Goal: Task Accomplishment & Management: Manage account settings

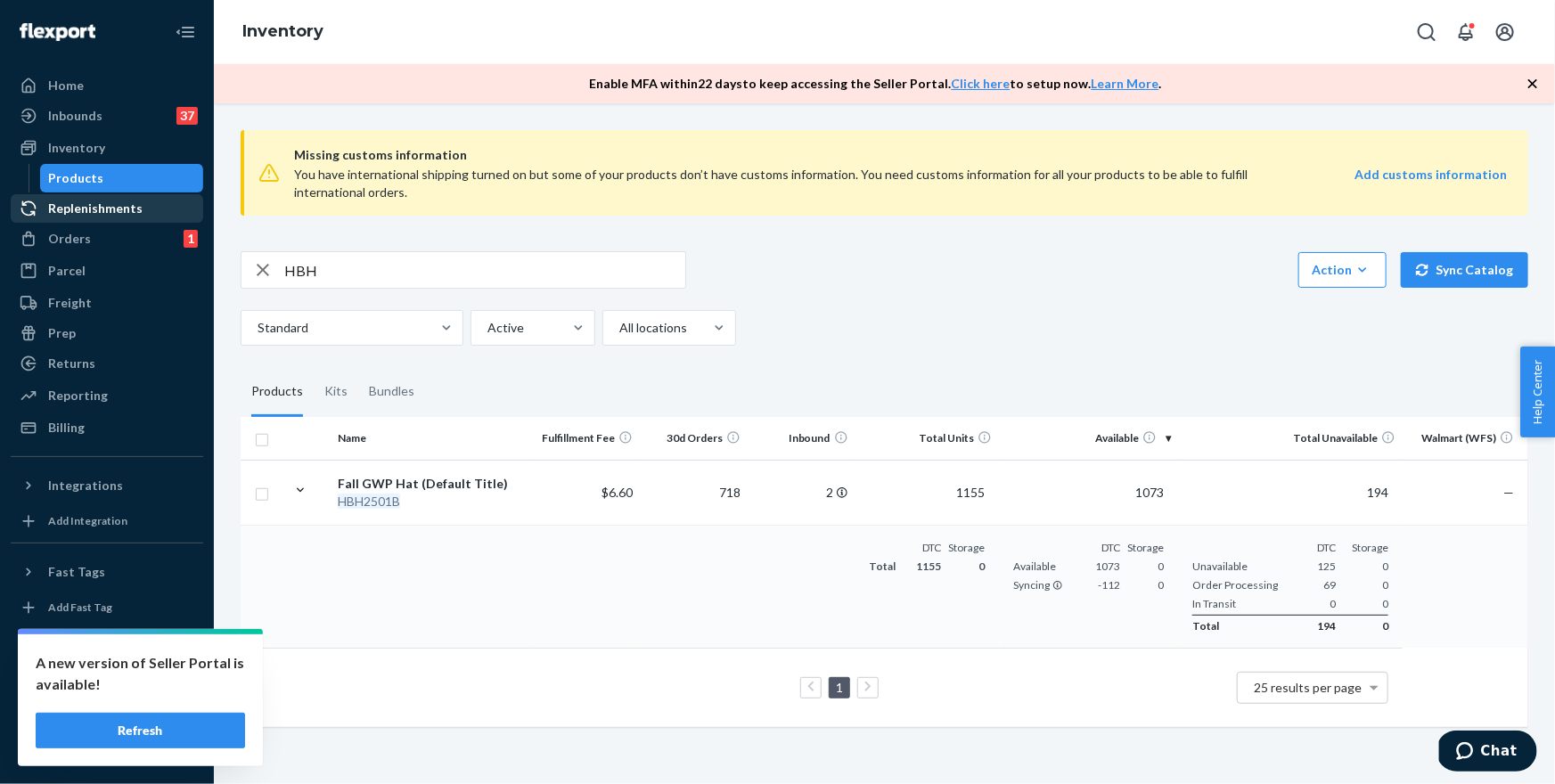
click at [88, 207] on div "Replenishments" at bounding box center [96, 208] width 95 height 18
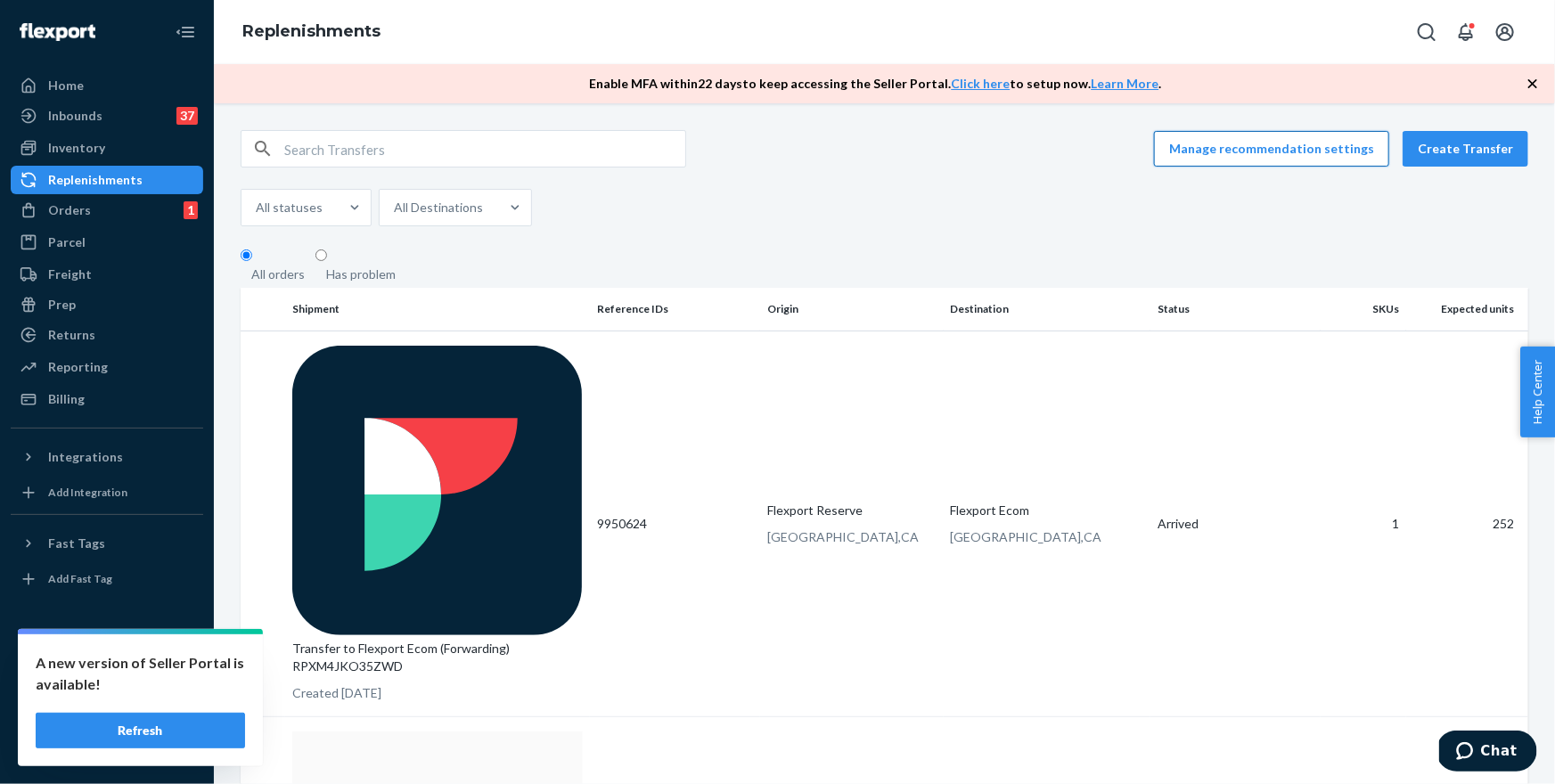
click at [1355, 150] on button "Manage recommendation settings" at bounding box center [1272, 149] width 235 height 36
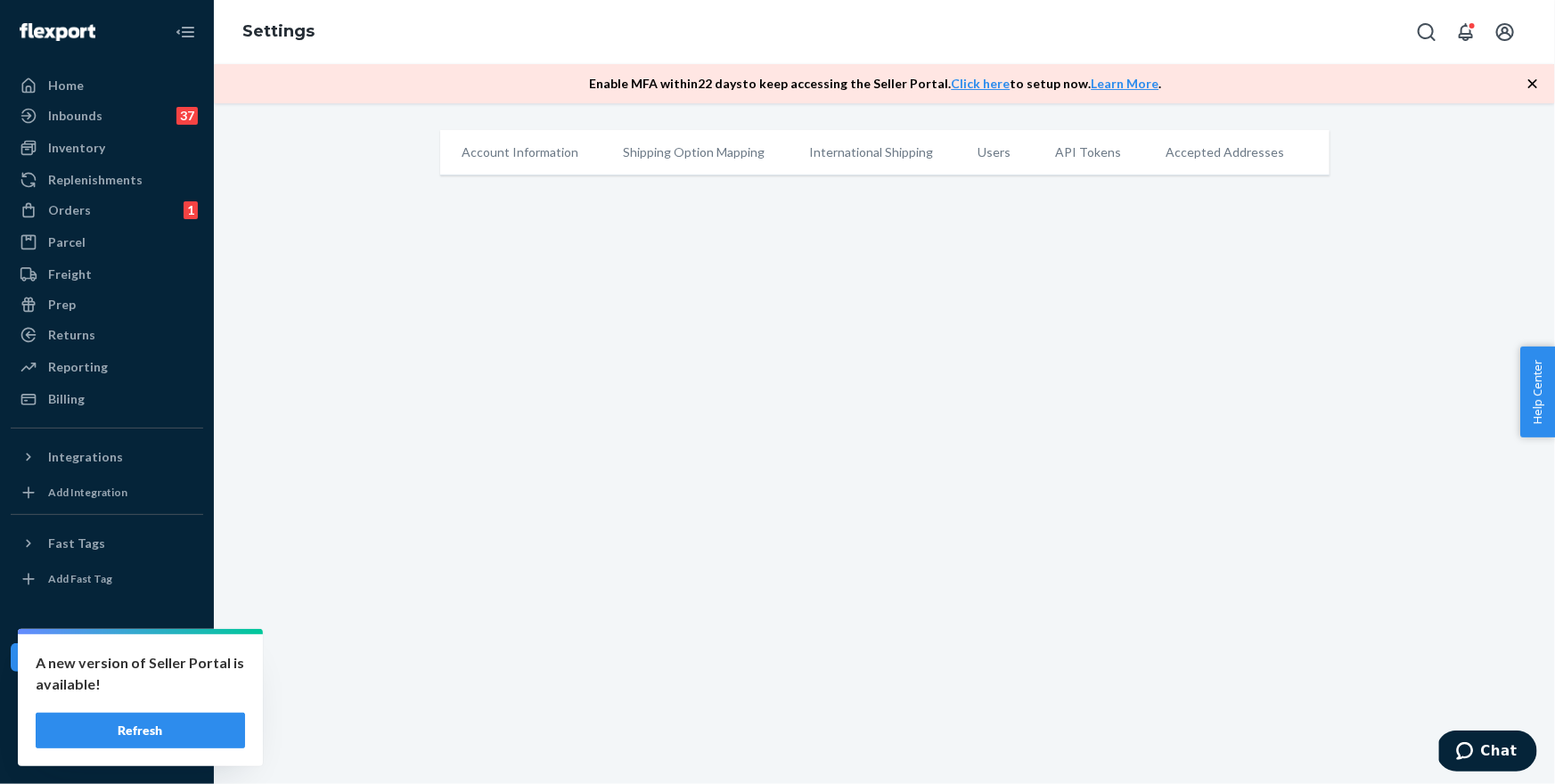
click at [706, 156] on li "Shipping Option Mapping" at bounding box center [695, 153] width 186 height 45
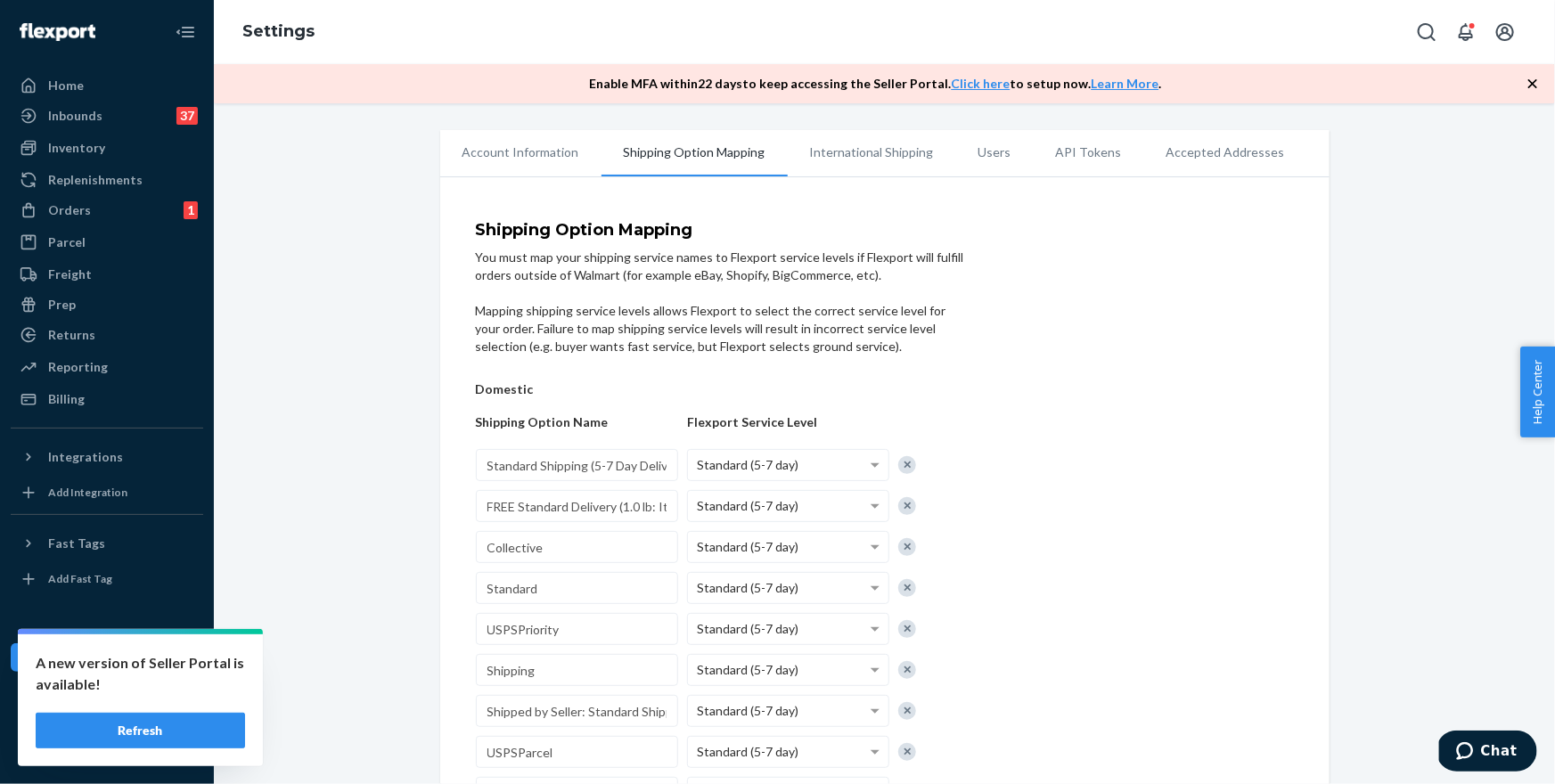
click at [532, 158] on li "Account Information" at bounding box center [520, 153] width 161 height 45
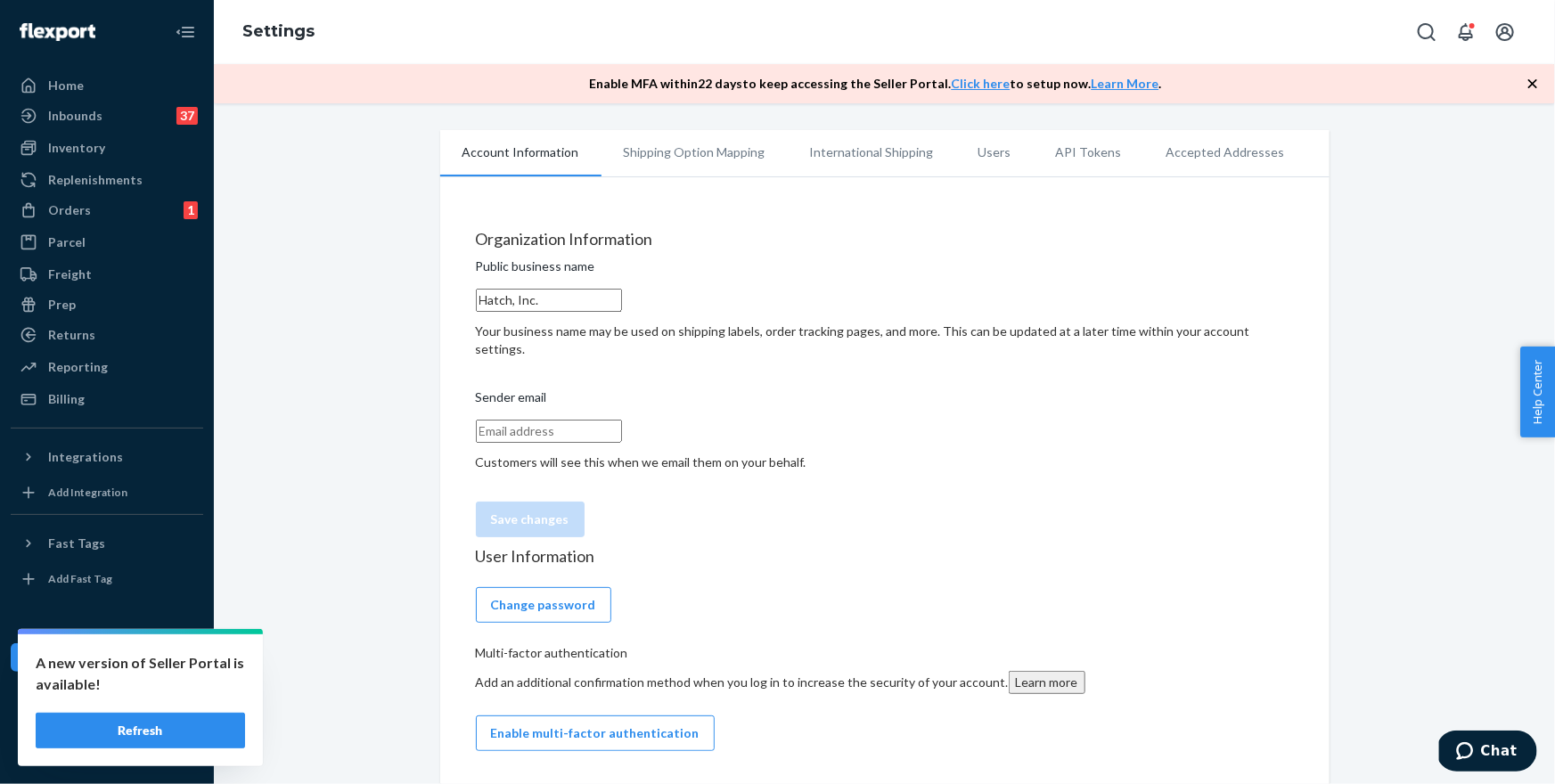
click at [856, 153] on li "International Shipping" at bounding box center [872, 153] width 168 height 45
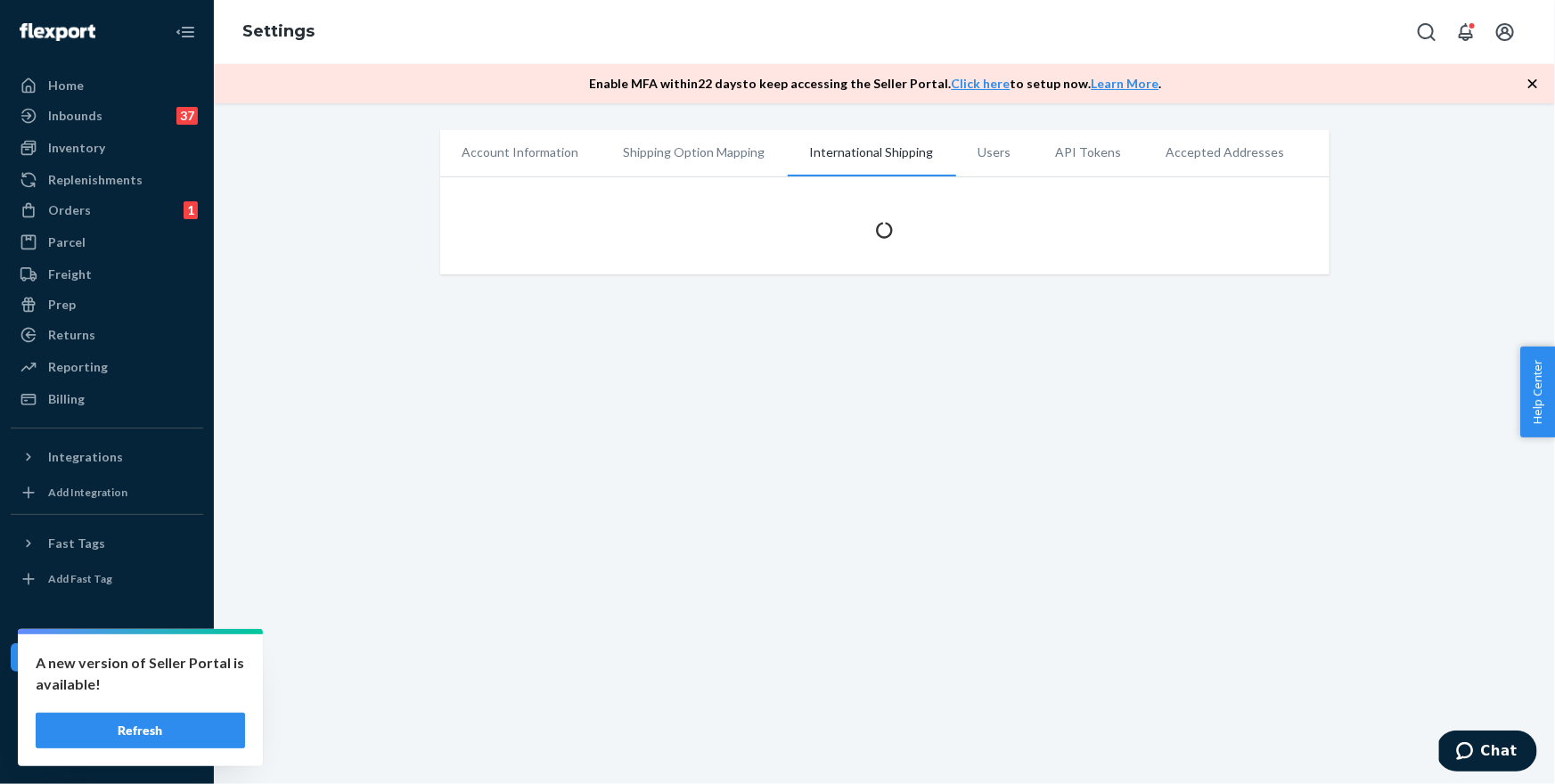
click at [524, 156] on li "Account Information" at bounding box center [520, 153] width 161 height 45
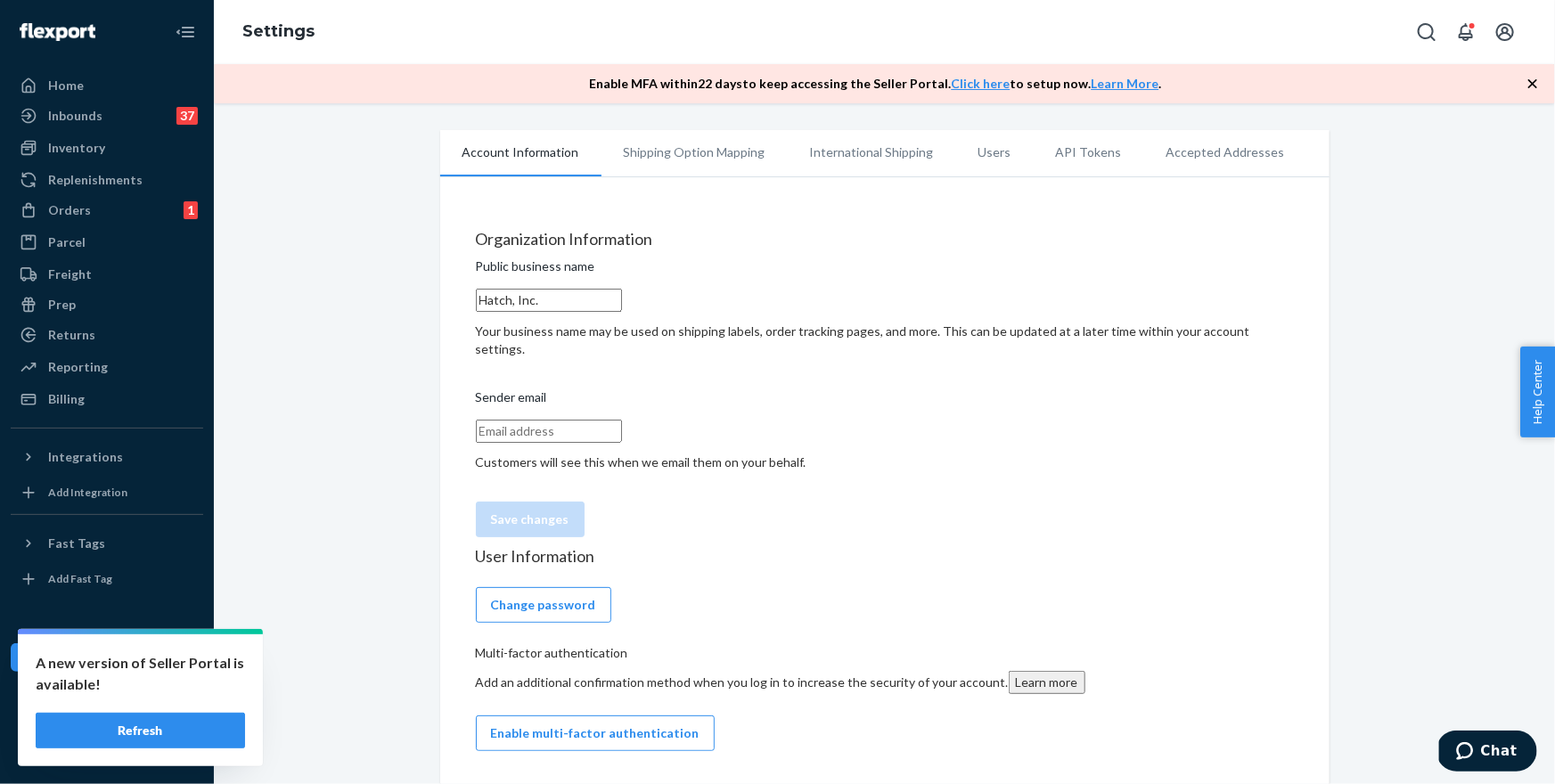
click at [211, 716] on button "Refresh" at bounding box center [140, 730] width 209 height 36
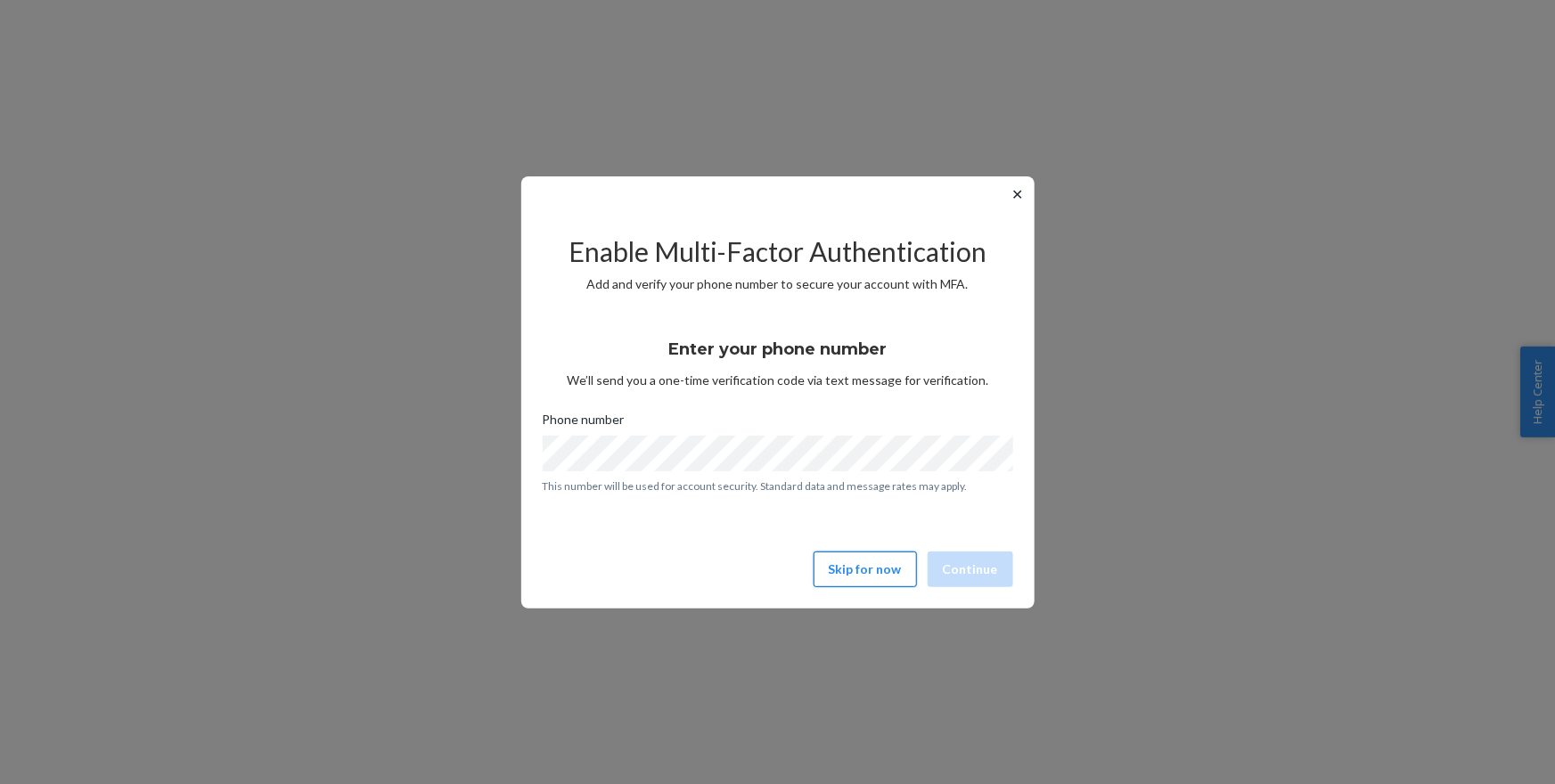
click at [862, 561] on button "Skip for now" at bounding box center [866, 569] width 104 height 36
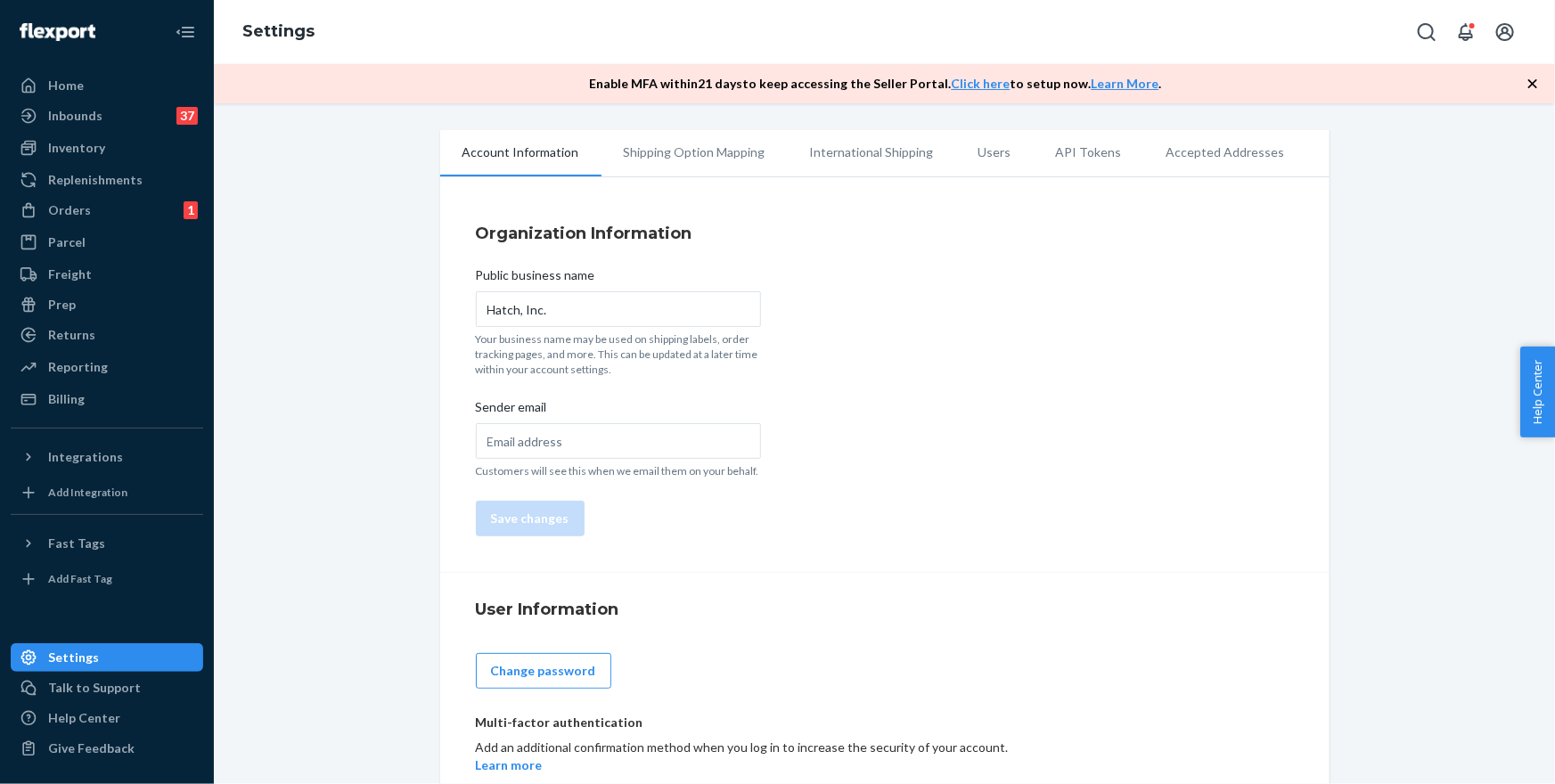
click at [665, 161] on li "Shipping Option Mapping" at bounding box center [695, 153] width 186 height 45
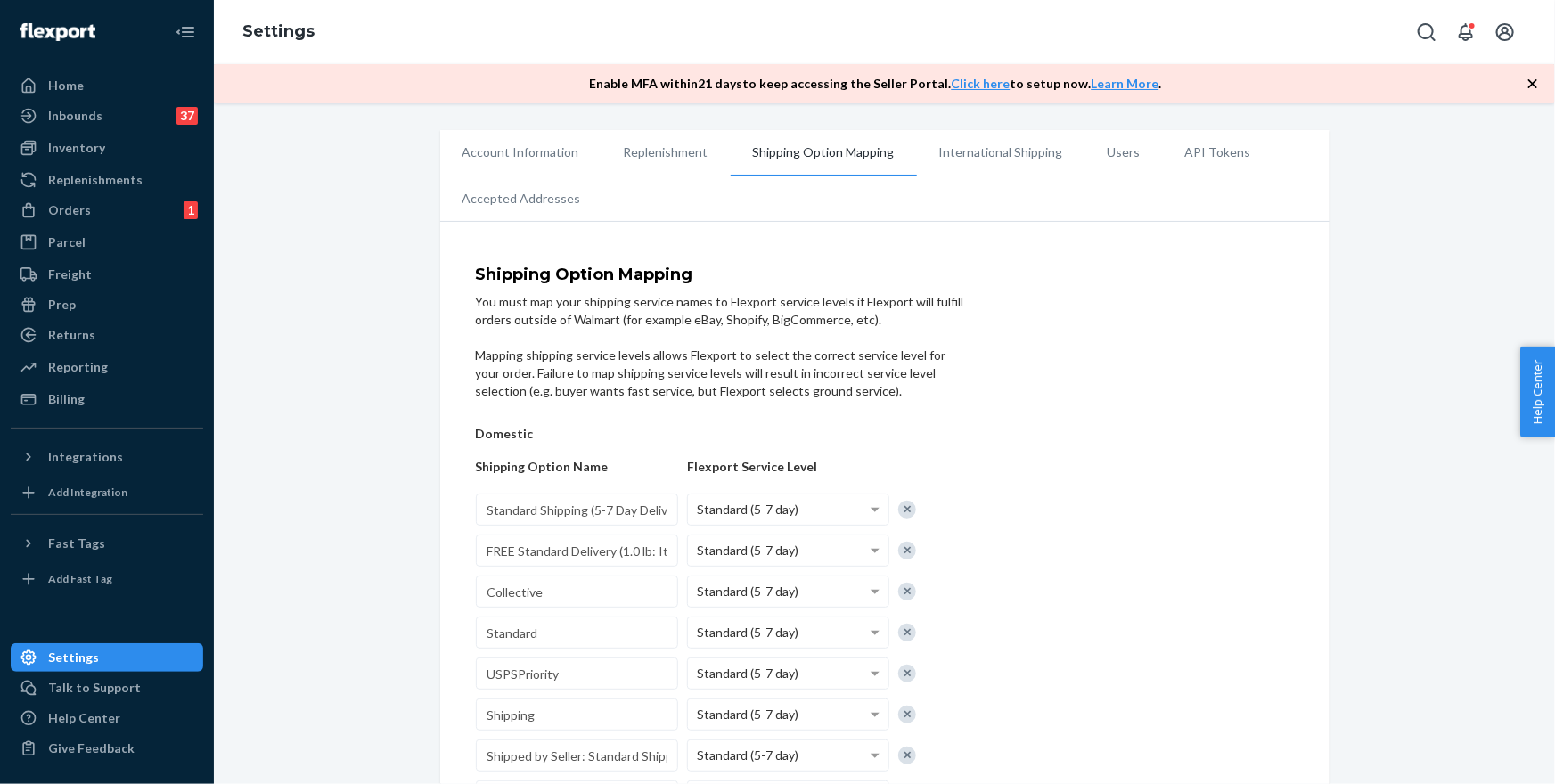
click at [882, 156] on li "Shipping Option Mapping" at bounding box center [824, 154] width 186 height 46
click at [998, 156] on li "International Shipping" at bounding box center [1001, 153] width 168 height 45
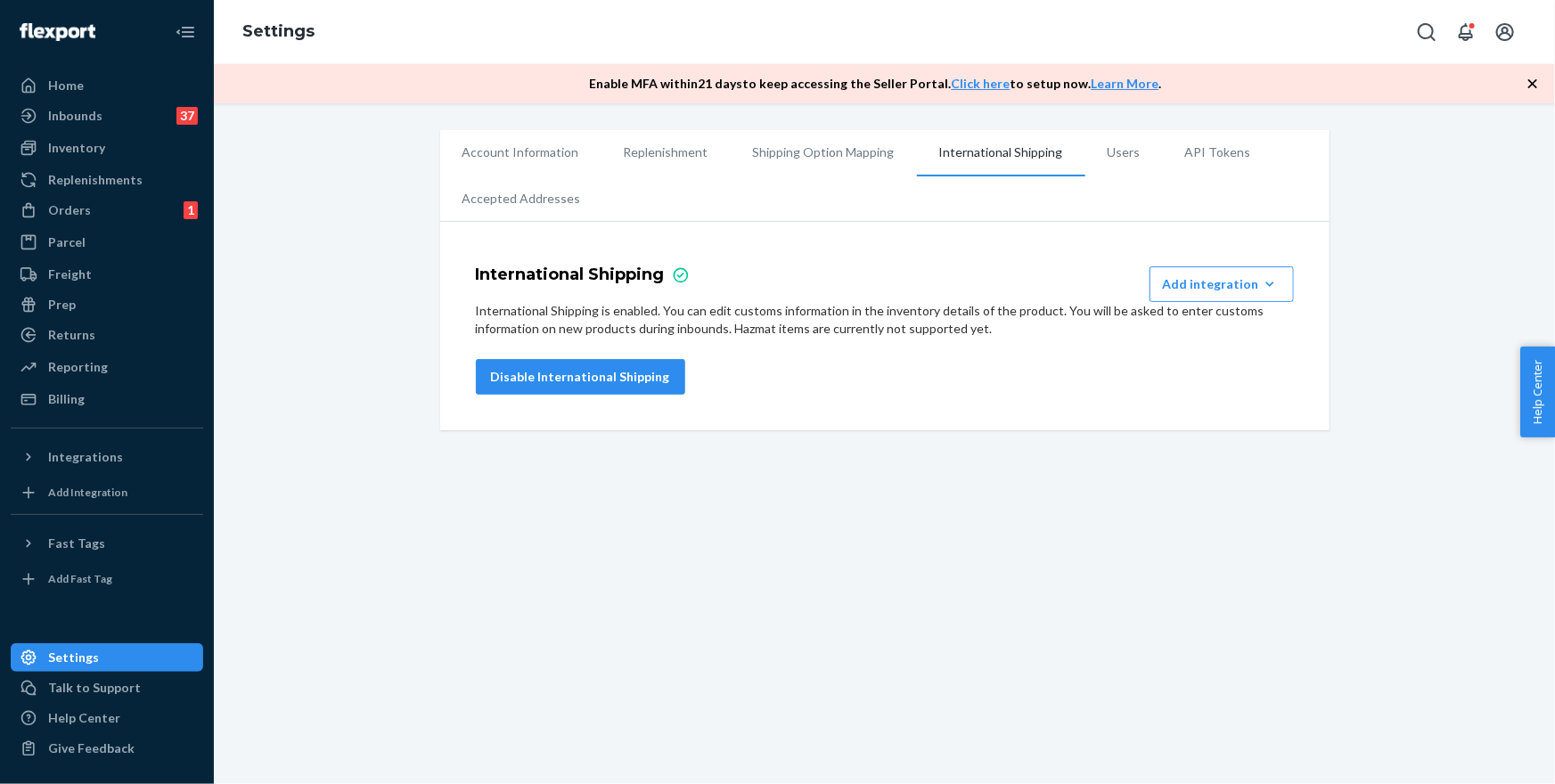
click at [1110, 158] on li "Users" at bounding box center [1124, 153] width 78 height 45
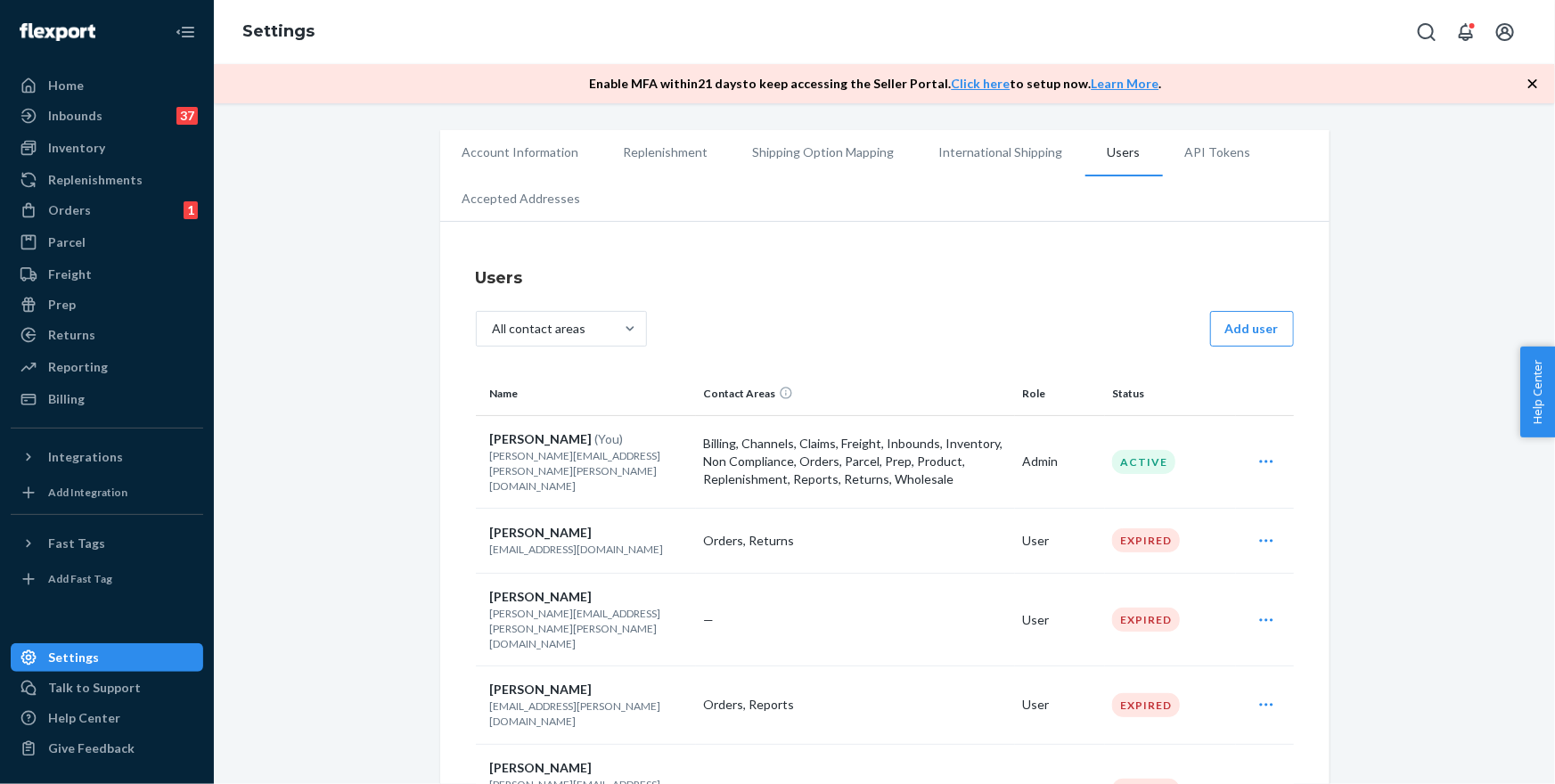
click at [1201, 160] on li "API Tokens" at bounding box center [1219, 153] width 111 height 45
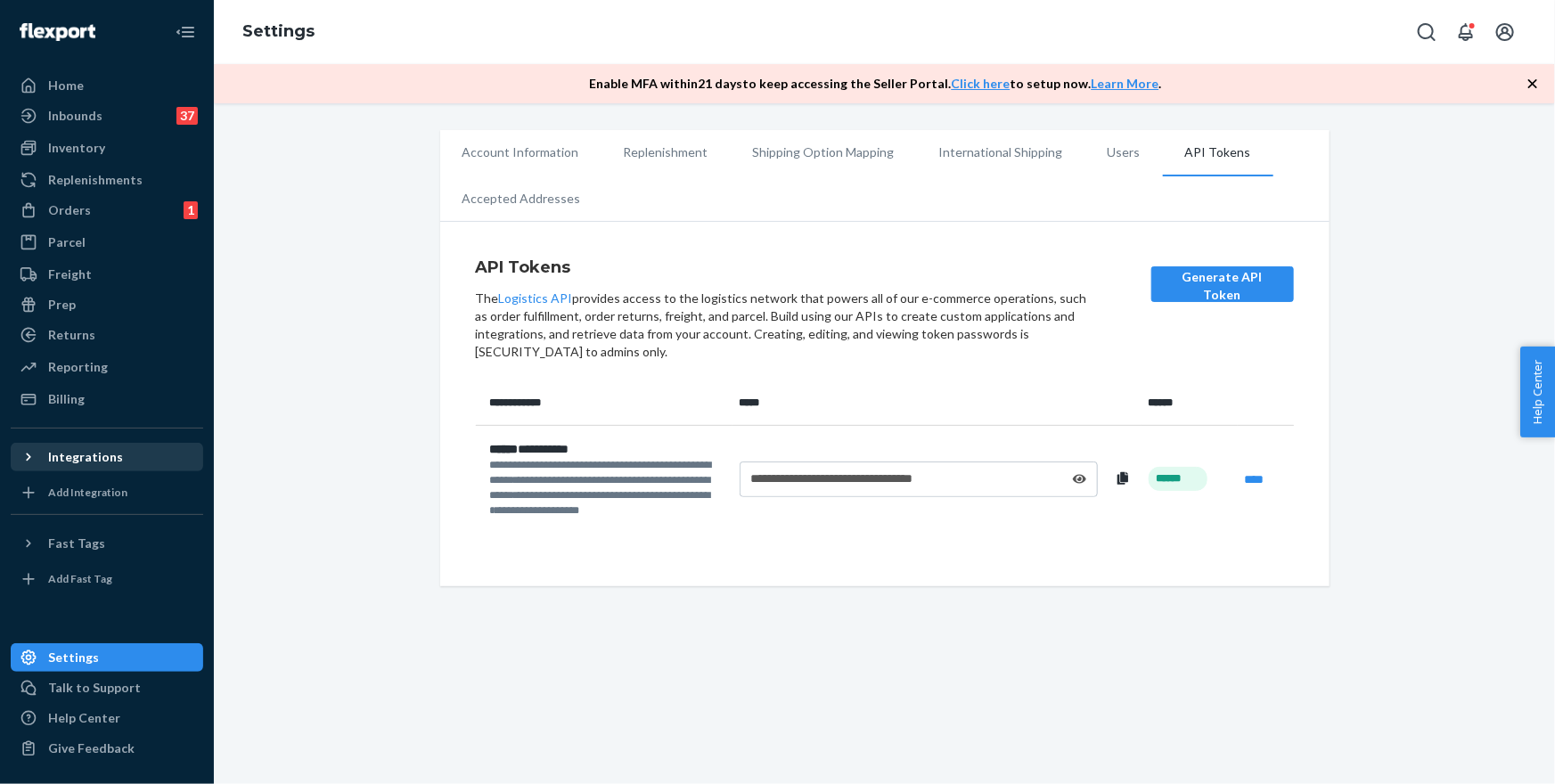
click at [89, 458] on div "Integrations" at bounding box center [86, 457] width 75 height 18
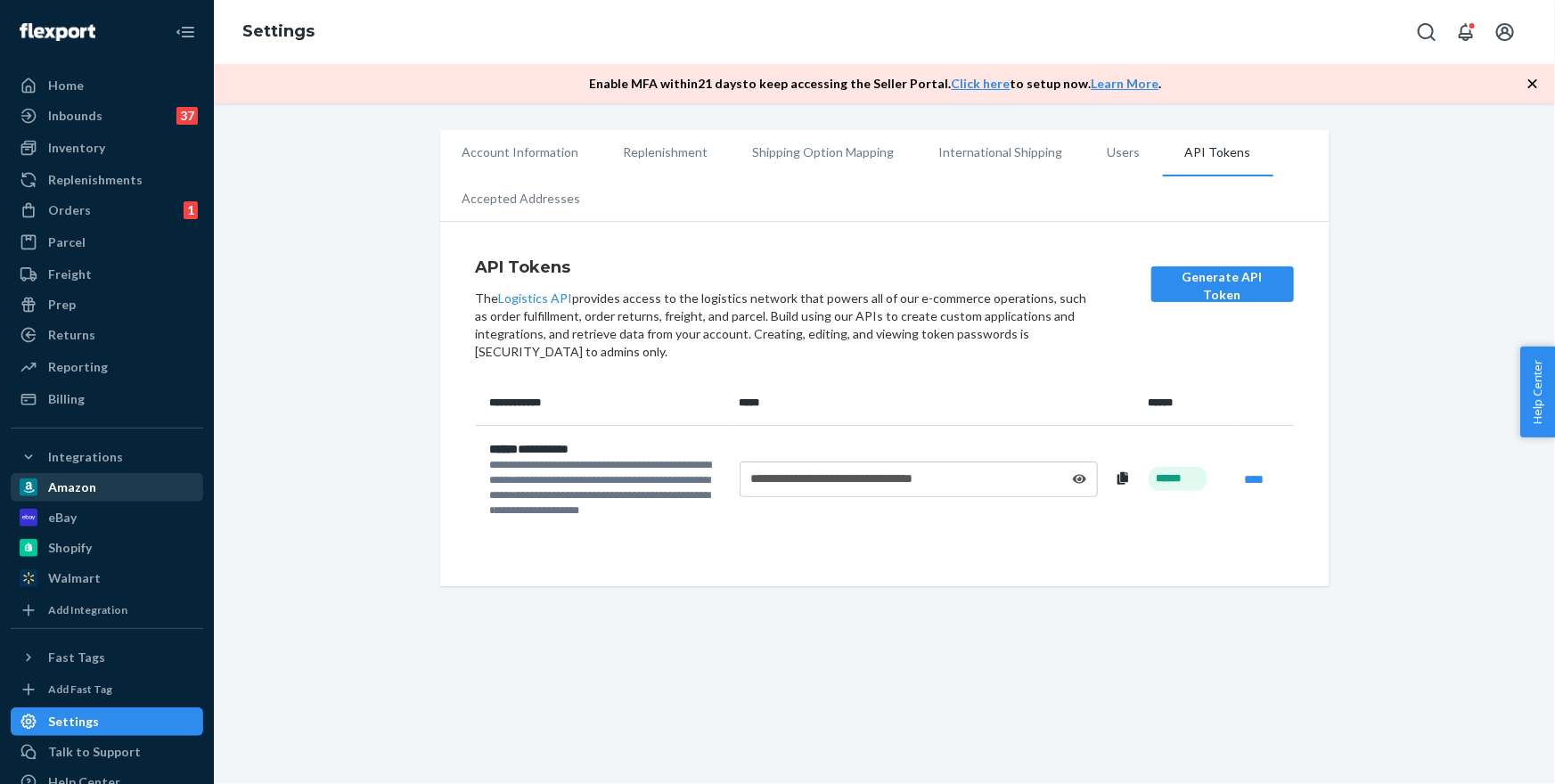
click at [69, 496] on div "Amazon" at bounding box center [106, 487] width 189 height 25
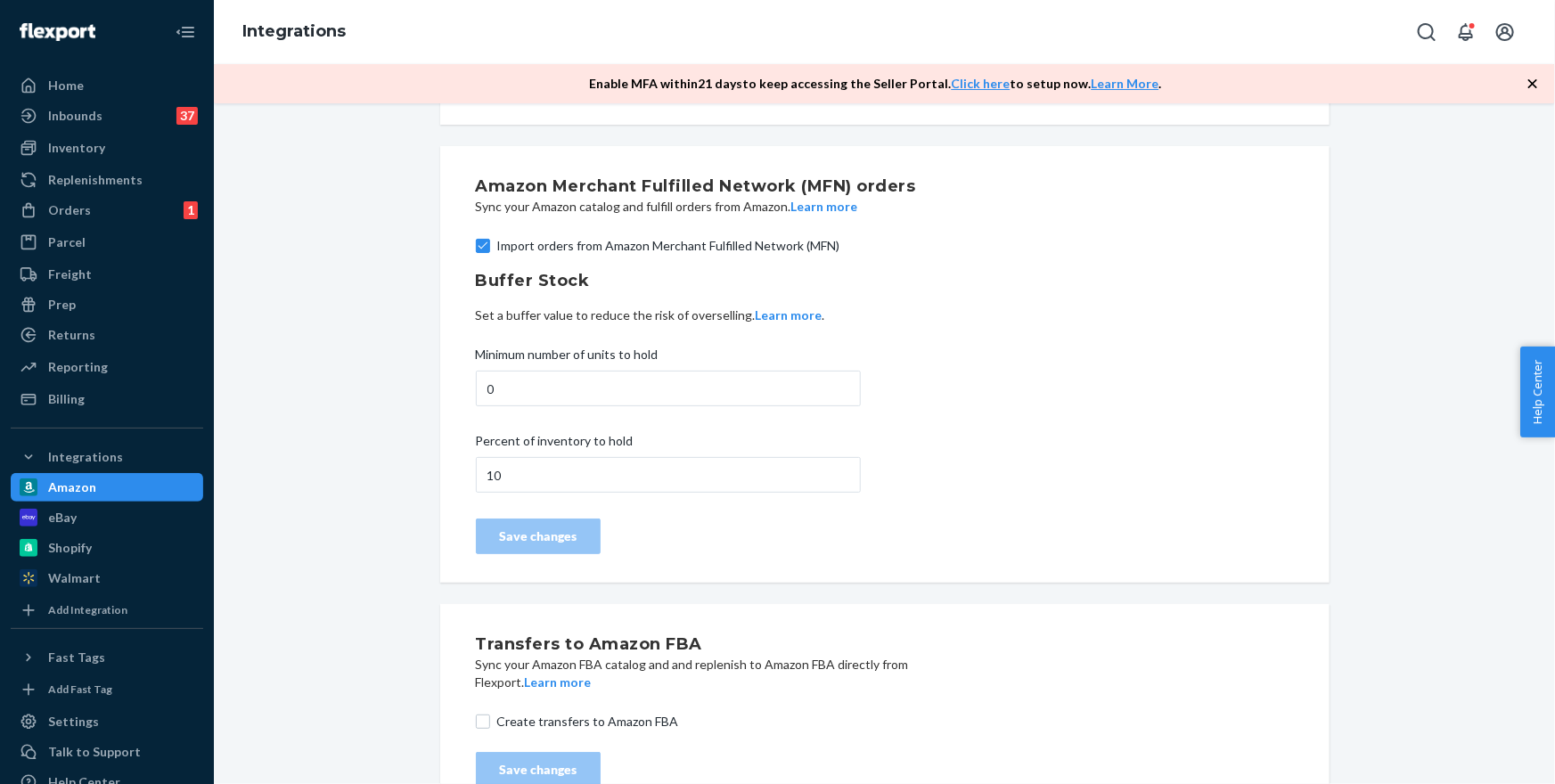
scroll to position [165, 0]
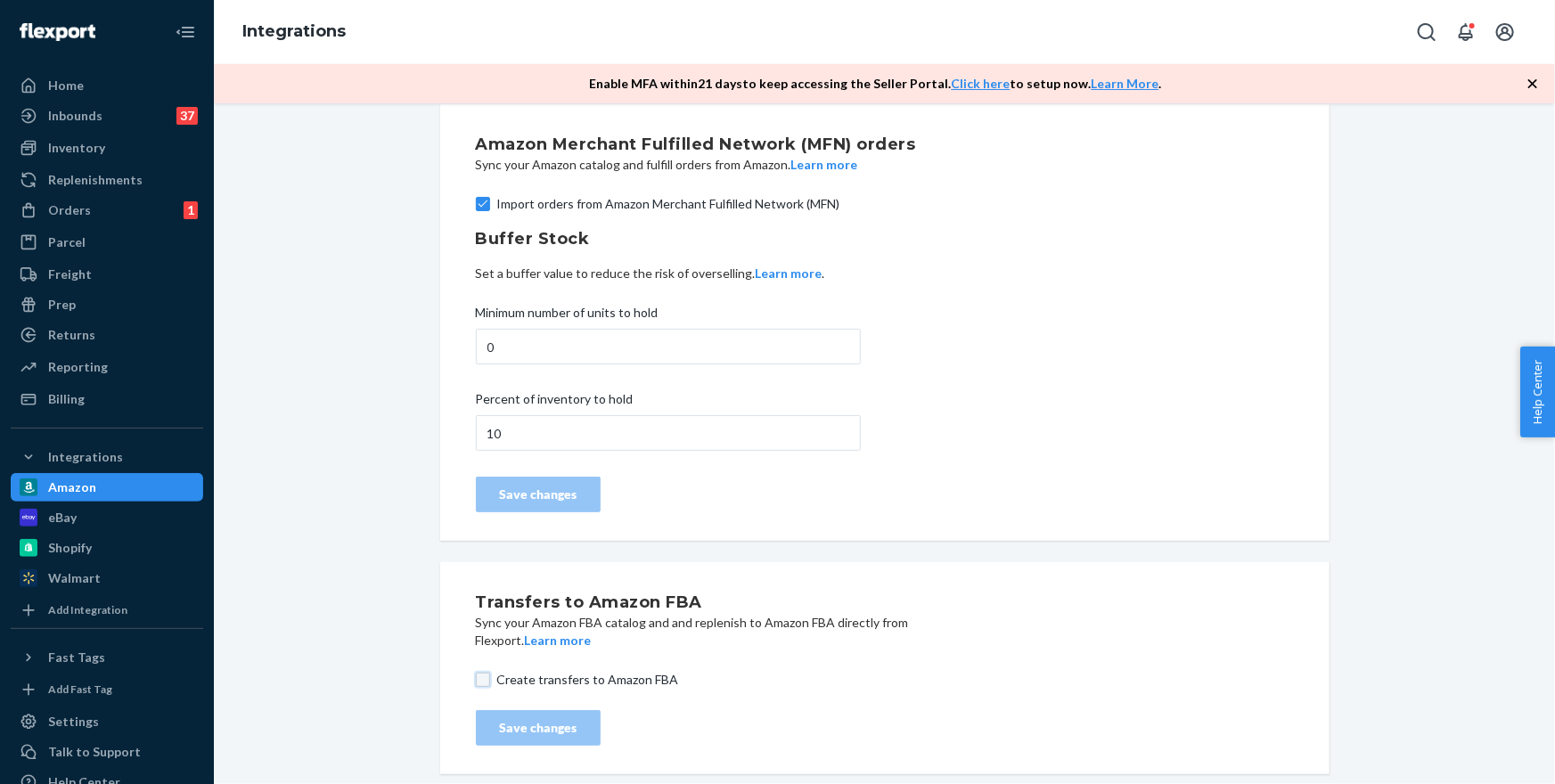
click at [478, 680] on input "Create transfers to Amazon FBA" at bounding box center [483, 680] width 14 height 14
checkbox input "true"
click at [547, 730] on div "Save changes" at bounding box center [538, 728] width 95 height 18
click at [100, 182] on div "Replenishments" at bounding box center [96, 180] width 95 height 18
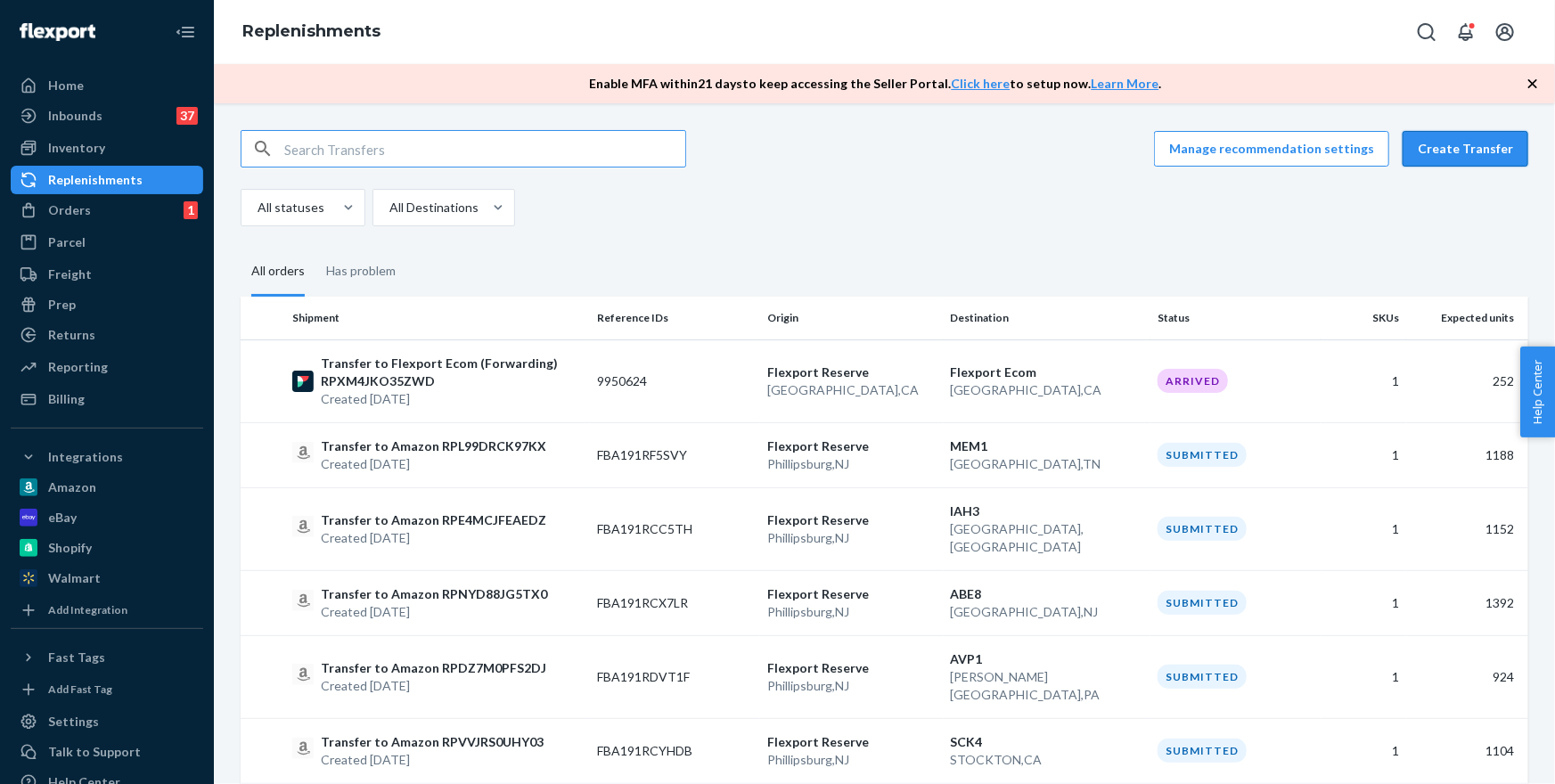
click at [1453, 146] on button "Create Transfer" at bounding box center [1466, 149] width 126 height 36
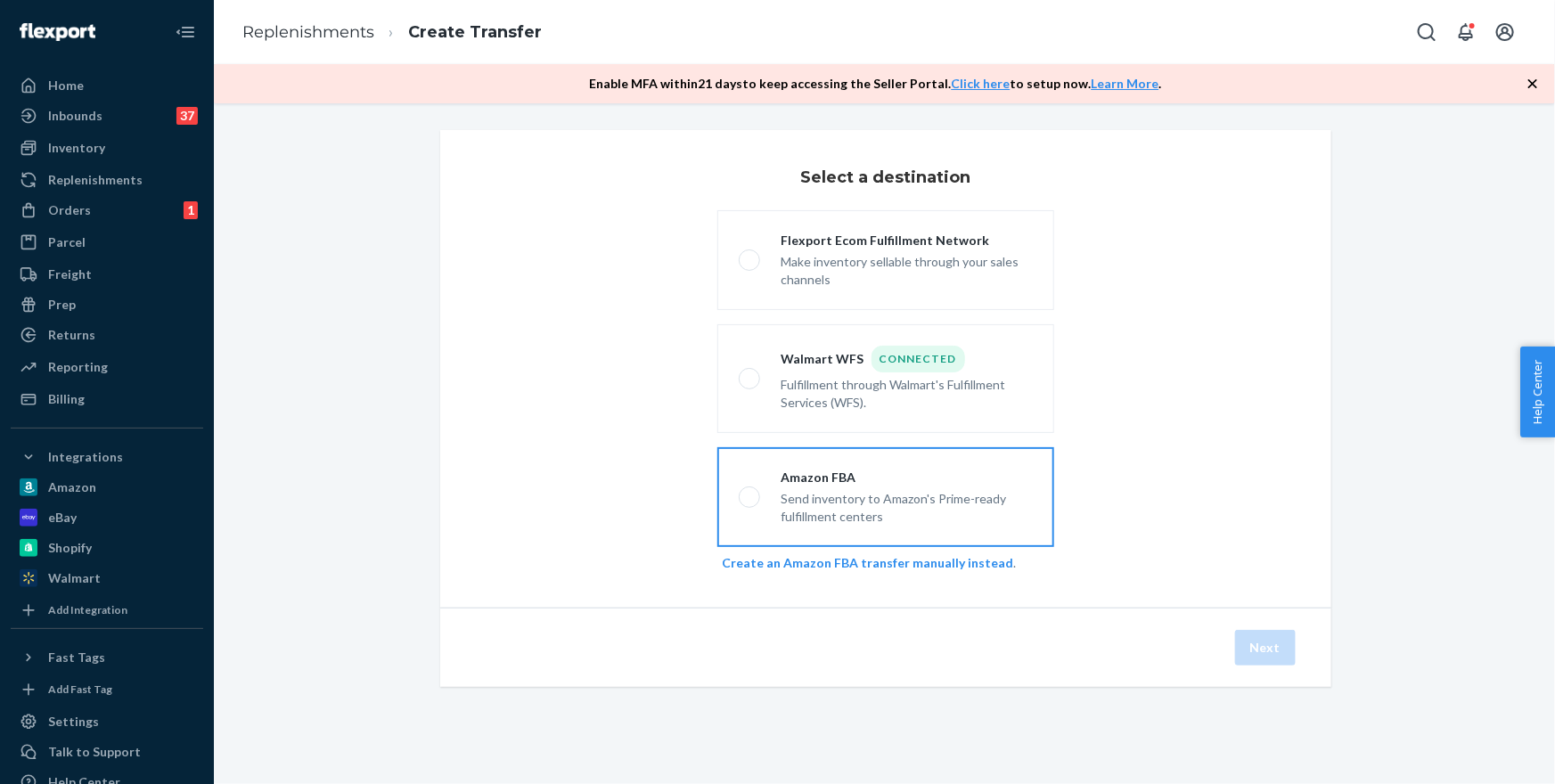
click at [823, 481] on div "Amazon FBA" at bounding box center [907, 477] width 251 height 18
click at [750, 492] on input "Amazon FBA Send inventory to Amazon's Prime-ready fulfillment centers" at bounding box center [744, 497] width 12 height 12
radio input "true"
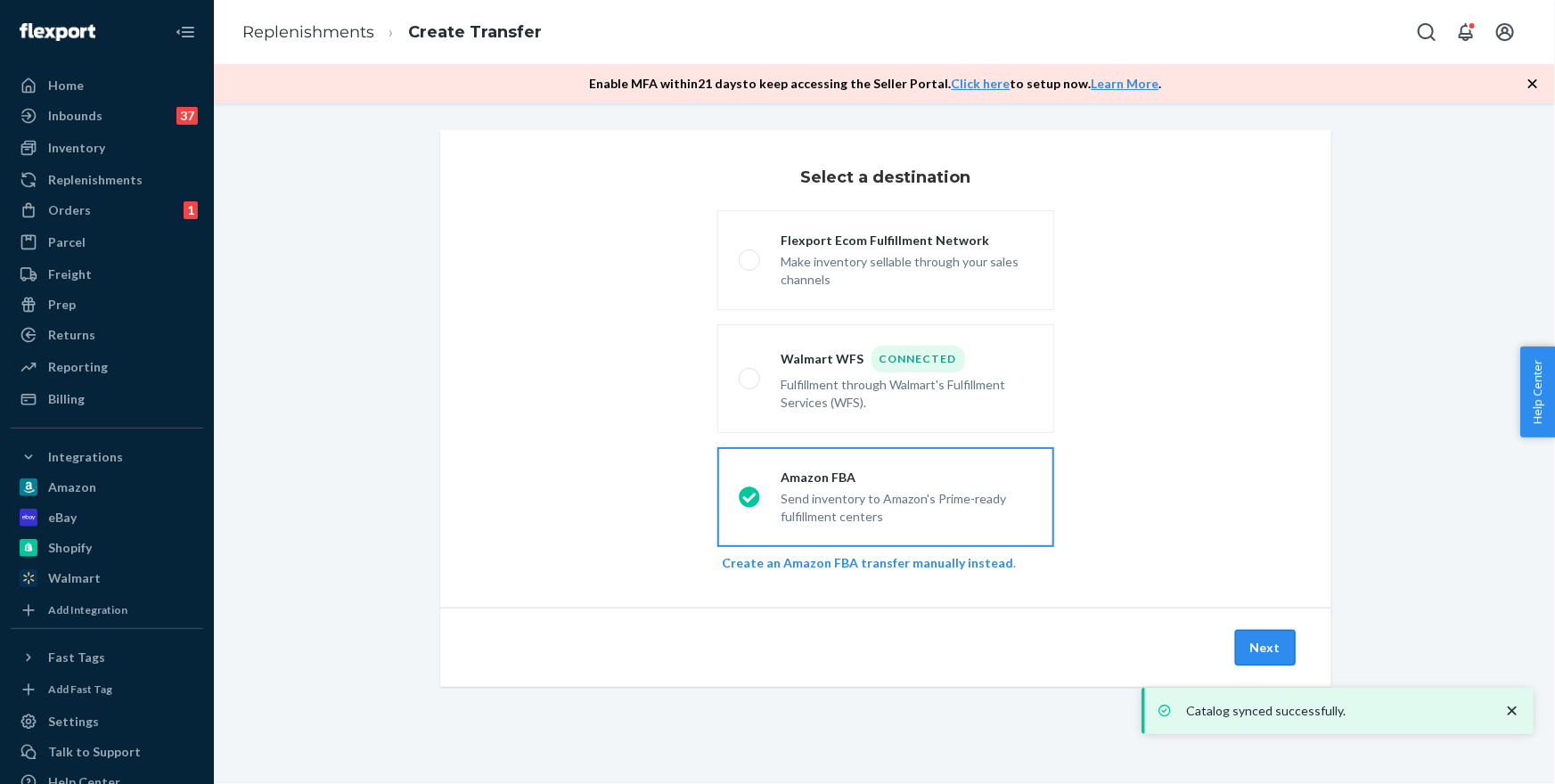
click at [1251, 648] on button "Next" at bounding box center [1265, 648] width 61 height 36
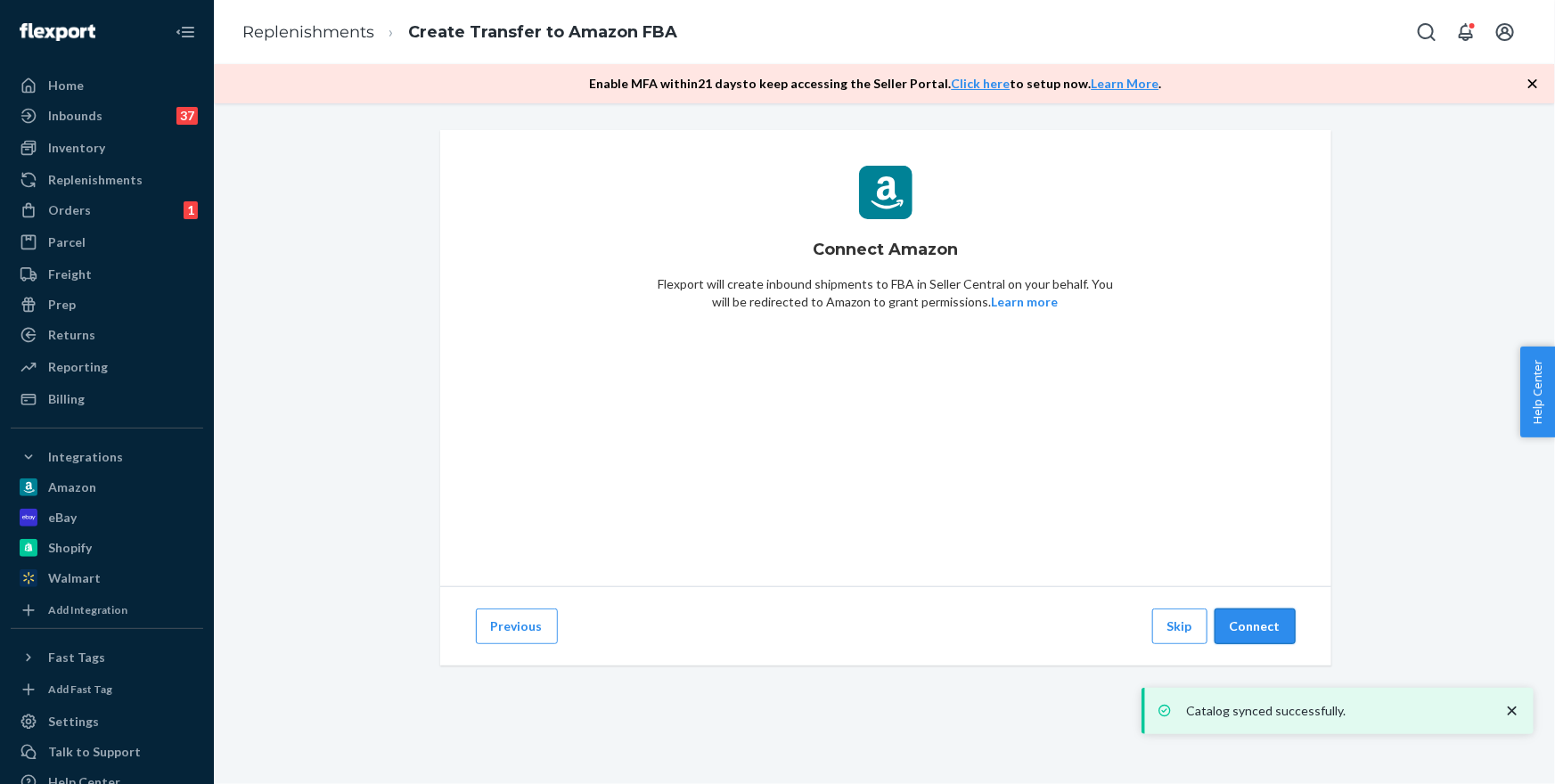
click at [1256, 629] on button "Connect" at bounding box center [1255, 627] width 81 height 36
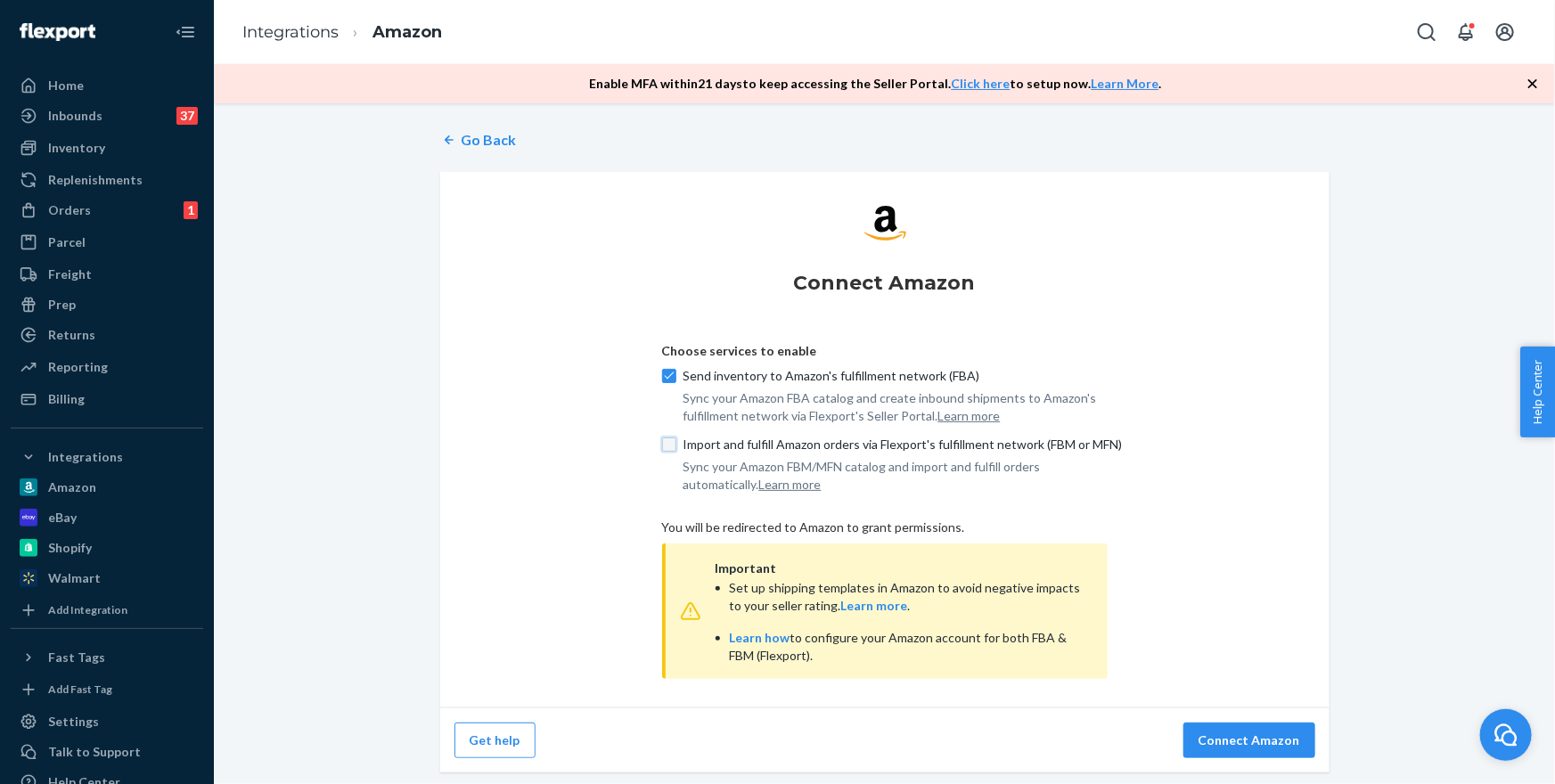
click at [666, 446] on input "Import and fulfill Amazon orders via Flexport's fulfillment network (FBM or MFN)" at bounding box center [670, 444] width 14 height 14
checkbox input "false"
click at [1229, 746] on button "Connect Amazon" at bounding box center [1250, 740] width 132 height 36
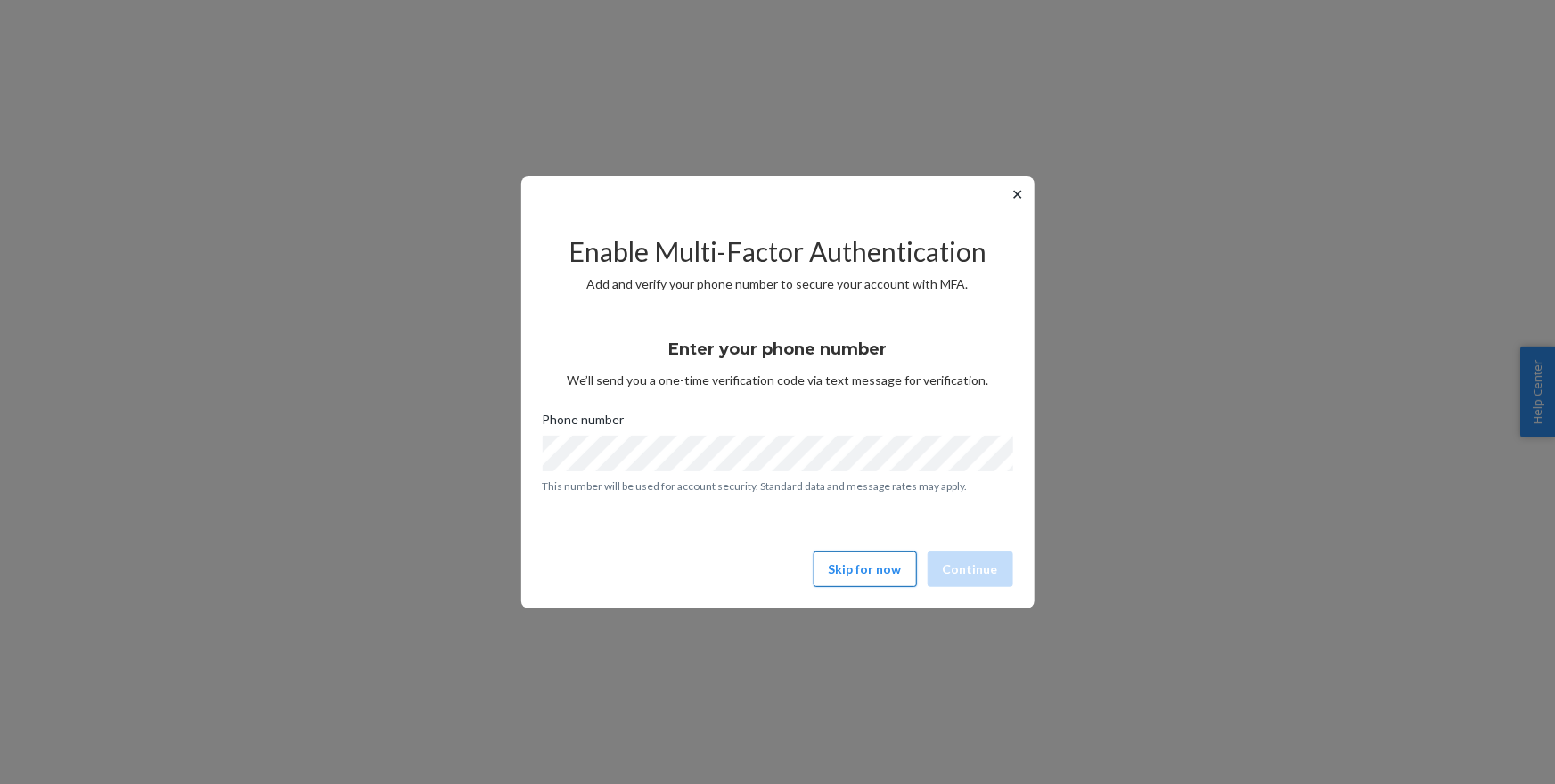
click at [867, 563] on button "Skip for now" at bounding box center [866, 569] width 104 height 36
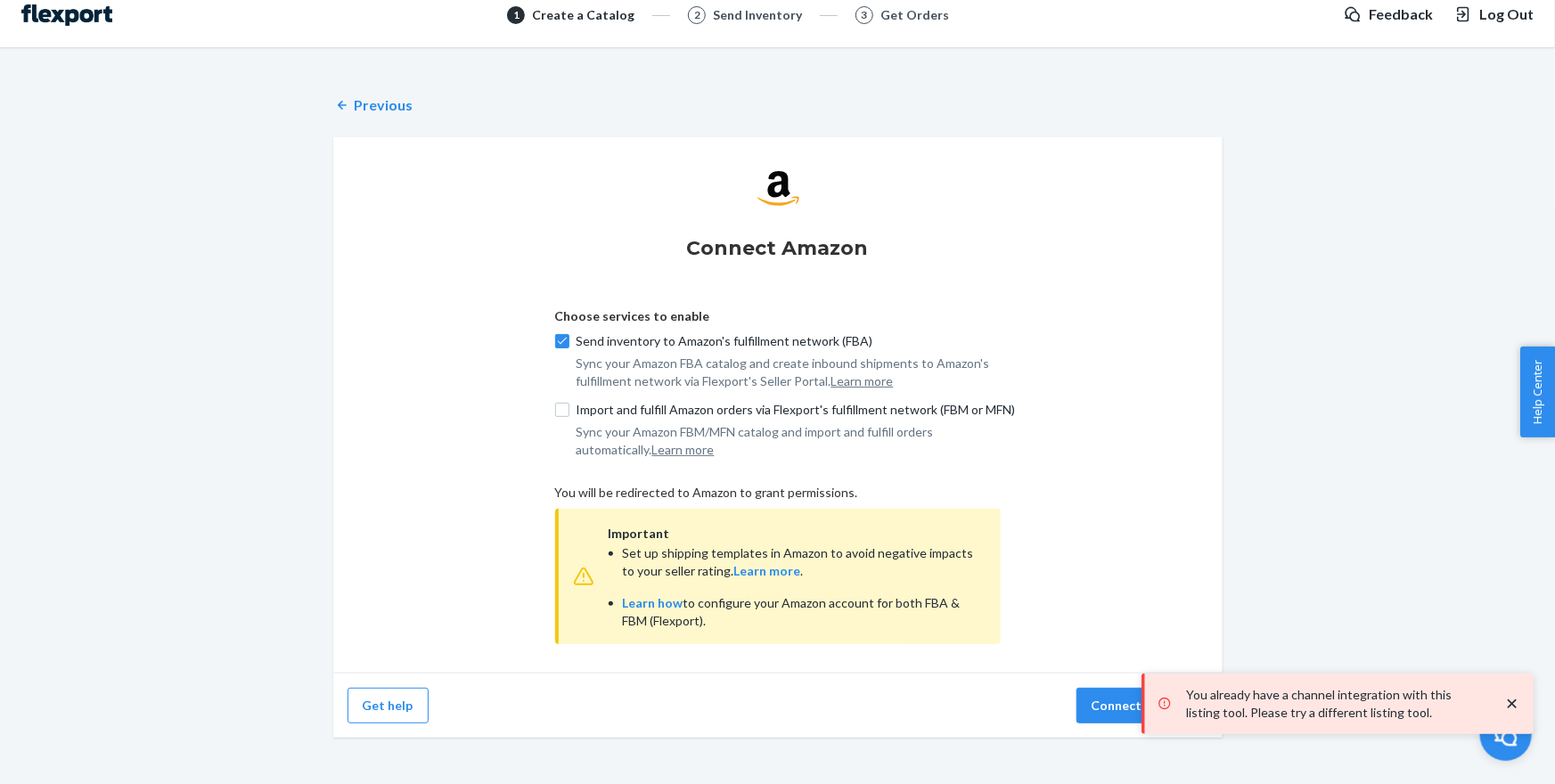
scroll to position [41, 0]
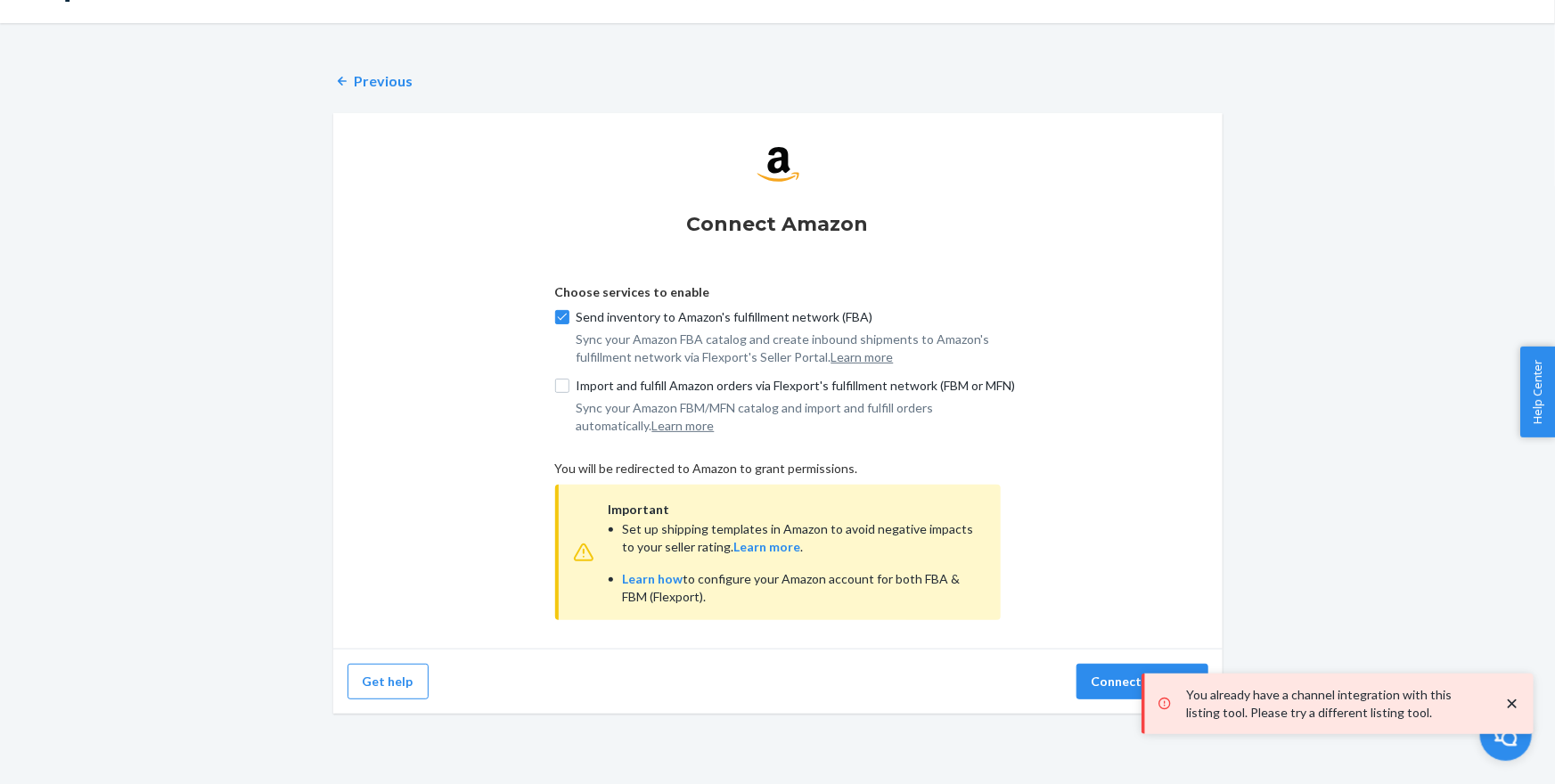
click at [1504, 702] on icon "close toast" at bounding box center [1512, 704] width 18 height 18
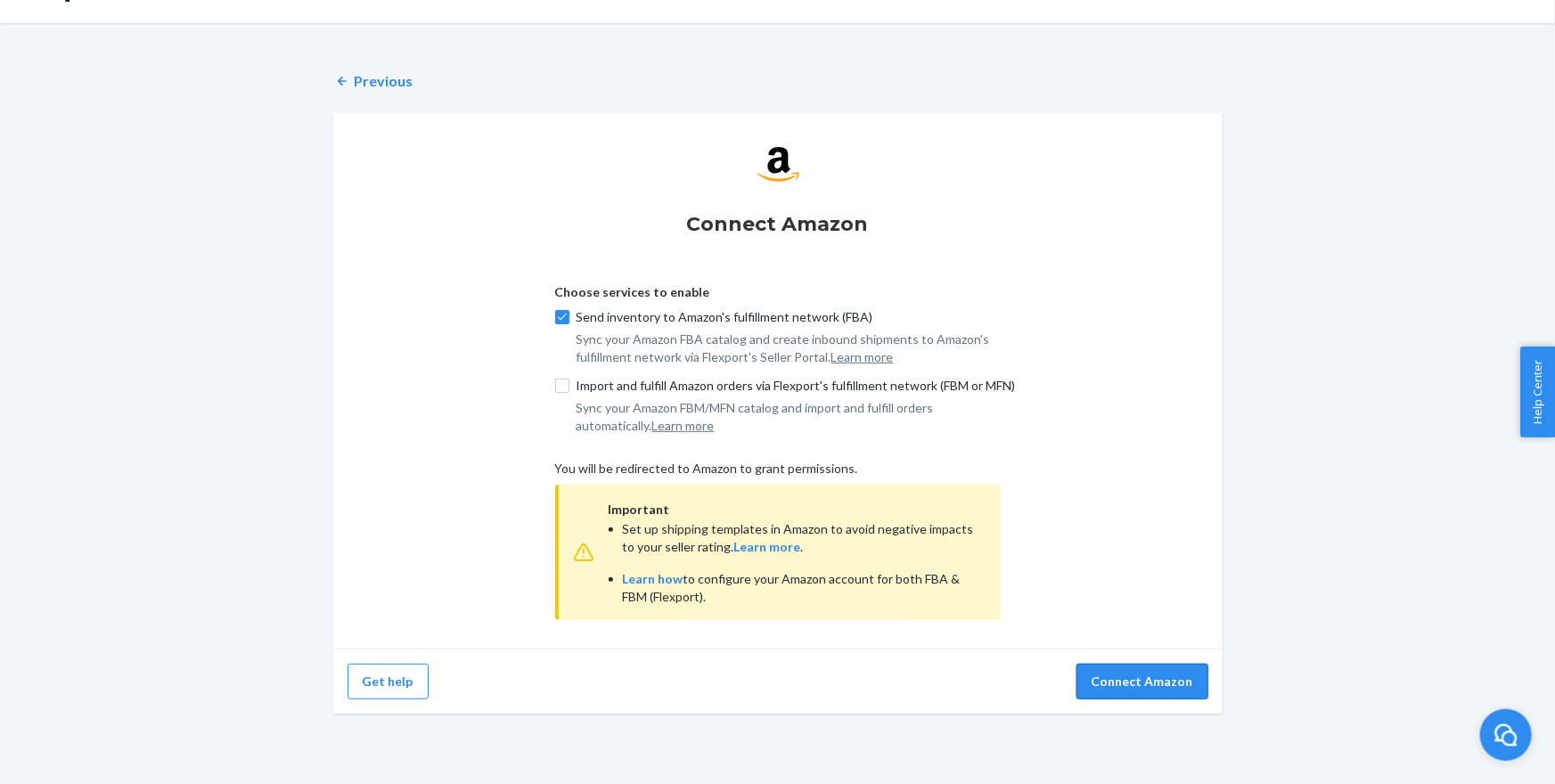
click at [1145, 685] on button "Connect Amazon" at bounding box center [1143, 682] width 132 height 36
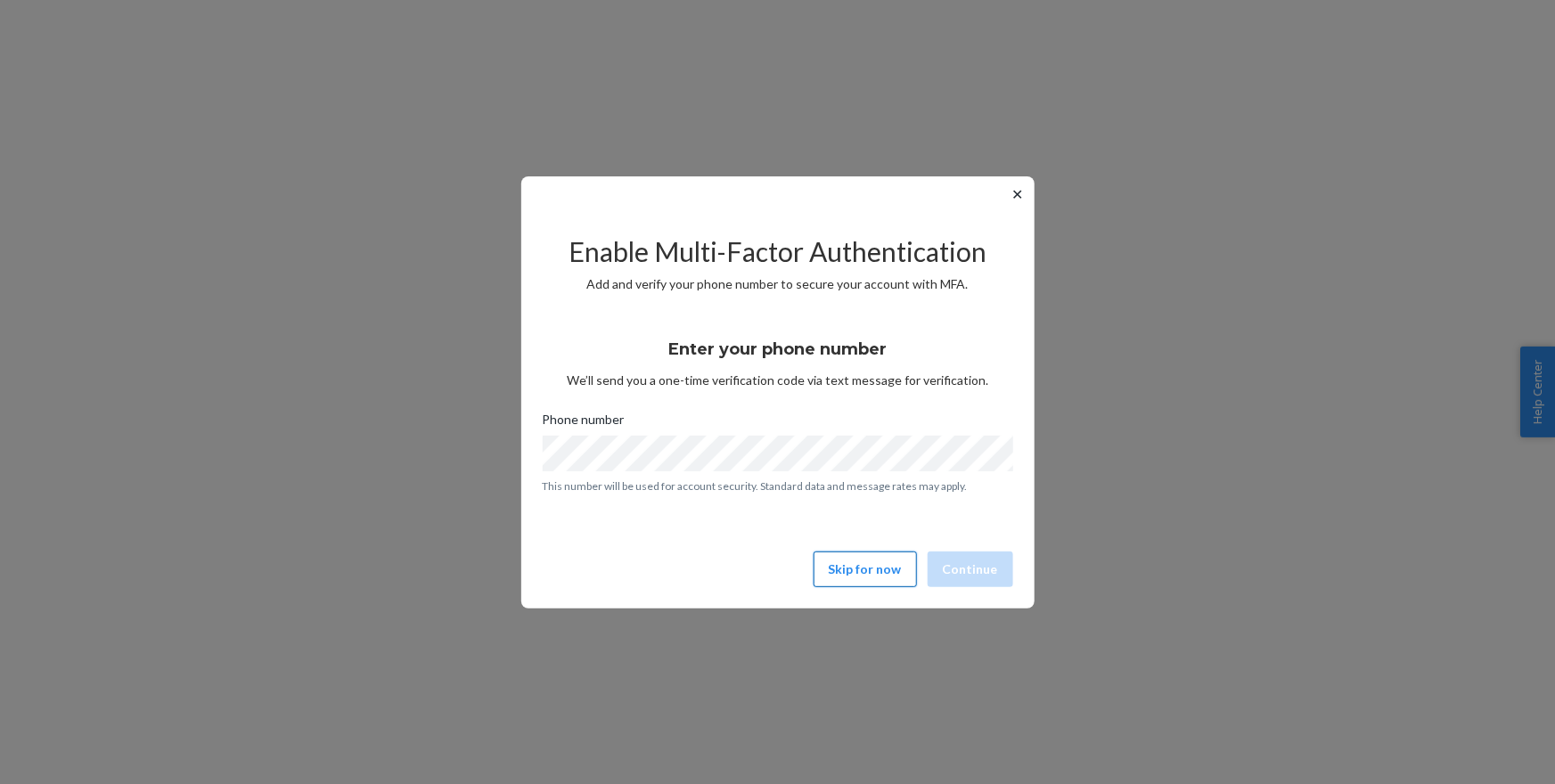
click at [857, 577] on button "Skip for now" at bounding box center [866, 569] width 104 height 36
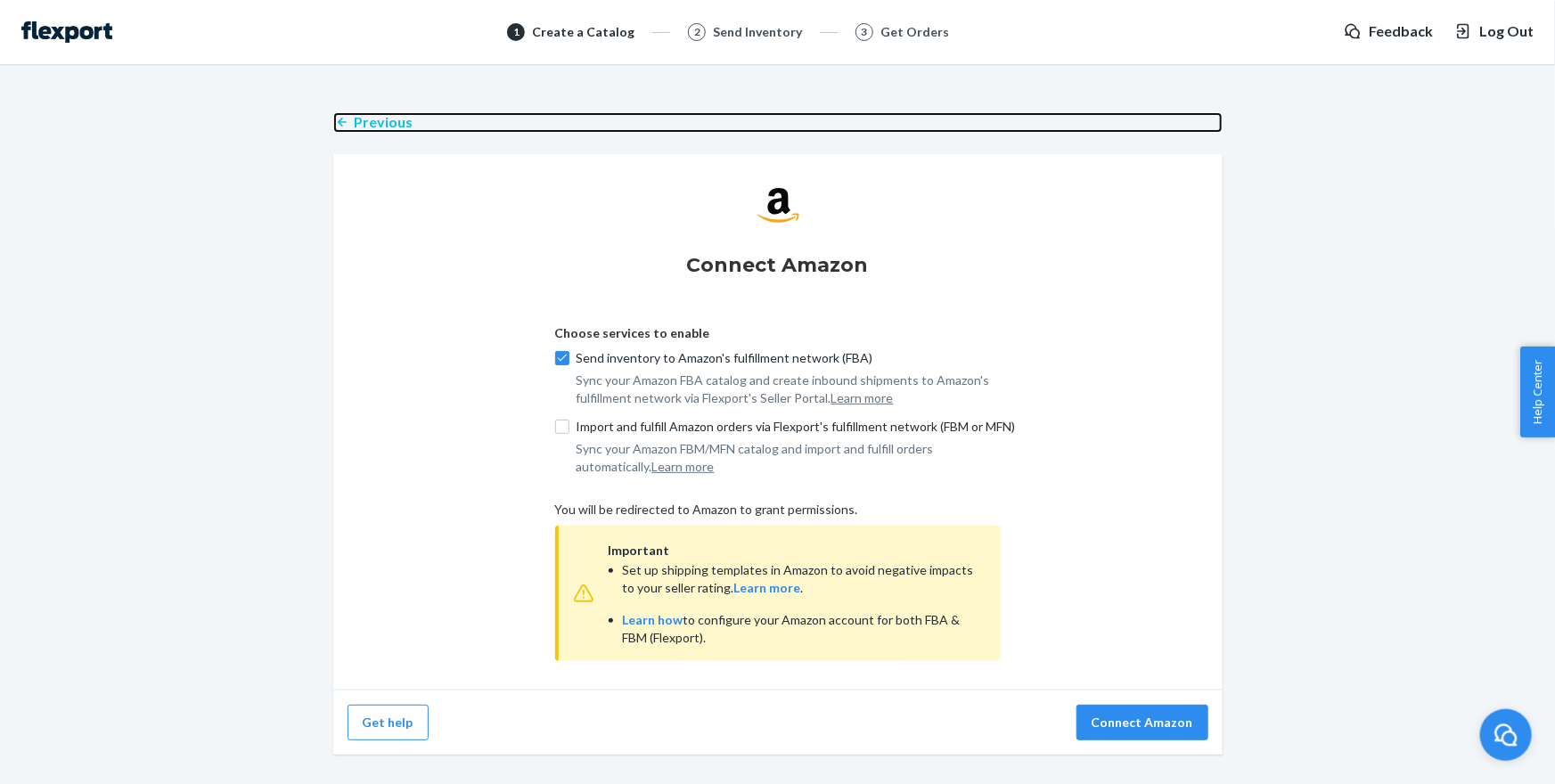
click at [343, 122] on icon at bounding box center [342, 122] width 18 height 18
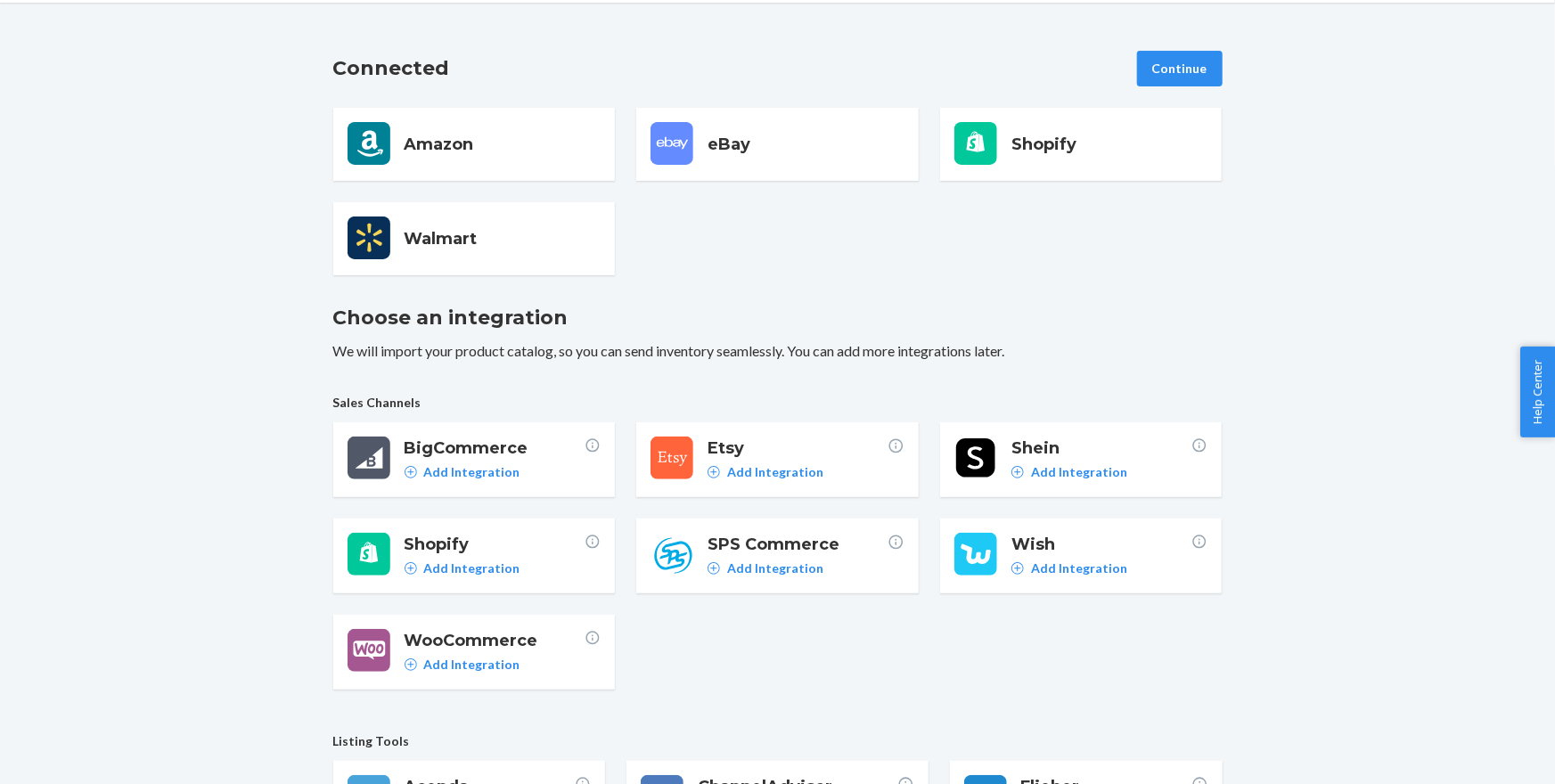
scroll to position [64, 0]
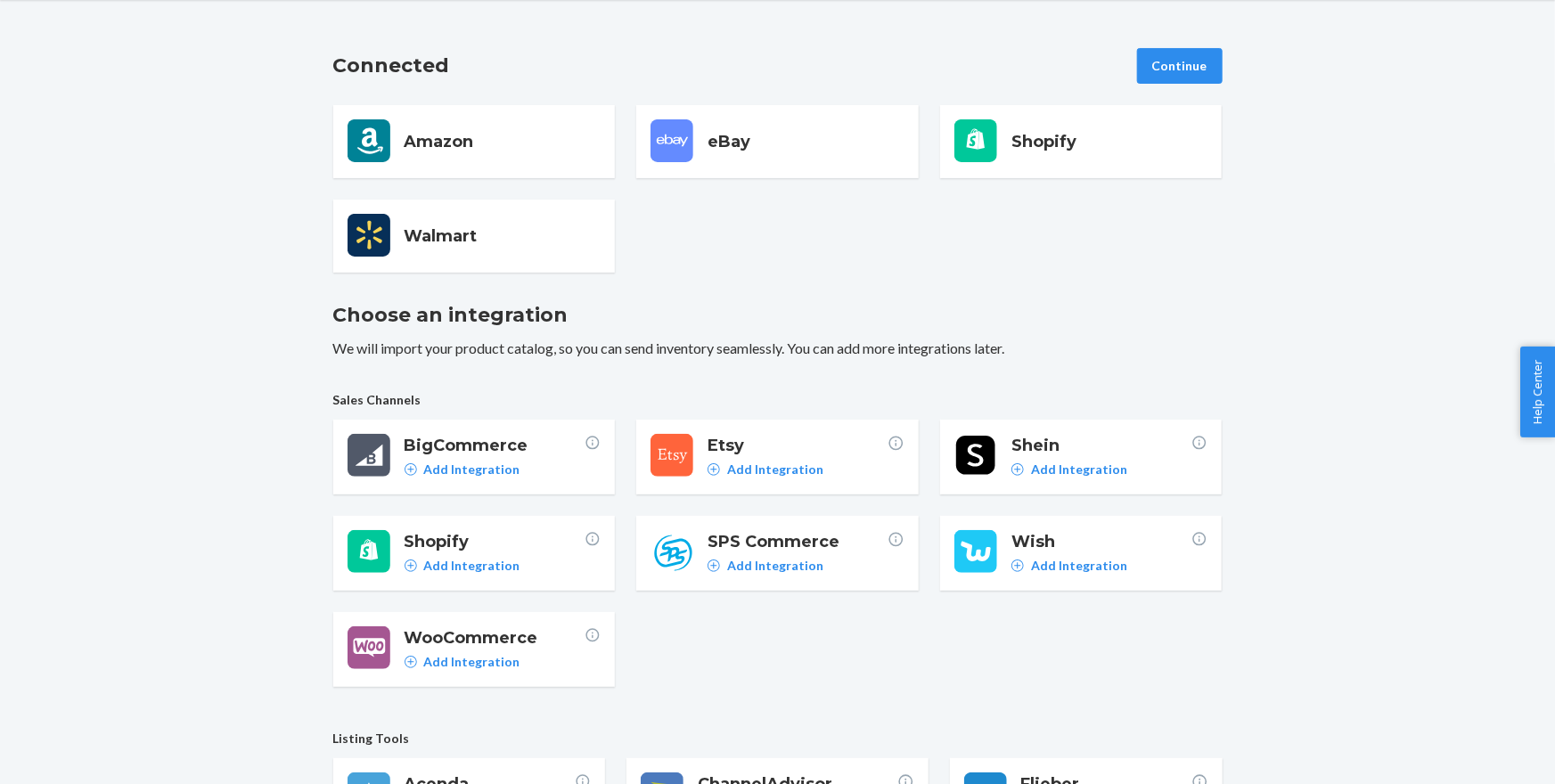
click at [408, 141] on span "Amazon" at bounding box center [503, 142] width 197 height 23
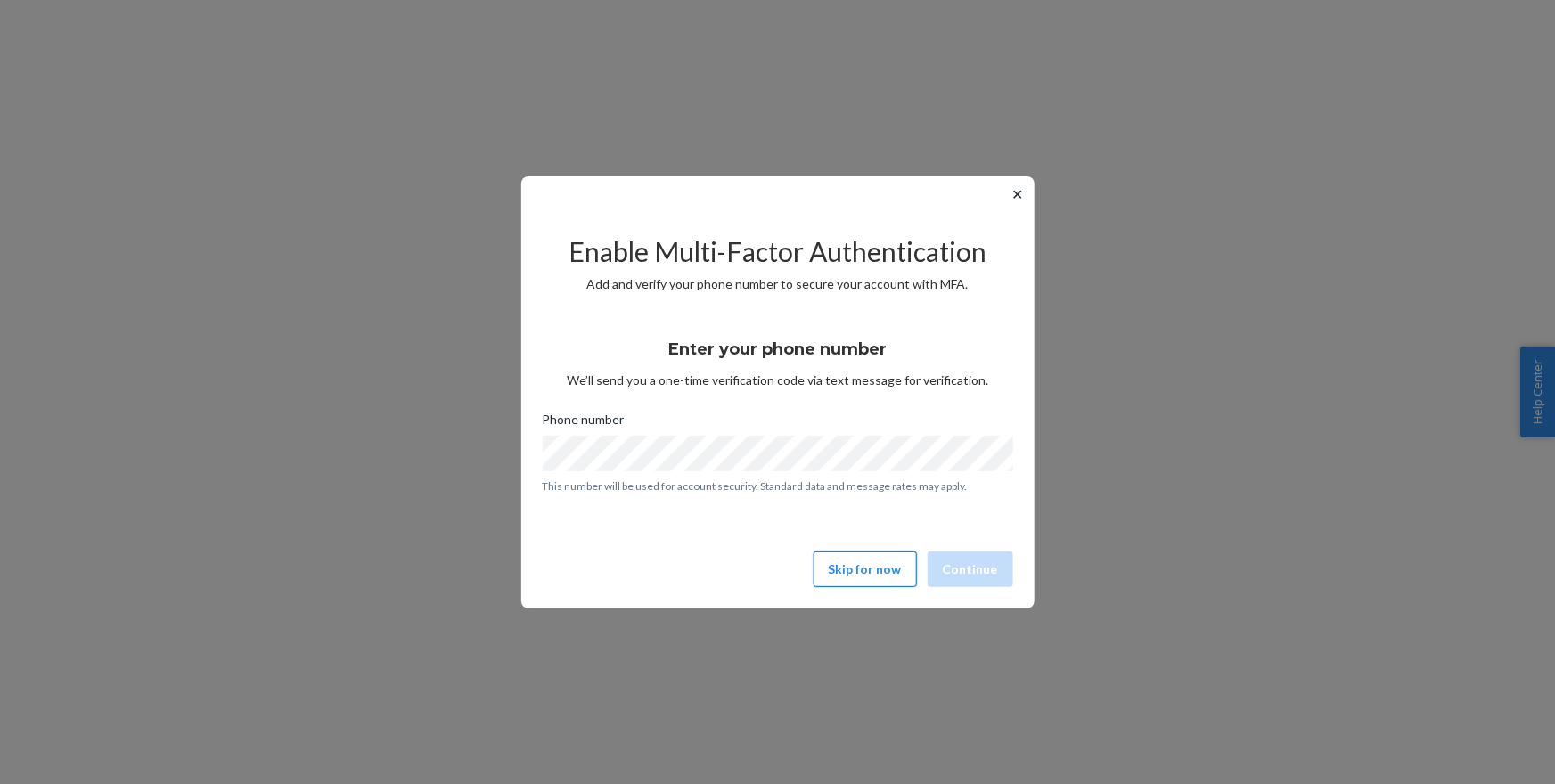
click at [853, 565] on button "Skip for now" at bounding box center [866, 569] width 104 height 36
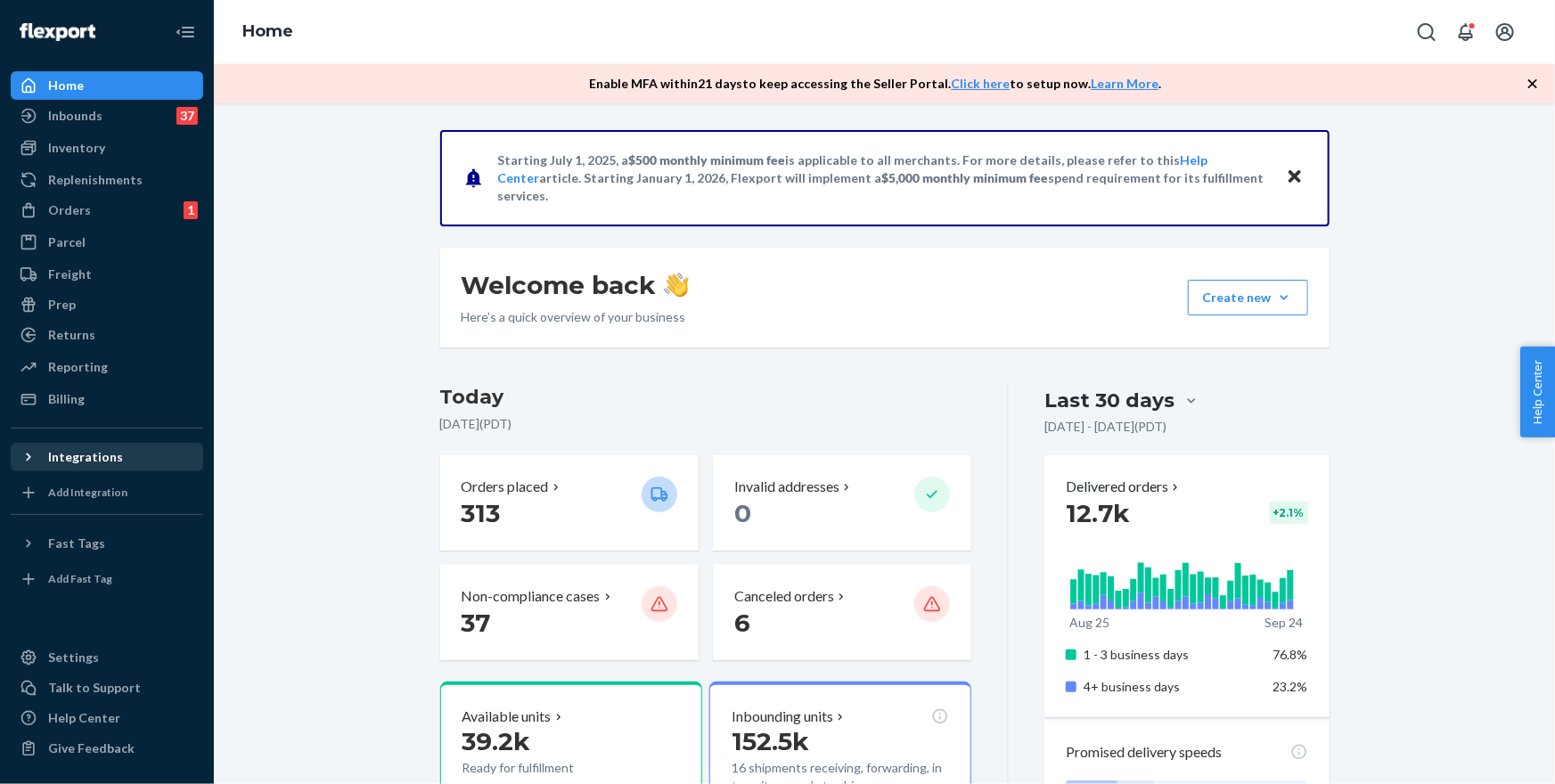
click at [89, 461] on div "Integrations" at bounding box center [86, 457] width 75 height 18
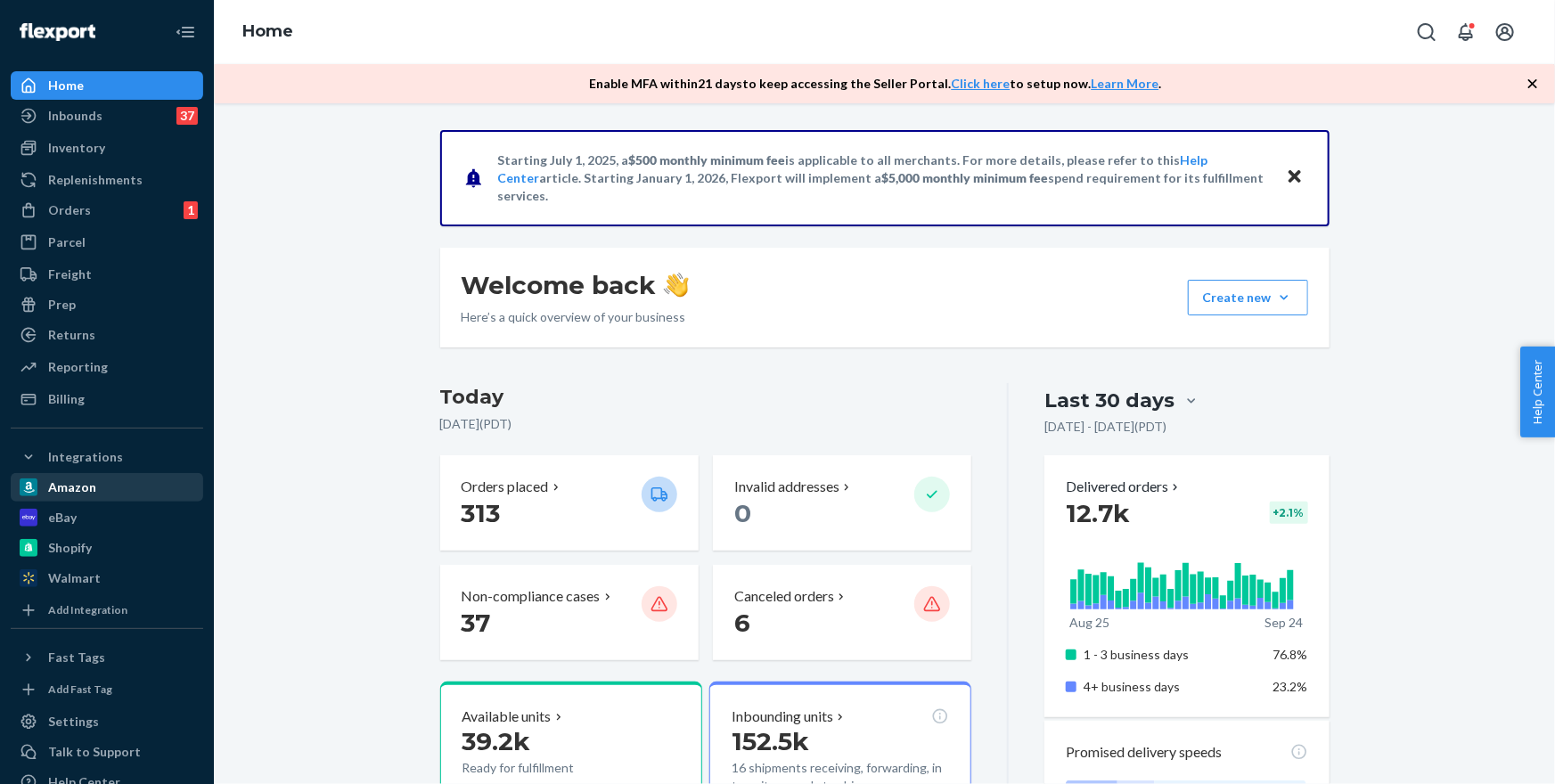
click at [61, 496] on div "Amazon" at bounding box center [106, 487] width 189 height 25
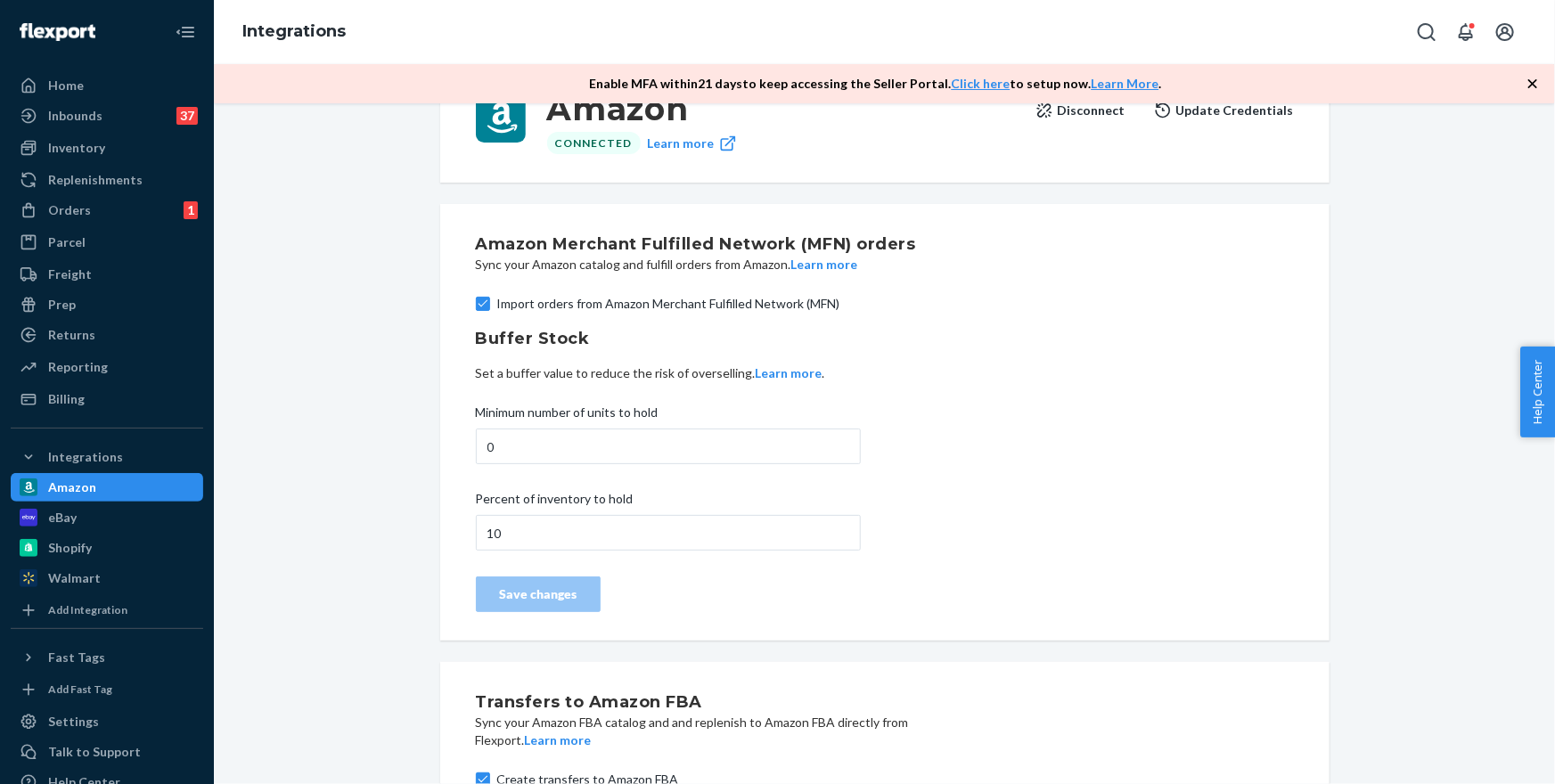
scroll to position [165, 0]
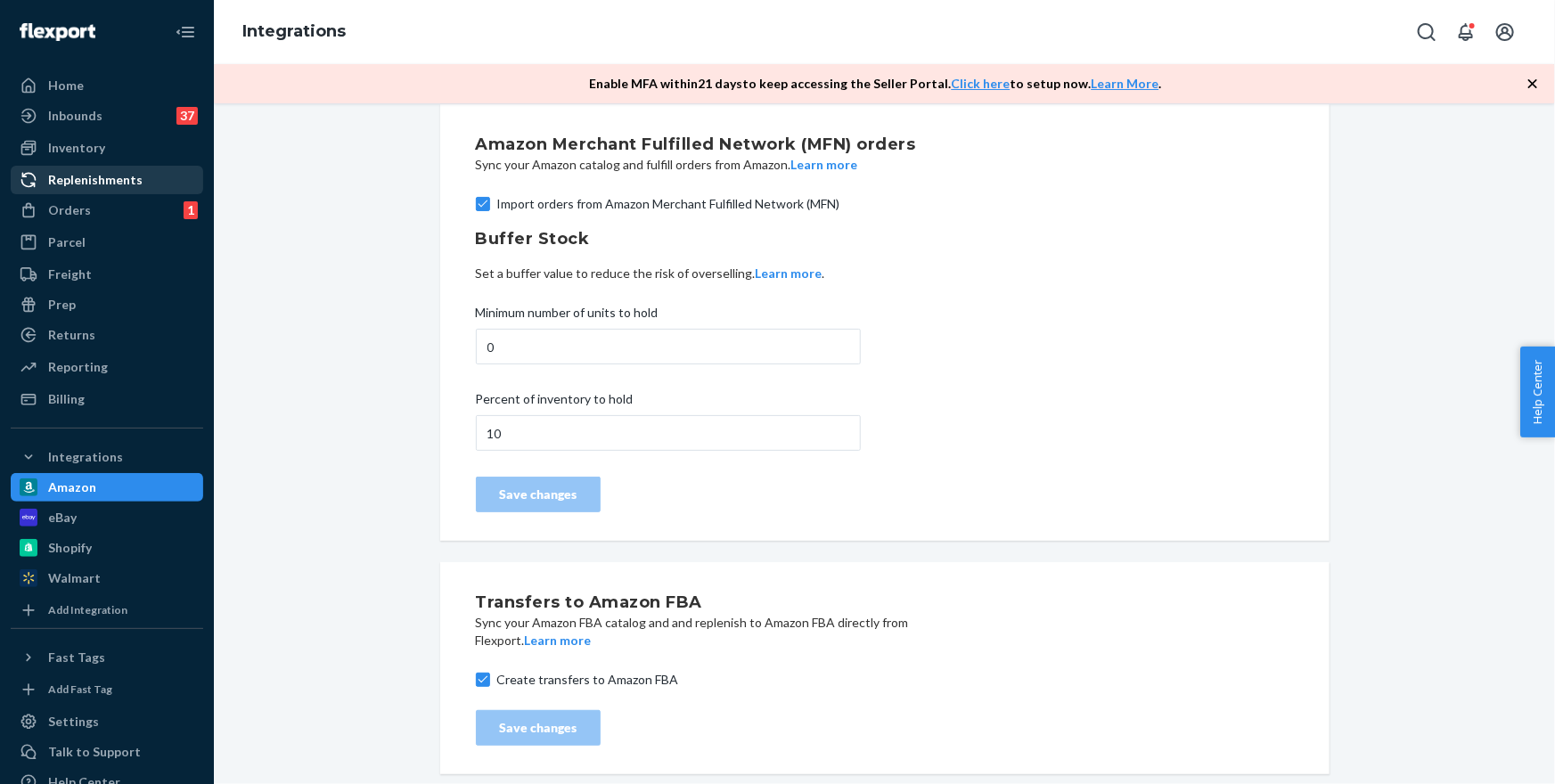
click at [96, 187] on div "Replenishments" at bounding box center [96, 180] width 95 height 18
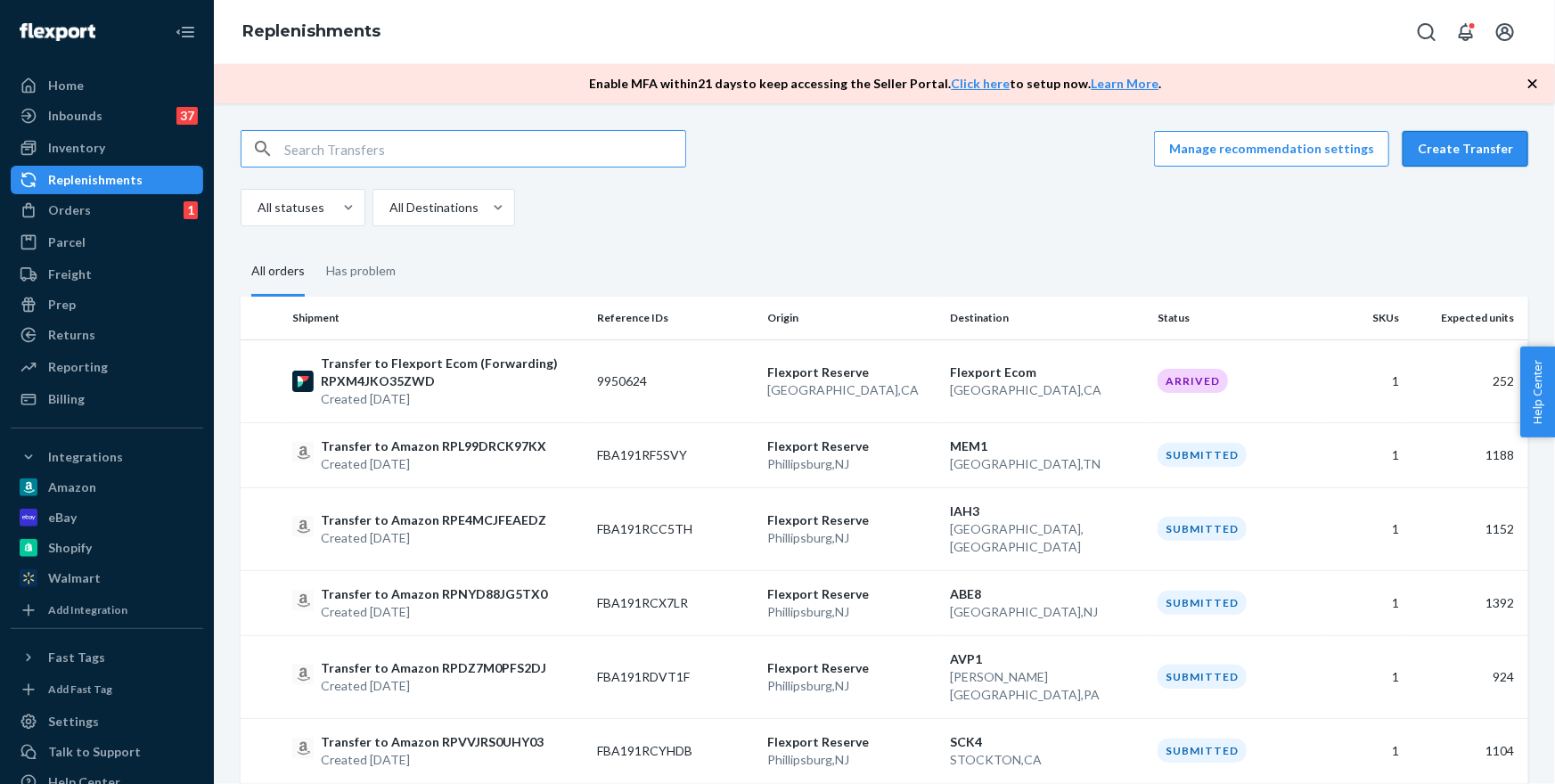
click at [1460, 159] on button "Create Transfer" at bounding box center [1466, 149] width 126 height 36
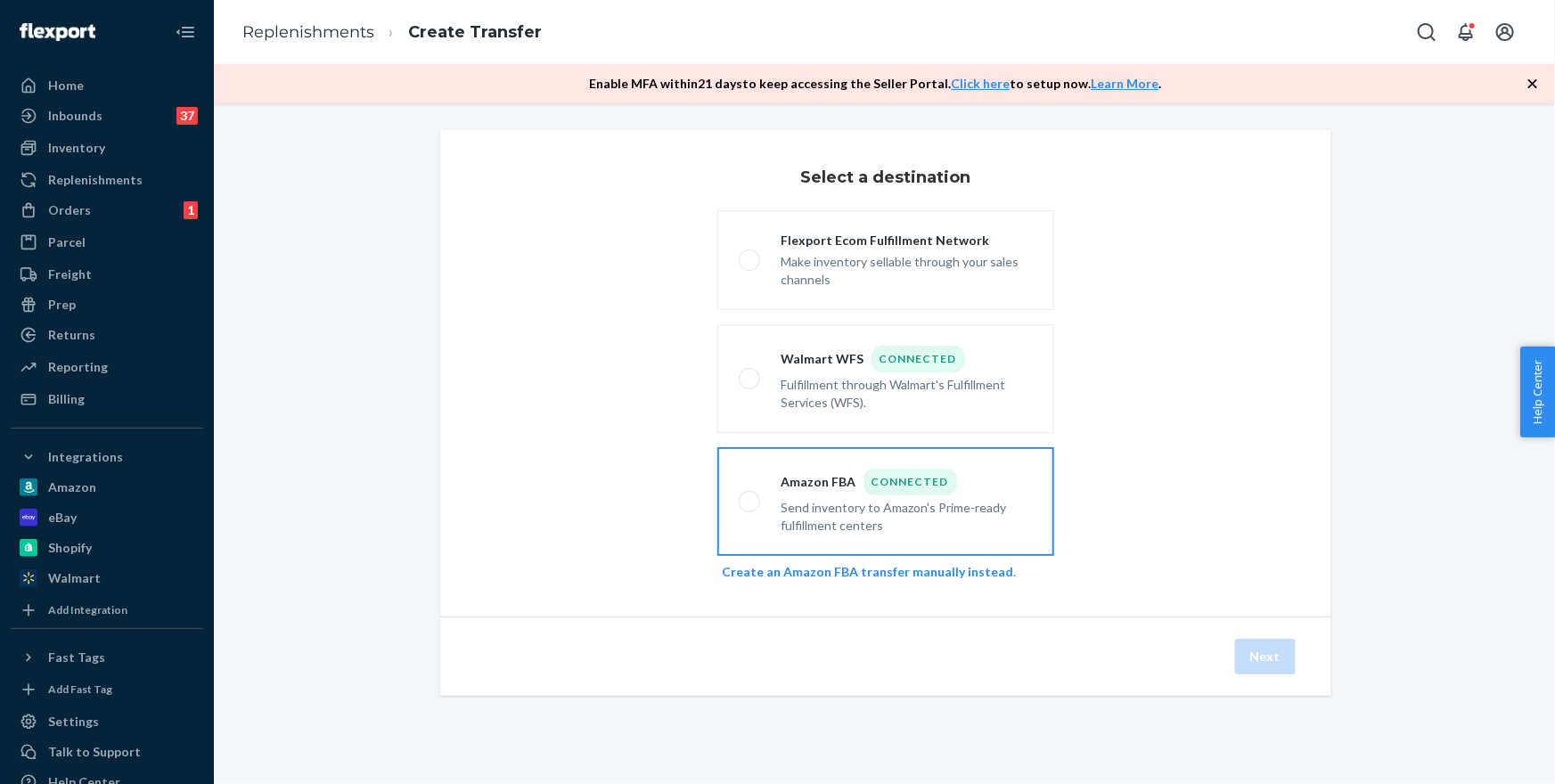
click at [822, 498] on div "Send inventory to Amazon's Prime-ready fulfillment centers" at bounding box center [907, 515] width 251 height 39
click at [750, 498] on input "Amazon FBA Connected Send inventory to Amazon's Prime-ready fulfillment centers" at bounding box center [744, 502] width 12 height 12
radio input "true"
click at [1244, 646] on button "Next" at bounding box center [1265, 657] width 61 height 36
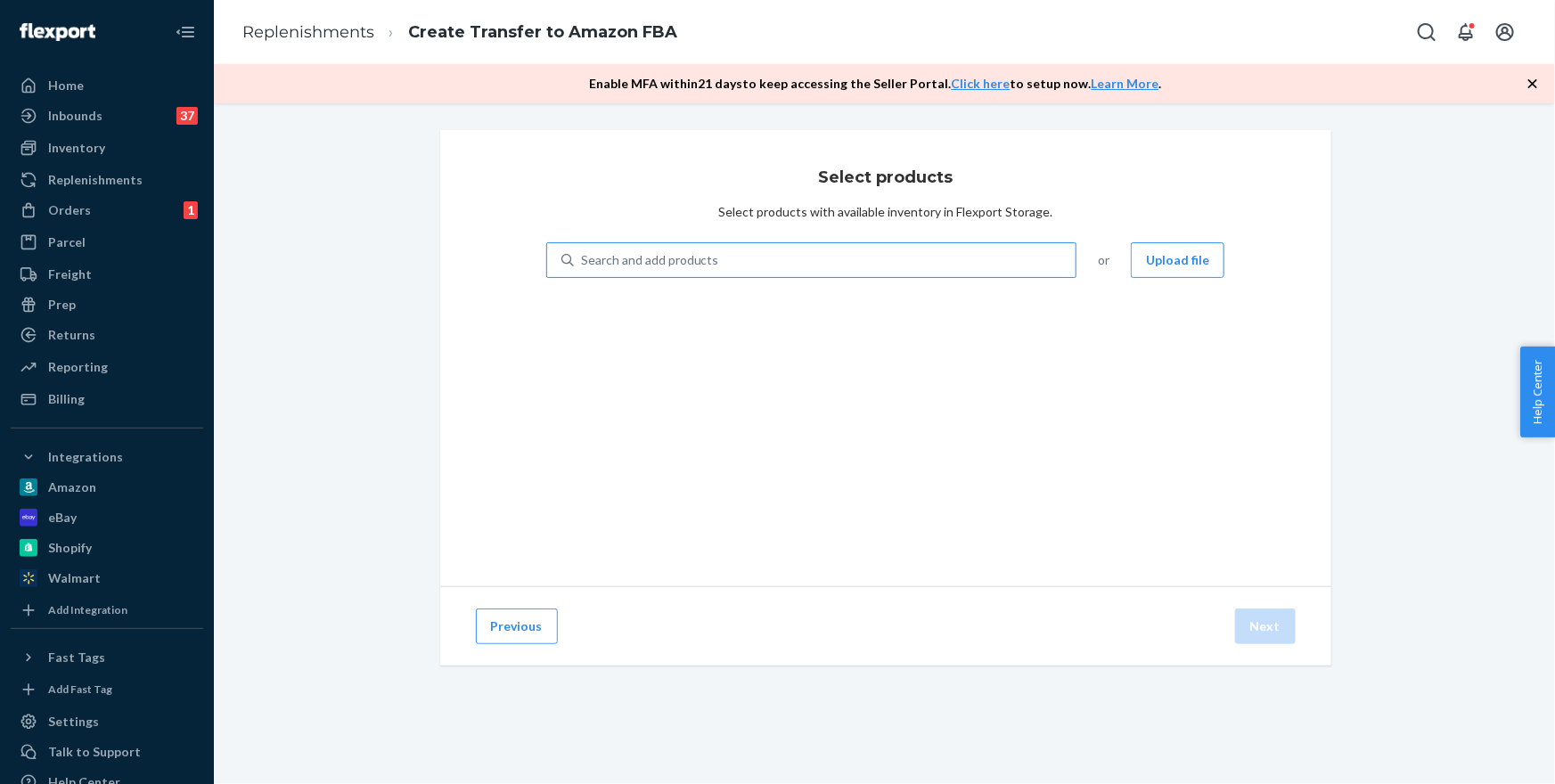
click at [625, 264] on div "Search and add products" at bounding box center [650, 260] width 138 height 18
click at [583, 264] on input "Search and add products" at bounding box center [582, 260] width 2 height 18
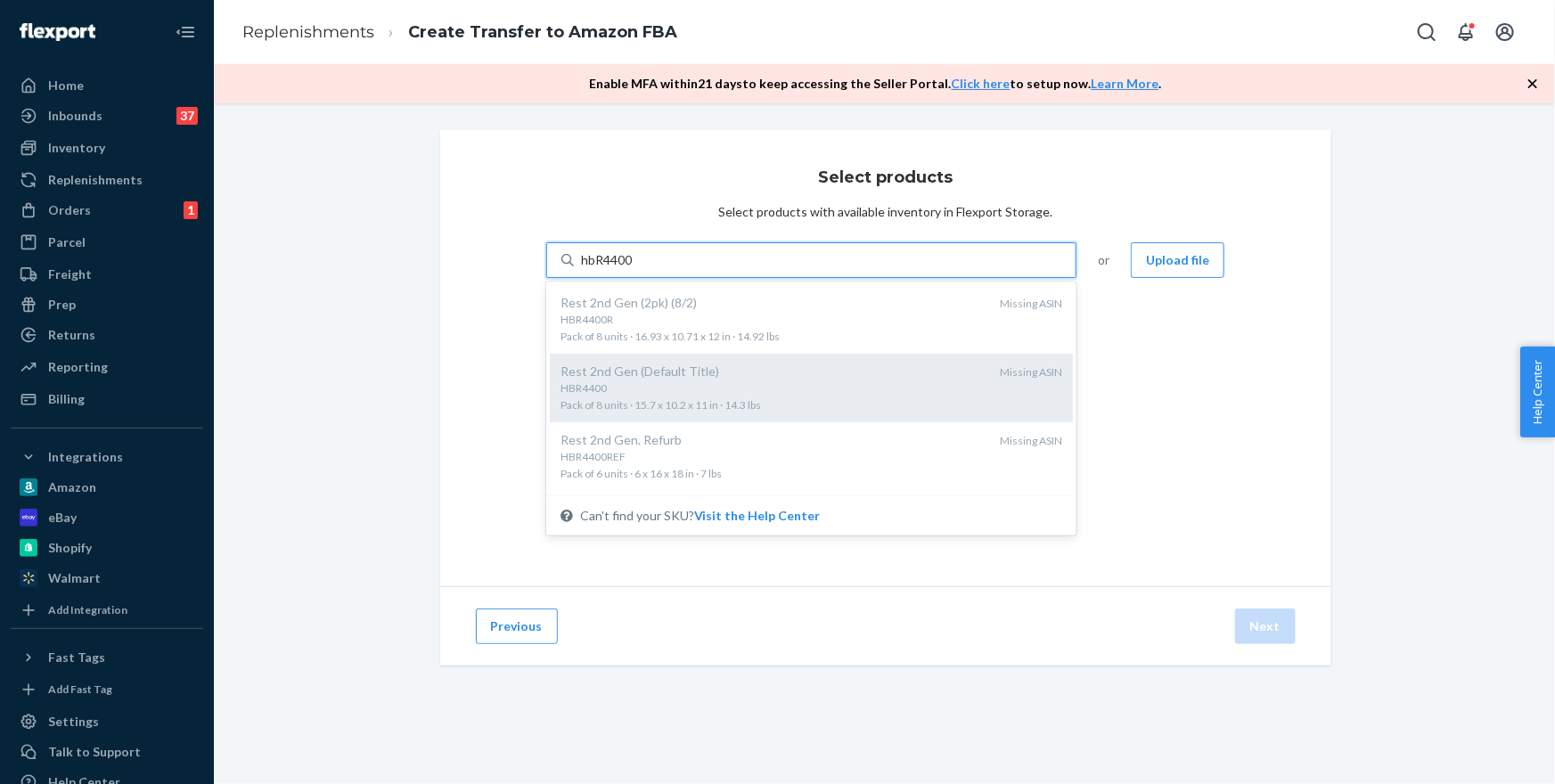
click at [746, 375] on div "Rest 2nd Gen (Default Title)" at bounding box center [773, 372] width 426 height 18
click at [634, 269] on input "hbR4400" at bounding box center [607, 260] width 53 height 18
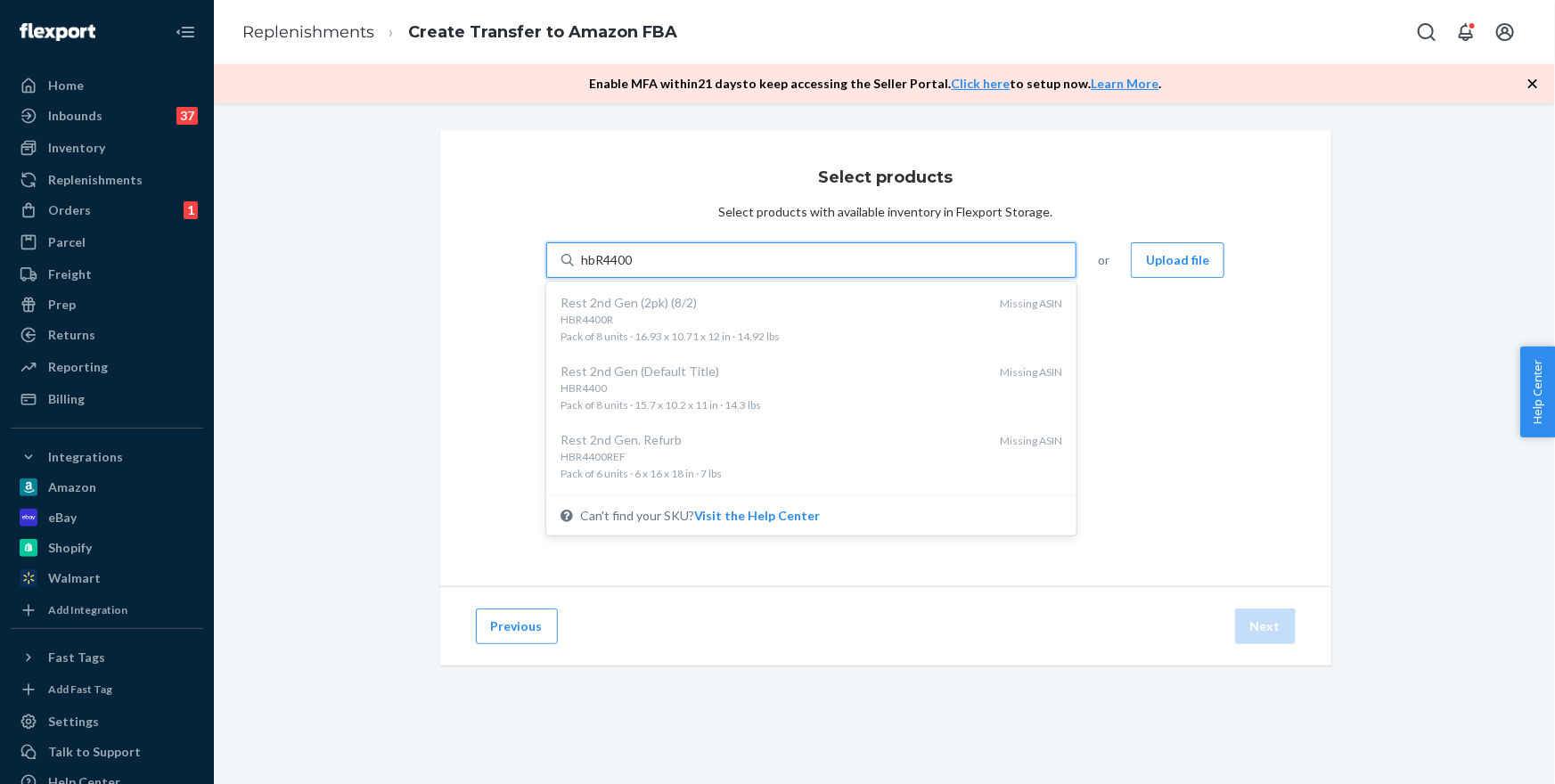
type input "hbR4400"
click at [1534, 86] on icon "button" at bounding box center [1533, 84] width 9 height 9
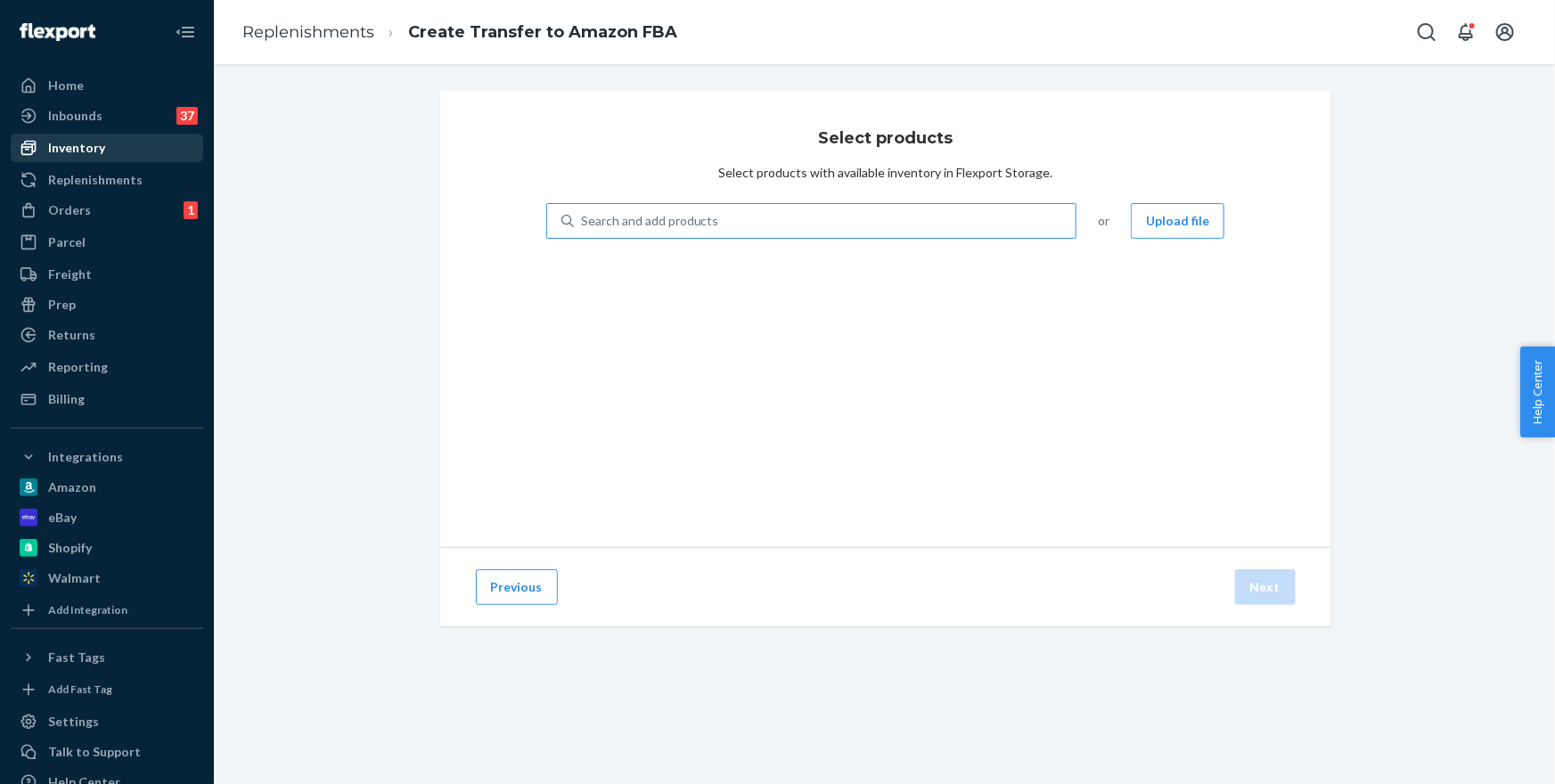
click at [82, 156] on div "Inventory" at bounding box center [106, 148] width 189 height 25
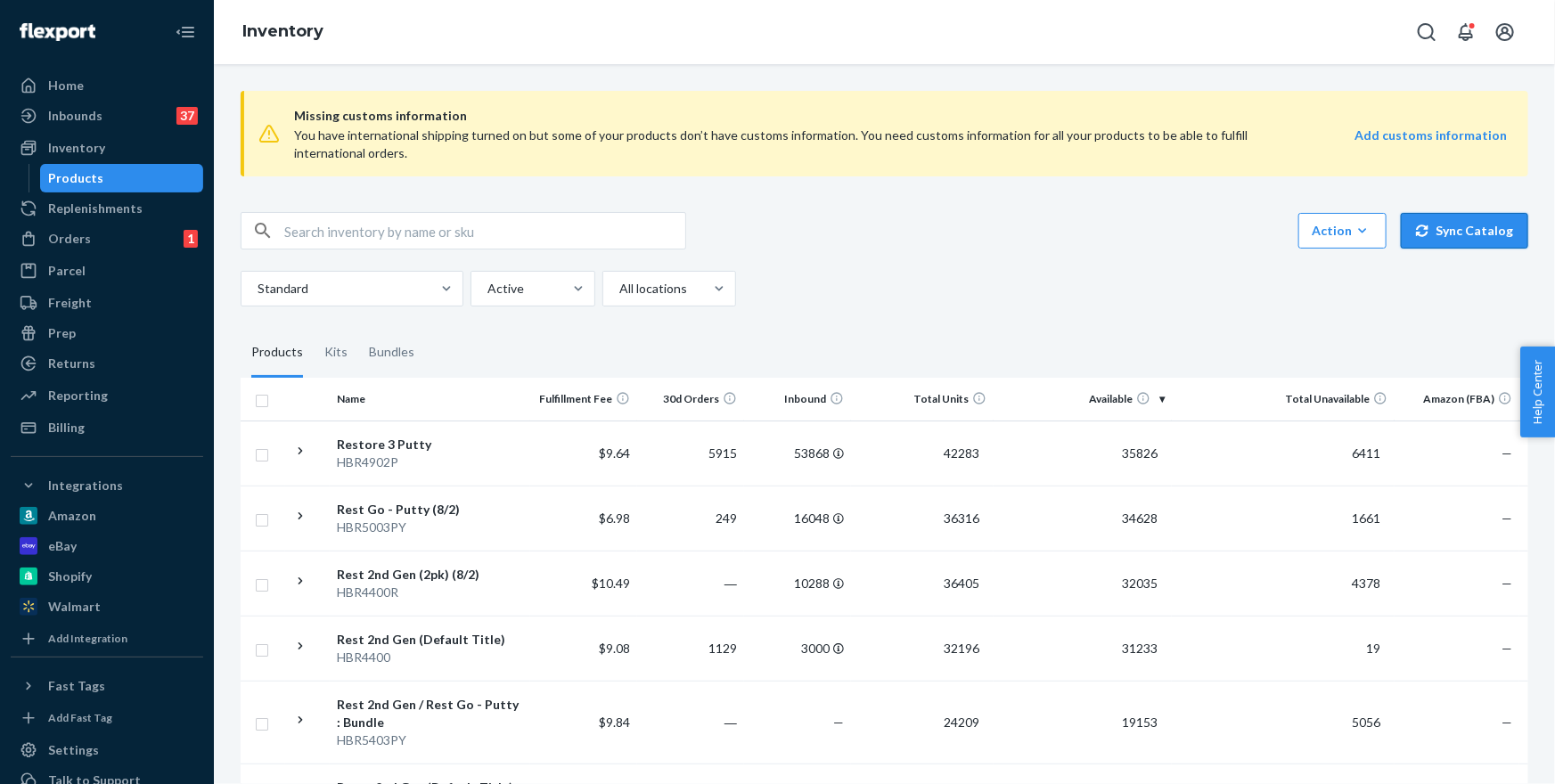
click at [1441, 226] on button "Sync Catalog" at bounding box center [1465, 231] width 128 height 36
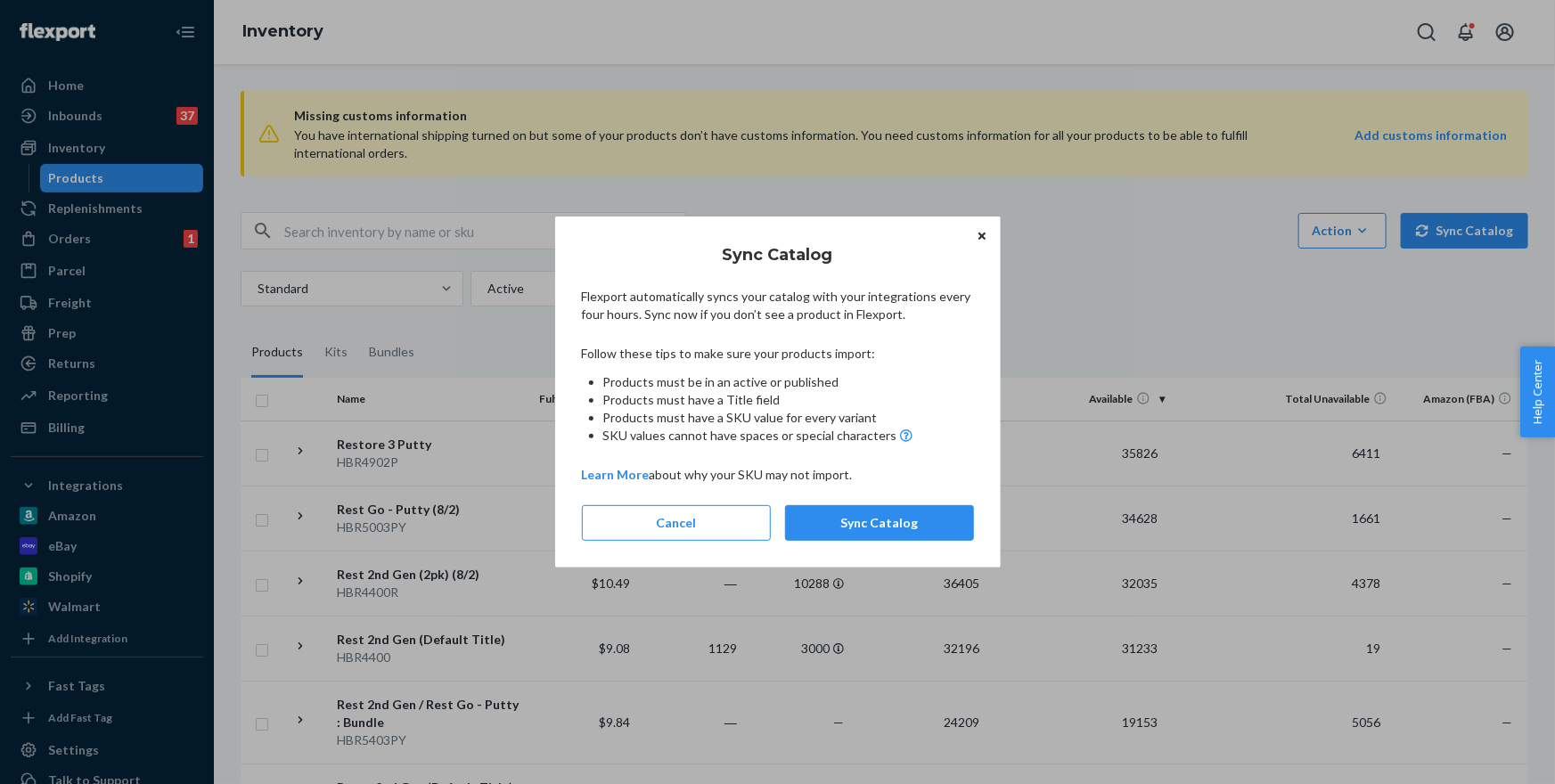
click at [985, 237] on icon "Close" at bounding box center [982, 236] width 7 height 11
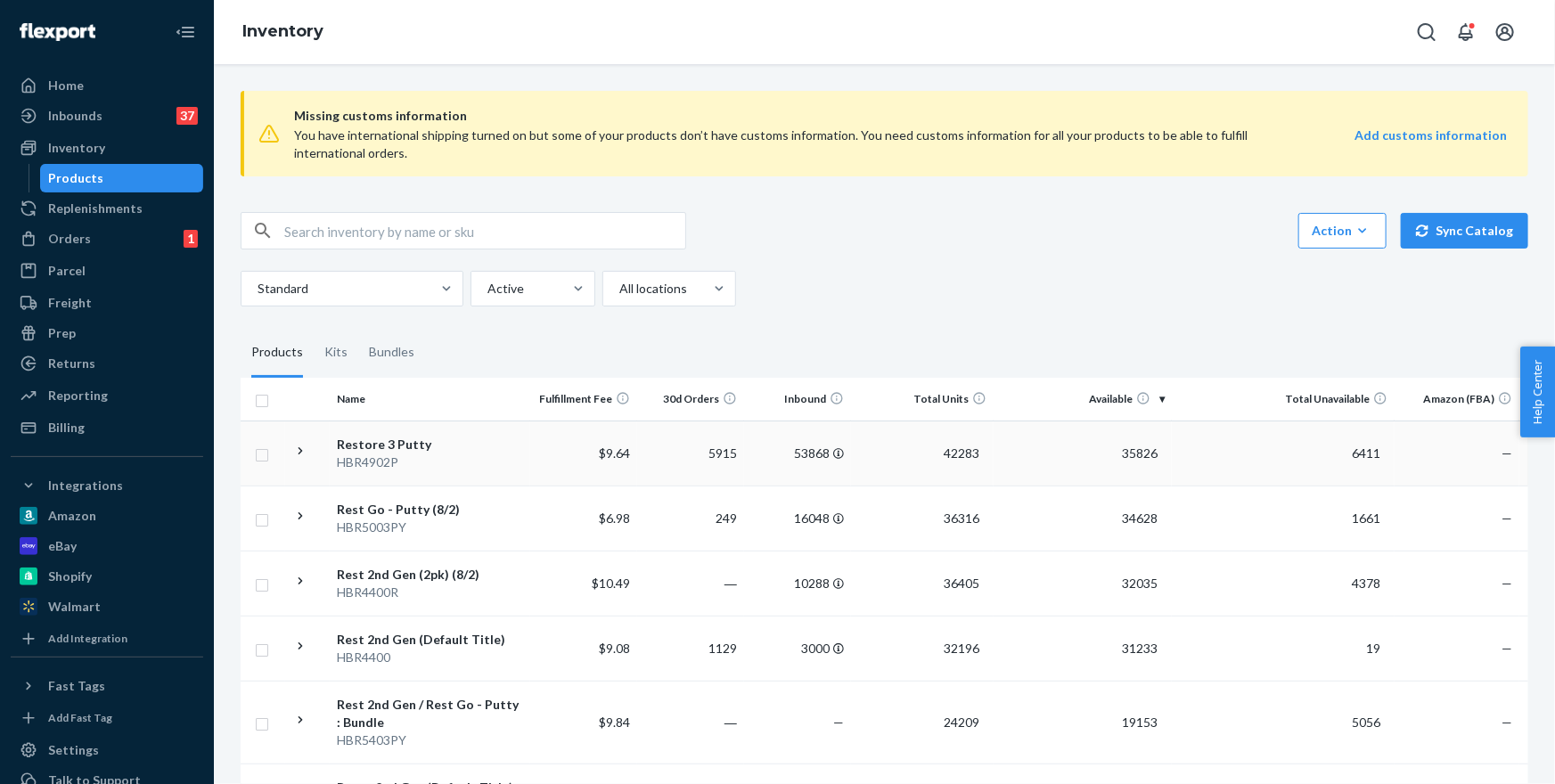
click at [374, 448] on div "Restore 3 Putty" at bounding box center [430, 444] width 186 height 18
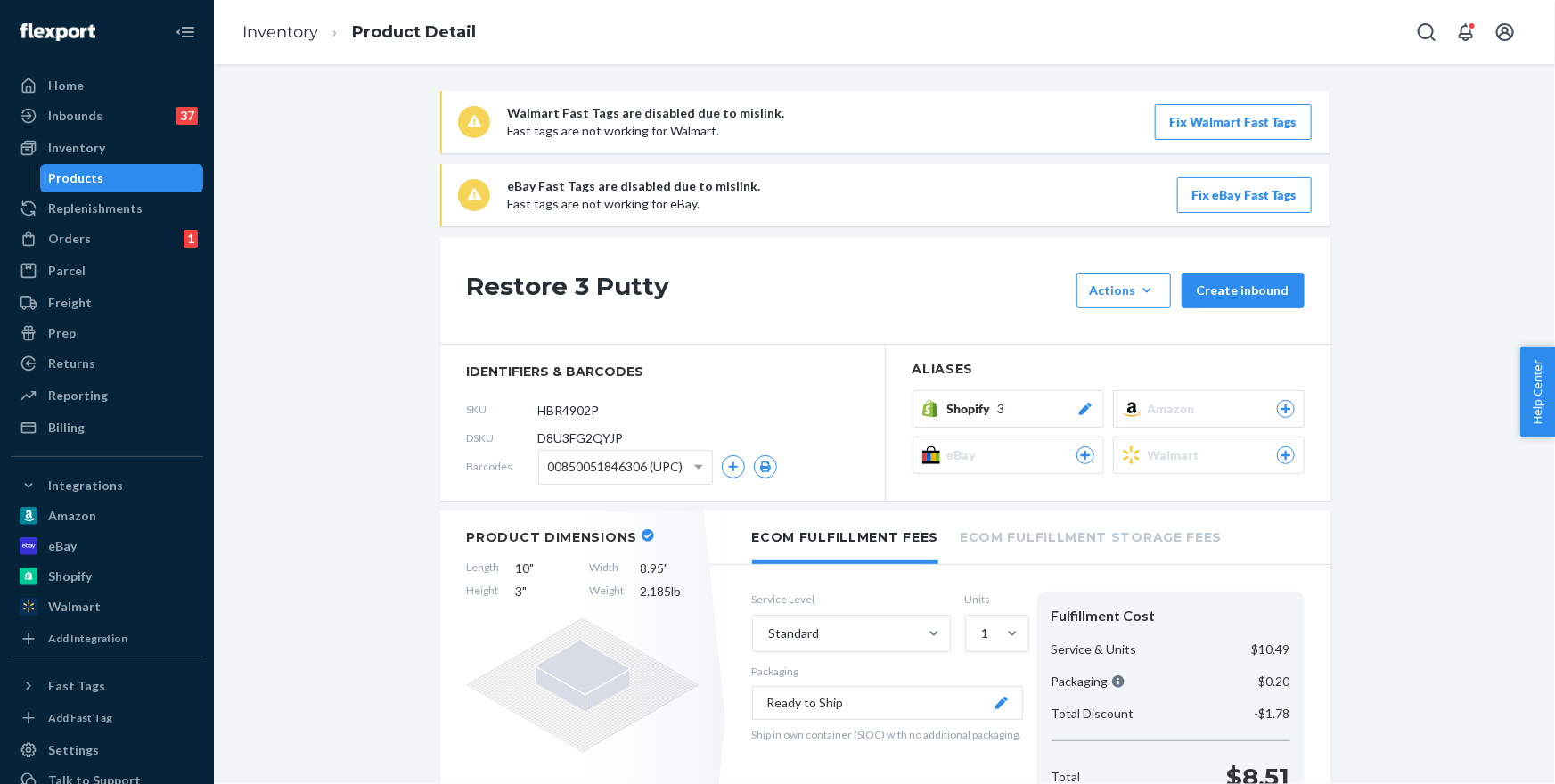
click at [1184, 404] on span "Amazon" at bounding box center [1175, 409] width 55 height 18
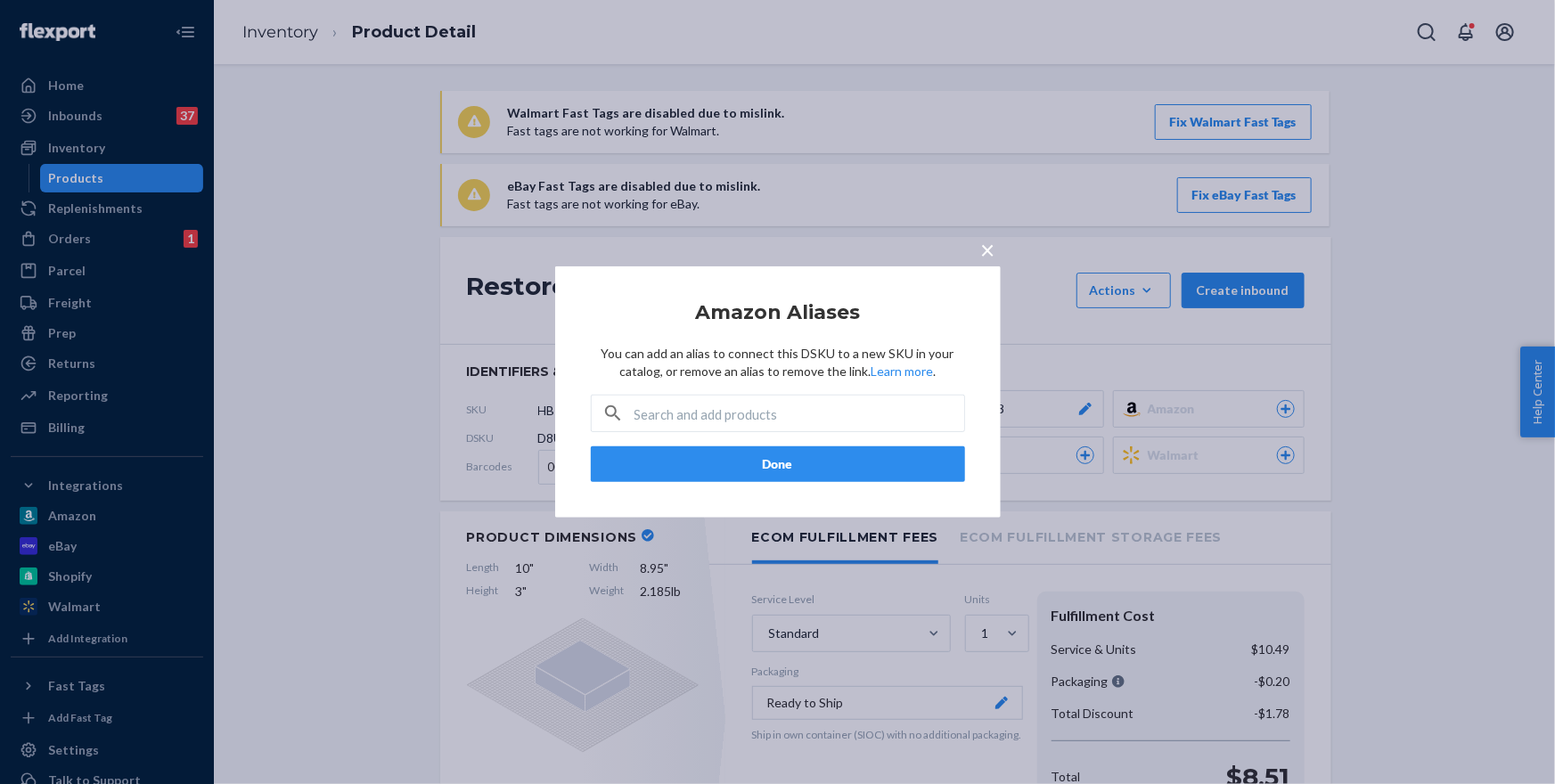
click at [985, 244] on span "×" at bounding box center [988, 249] width 14 height 30
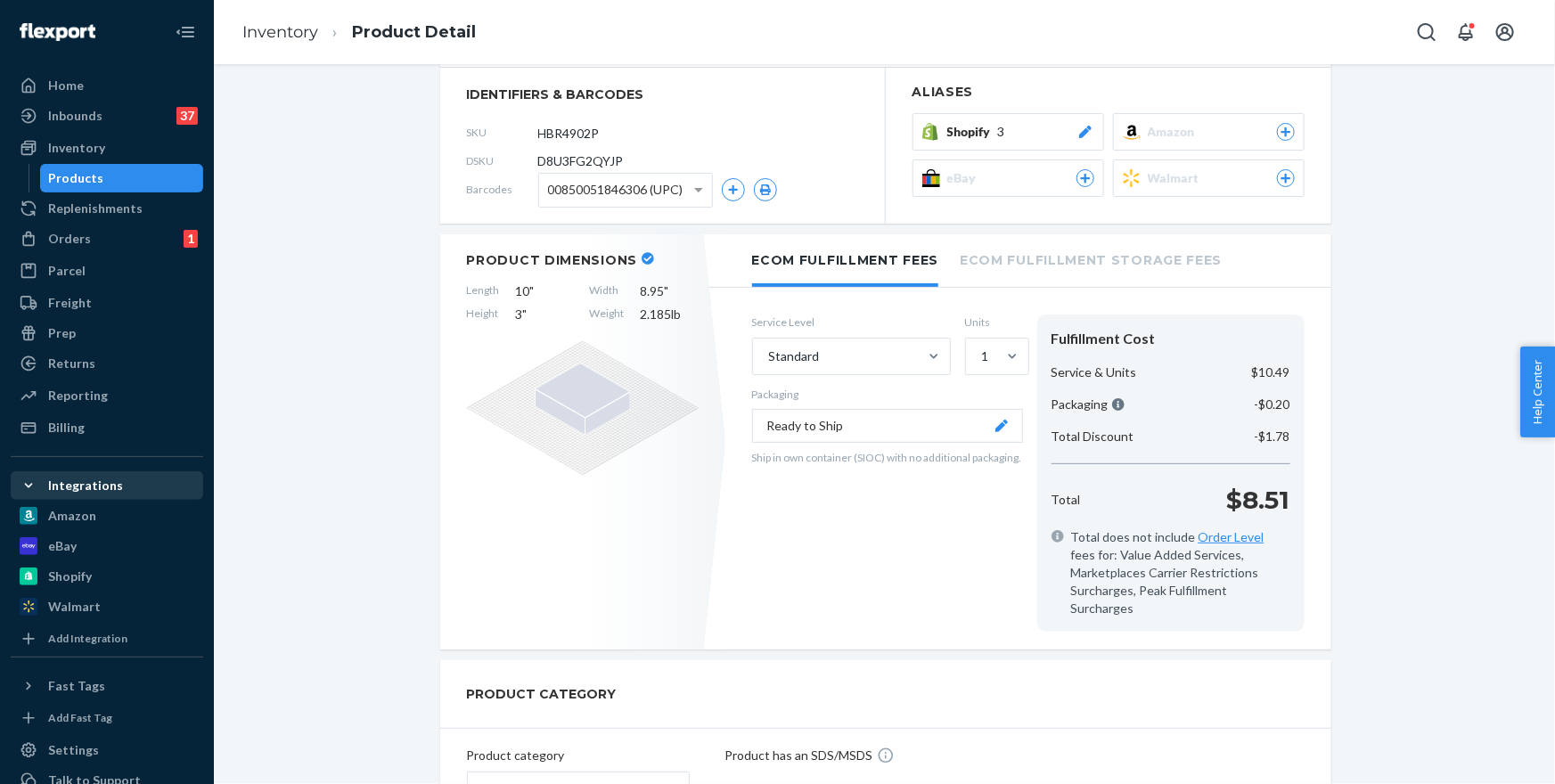
scroll to position [262, 0]
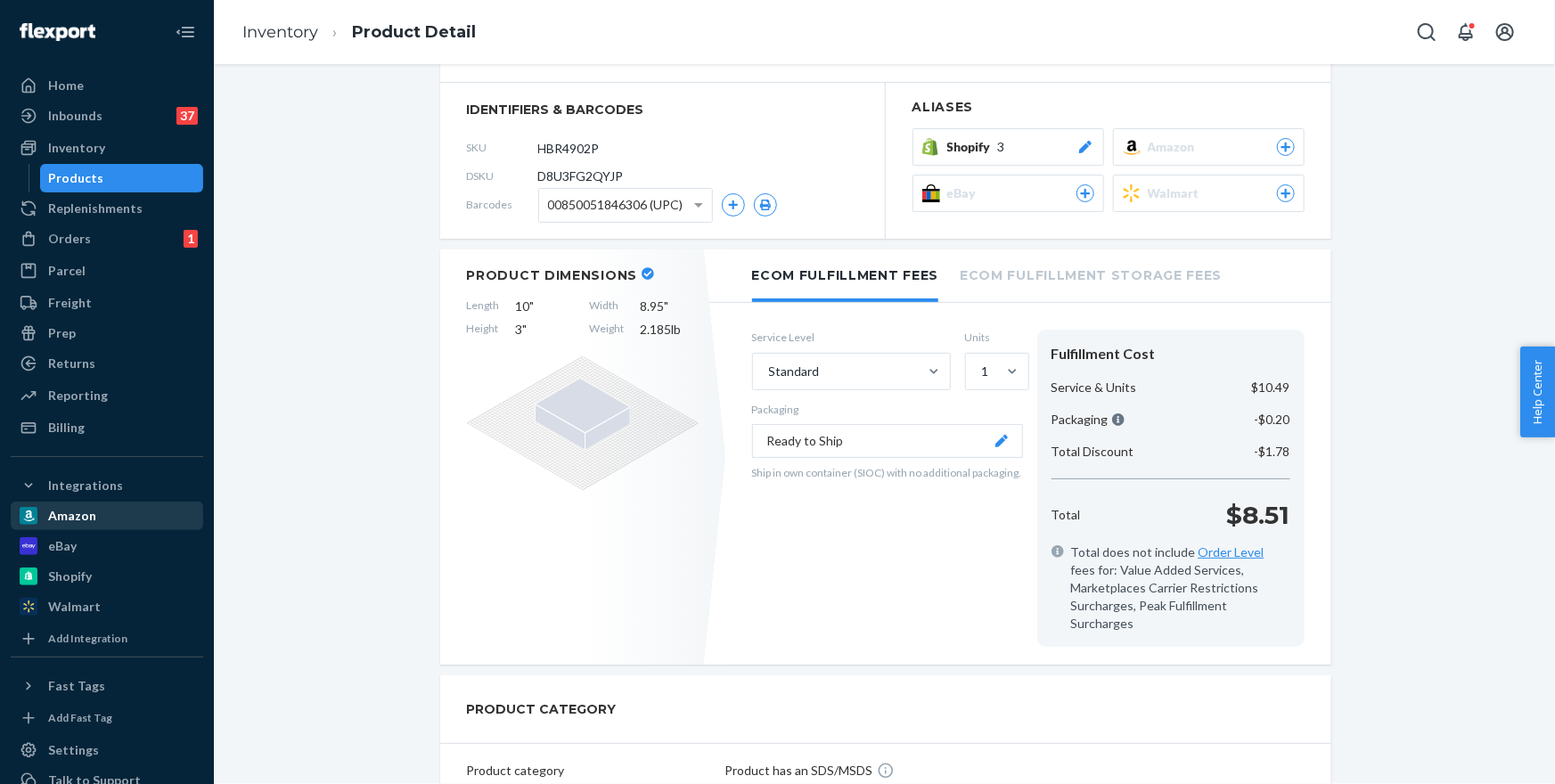
click at [86, 509] on div "Amazon" at bounding box center [72, 516] width 48 height 18
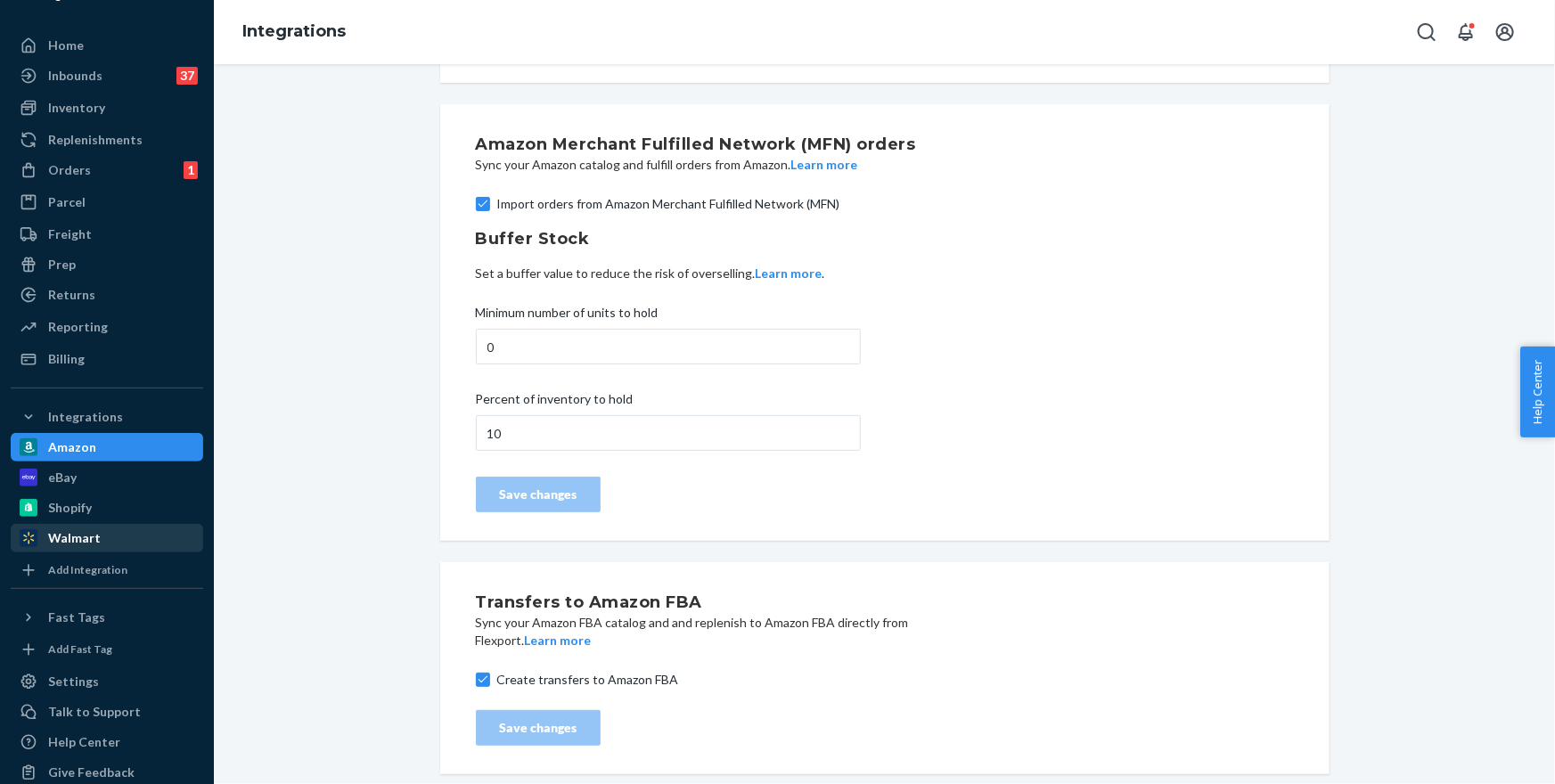
scroll to position [63, 0]
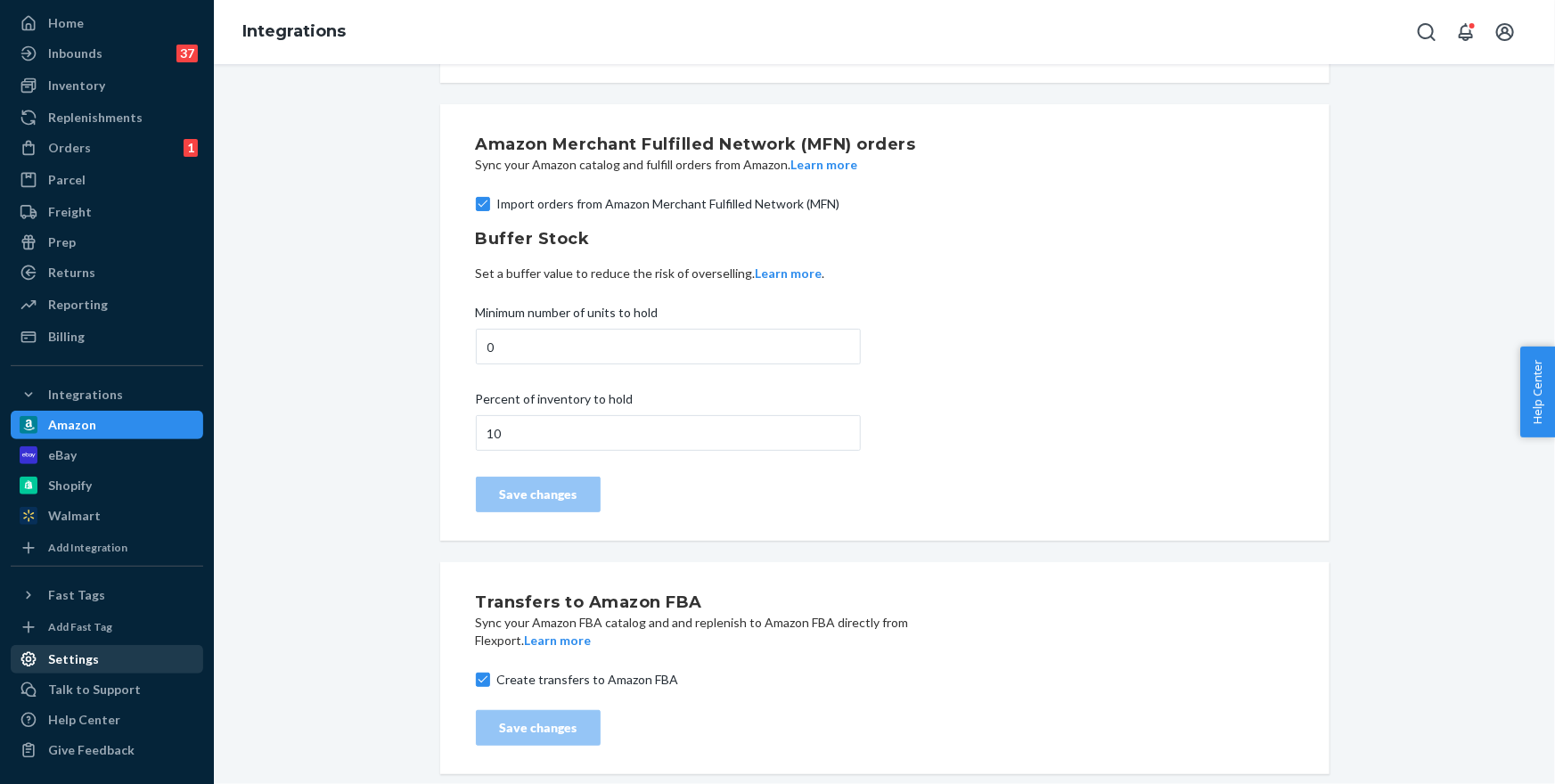
click at [69, 654] on div "Settings" at bounding box center [73, 660] width 51 height 18
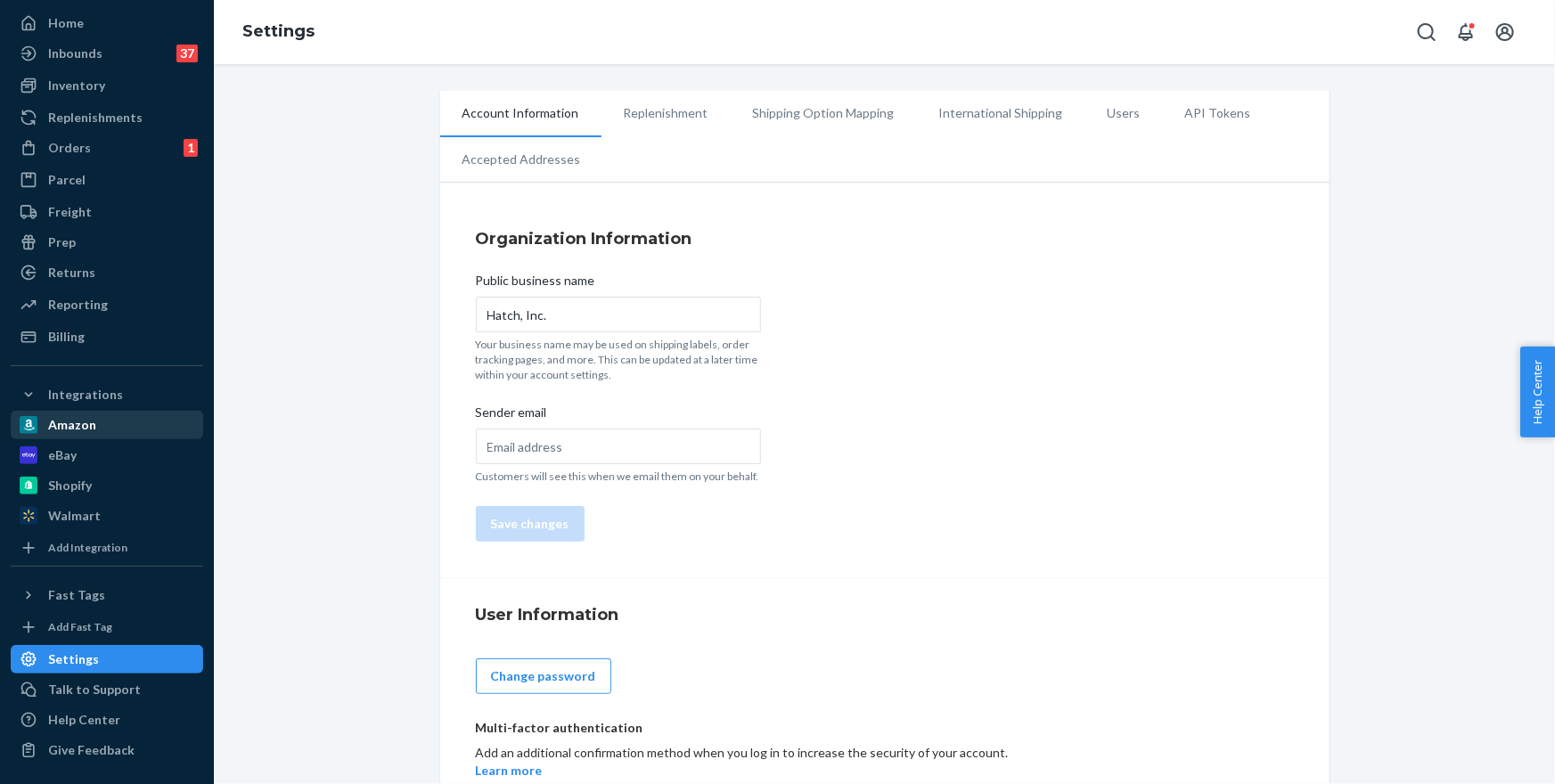
click at [60, 434] on div "Amazon" at bounding box center [106, 425] width 189 height 25
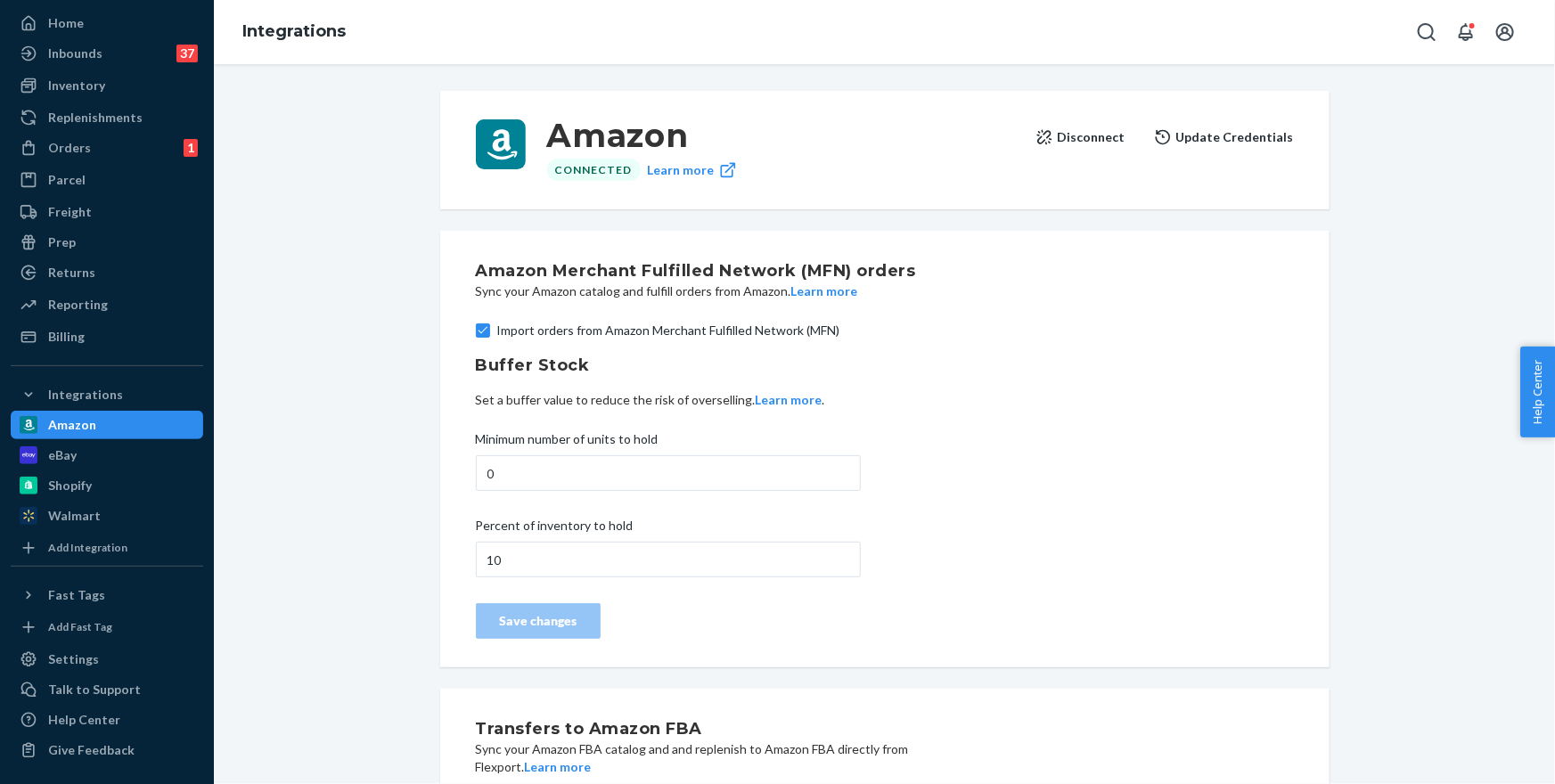
scroll to position [127, 0]
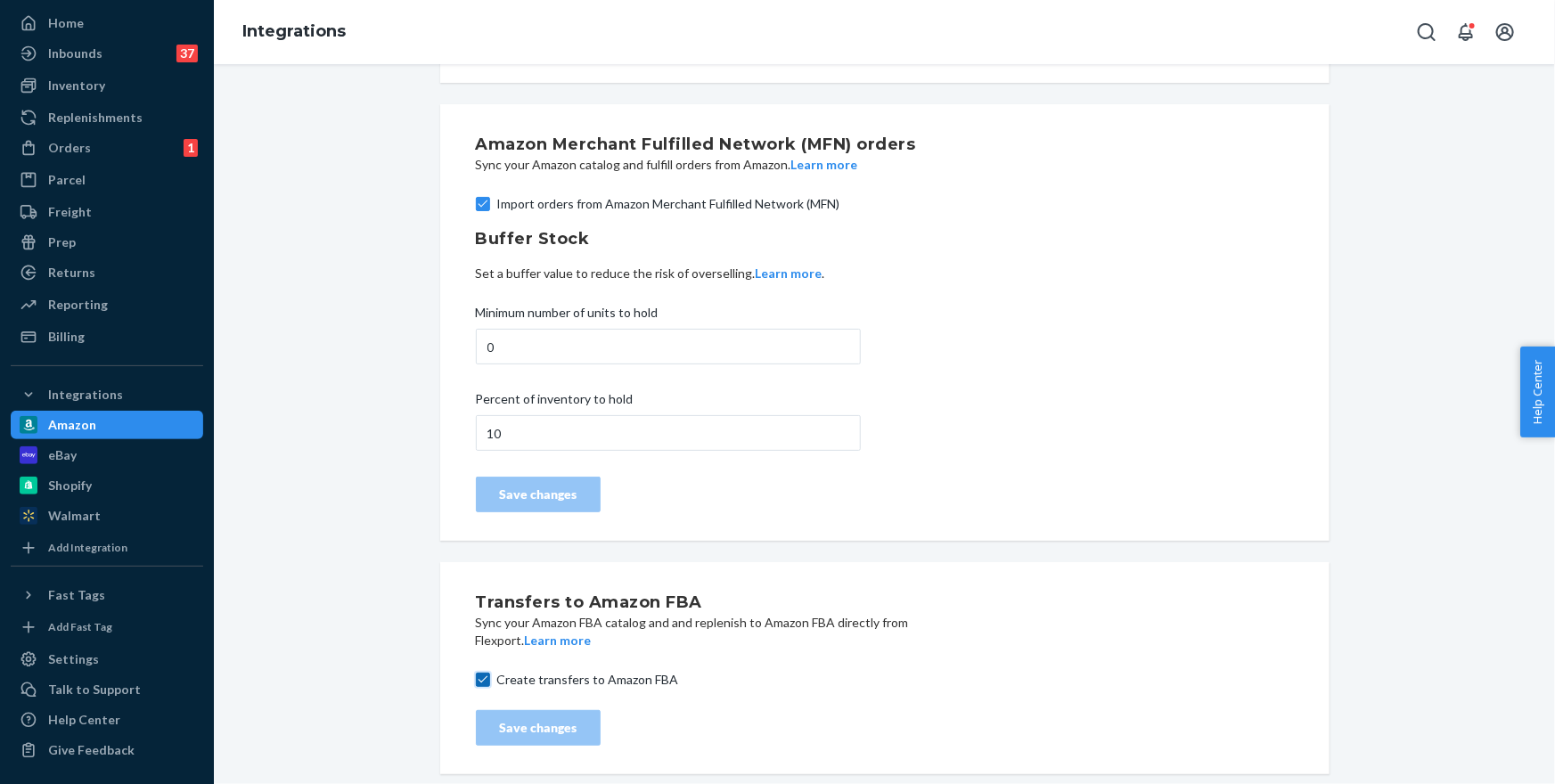
click at [478, 684] on input "Create transfers to Amazon FBA" at bounding box center [483, 680] width 14 height 14
click at [512, 723] on div "Save changes" at bounding box center [538, 728] width 95 height 18
drag, startPoint x: 481, startPoint y: 680, endPoint x: 490, endPoint y: 709, distance: 30.4
click at [481, 680] on input "Create transfers to Amazon FBA" at bounding box center [483, 680] width 14 height 14
checkbox input "true"
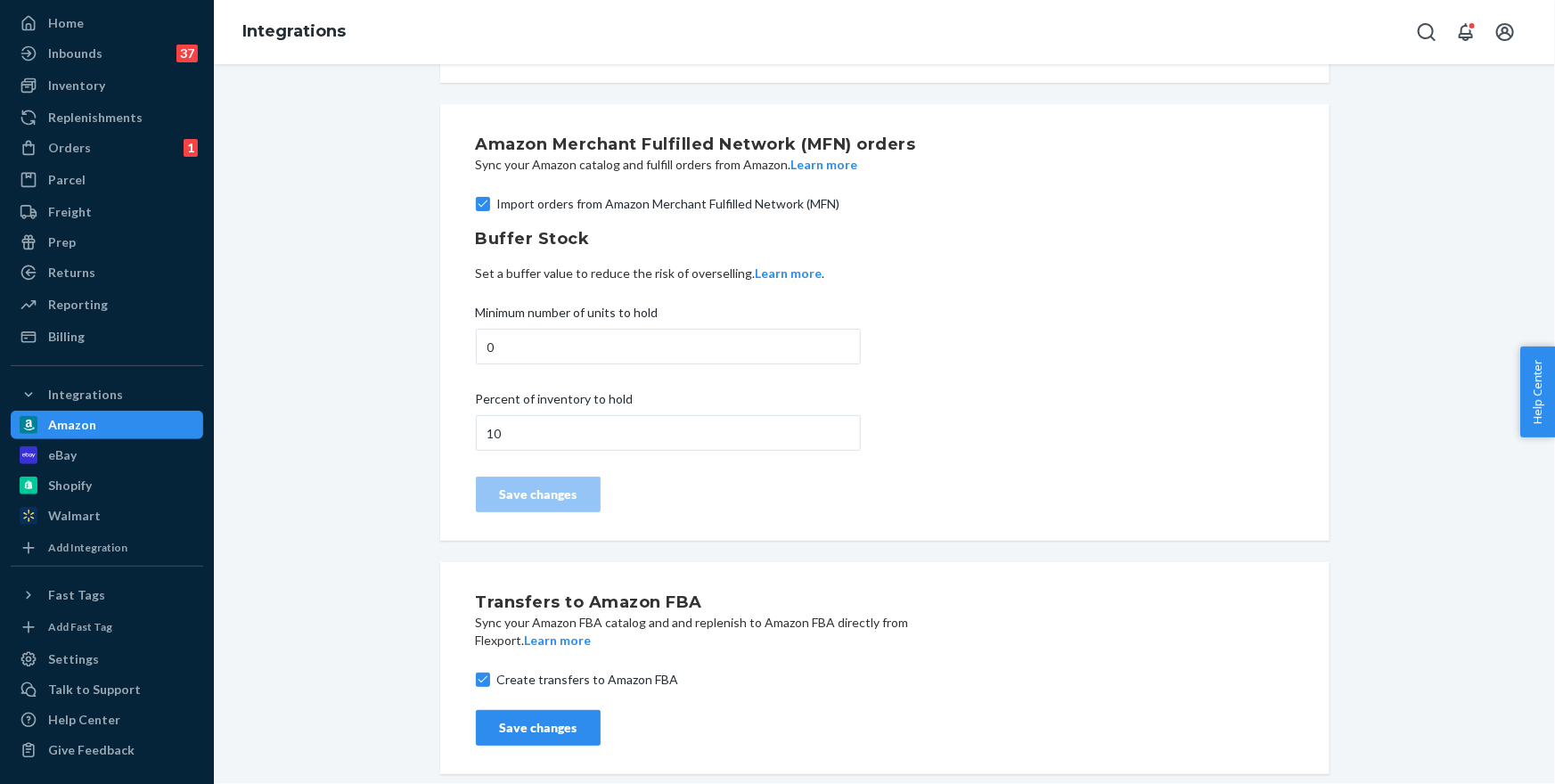
click at [500, 727] on div "Save changes" at bounding box center [538, 728] width 95 height 18
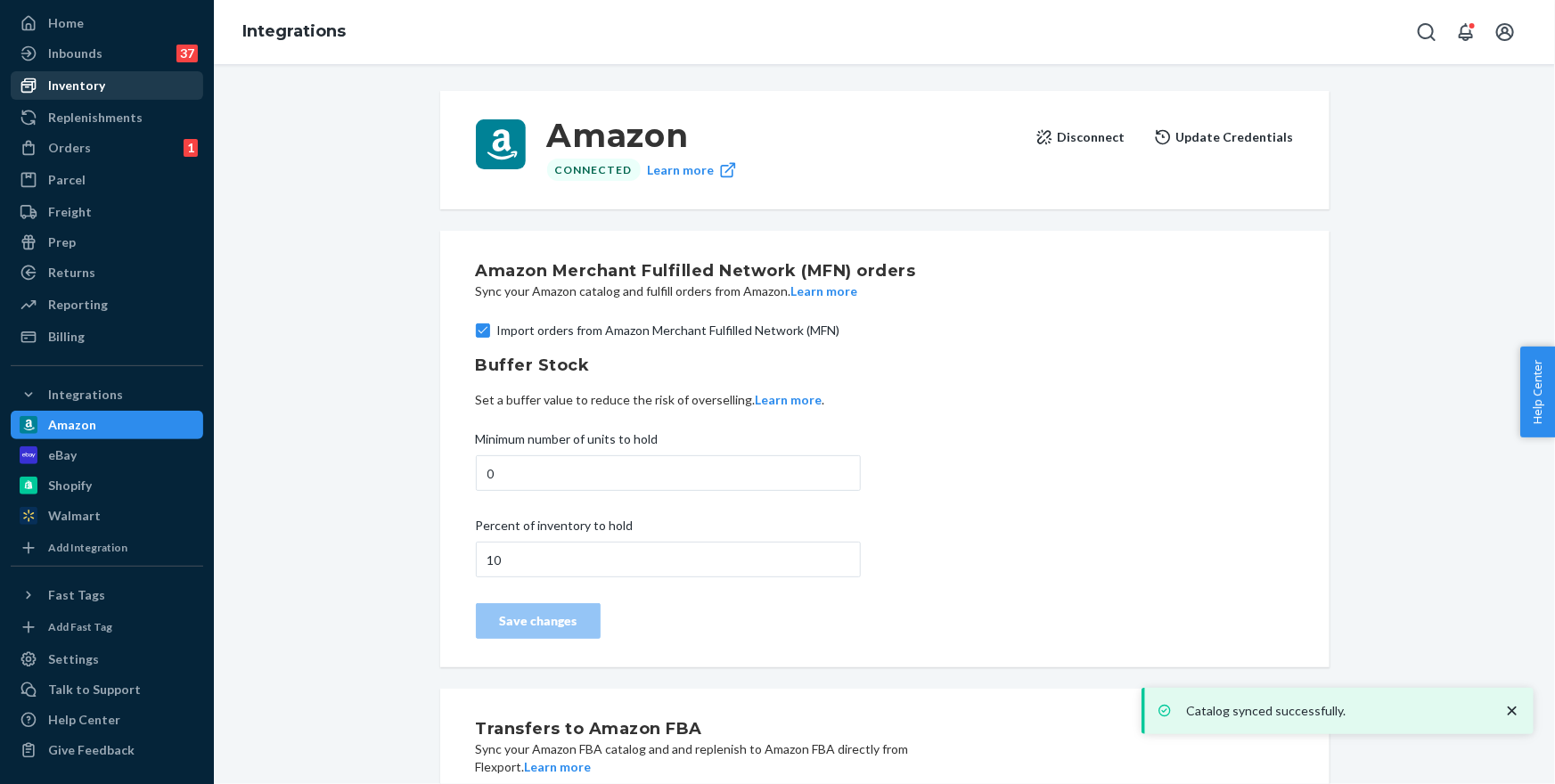
click at [74, 89] on div "Inventory" at bounding box center [77, 86] width 57 height 18
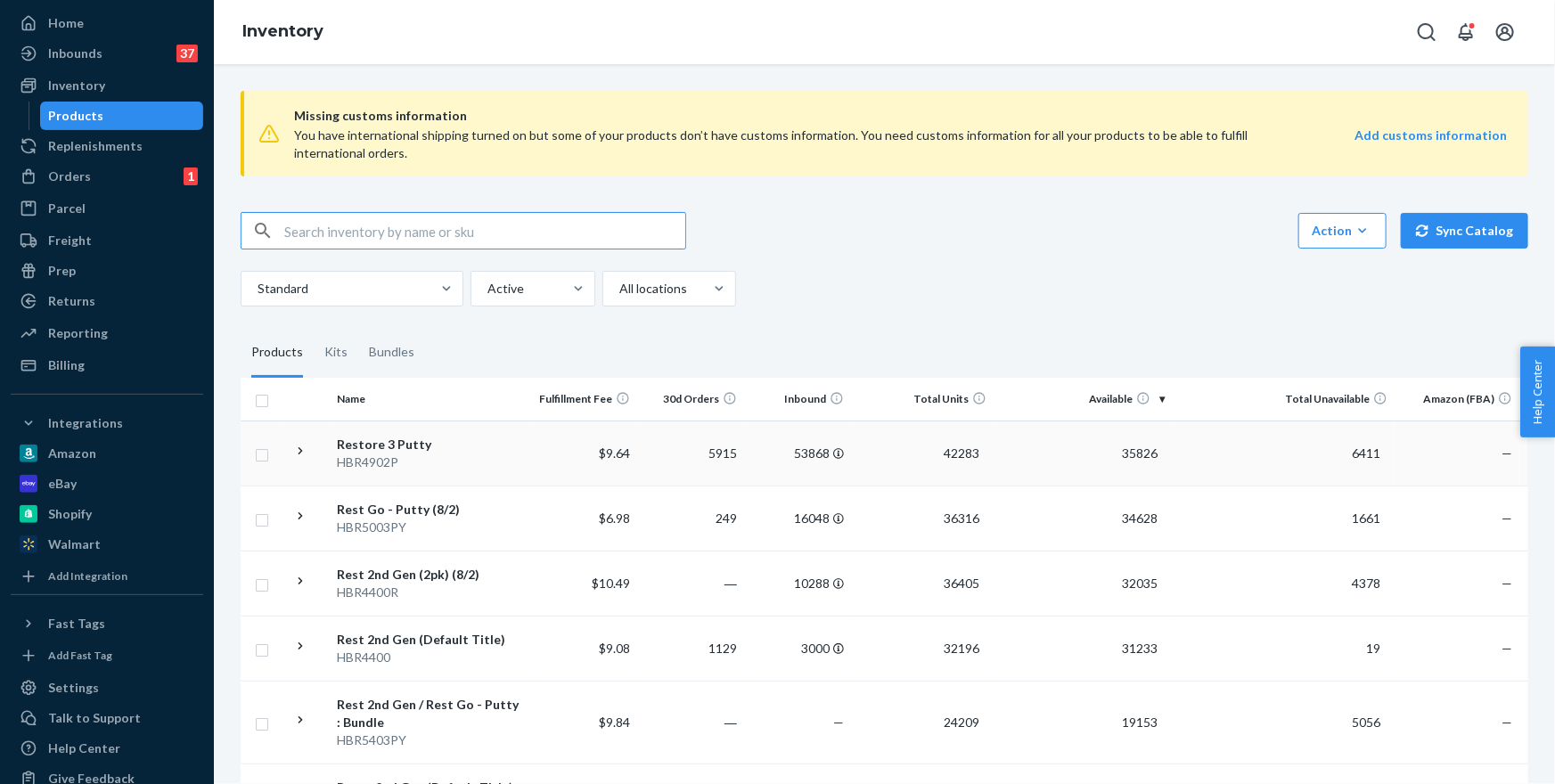
click at [383, 443] on div "Restore 3 Putty" at bounding box center [430, 444] width 186 height 18
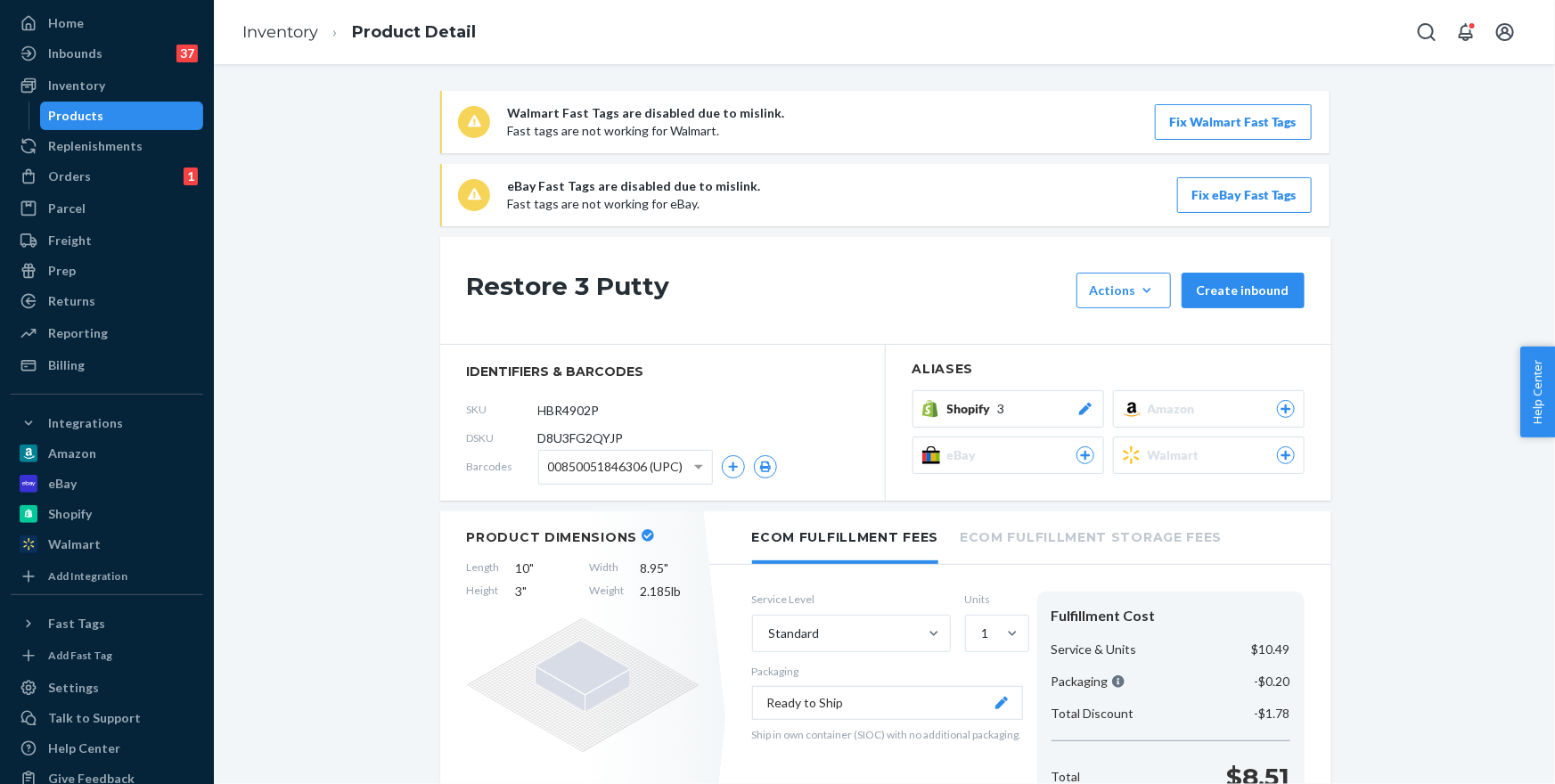
click at [1228, 412] on div "Amazon" at bounding box center [1221, 409] width 147 height 18
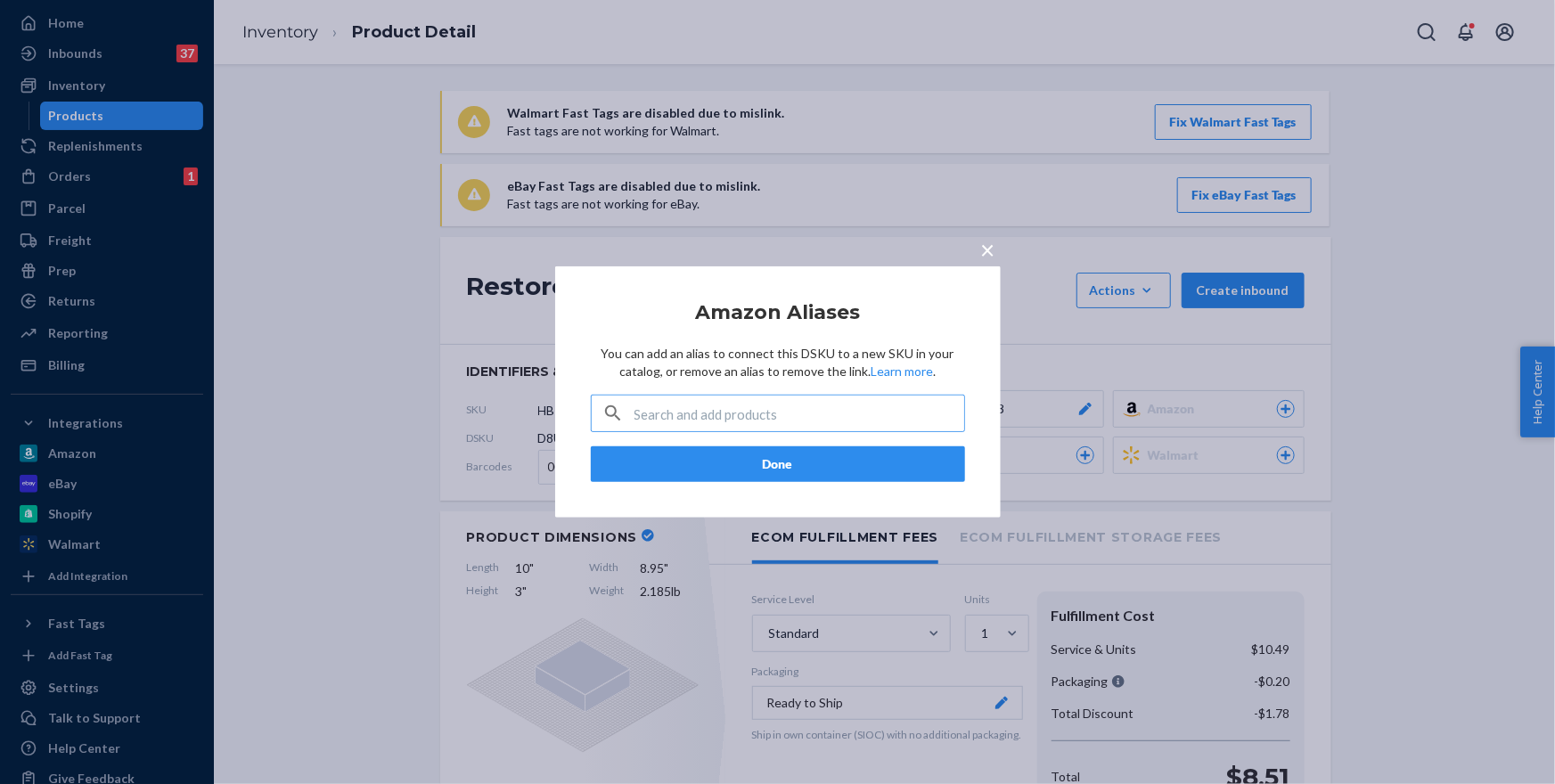
click at [985, 253] on span "×" at bounding box center [988, 249] width 14 height 30
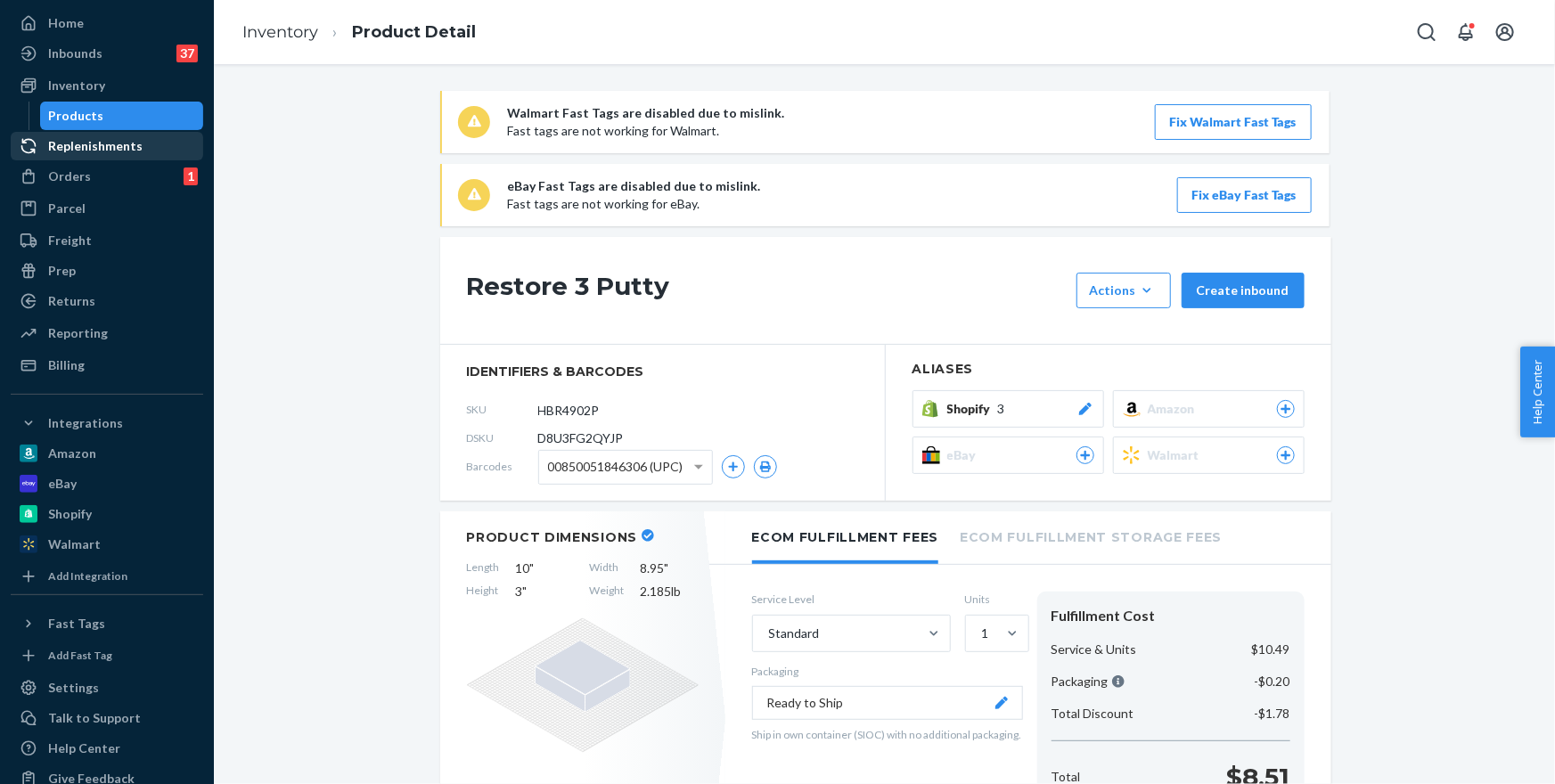
click at [95, 145] on div "Replenishments" at bounding box center [96, 146] width 95 height 18
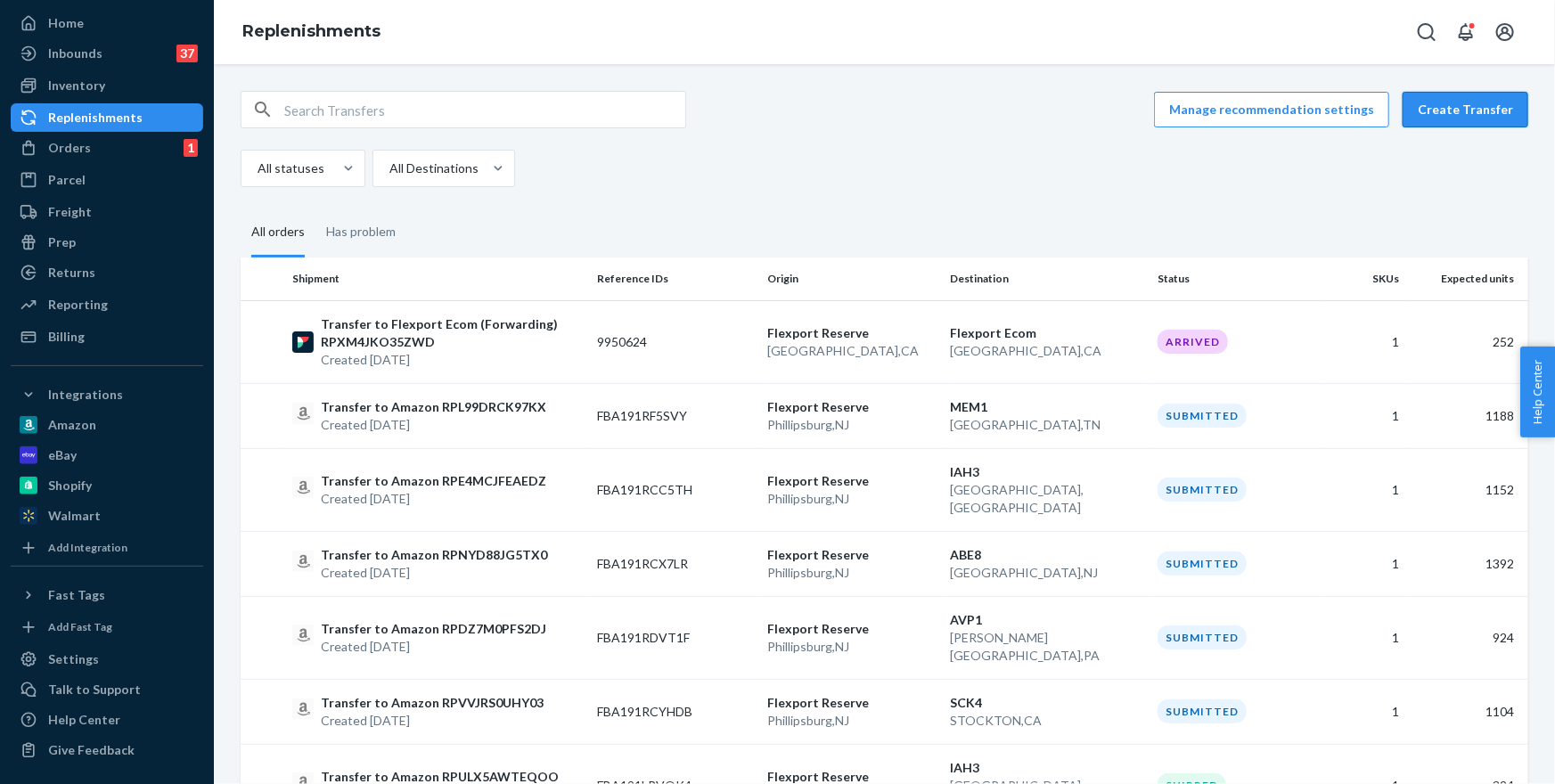
click at [1457, 104] on button "Create Transfer" at bounding box center [1466, 110] width 126 height 36
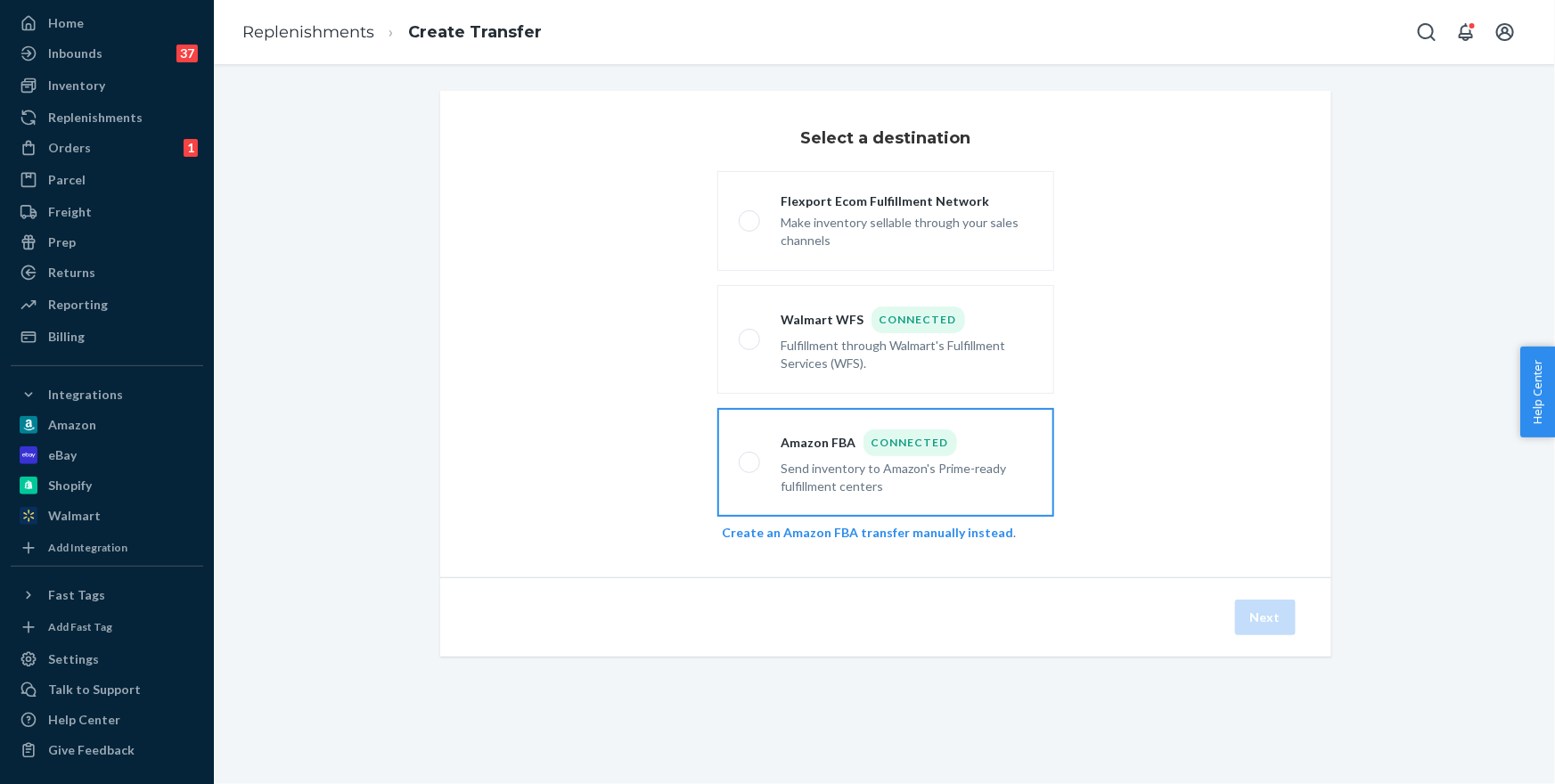
click at [875, 443] on div "Connected" at bounding box center [910, 443] width 94 height 27
click at [750, 457] on input "Amazon FBA Connected Send inventory to Amazon's Prime-ready fulfillment centers" at bounding box center [744, 462] width 12 height 12
radio input "true"
click at [1259, 603] on button "Next" at bounding box center [1265, 618] width 61 height 36
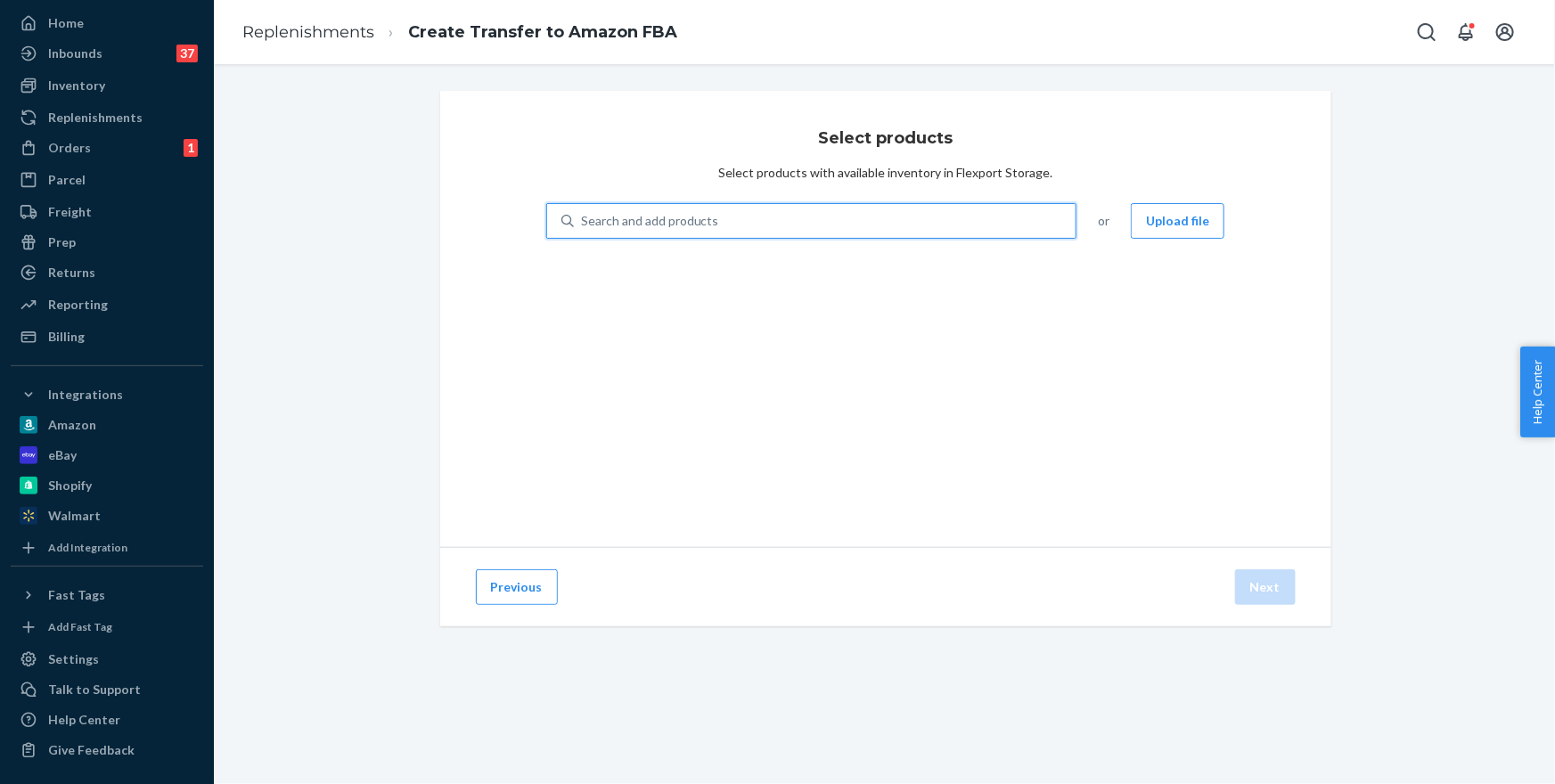
click at [744, 213] on div "Search and add products" at bounding box center [825, 221] width 503 height 32
click at [583, 213] on input "0 results available. Use Up and Down to choose options, press Enter to select t…" at bounding box center [582, 221] width 2 height 18
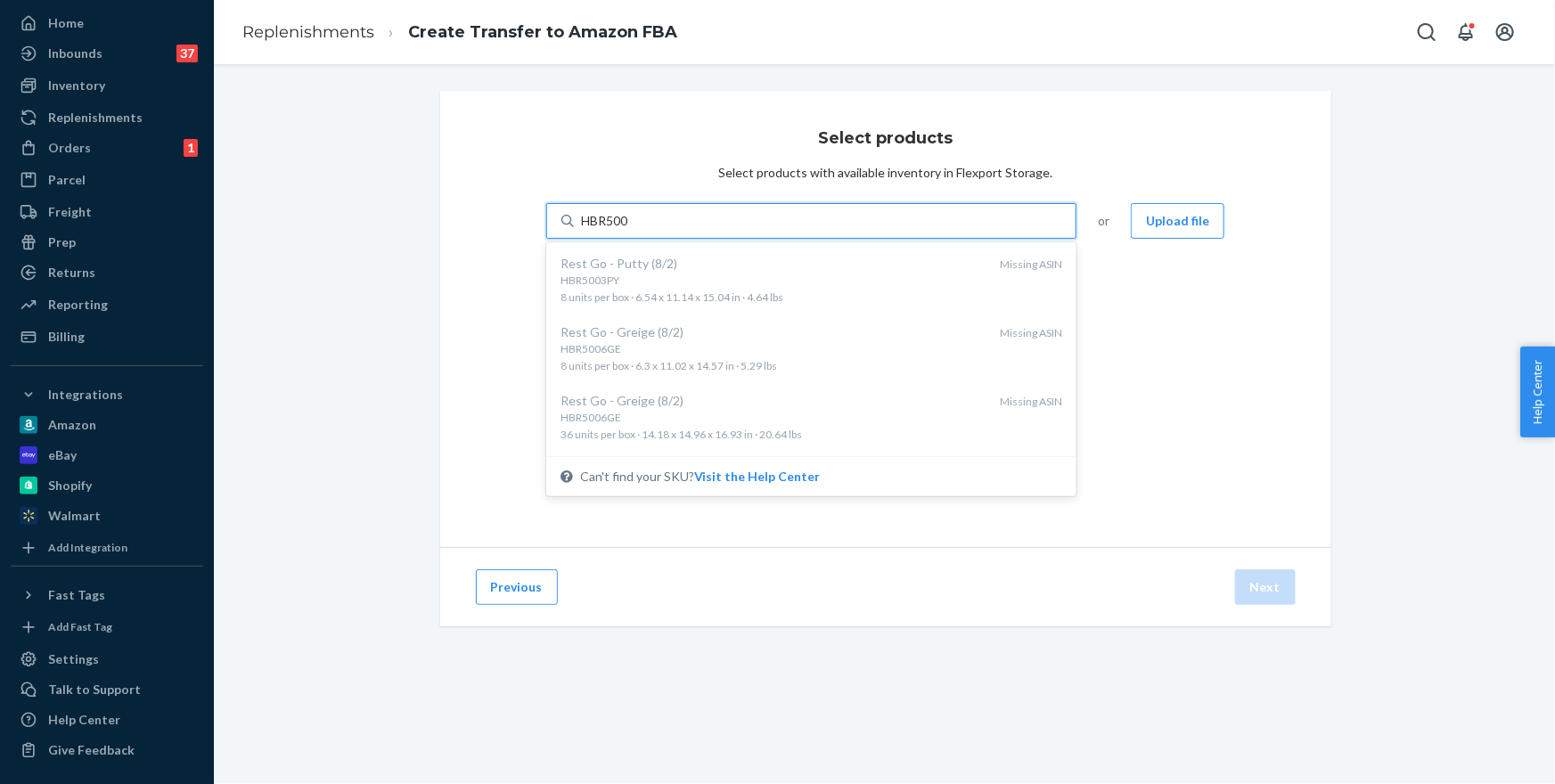
type input "HBR500"
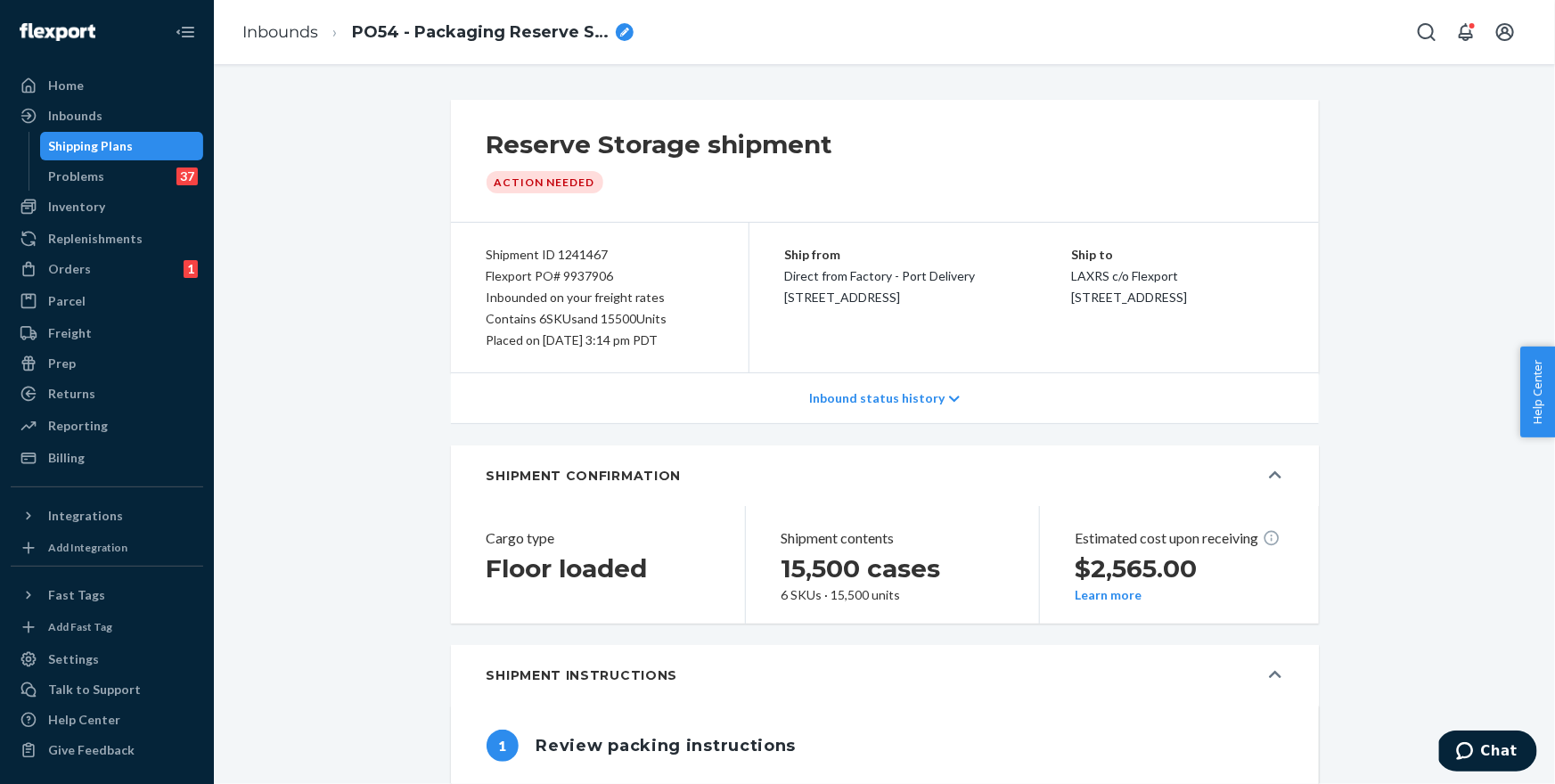
scroll to position [1065, 0]
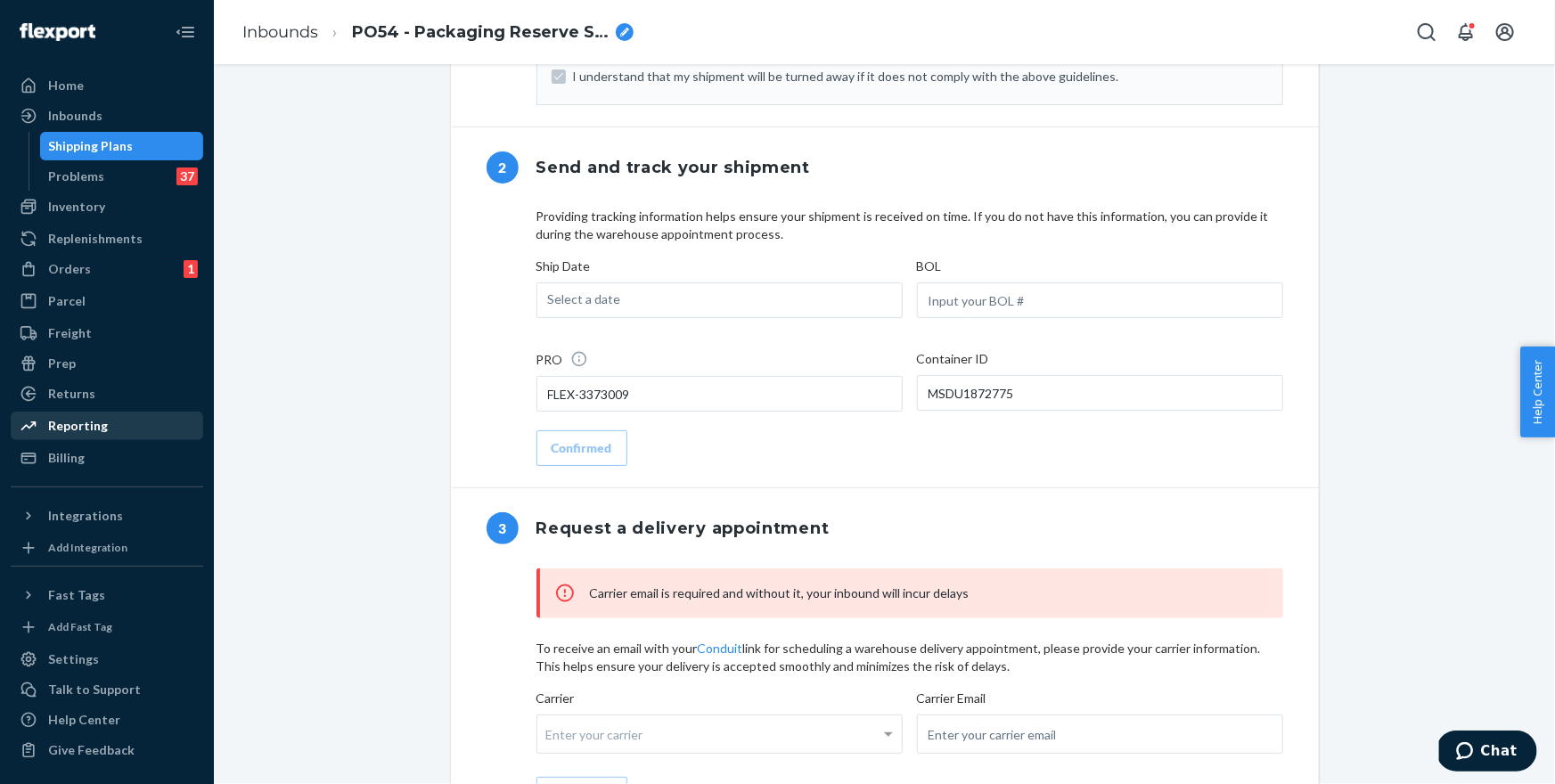
click at [80, 426] on div "Reporting" at bounding box center [78, 426] width 60 height 18
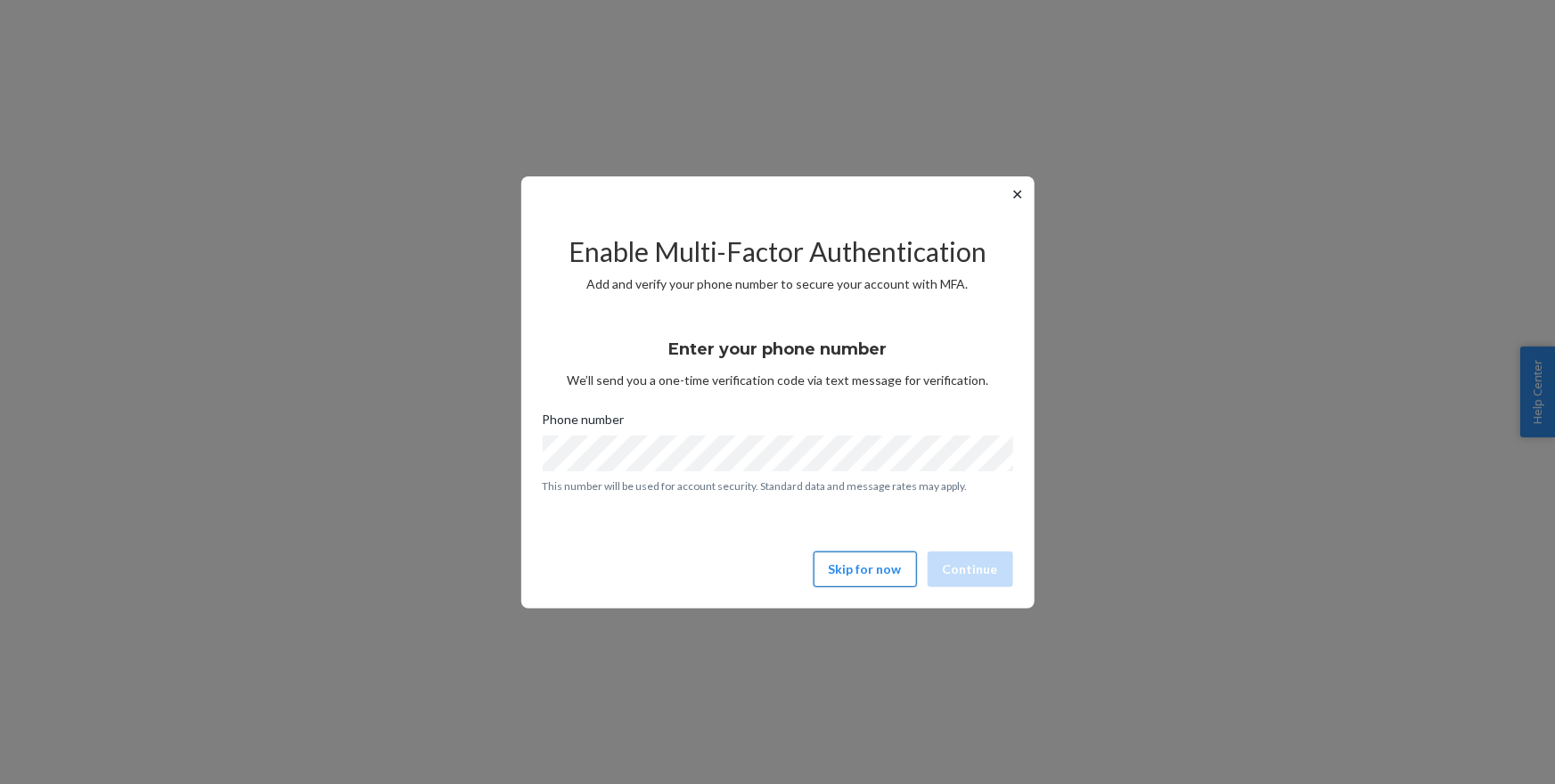
click at [870, 559] on button "Skip for now" at bounding box center [866, 569] width 104 height 36
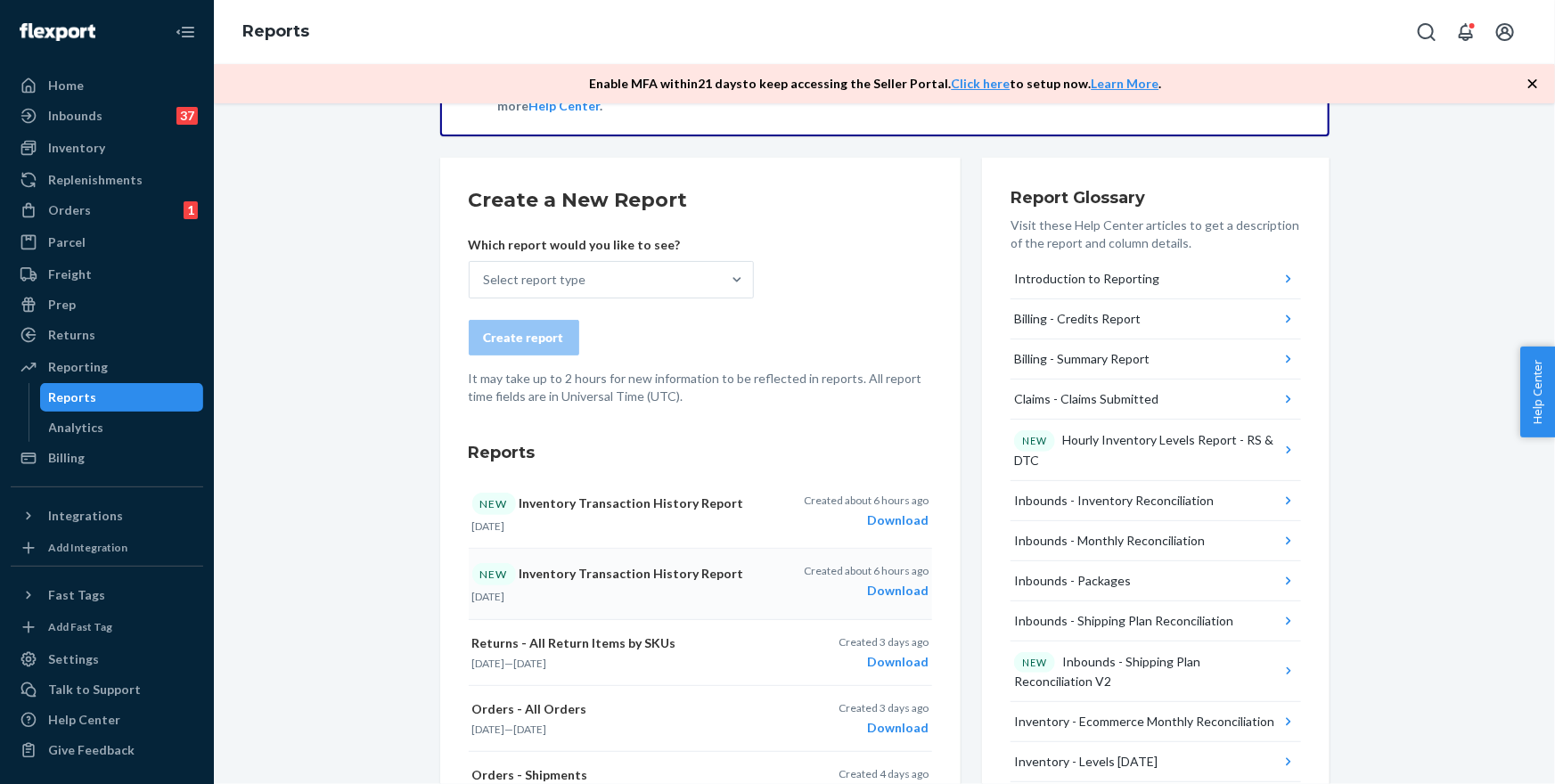
scroll to position [98, 0]
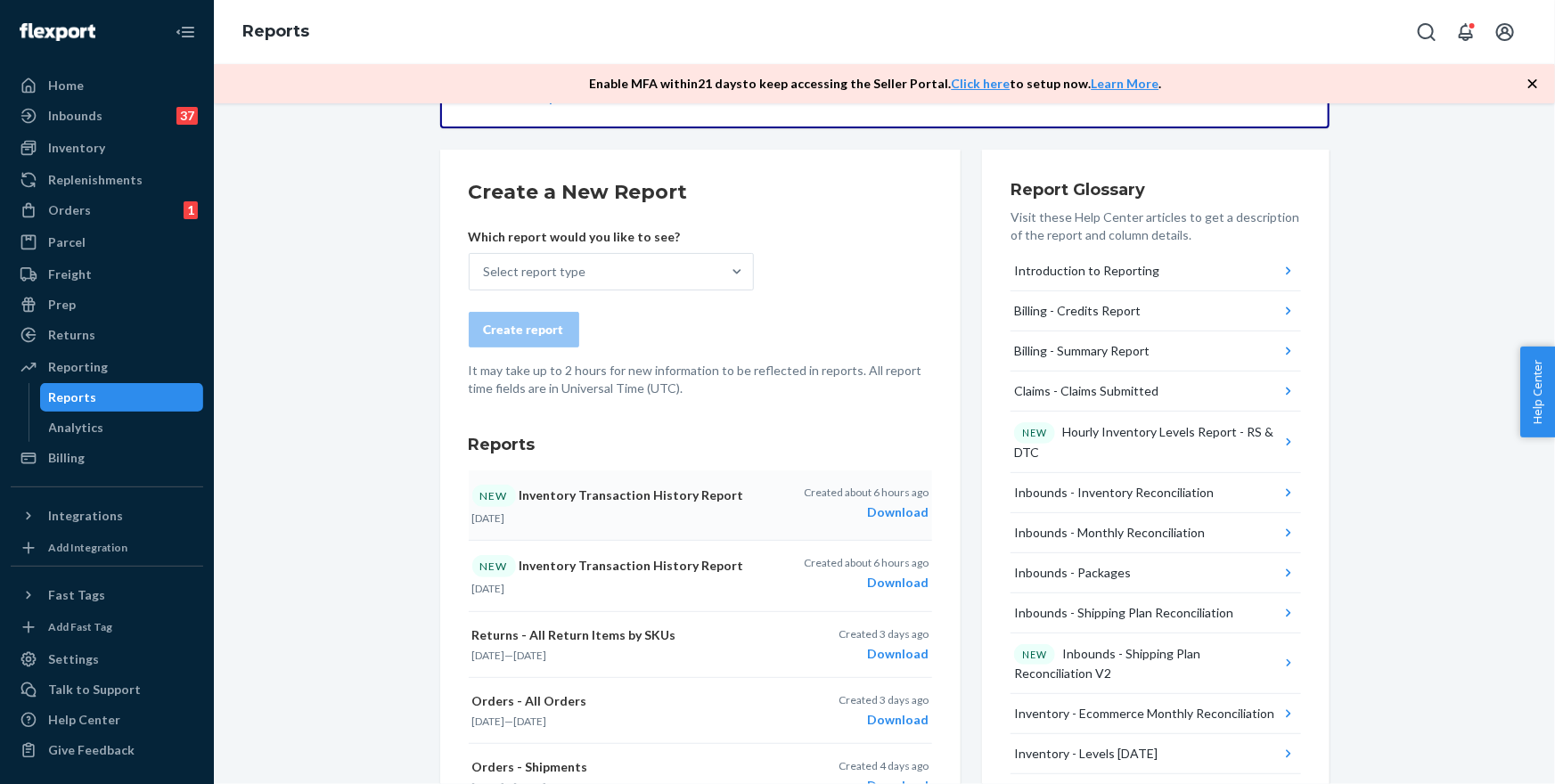
click at [881, 513] on div "Download" at bounding box center [866, 512] width 125 height 18
click at [130, 186] on div "Replenishments" at bounding box center [96, 180] width 95 height 18
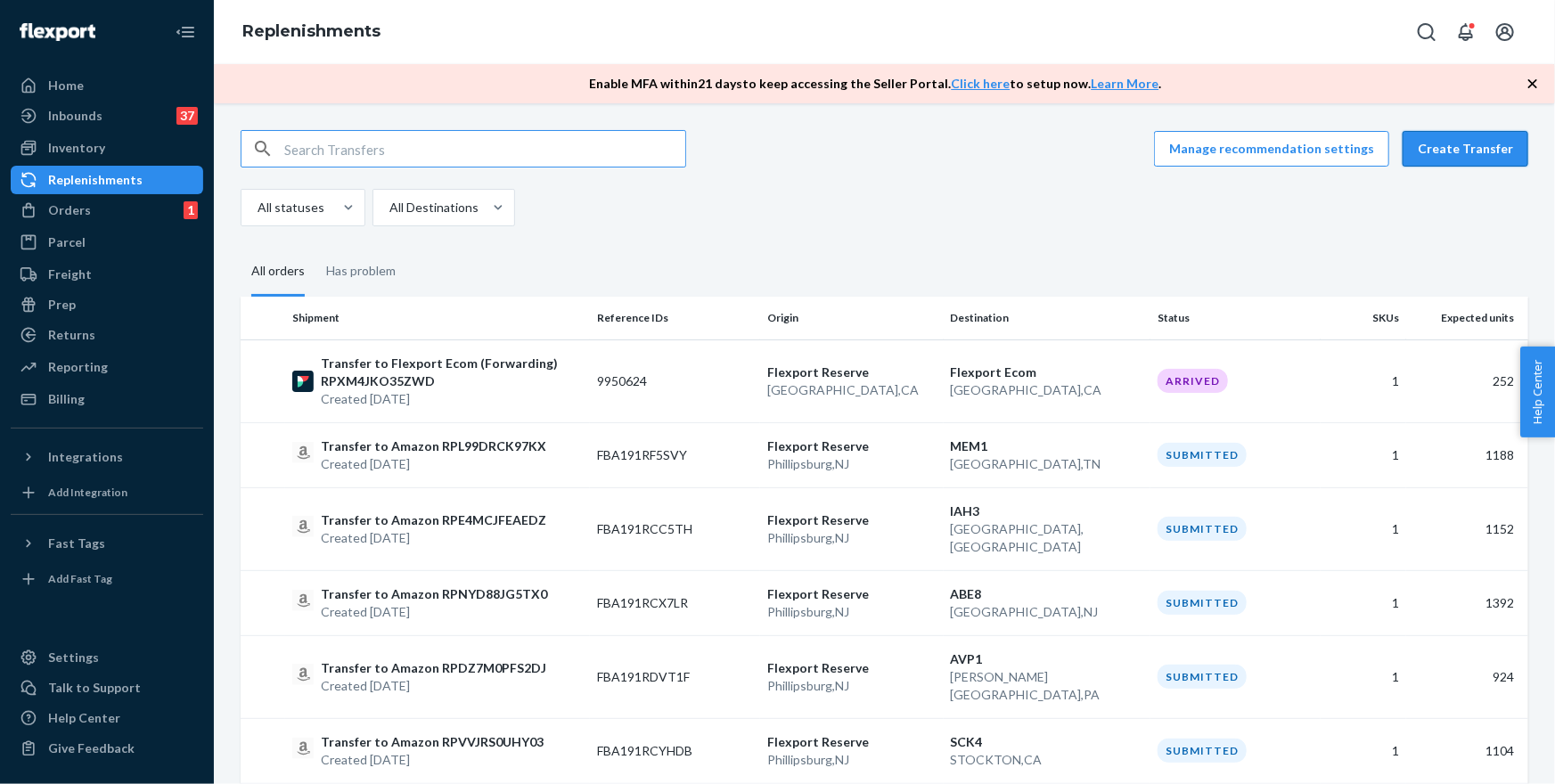
click at [1460, 142] on button "Create Transfer" at bounding box center [1466, 149] width 126 height 36
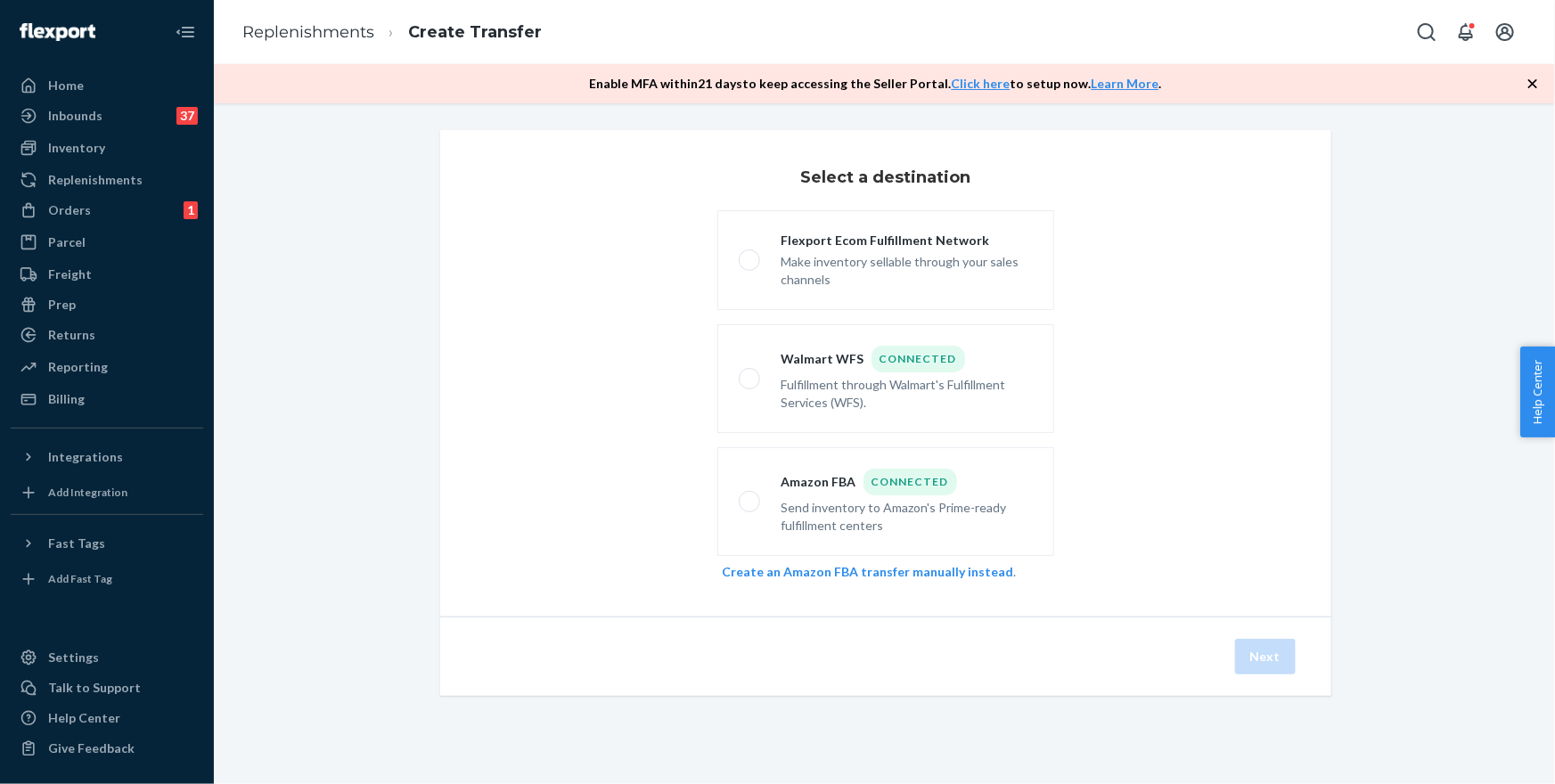
drag, startPoint x: 803, startPoint y: 491, endPoint x: 998, endPoint y: 595, distance: 221.0
click at [803, 491] on div "Amazon FBA Connected" at bounding box center [907, 482] width 251 height 27
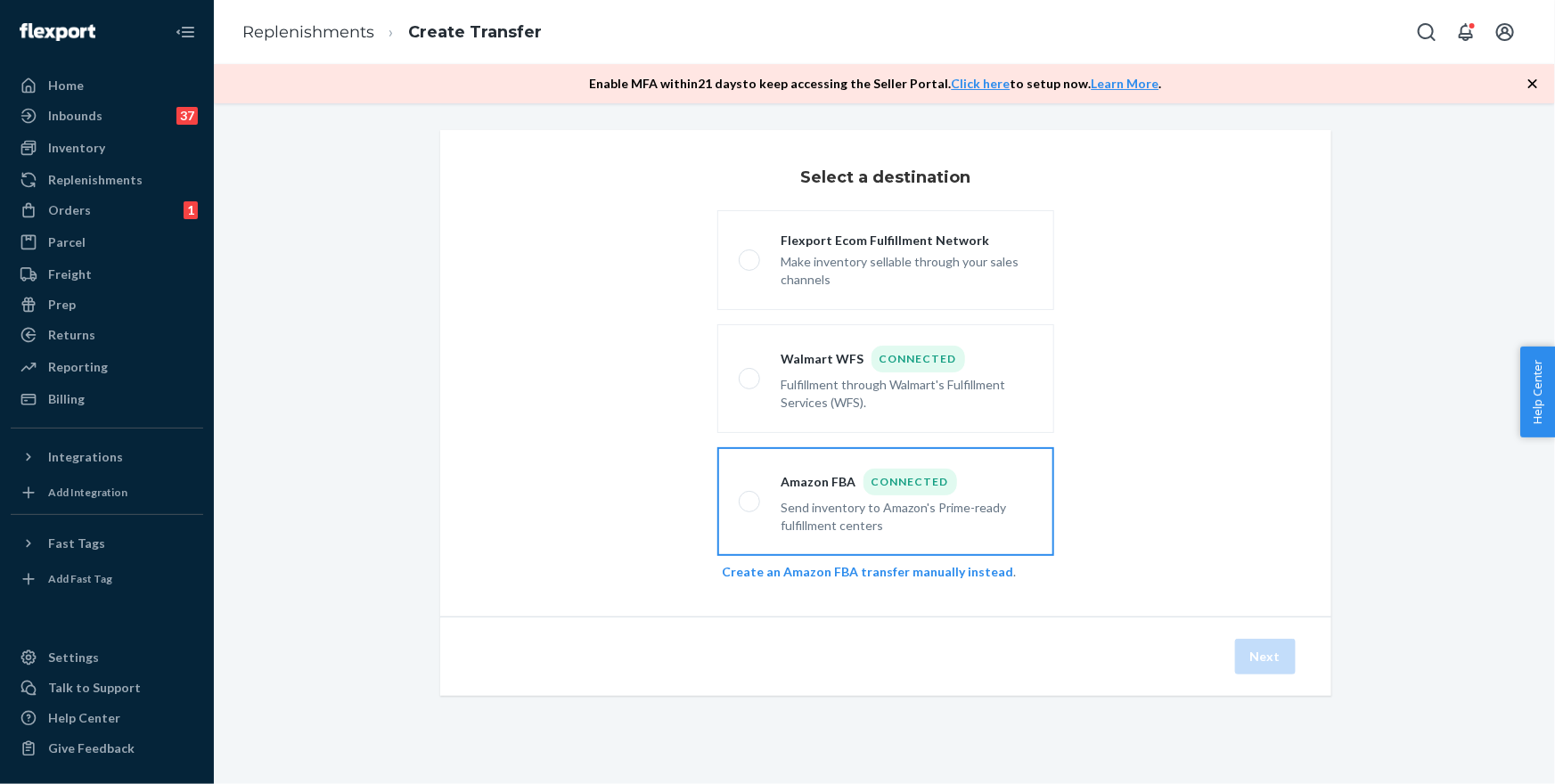
click at [750, 496] on input "Amazon FBA Connected Send inventory to Amazon's Prime-ready fulfillment centers" at bounding box center [744, 502] width 12 height 12
radio input "true"
click at [1274, 662] on button "Next" at bounding box center [1265, 657] width 61 height 36
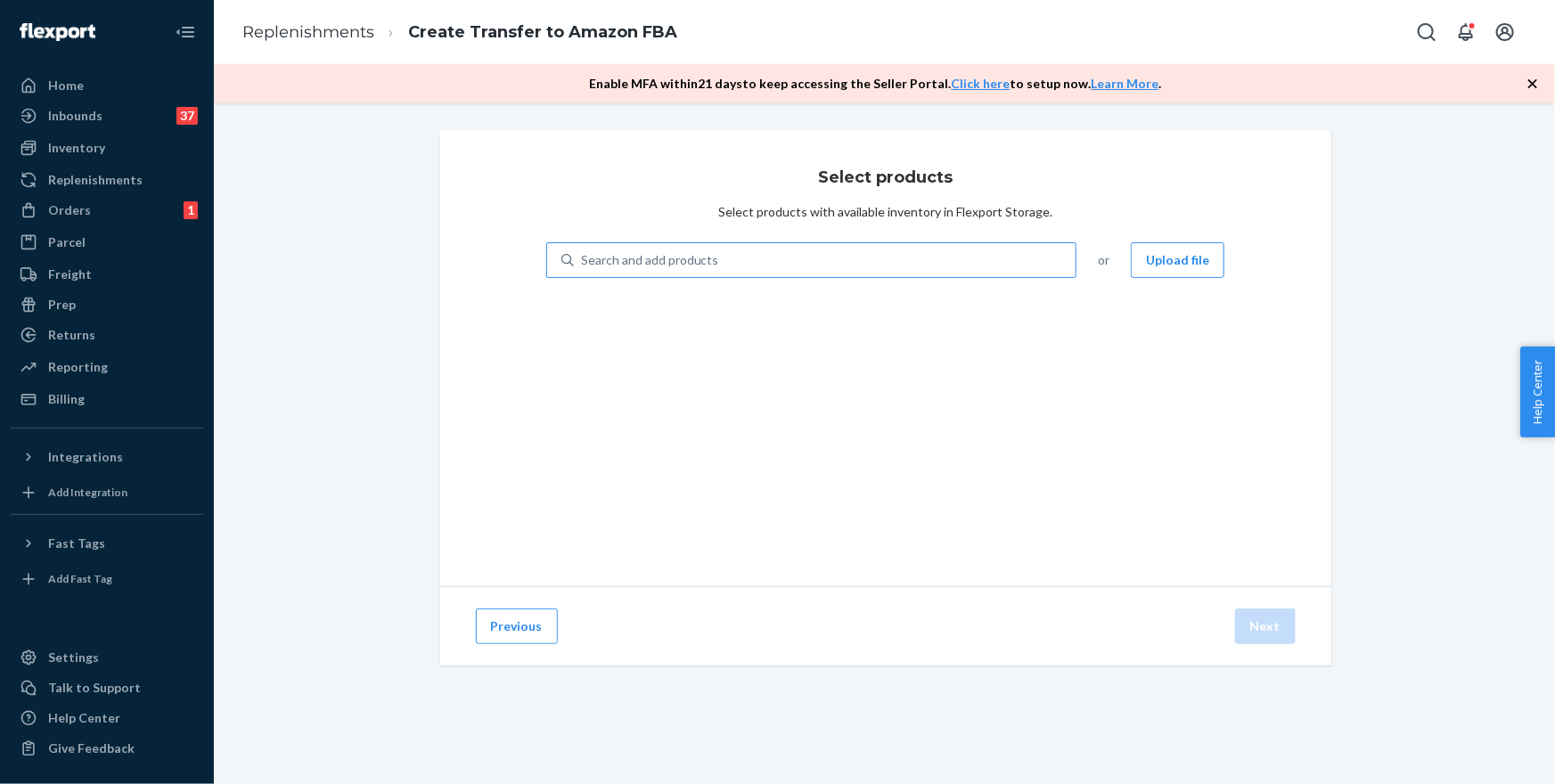
click at [795, 277] on div "Search and add products or Upload file" at bounding box center [886, 271] width 680 height 57
click at [796, 267] on div "Search and add products" at bounding box center [825, 260] width 503 height 32
click at [583, 267] on input "Search and add products" at bounding box center [582, 260] width 2 height 18
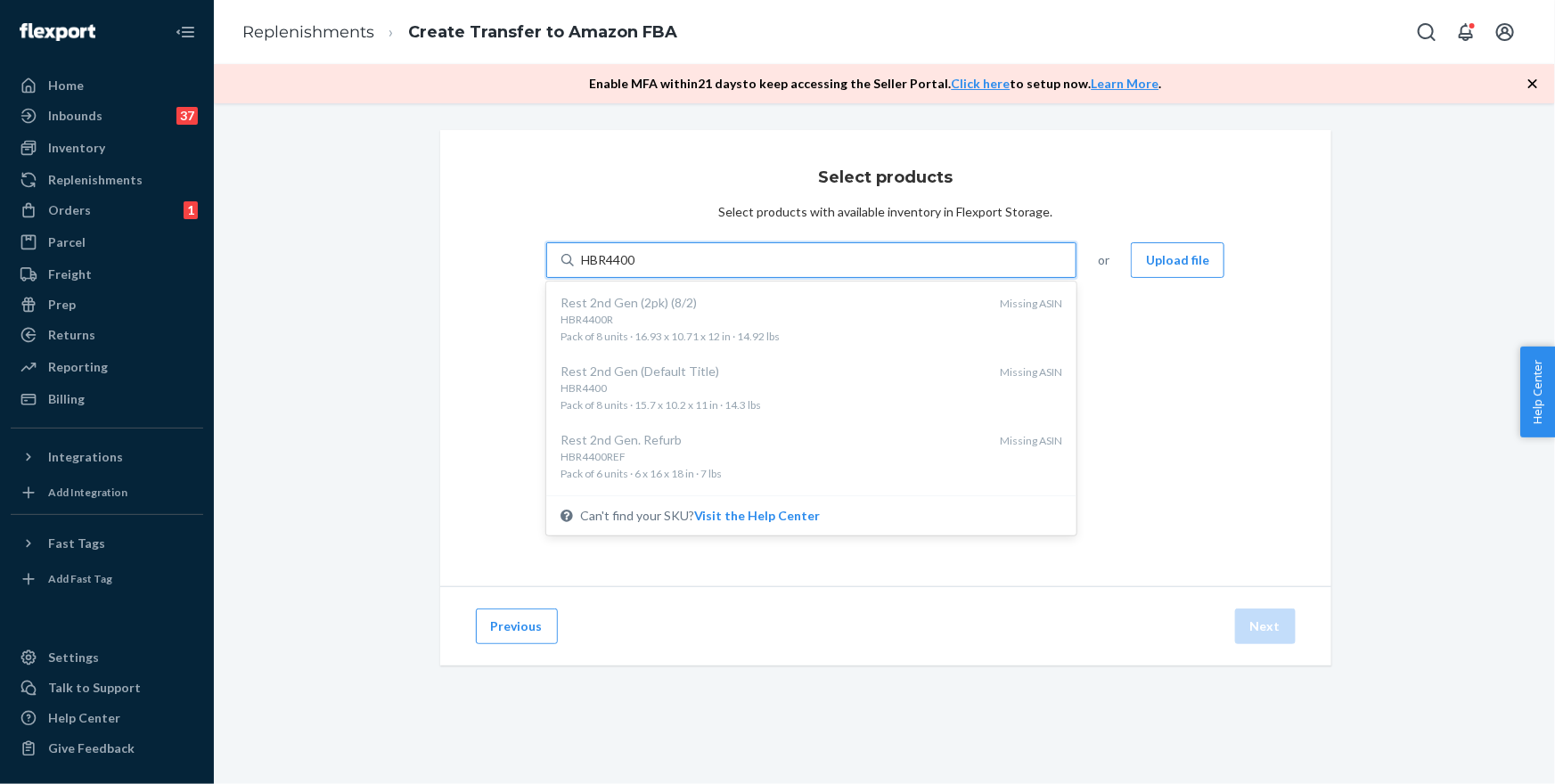
type input "HBR4400"
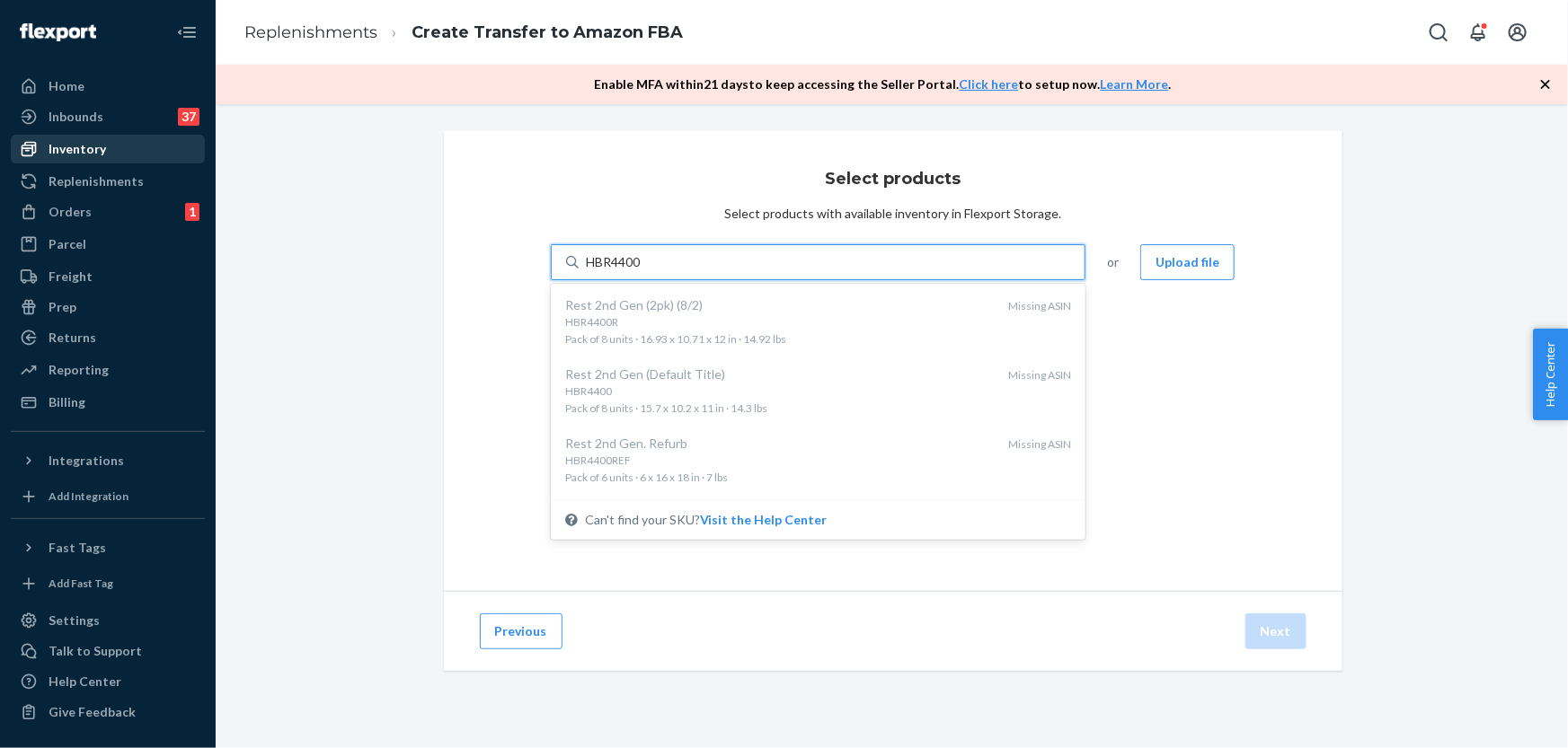
type input "HBR4400"
click at [79, 154] on div "Inventory" at bounding box center [78, 149] width 58 height 18
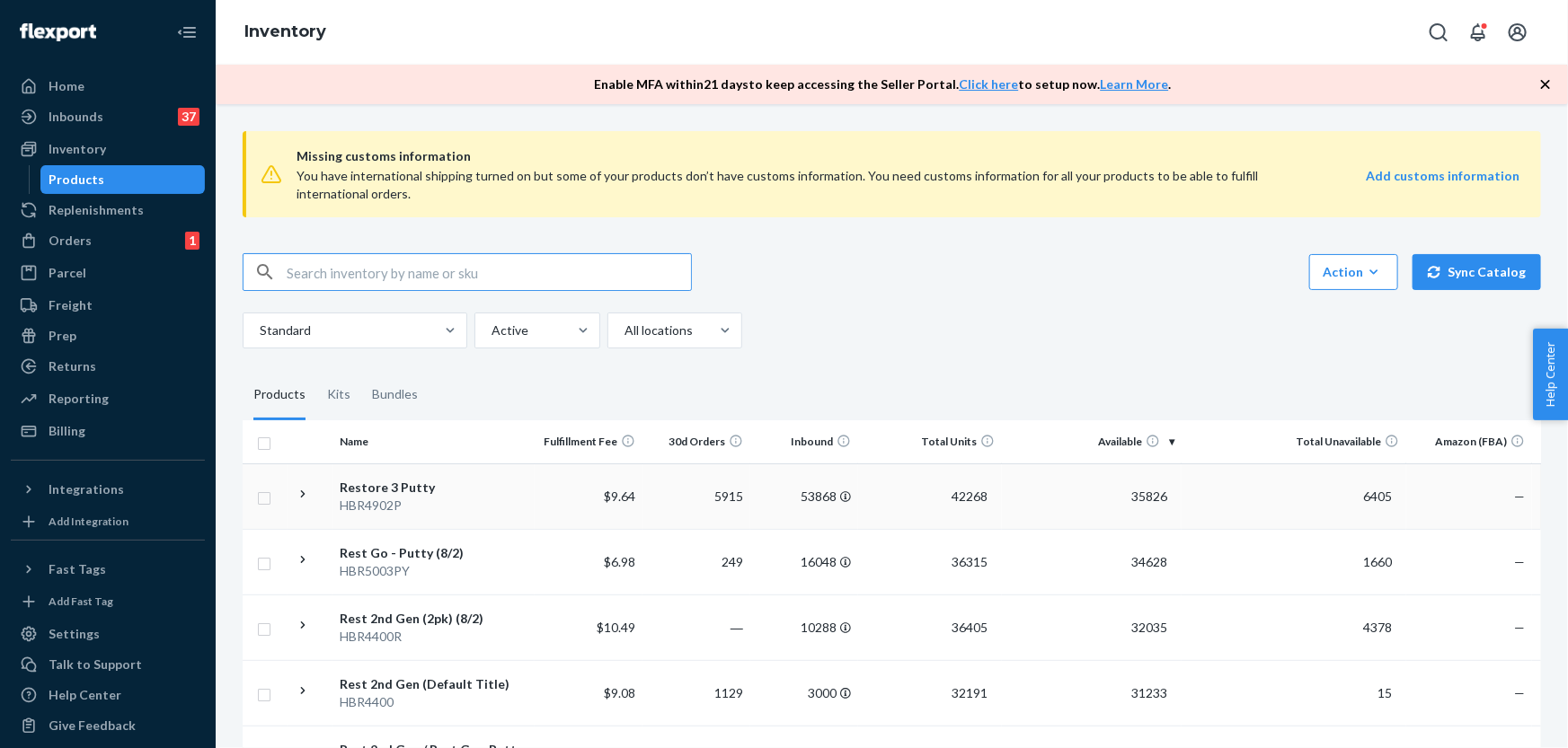
click at [384, 479] on div "Restore 3 Putty" at bounding box center [434, 488] width 188 height 18
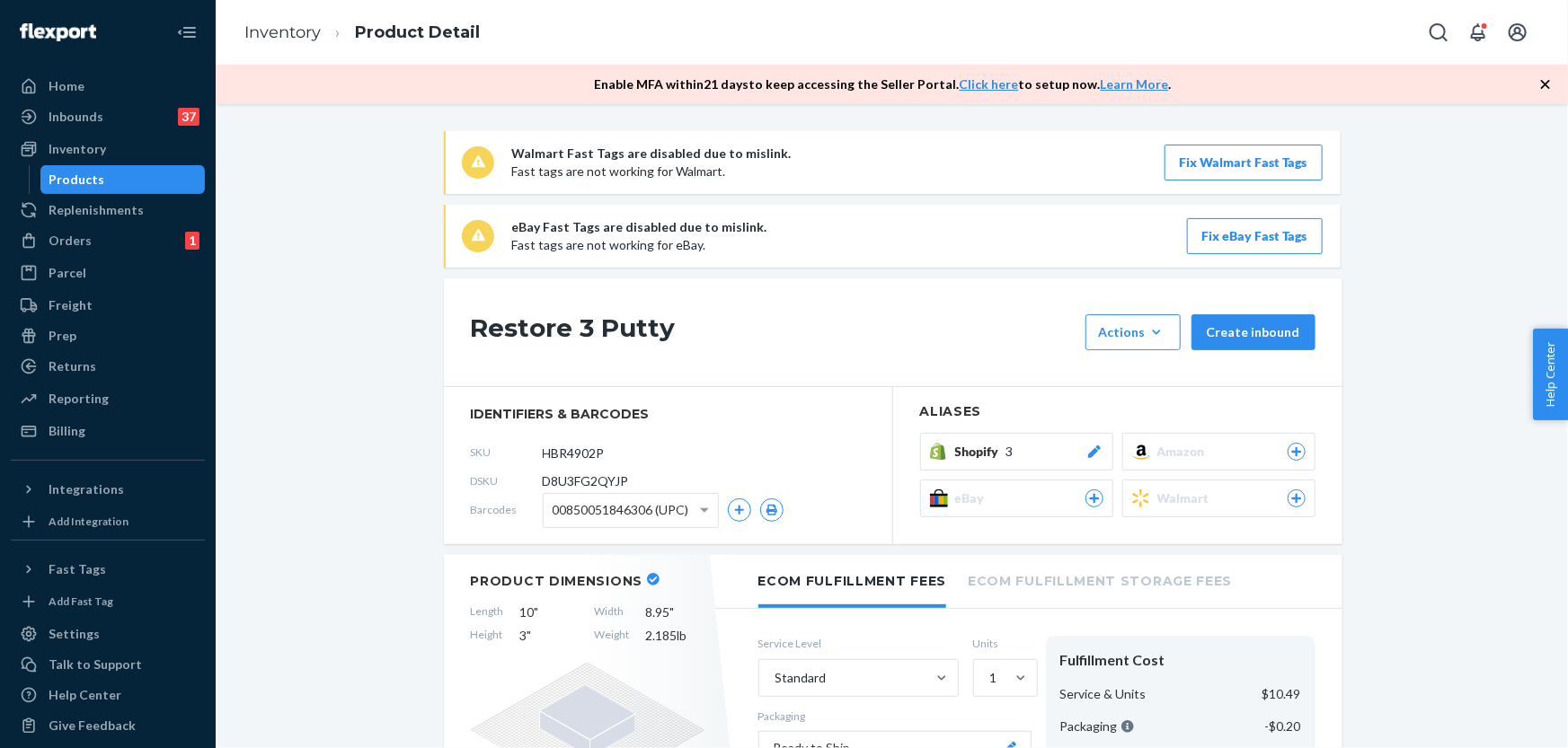
click at [1209, 307] on div "Restore 3 Putty Actions Add components Hide Request removal Create inbound iden…" at bounding box center [893, 411] width 899 height 266
click at [1183, 451] on span "Amazon" at bounding box center [1185, 452] width 55 height 18
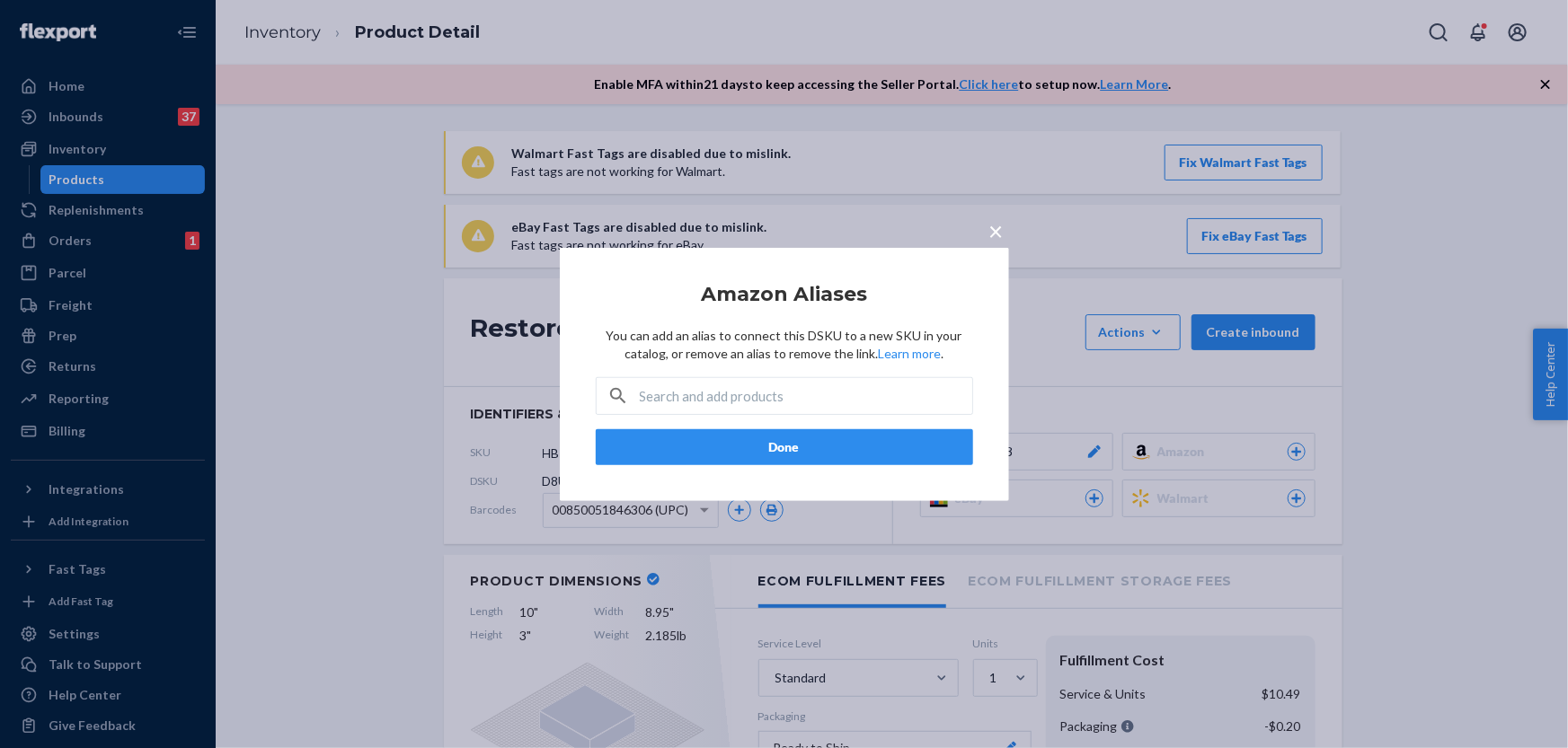
click at [996, 230] on span "×" at bounding box center [996, 230] width 14 height 31
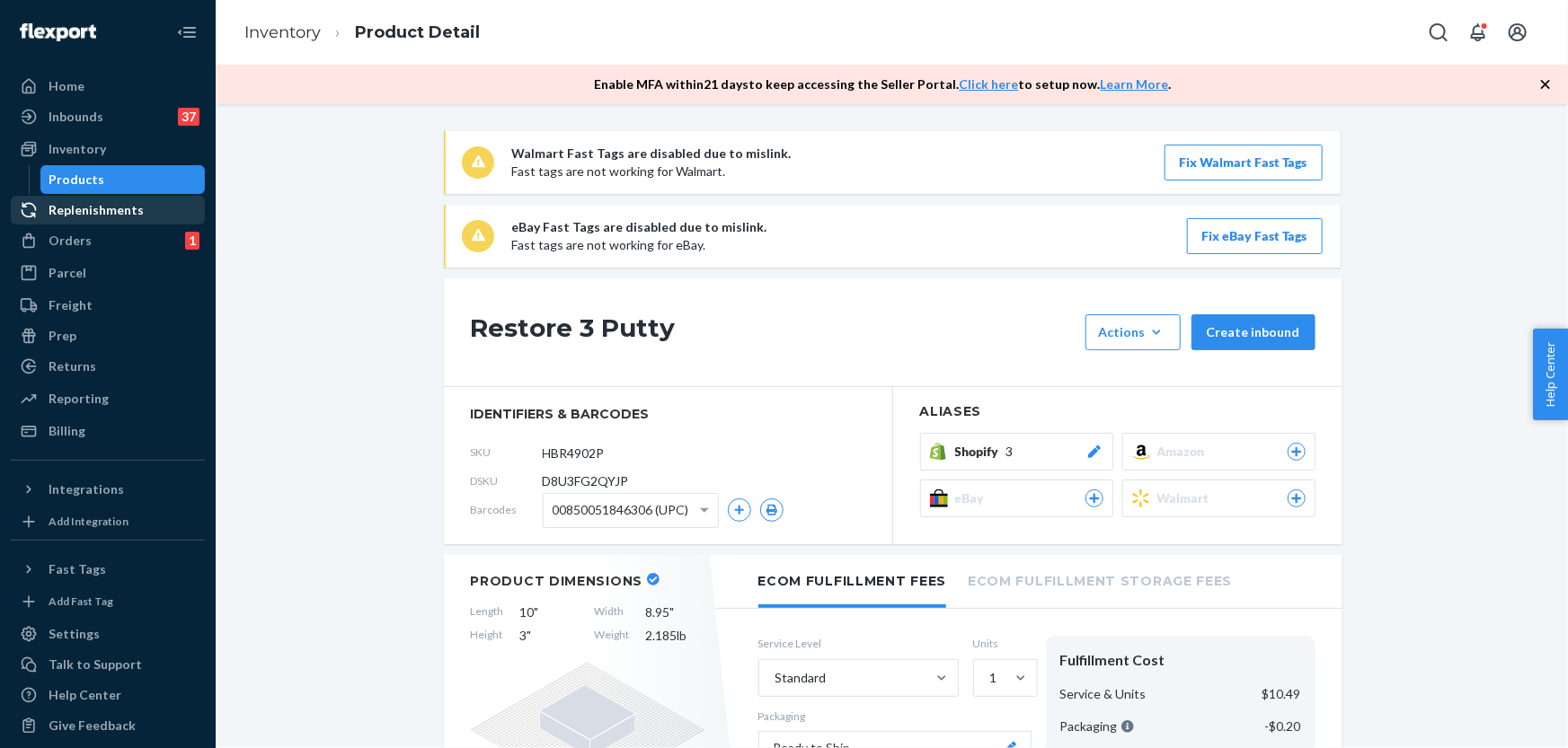
drag, startPoint x: 87, startPoint y: 205, endPoint x: 97, endPoint y: 203, distance: 10.2
click at [87, 205] on div "Replenishments" at bounding box center [96, 210] width 96 height 18
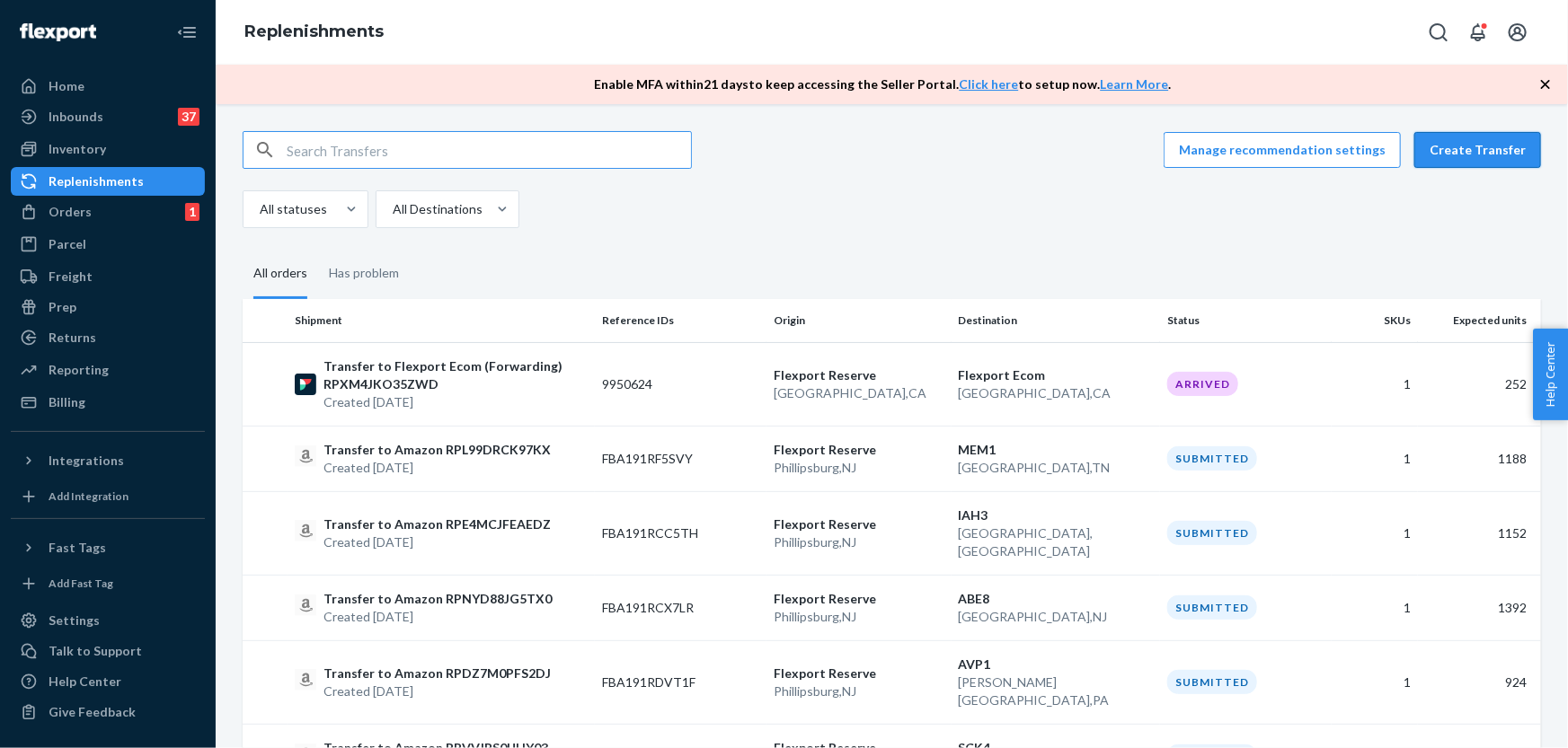
click at [1472, 146] on button "Create Transfer" at bounding box center [1478, 151] width 127 height 36
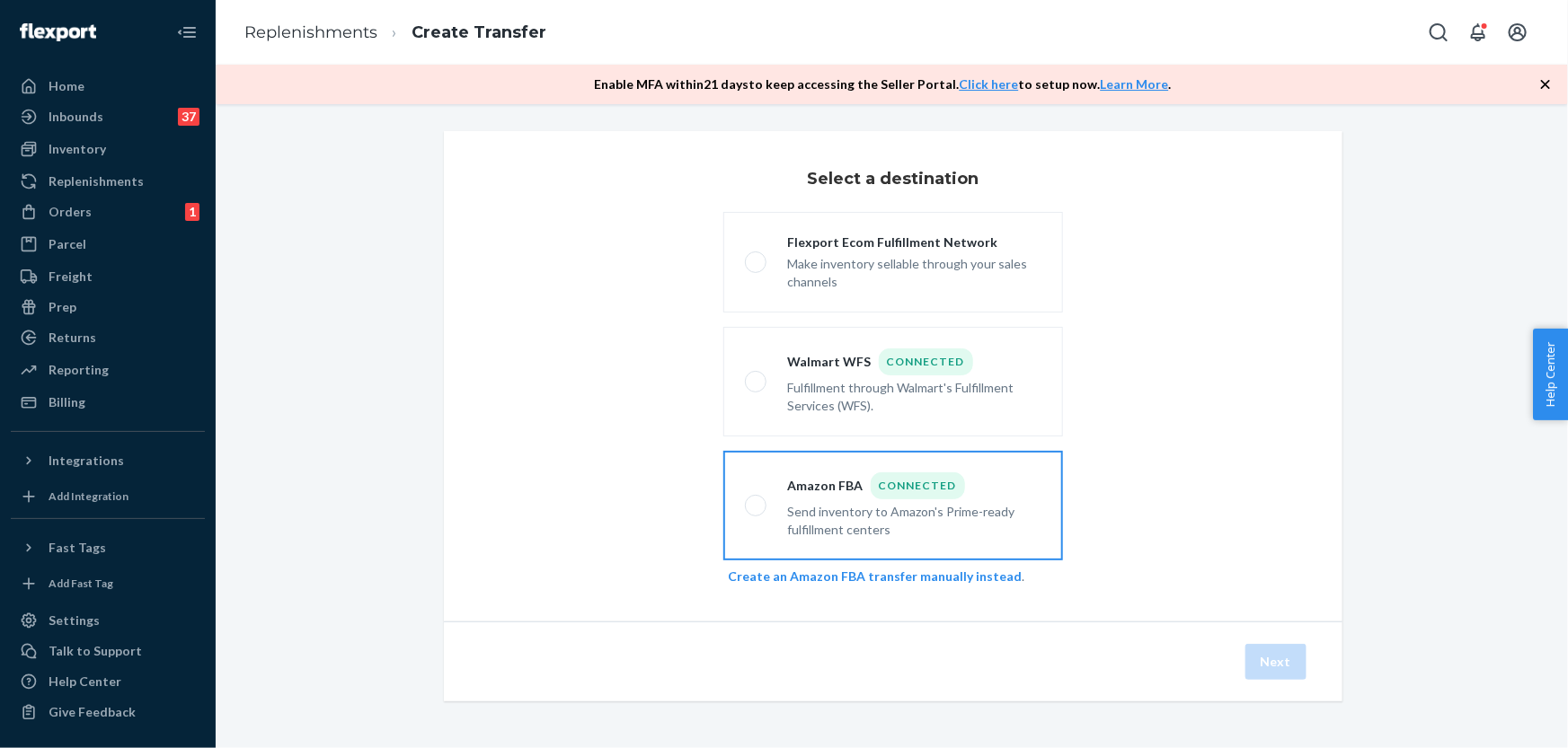
click at [925, 479] on div "Connected" at bounding box center [918, 486] width 95 height 27
click at [756, 500] on input "Amazon FBA Connected Send inventory to Amazon's Prime-ready fulfillment centers" at bounding box center [750, 506] width 12 height 12
radio input "true"
click at [1279, 665] on button "Next" at bounding box center [1276, 662] width 61 height 36
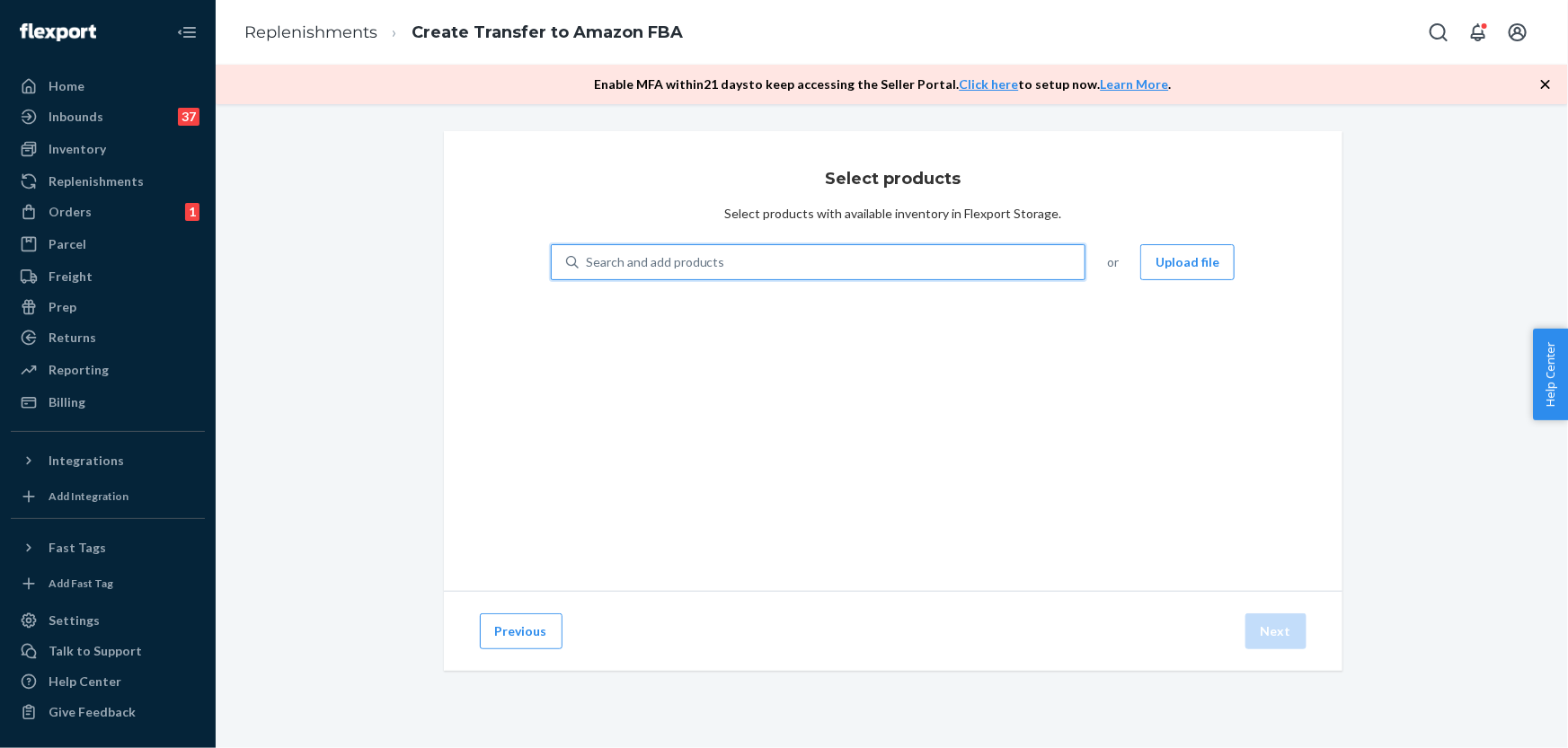
click at [647, 260] on div "Search and add products" at bounding box center [656, 262] width 139 height 18
click at [588, 260] on input "0 results available. Use Up and Down to choose options, press Enter to select t…" at bounding box center [587, 262] width 2 height 18
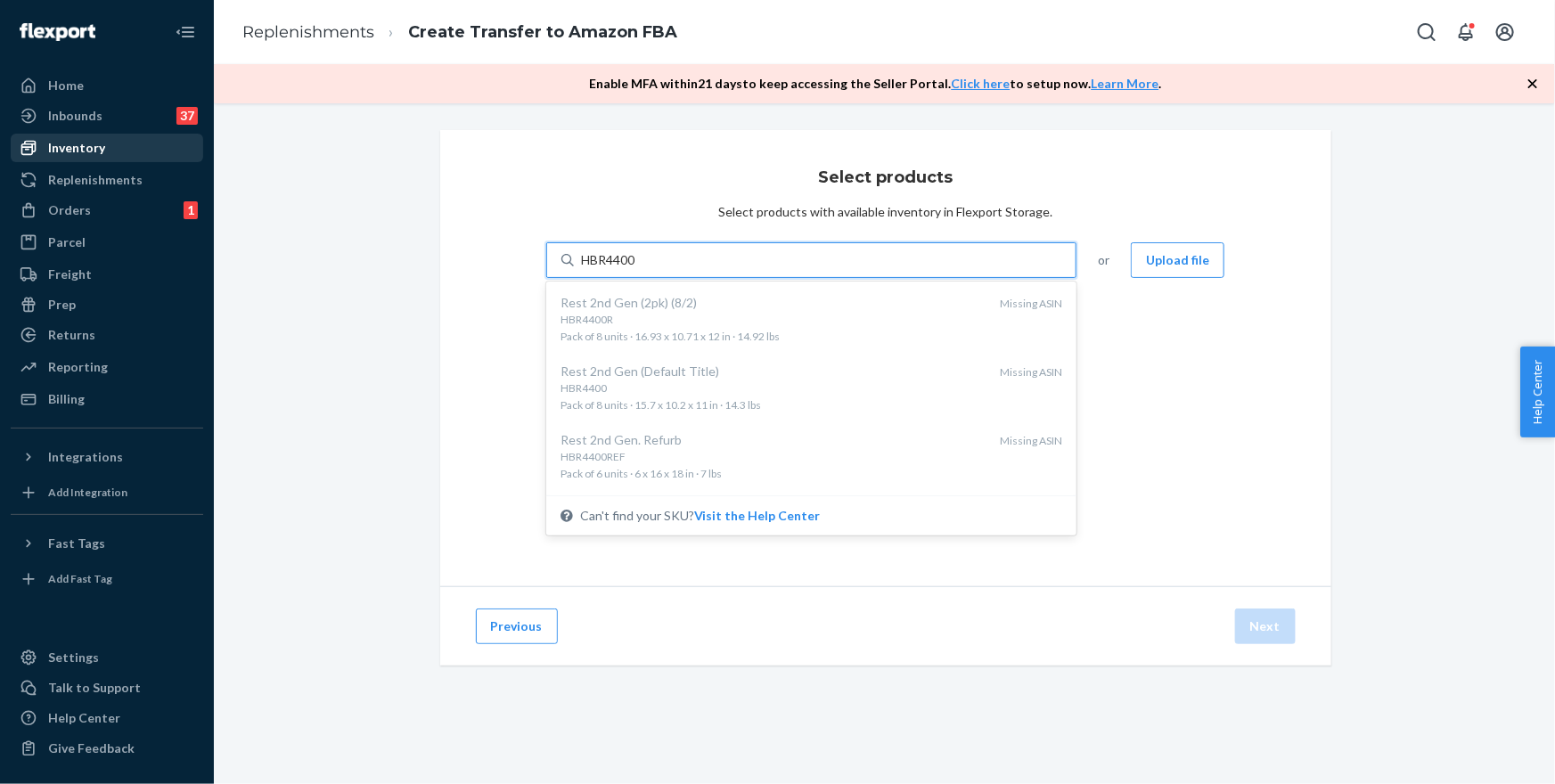
type input "HBR4400"
click at [87, 144] on div "Inventory" at bounding box center [77, 148] width 57 height 18
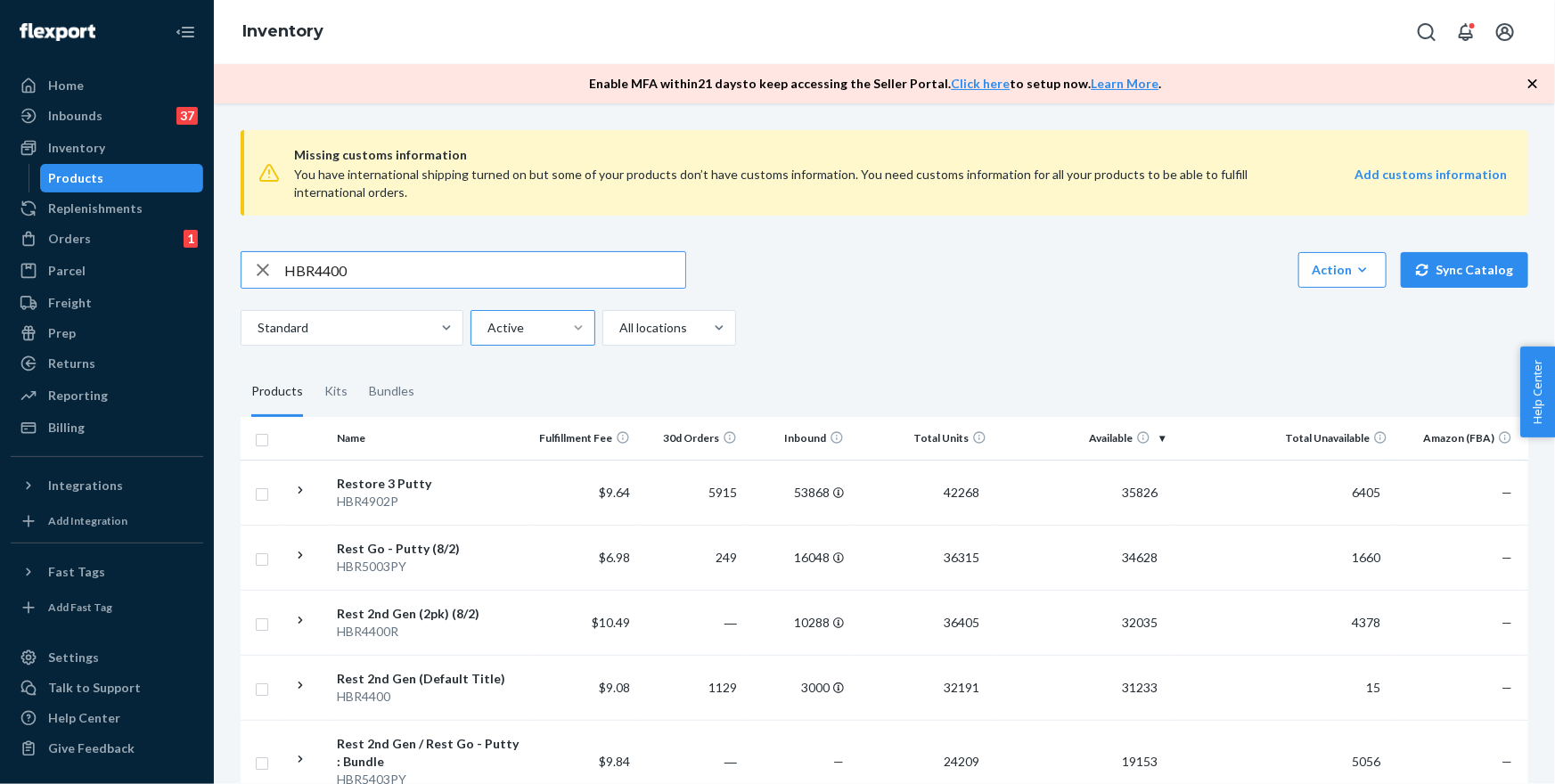
type input "HBR4400"
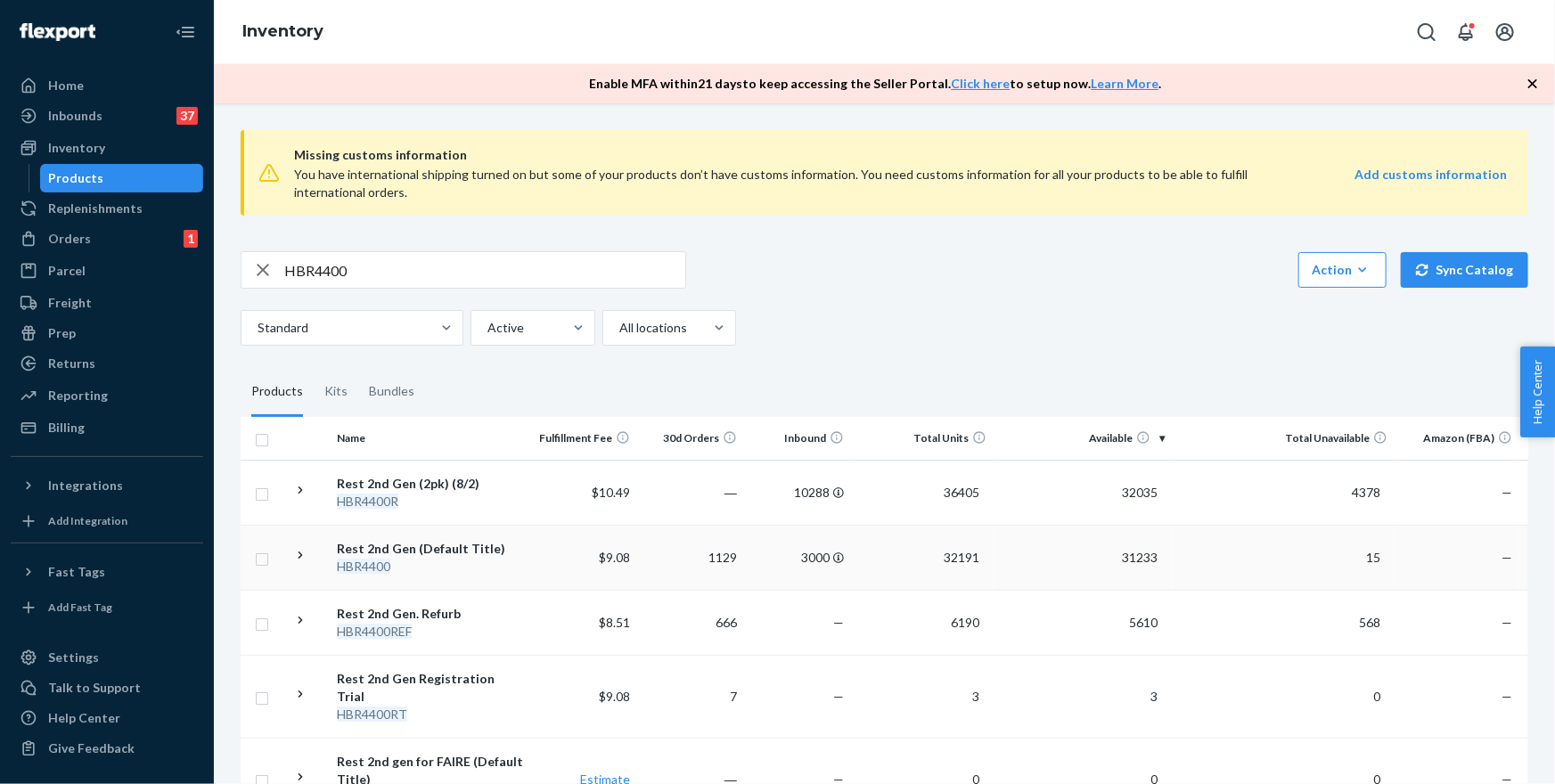
click at [381, 561] on em "HBR4400" at bounding box center [364, 566] width 54 height 15
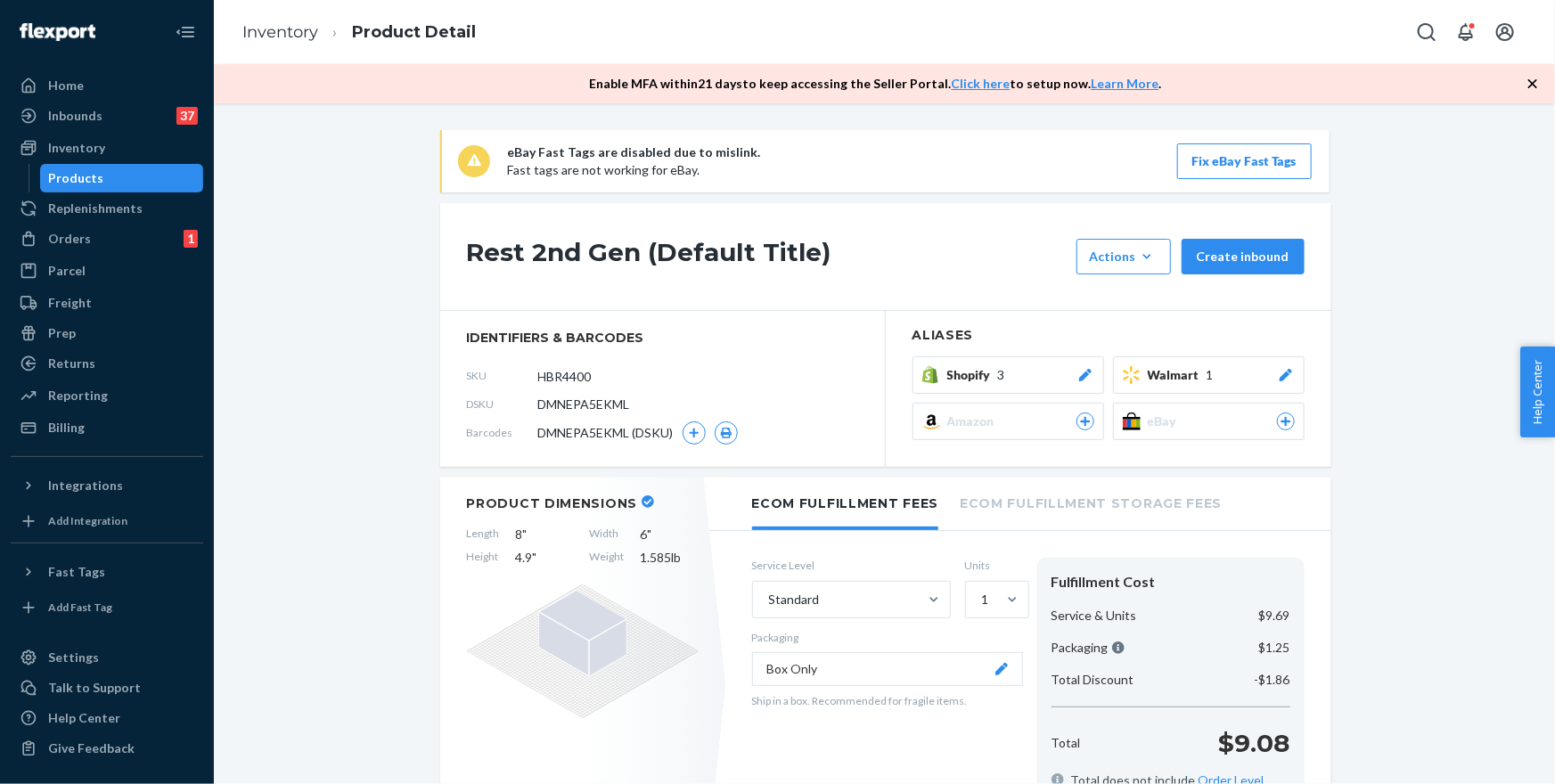
click at [974, 418] on span "Amazon" at bounding box center [975, 421] width 55 height 18
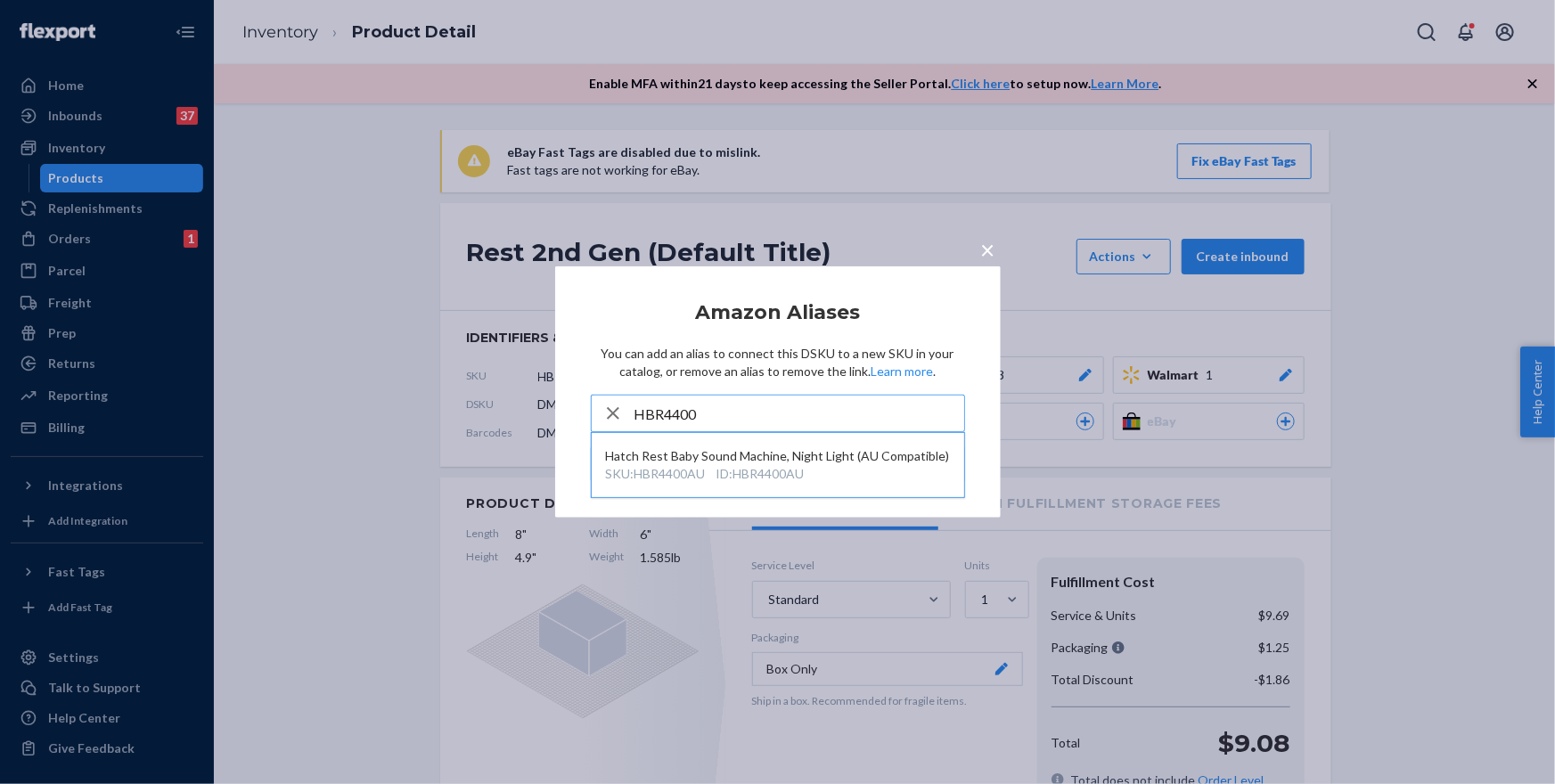
type input "HBR4400"
click at [611, 415] on icon "button" at bounding box center [613, 414] width 13 height 13
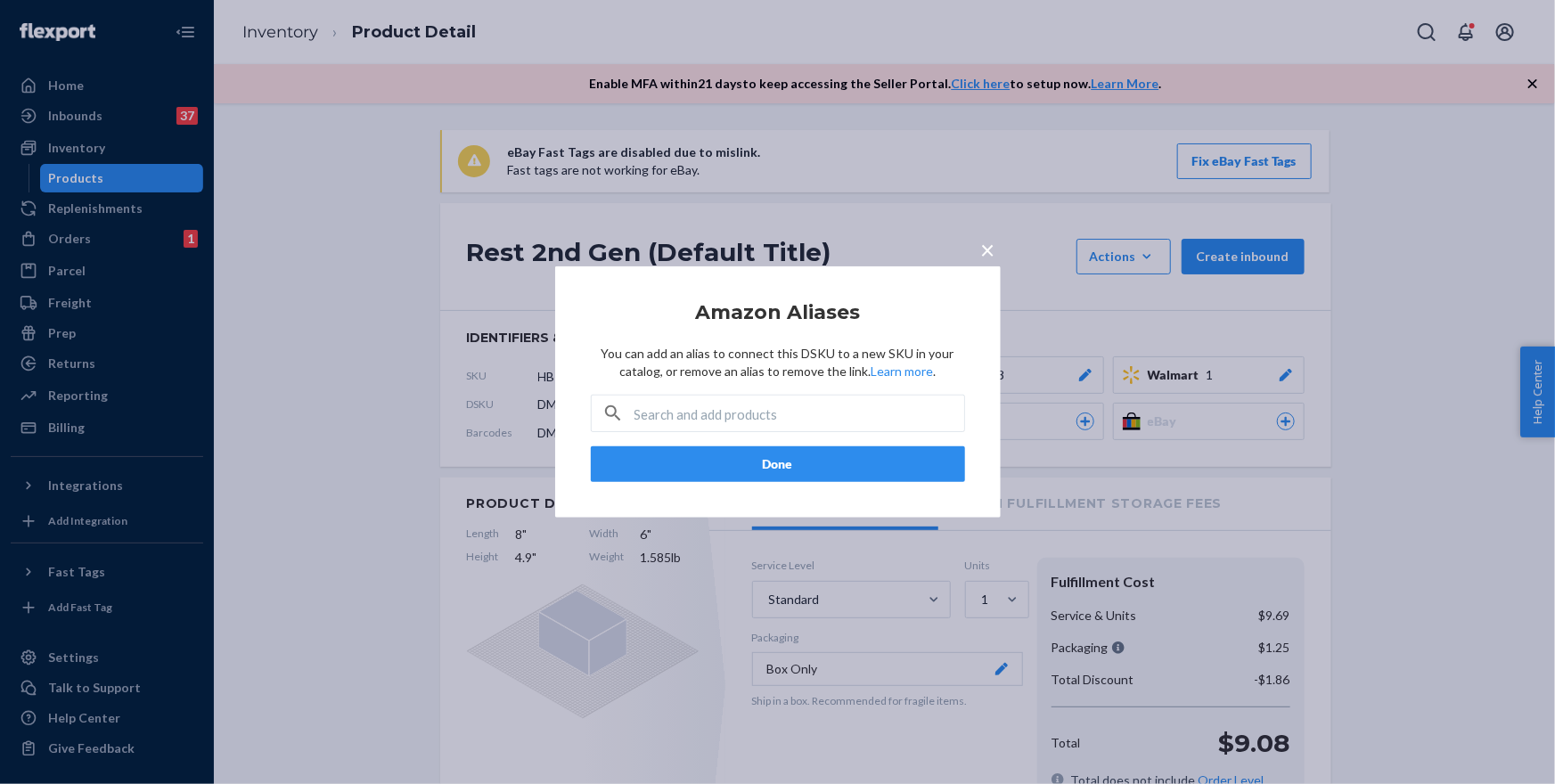
click at [683, 417] on input "text" at bounding box center [799, 414] width 330 height 36
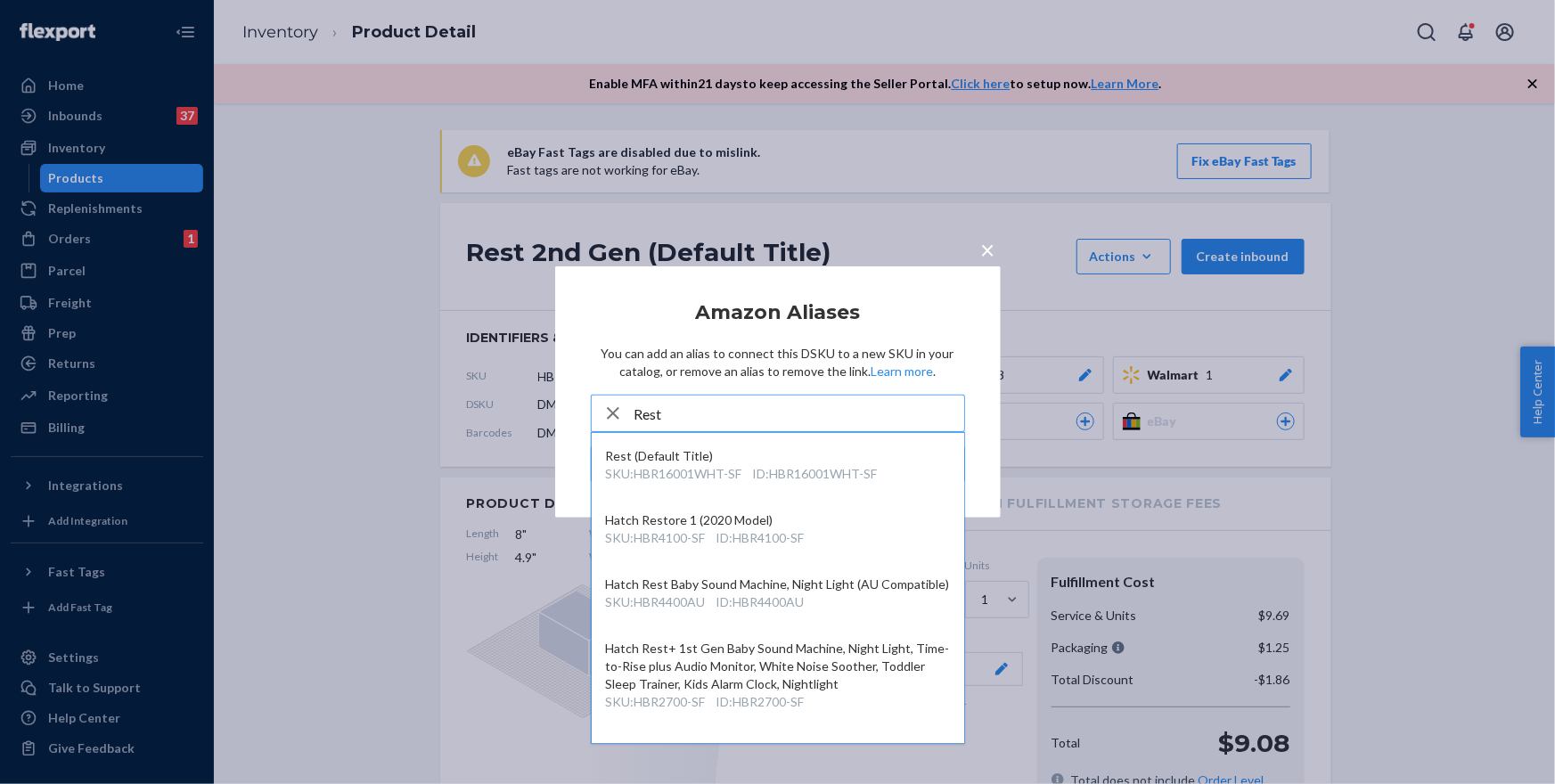
type input "Rest"
click at [982, 249] on span "×" at bounding box center [988, 249] width 14 height 30
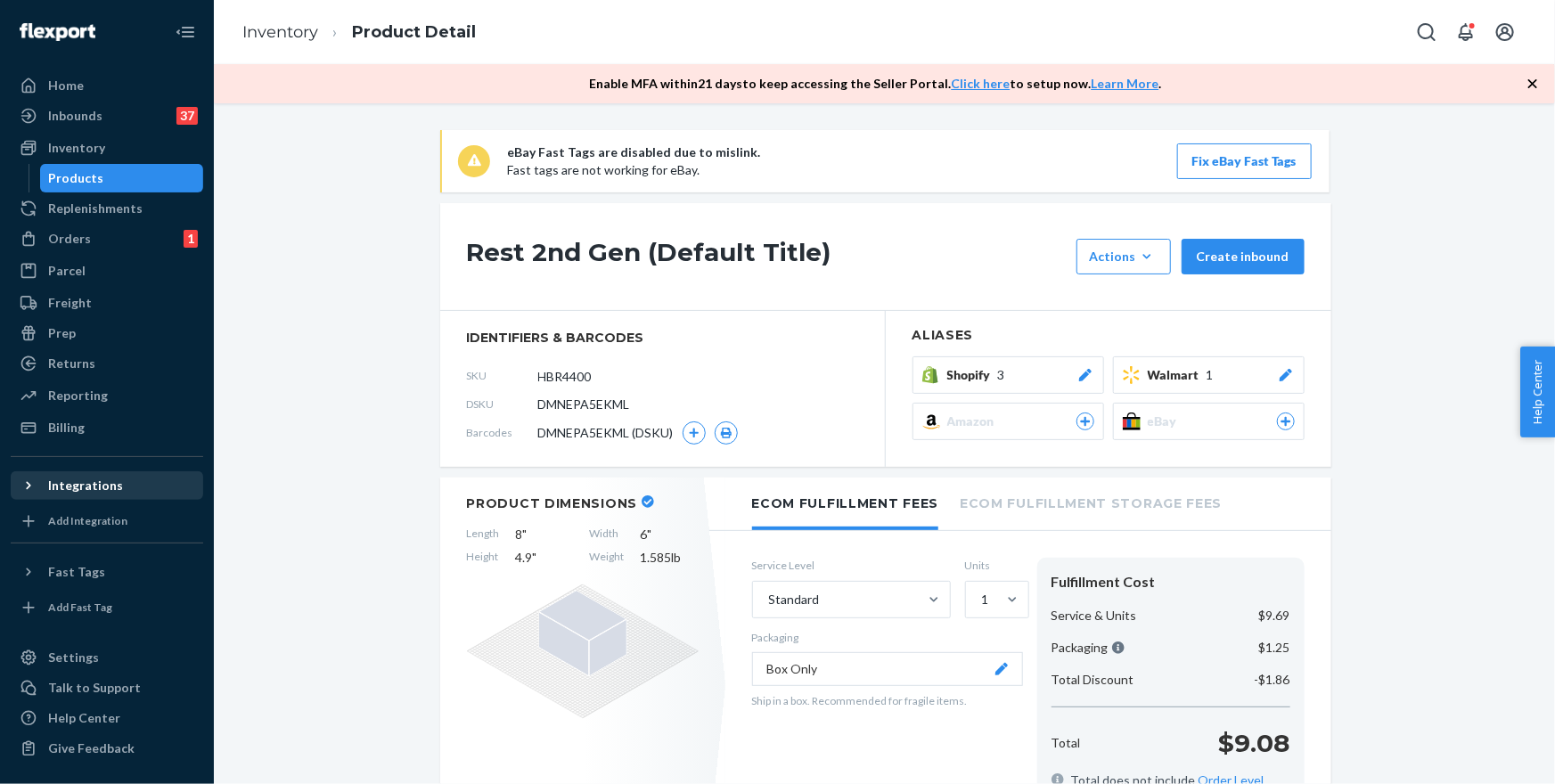
click at [48, 482] on div "Integrations" at bounding box center [86, 485] width 75 height 18
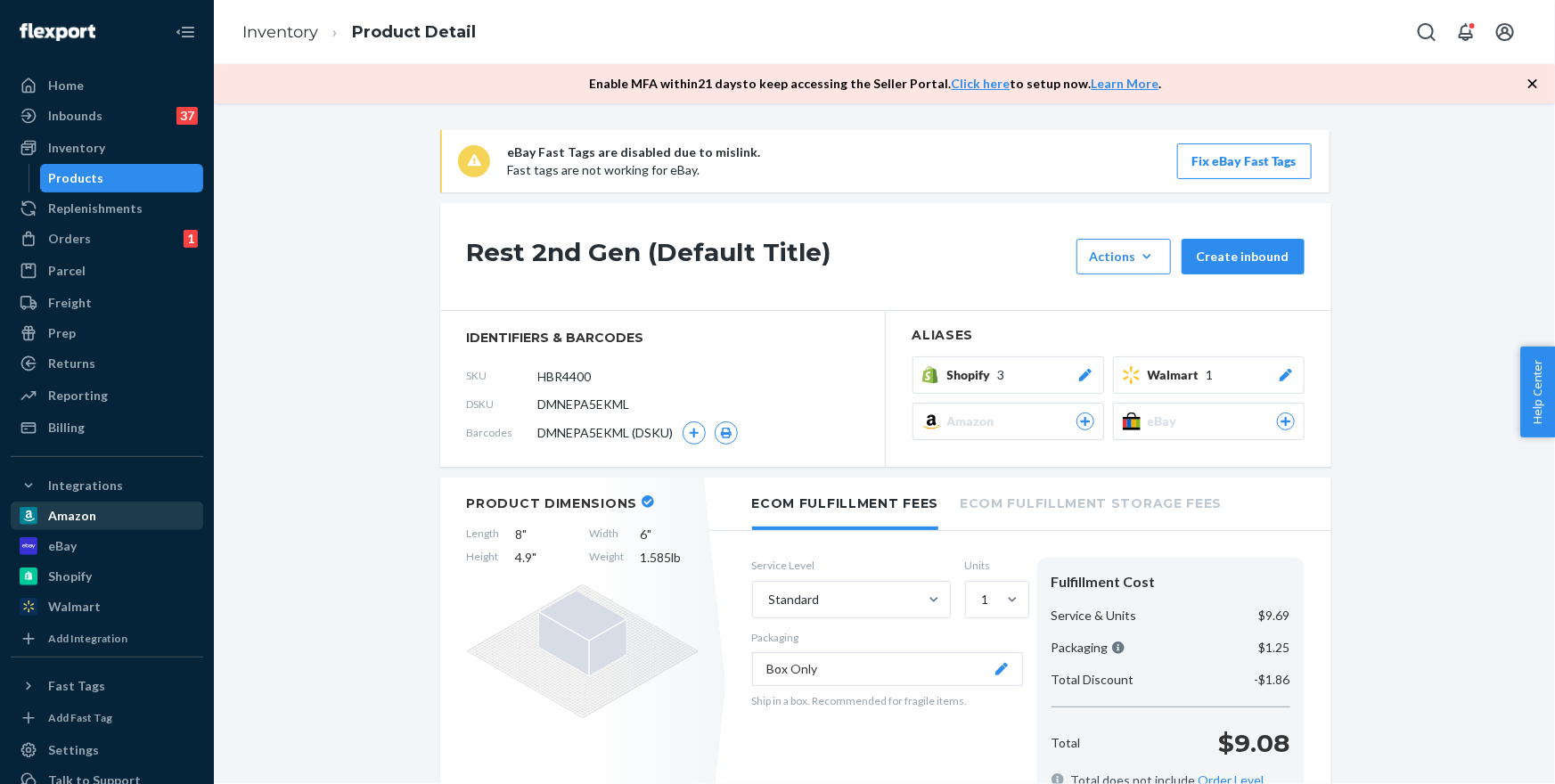
click at [56, 511] on div "Amazon" at bounding box center [72, 516] width 48 height 18
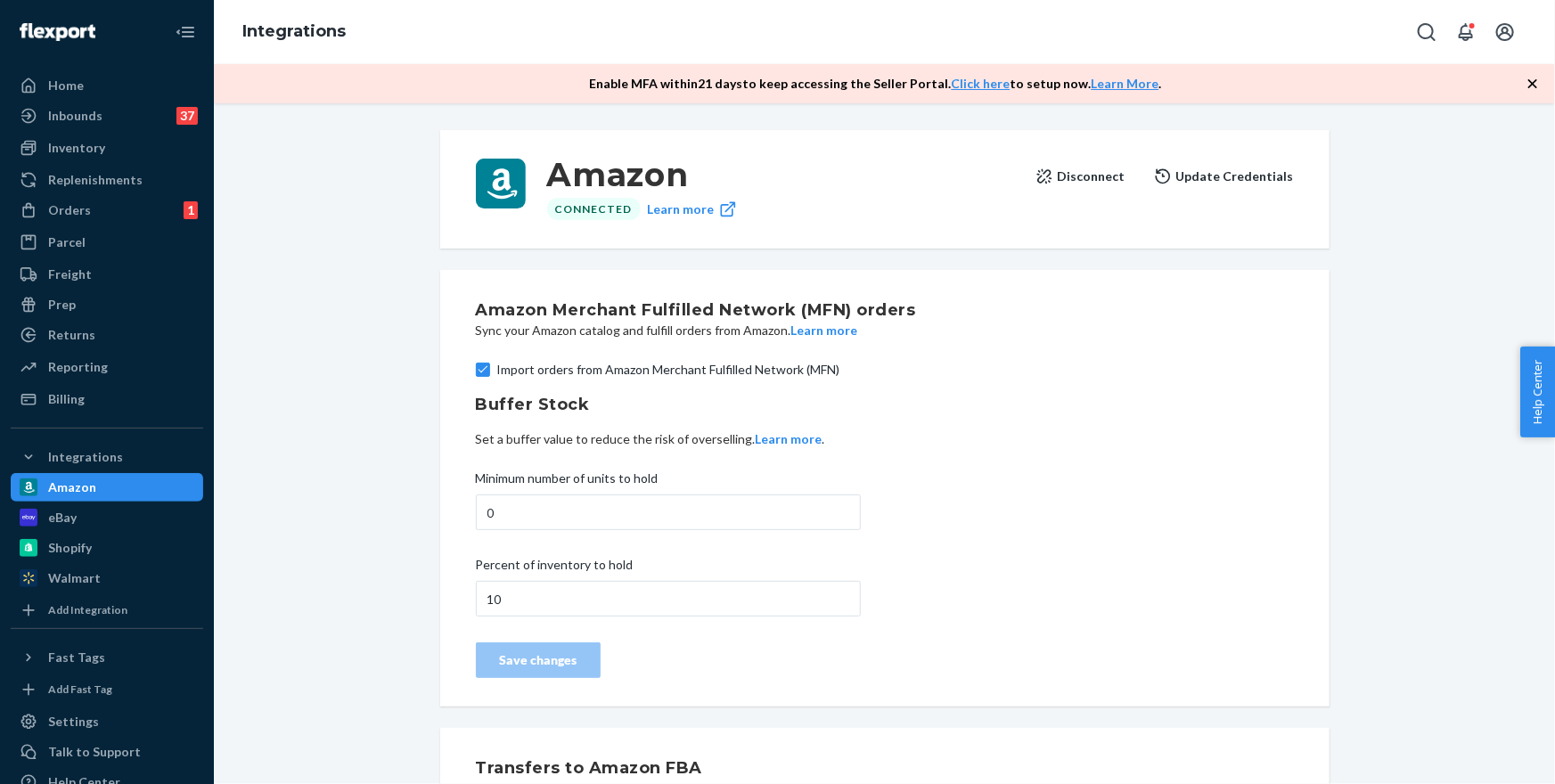
click at [1204, 175] on button "Update Credentials" at bounding box center [1224, 176] width 139 height 36
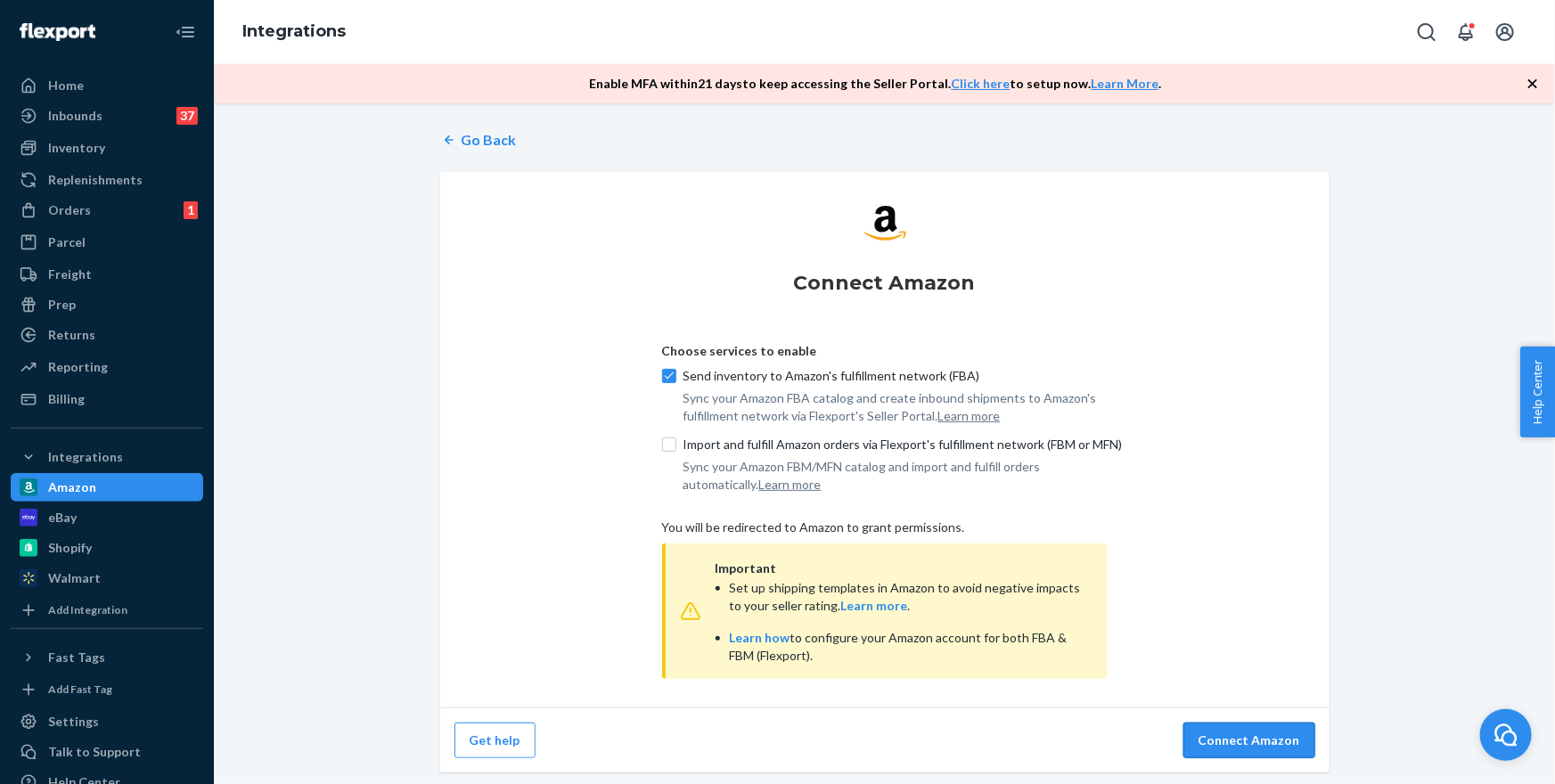
click at [1234, 740] on button "Connect Amazon" at bounding box center [1250, 740] width 132 height 36
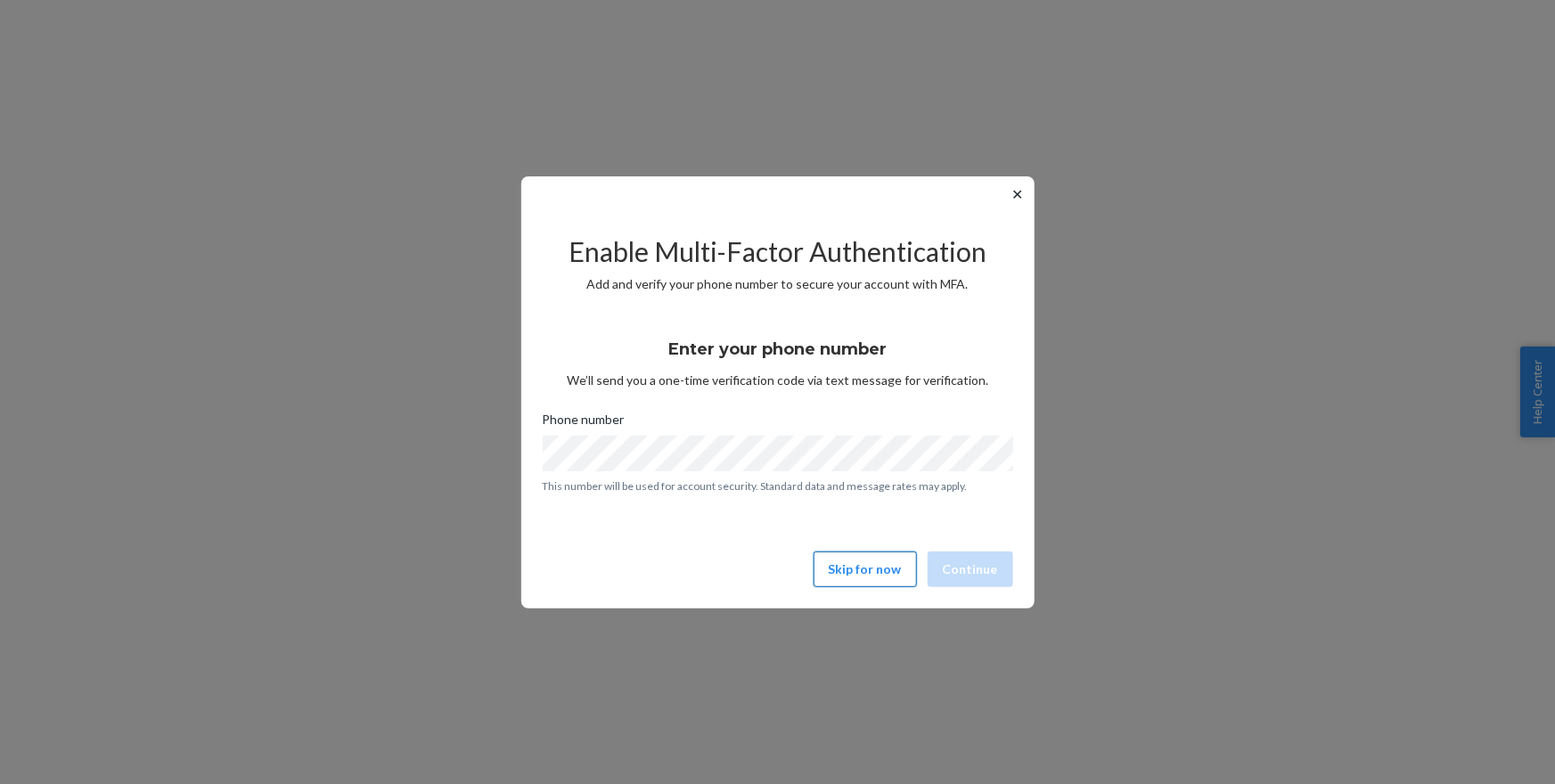
click at [859, 566] on button "Skip for now" at bounding box center [866, 569] width 104 height 36
click at [884, 569] on button "Skip for now" at bounding box center [866, 569] width 104 height 36
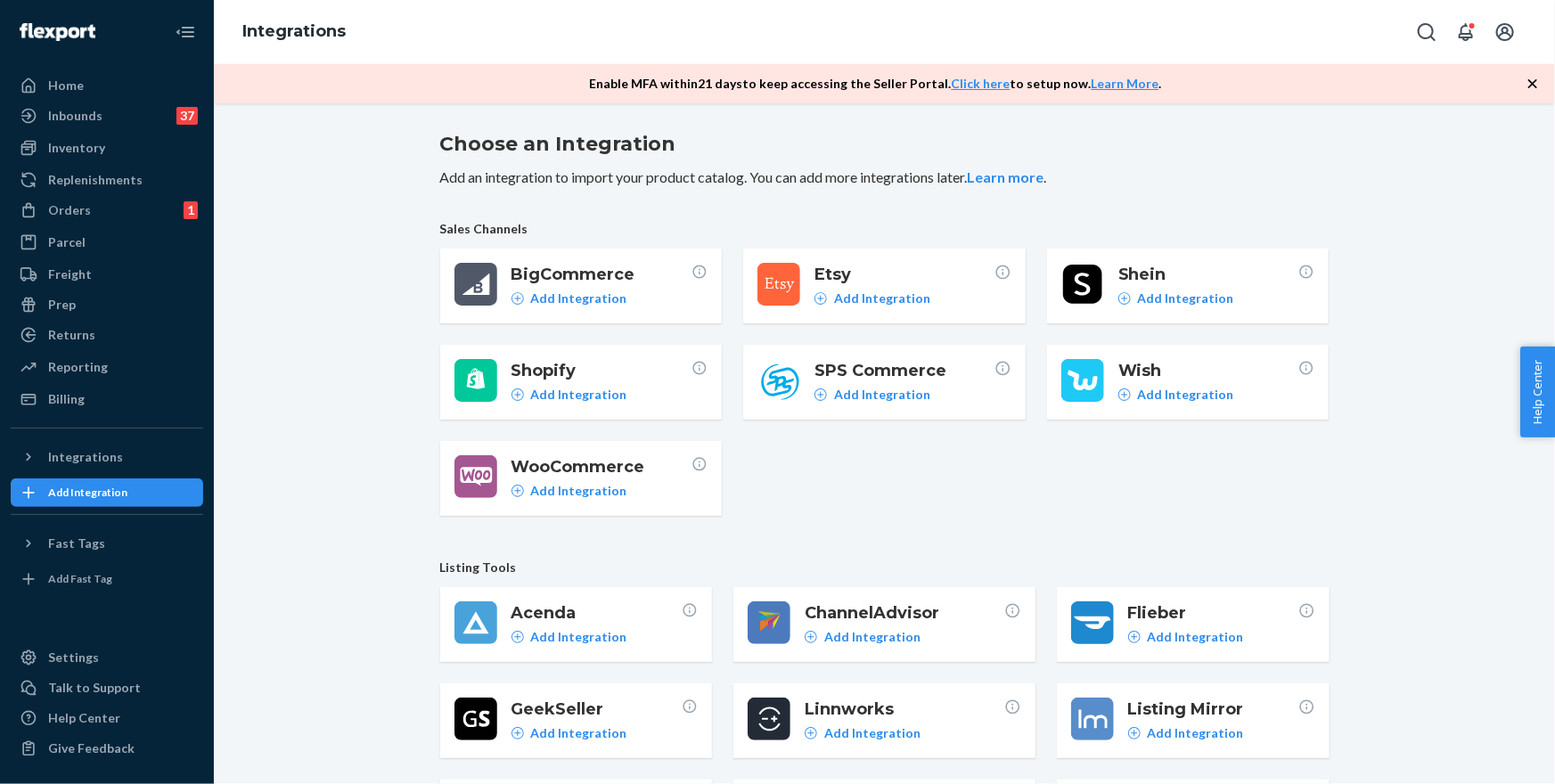
scroll to position [284, 0]
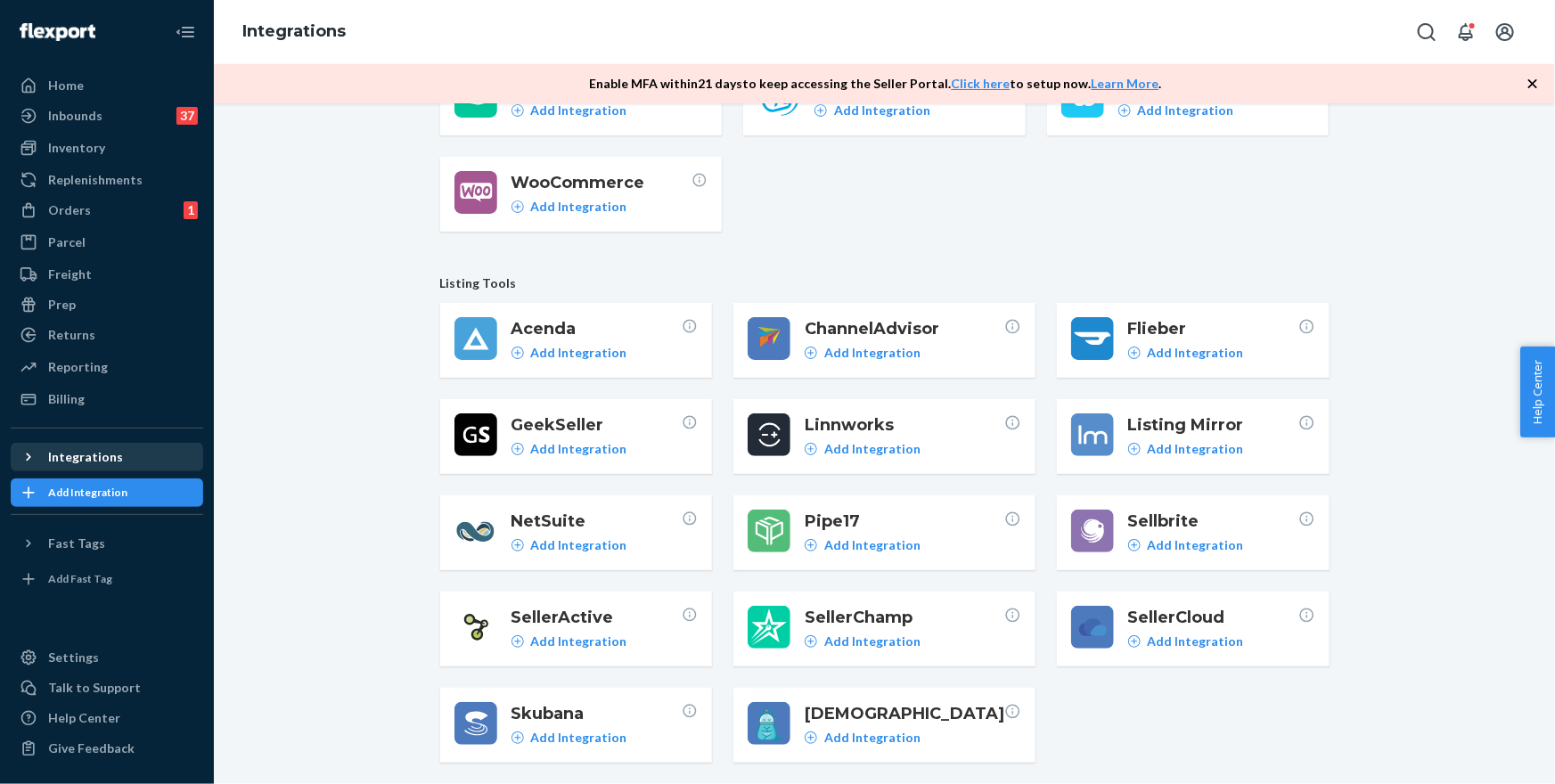
click at [91, 468] on div "Integrations" at bounding box center [106, 457] width 189 height 25
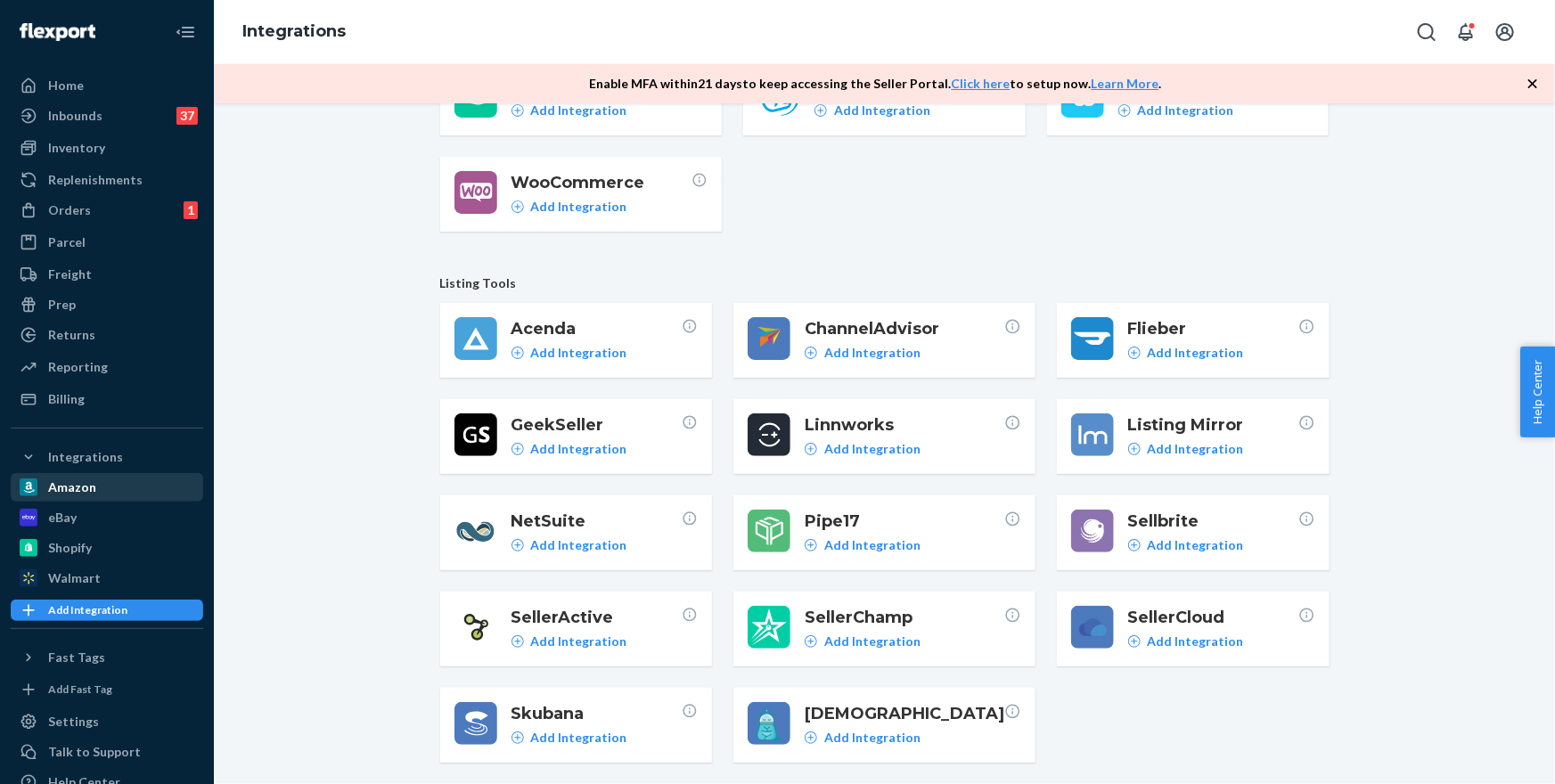
click at [62, 490] on div "Amazon" at bounding box center [72, 487] width 48 height 18
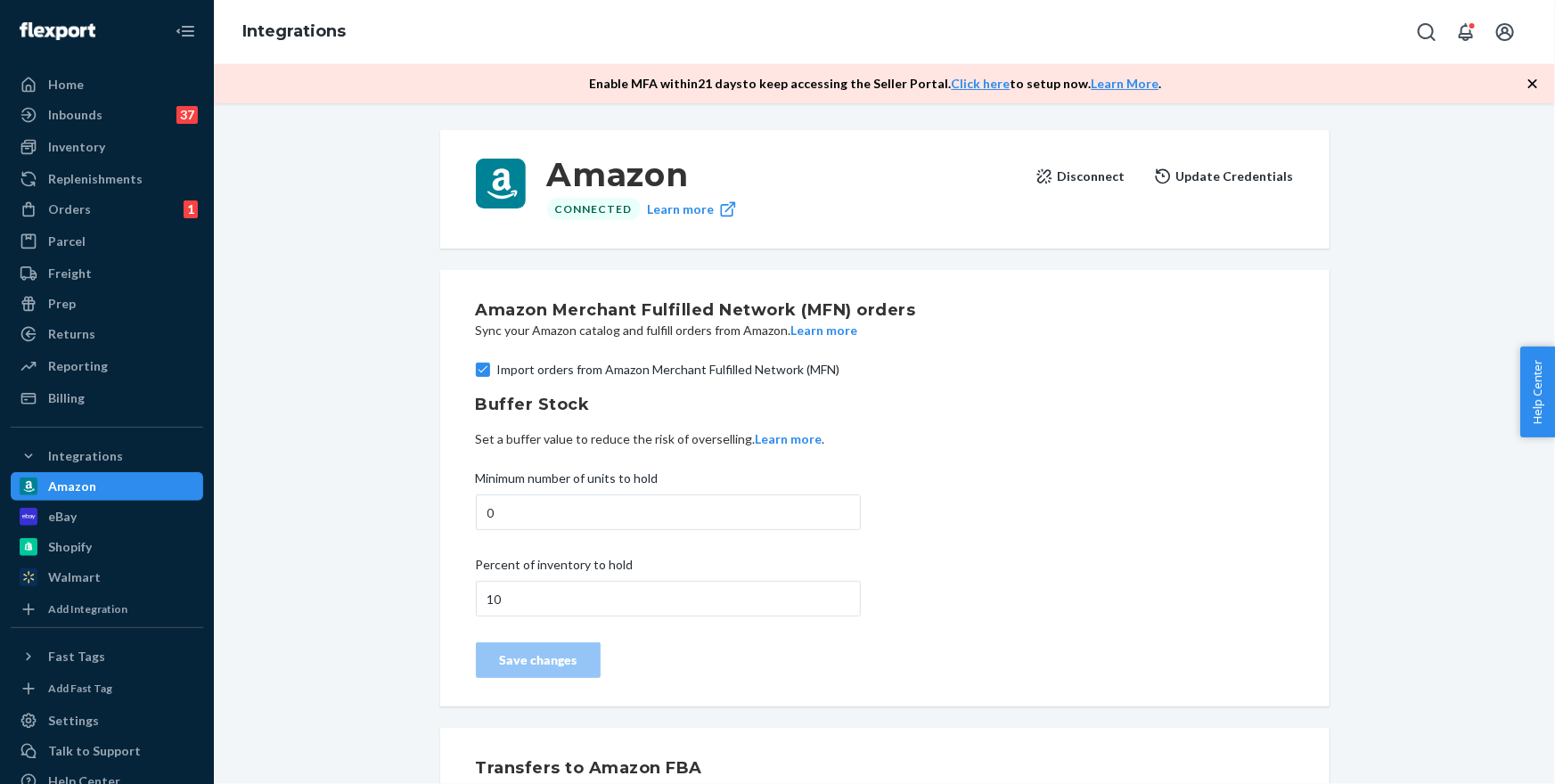
click at [1210, 187] on button "Update Credentials" at bounding box center [1224, 176] width 139 height 36
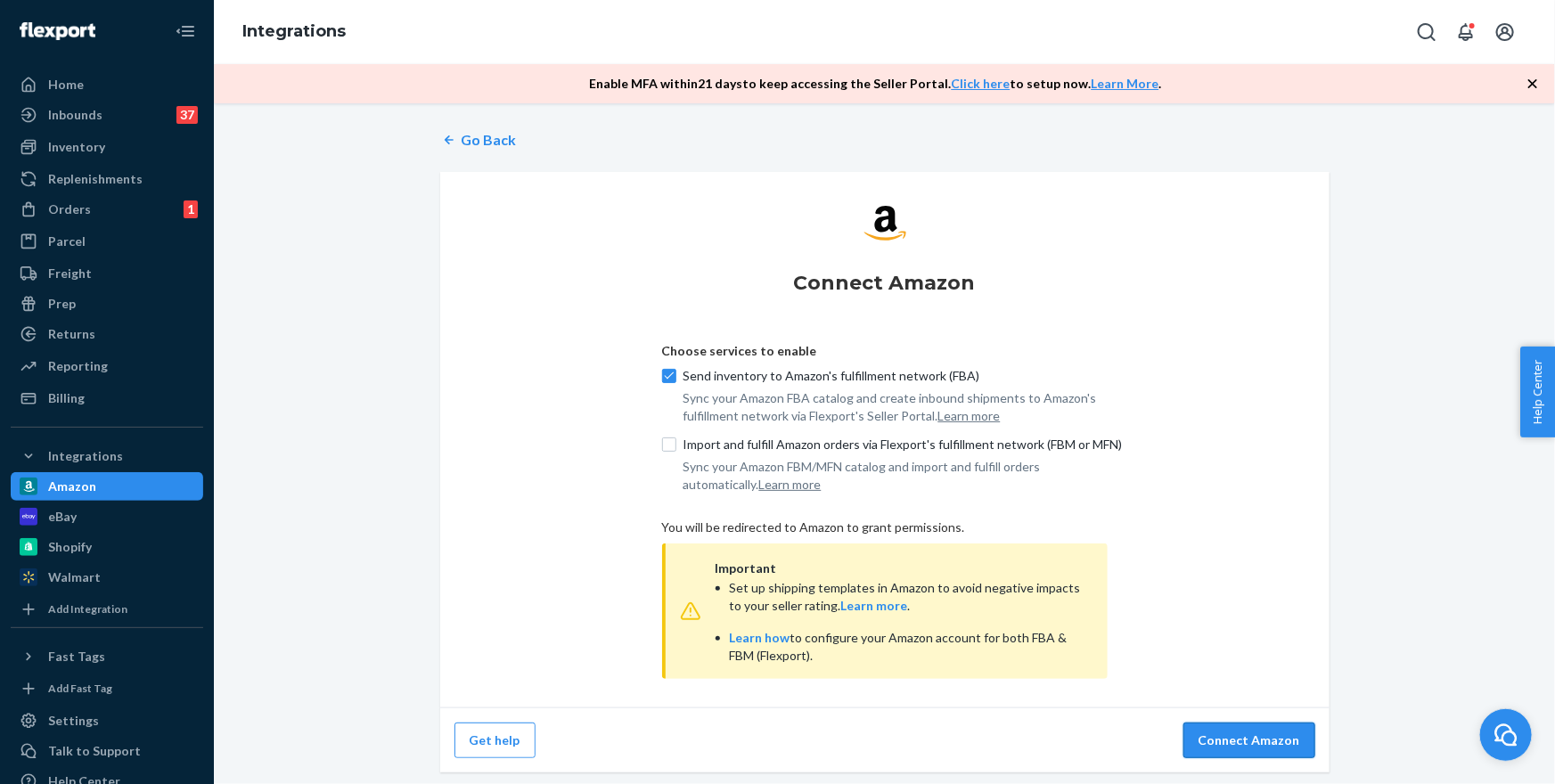
click at [1271, 747] on button "Connect Amazon" at bounding box center [1250, 740] width 132 height 36
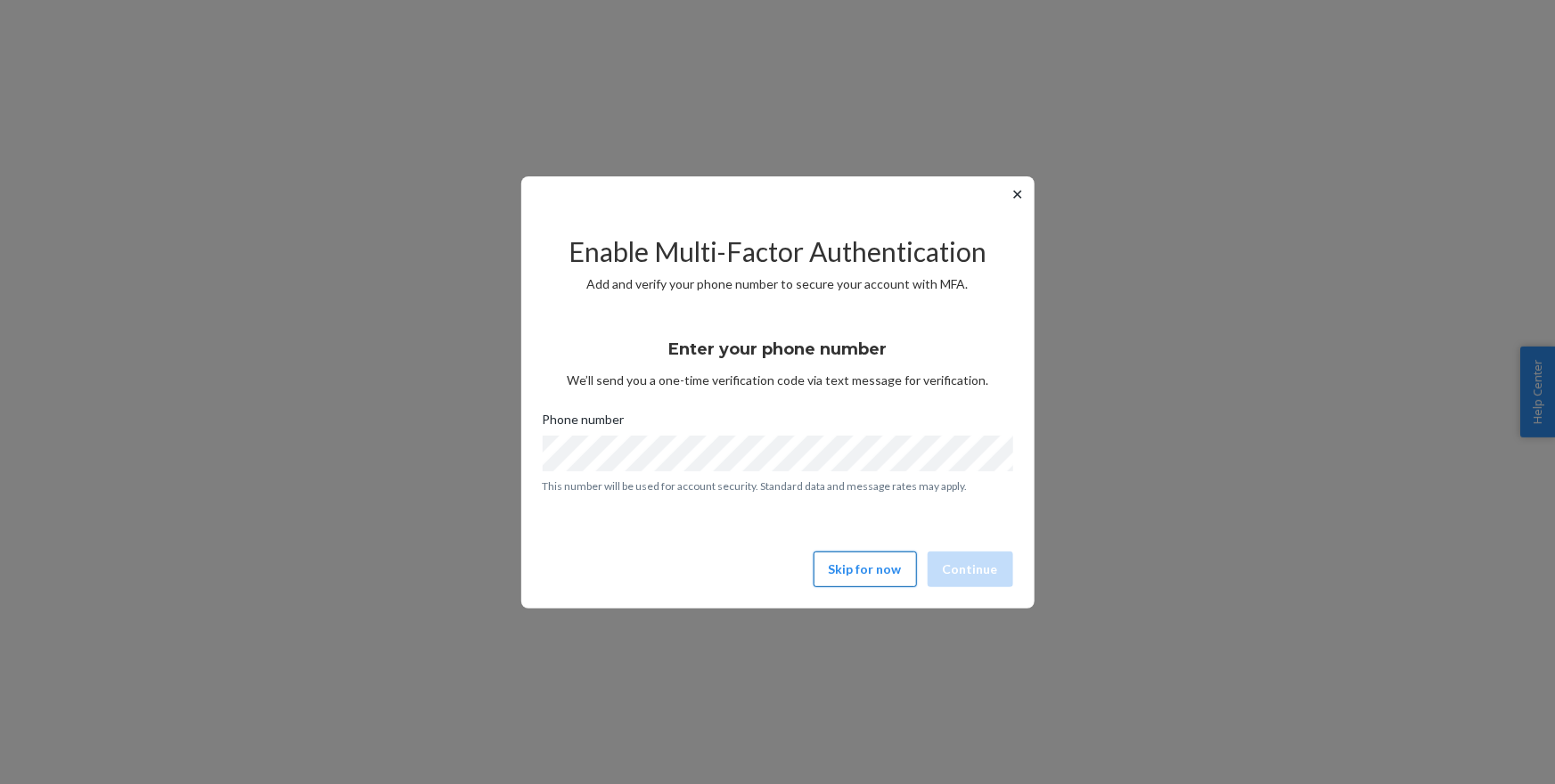
click at [870, 575] on button "Skip for now" at bounding box center [866, 569] width 104 height 36
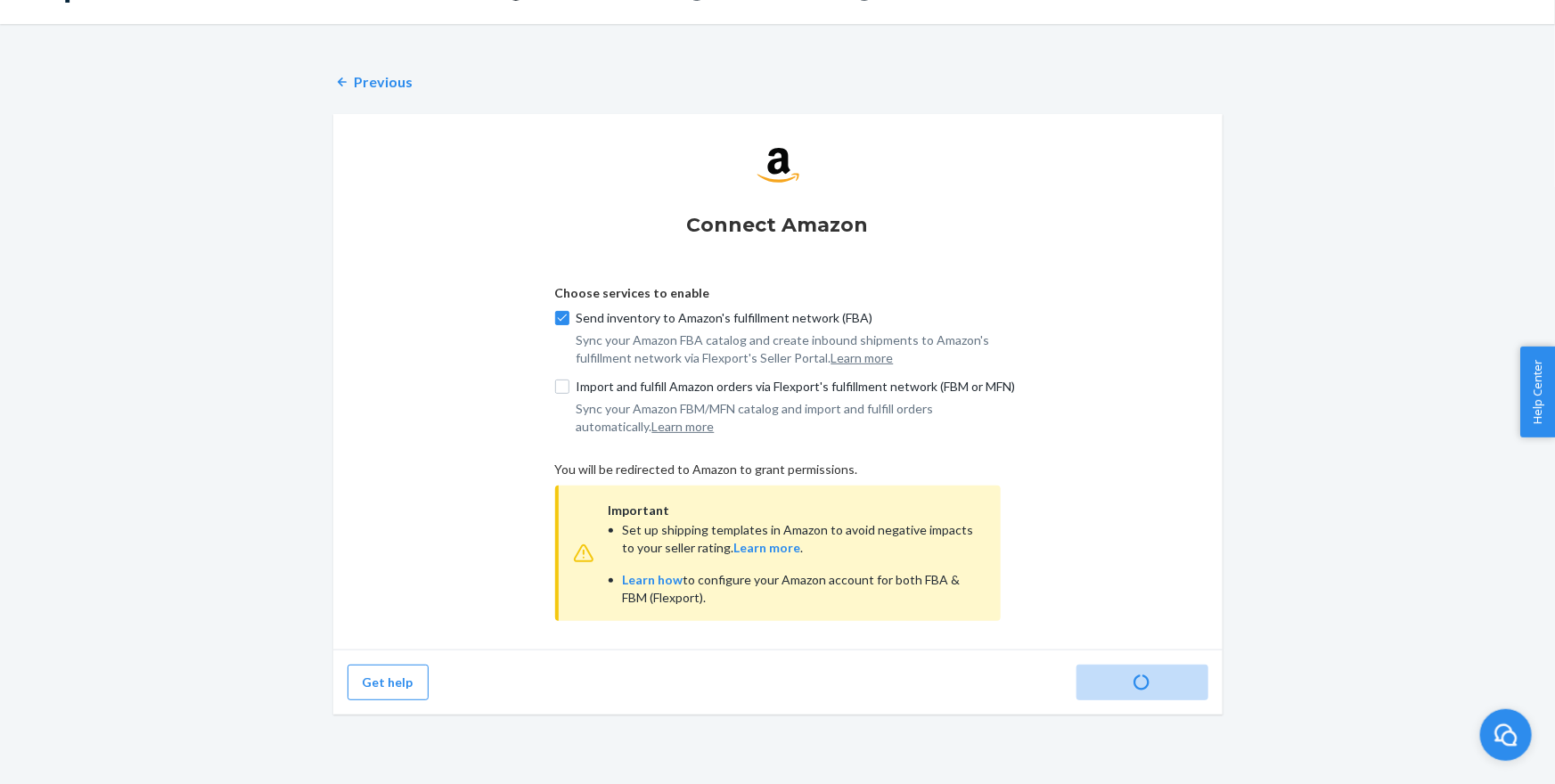
scroll to position [41, 0]
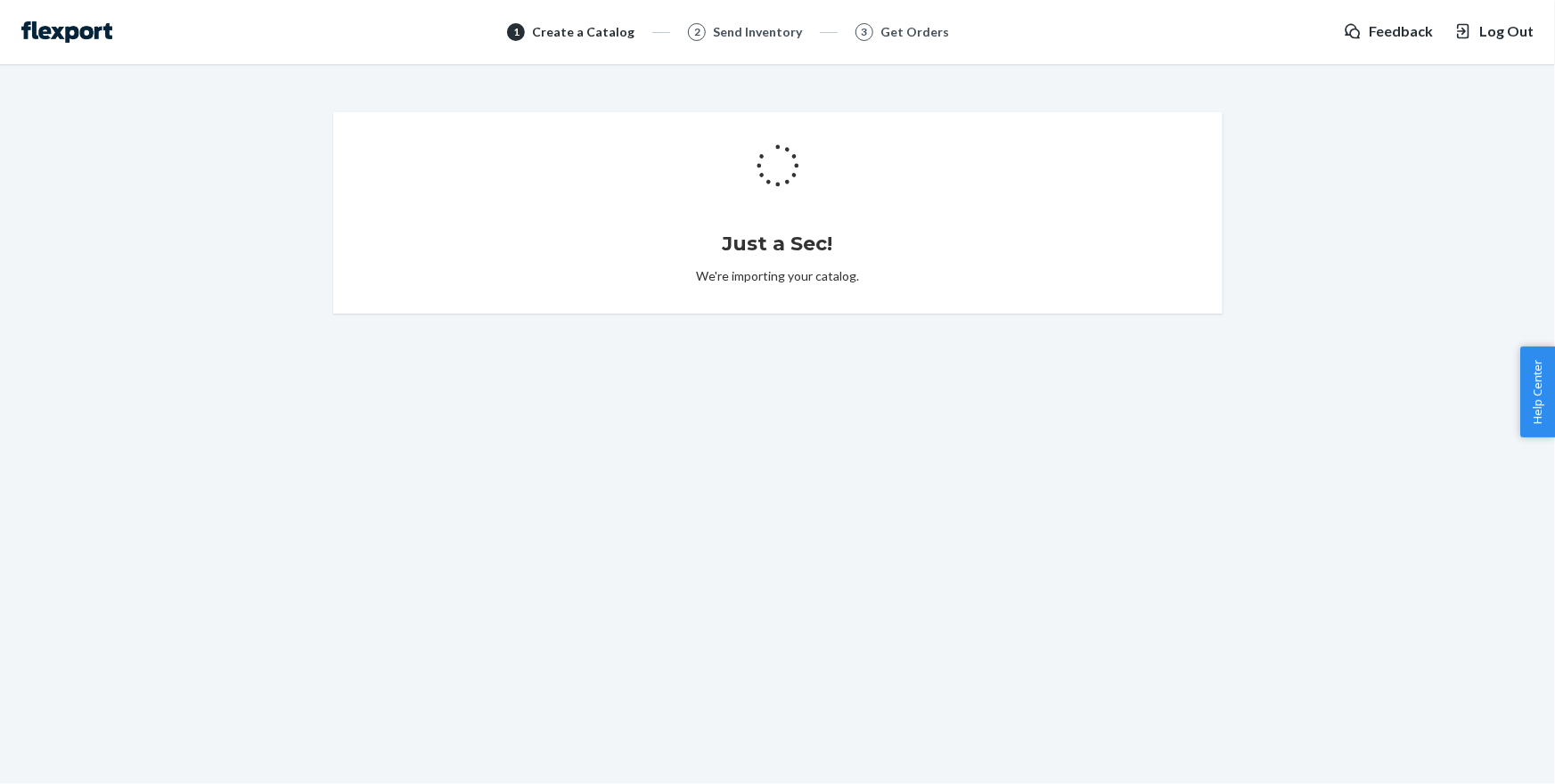
drag, startPoint x: 565, startPoint y: 235, endPoint x: 703, endPoint y: 415, distance: 226.8
click at [565, 235] on div "Just a Sec! We're importing your catalog." at bounding box center [778, 213] width 832 height 165
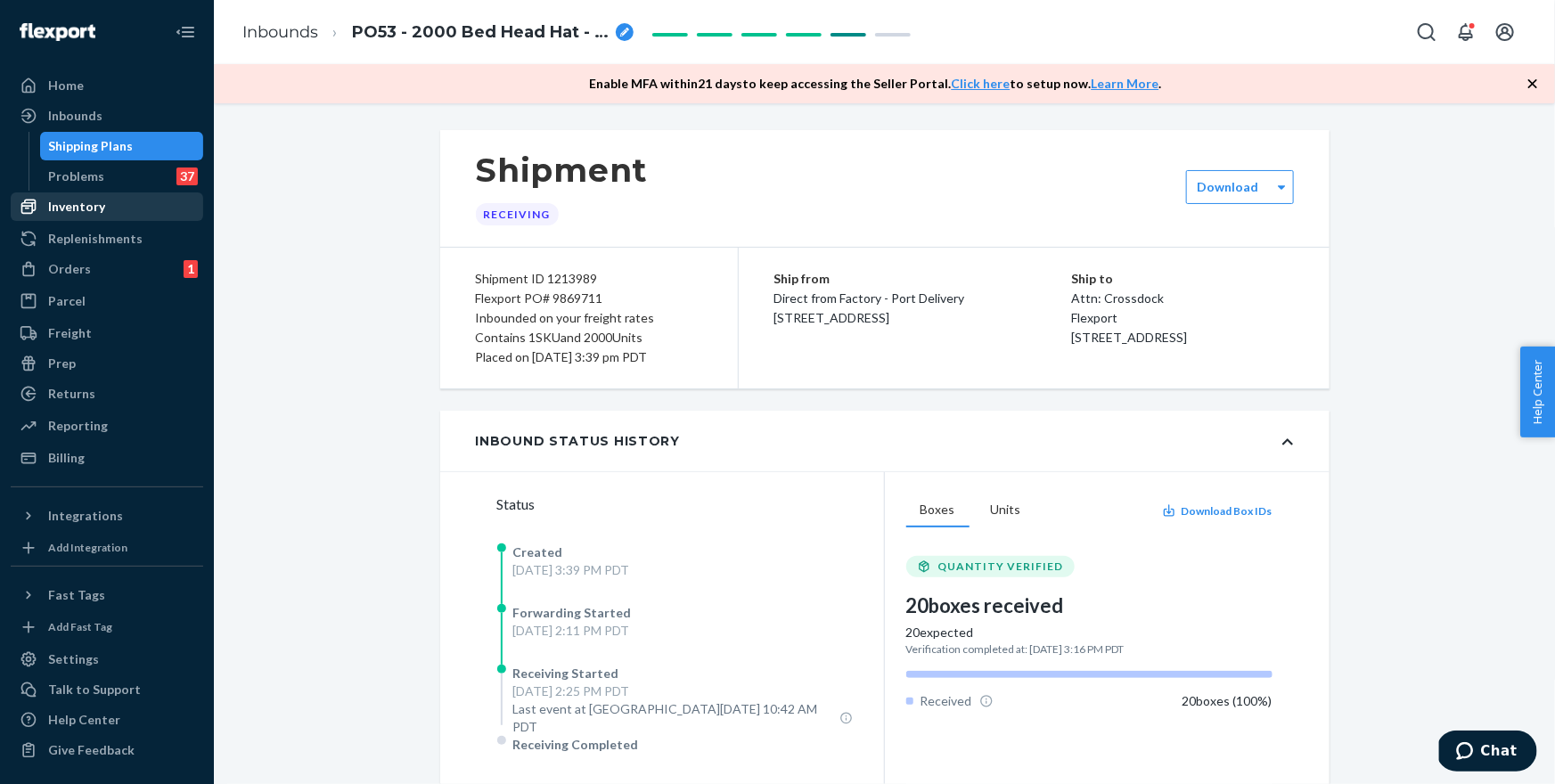
click at [98, 208] on div "Inventory" at bounding box center [77, 207] width 57 height 18
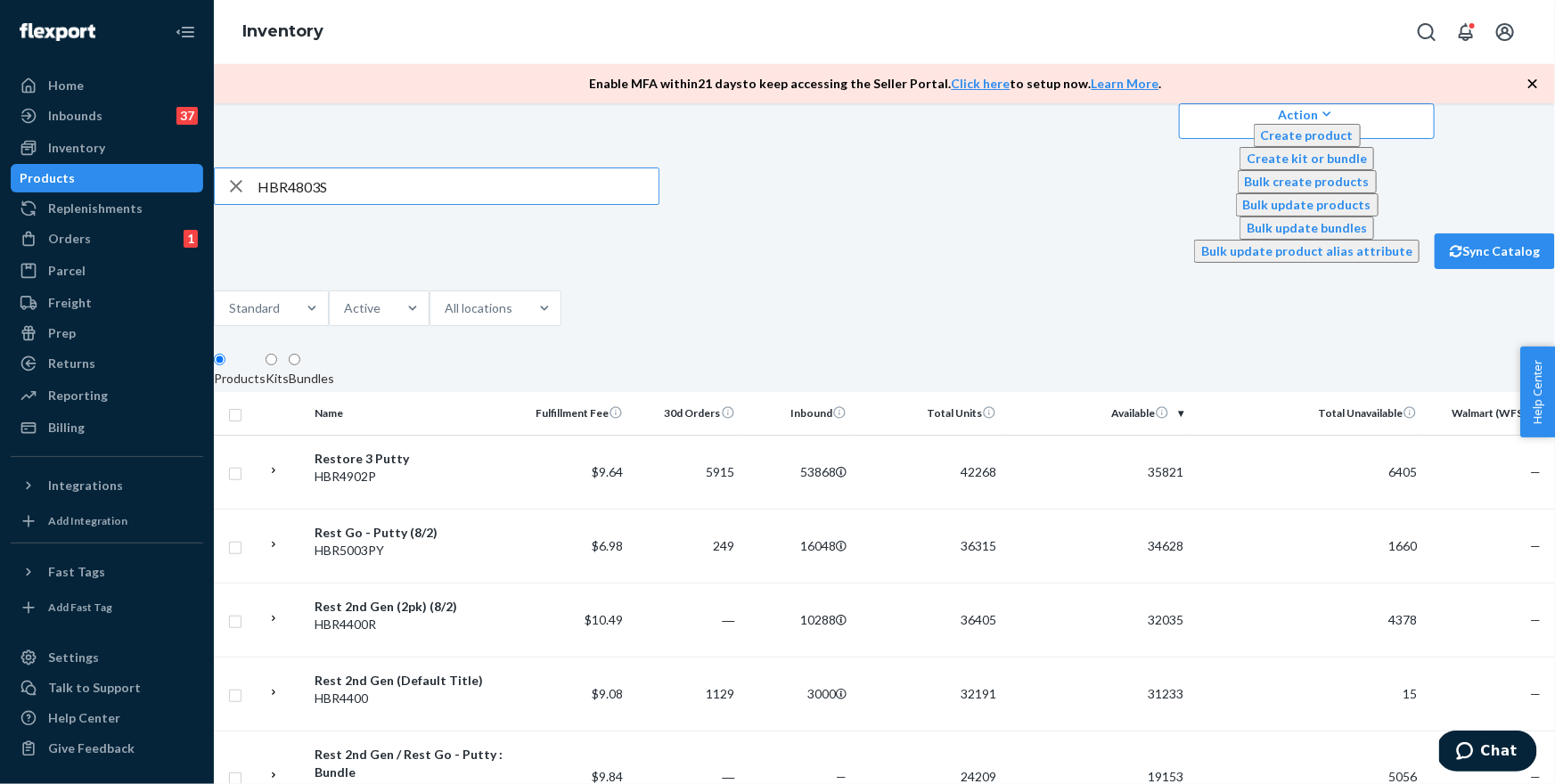
type input "HBR4803S"
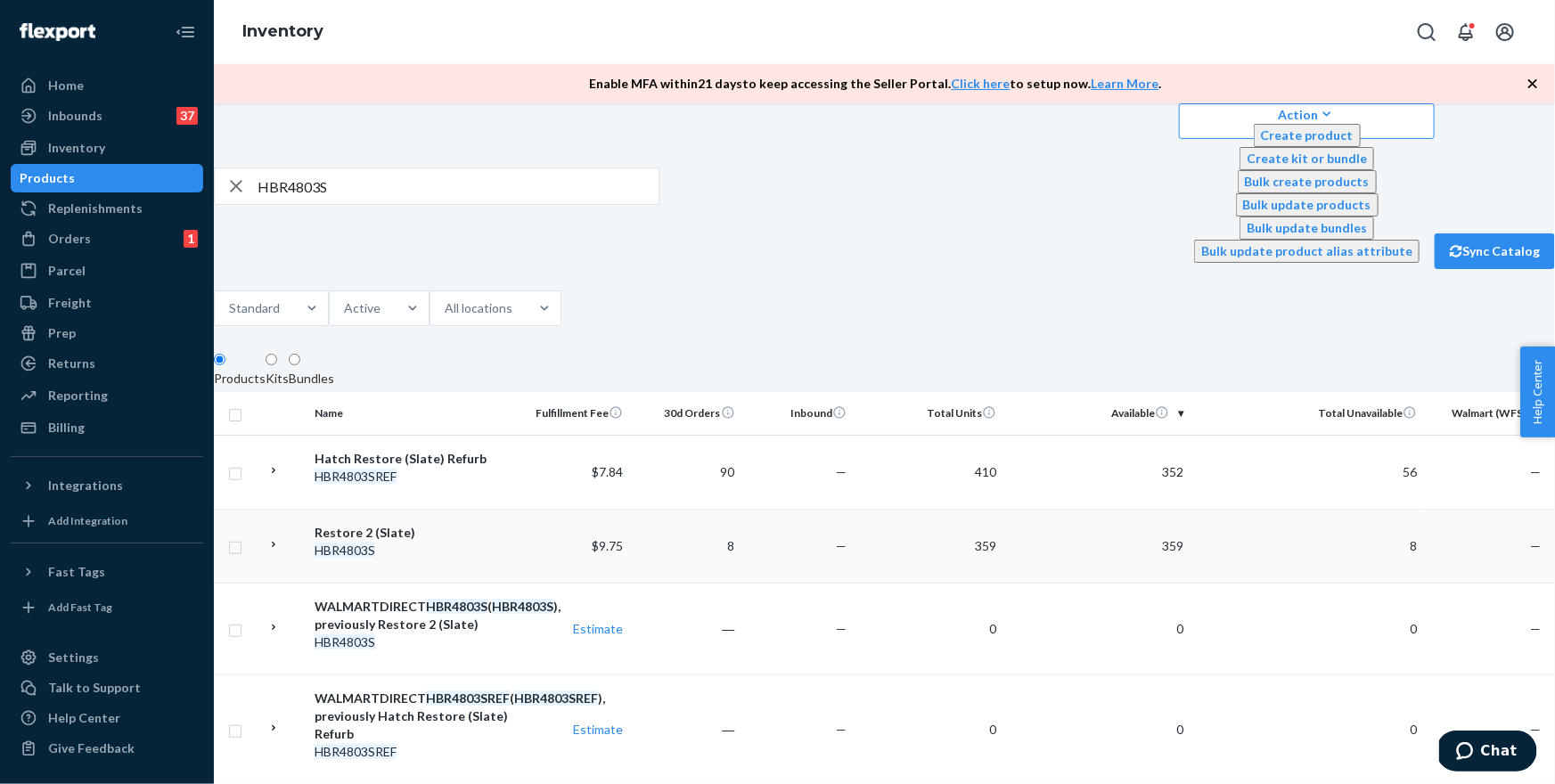
click at [351, 524] on div "Restore 2 (Slate)" at bounding box center [412, 533] width 196 height 18
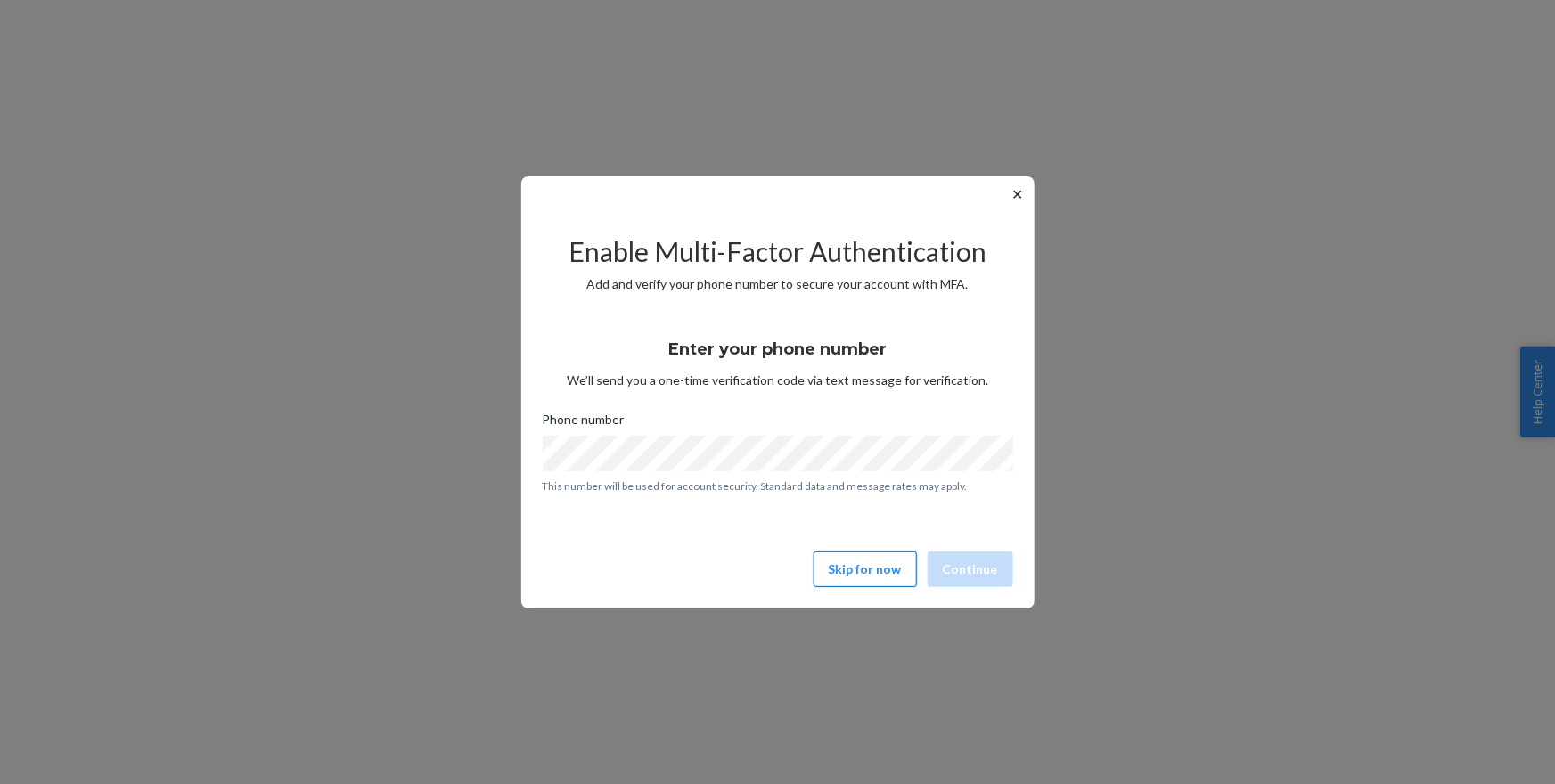
click at [862, 557] on button "Skip for now" at bounding box center [866, 569] width 104 height 36
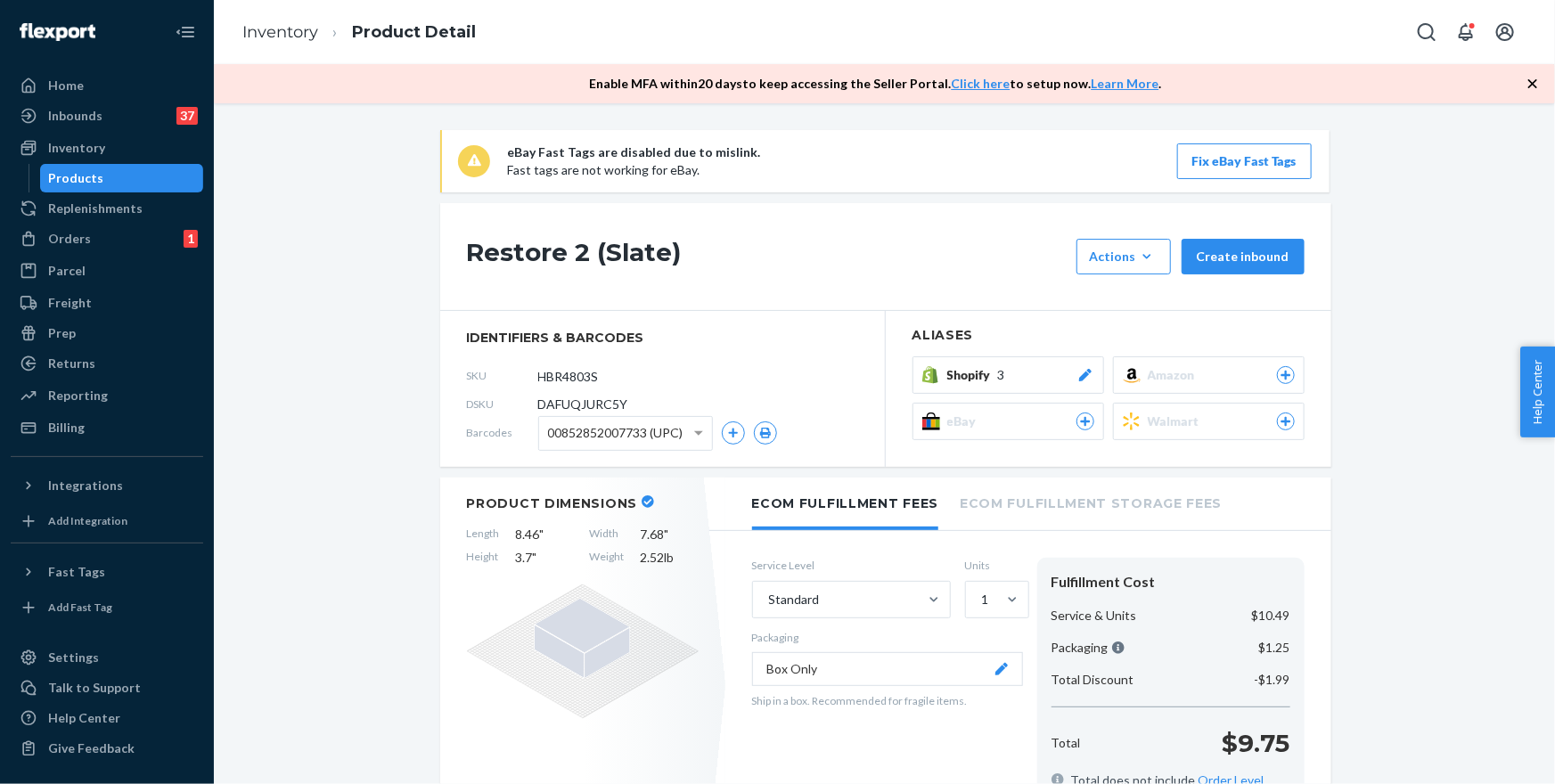
click at [985, 373] on span "Shopify" at bounding box center [973, 375] width 51 height 18
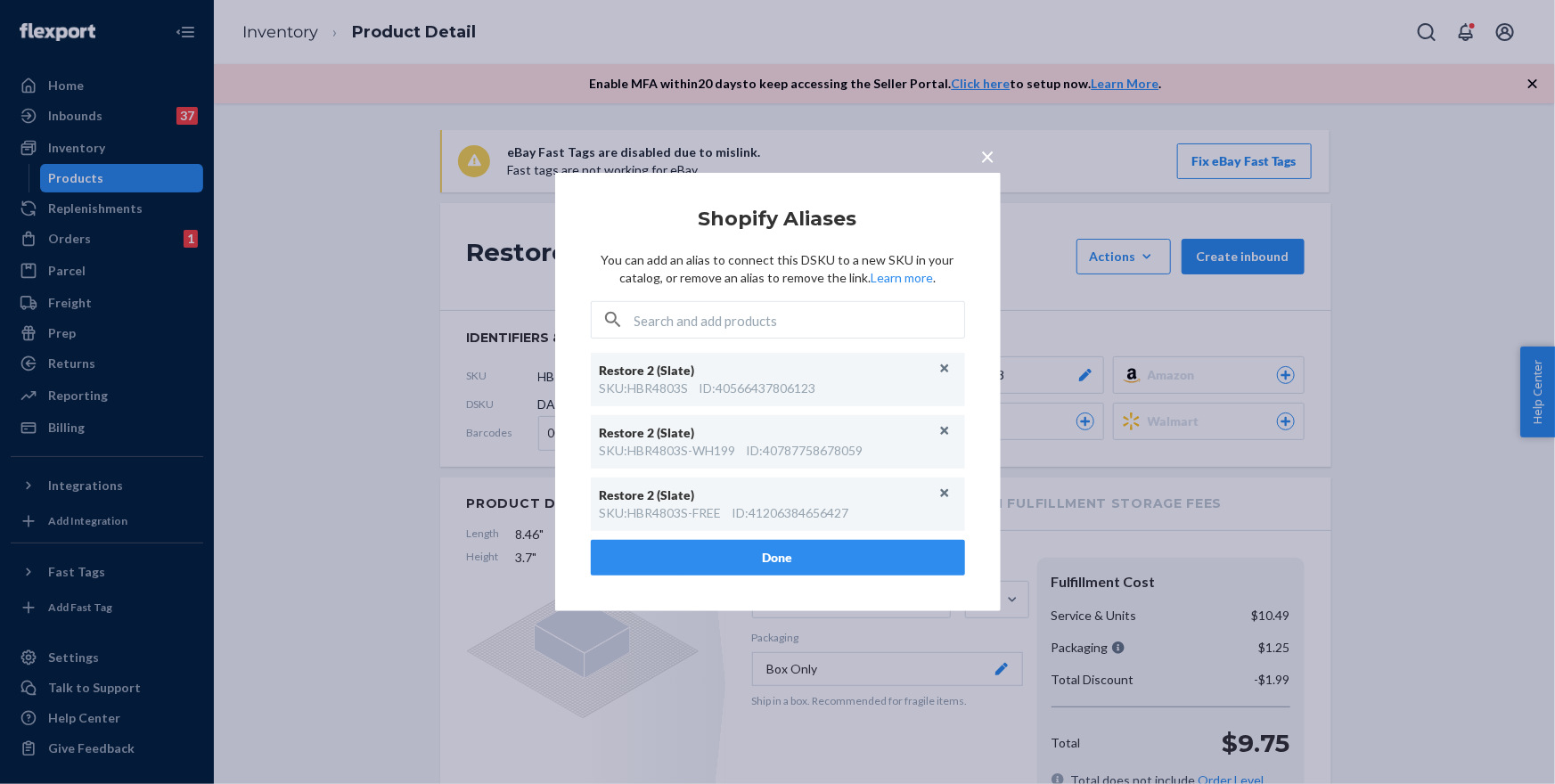
click at [992, 155] on span "×" at bounding box center [988, 156] width 14 height 30
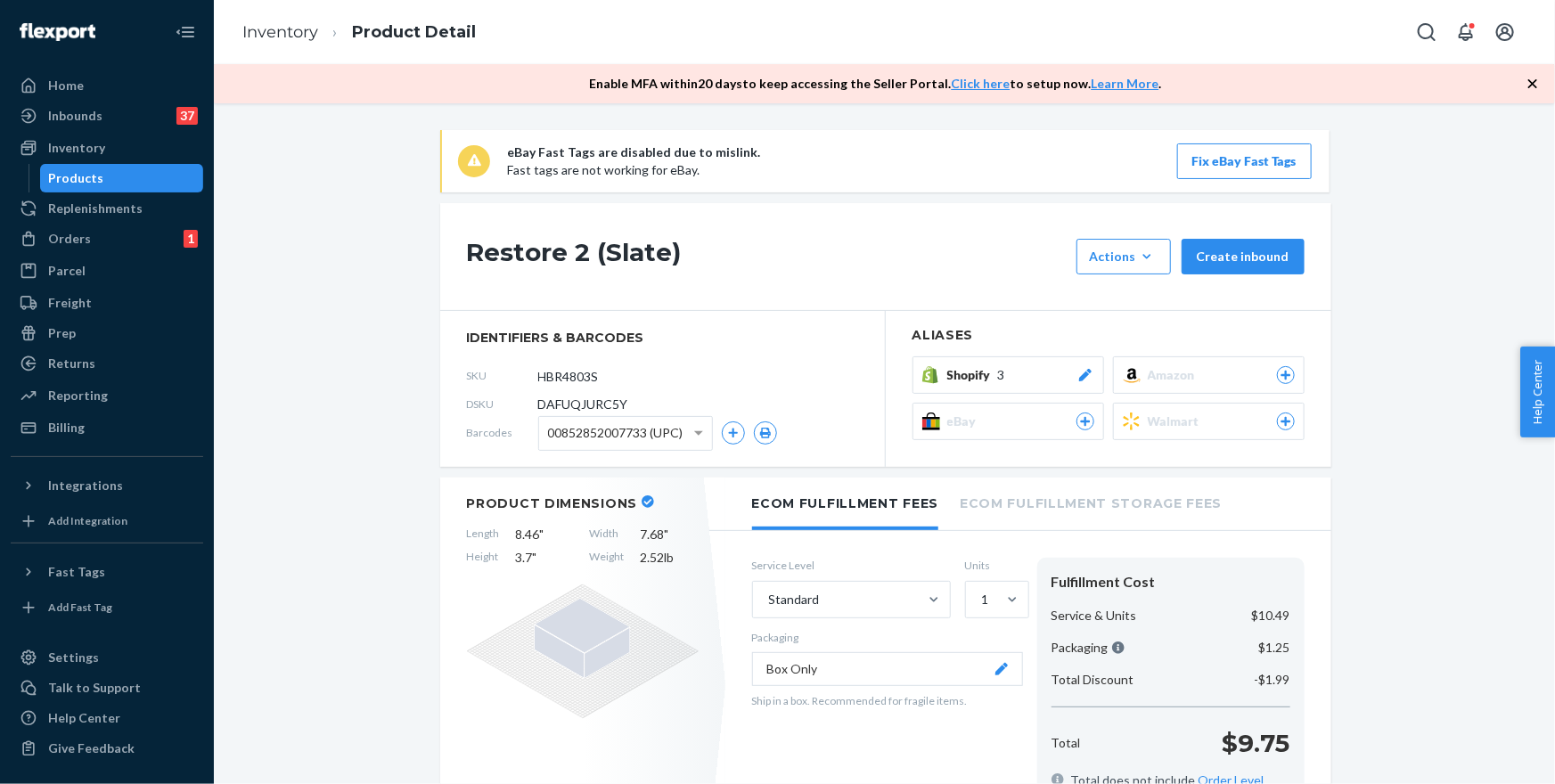
click at [1050, 363] on button "Shopify 3" at bounding box center [1009, 375] width 191 height 38
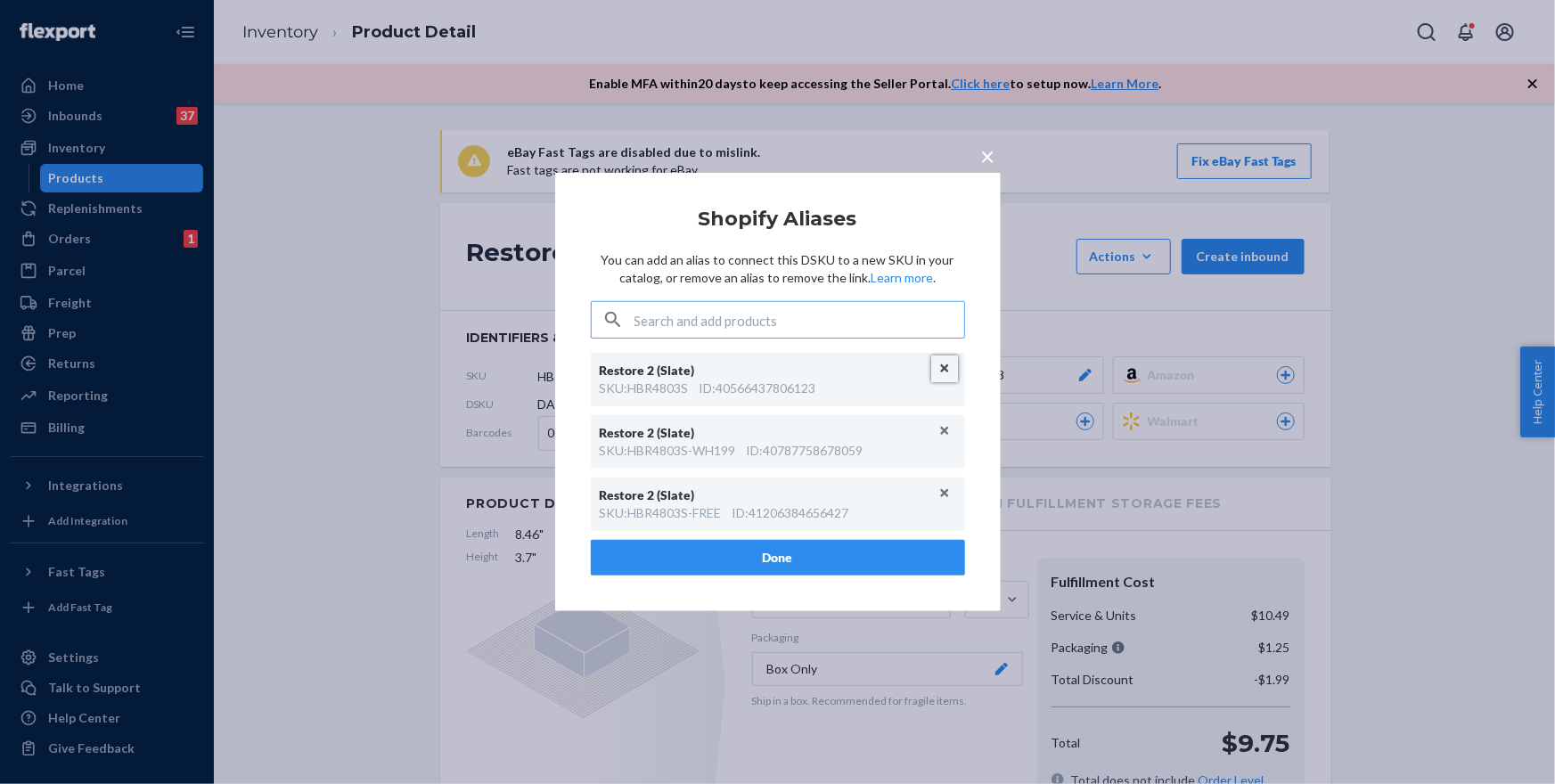
click at [948, 371] on button "Unlink" at bounding box center [945, 369] width 27 height 27
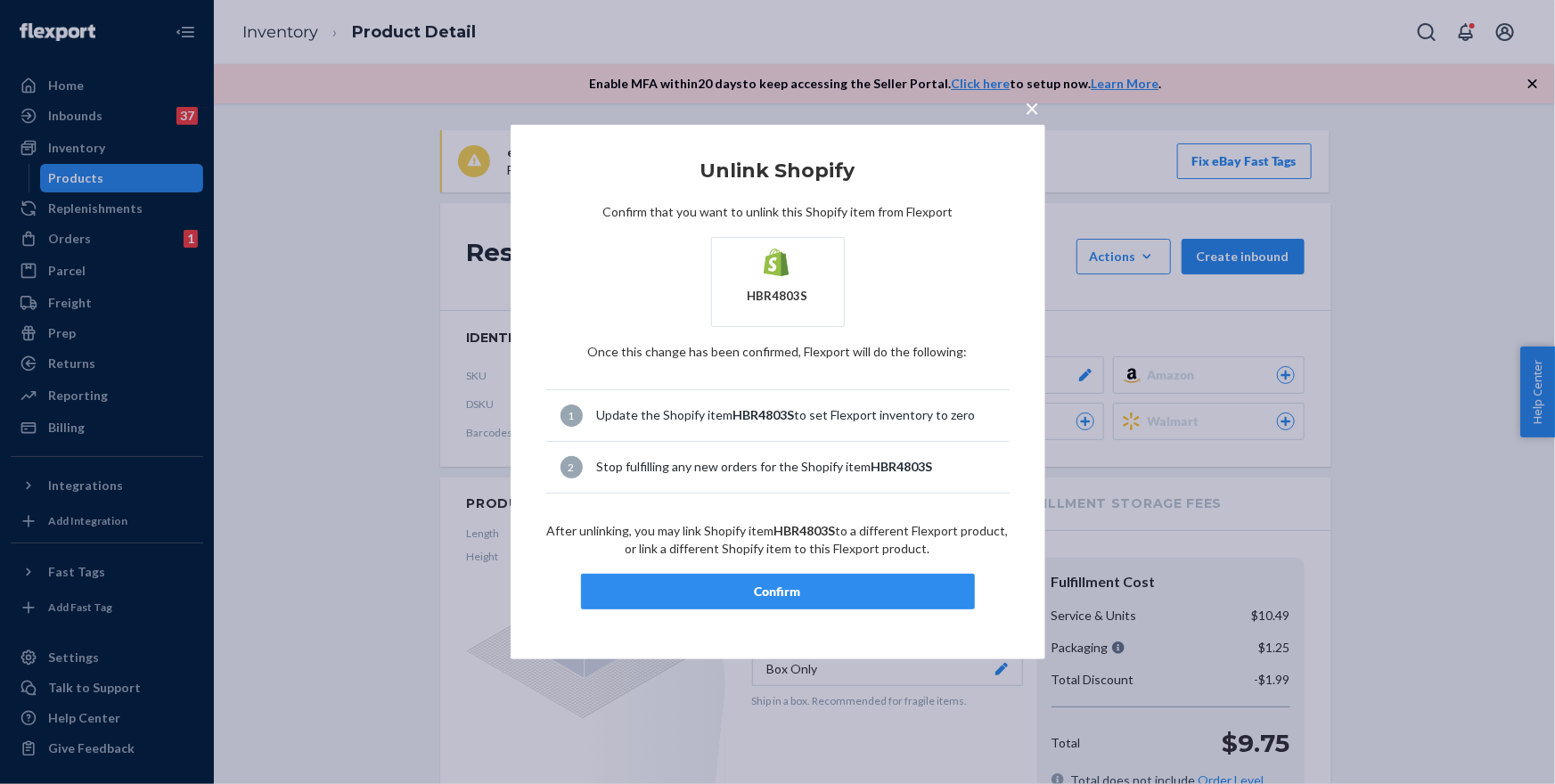
click at [789, 588] on div "Confirm" at bounding box center [778, 592] width 364 height 18
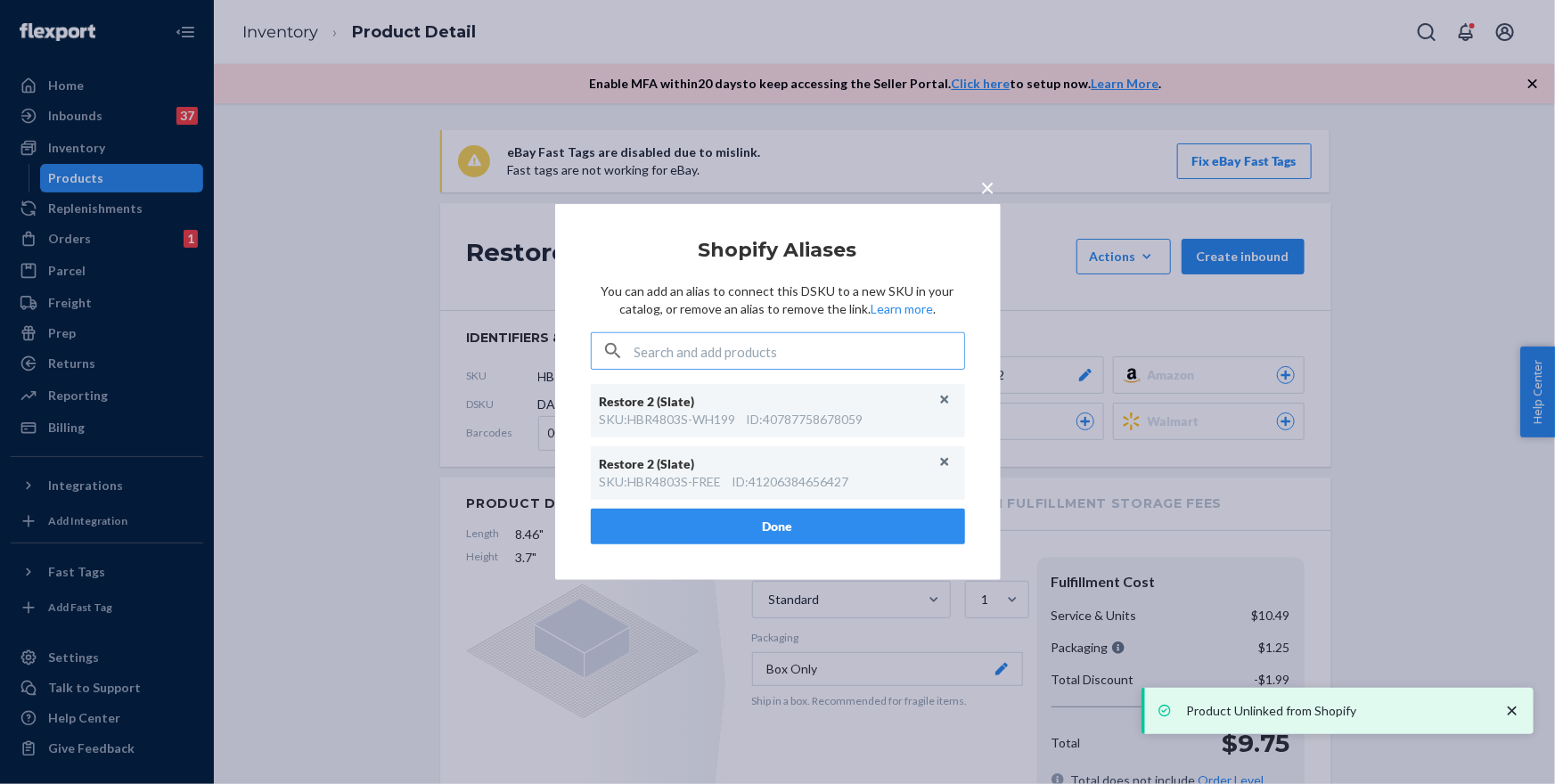
click at [991, 191] on span "×" at bounding box center [988, 187] width 14 height 30
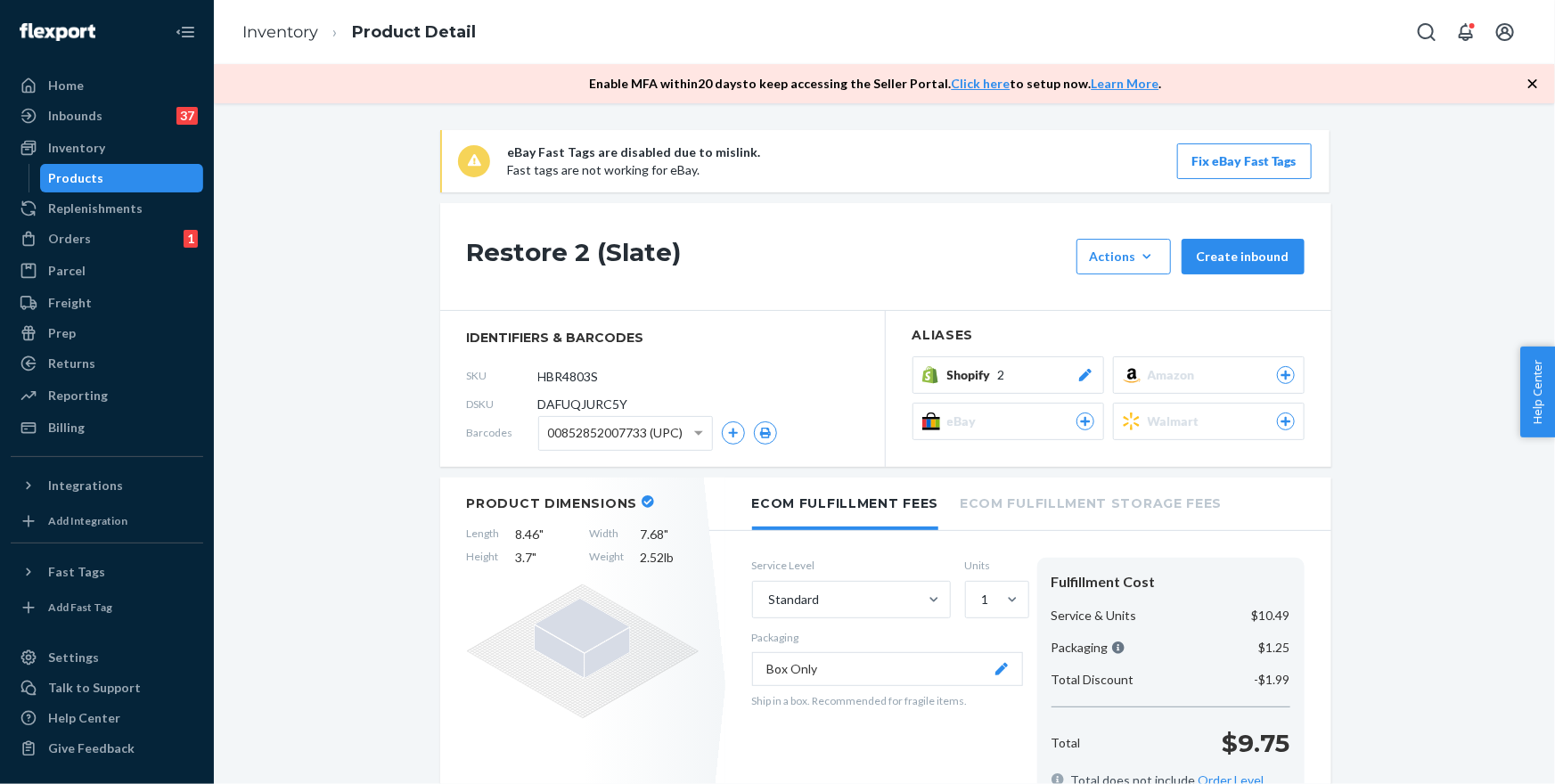
drag, startPoint x: 84, startPoint y: 186, endPoint x: 180, endPoint y: 190, distance: 96.1
click at [85, 186] on div "Products" at bounding box center [77, 178] width 55 height 18
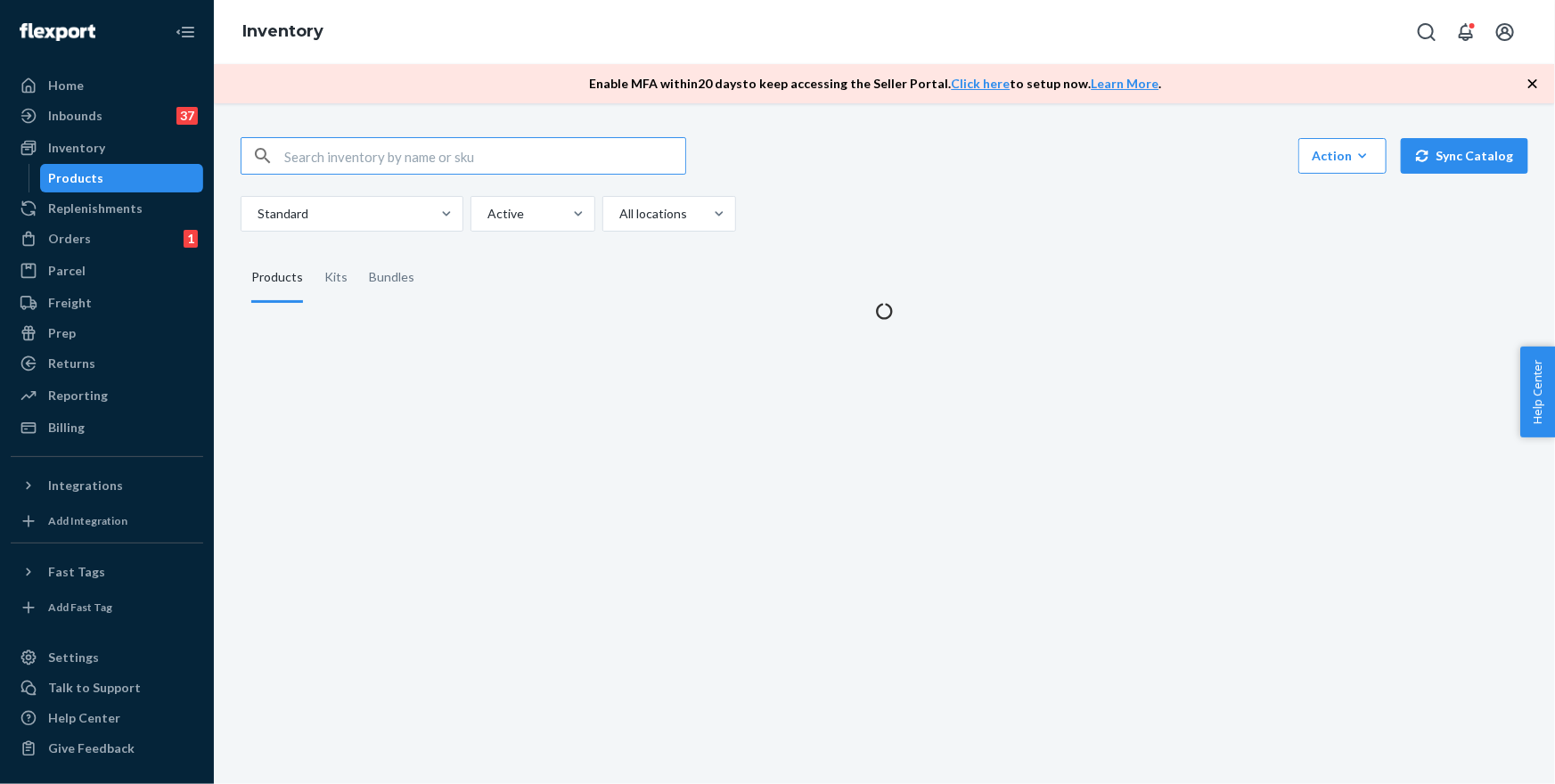
click at [514, 155] on input "text" at bounding box center [485, 156] width 401 height 36
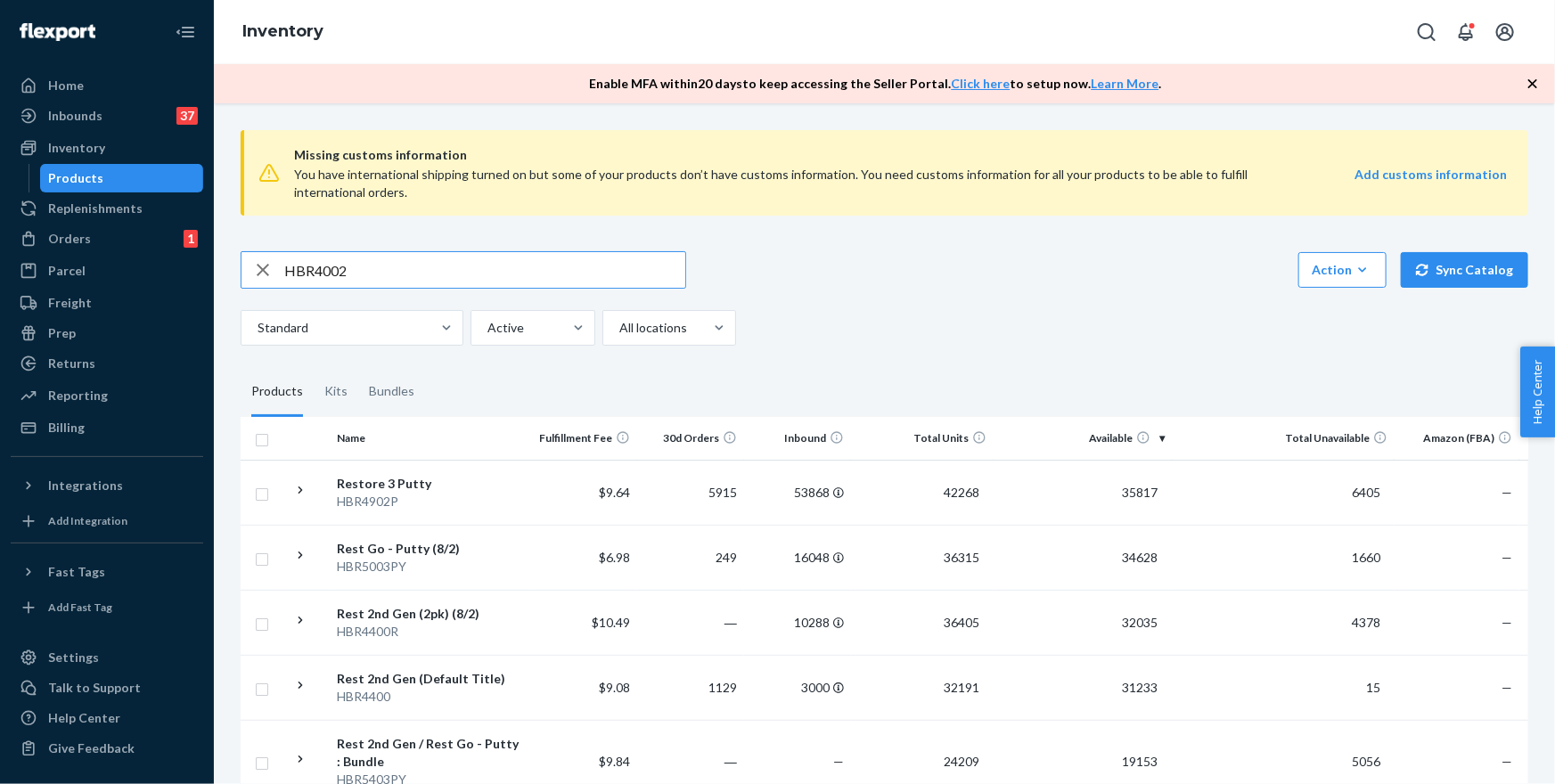
type input "HBR4002"
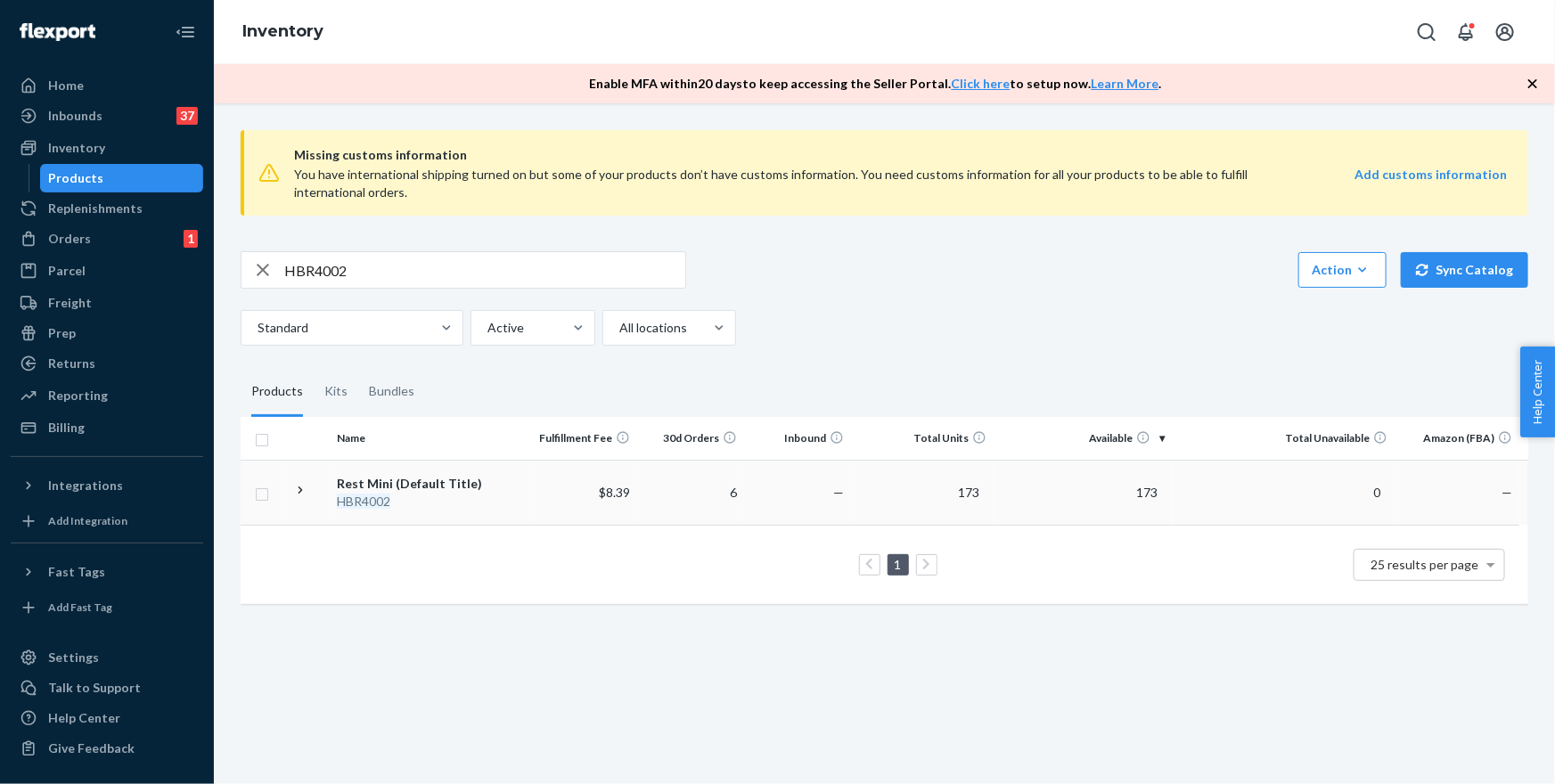
click at [410, 475] on div "Rest Mini (Default Title)" at bounding box center [430, 484] width 186 height 18
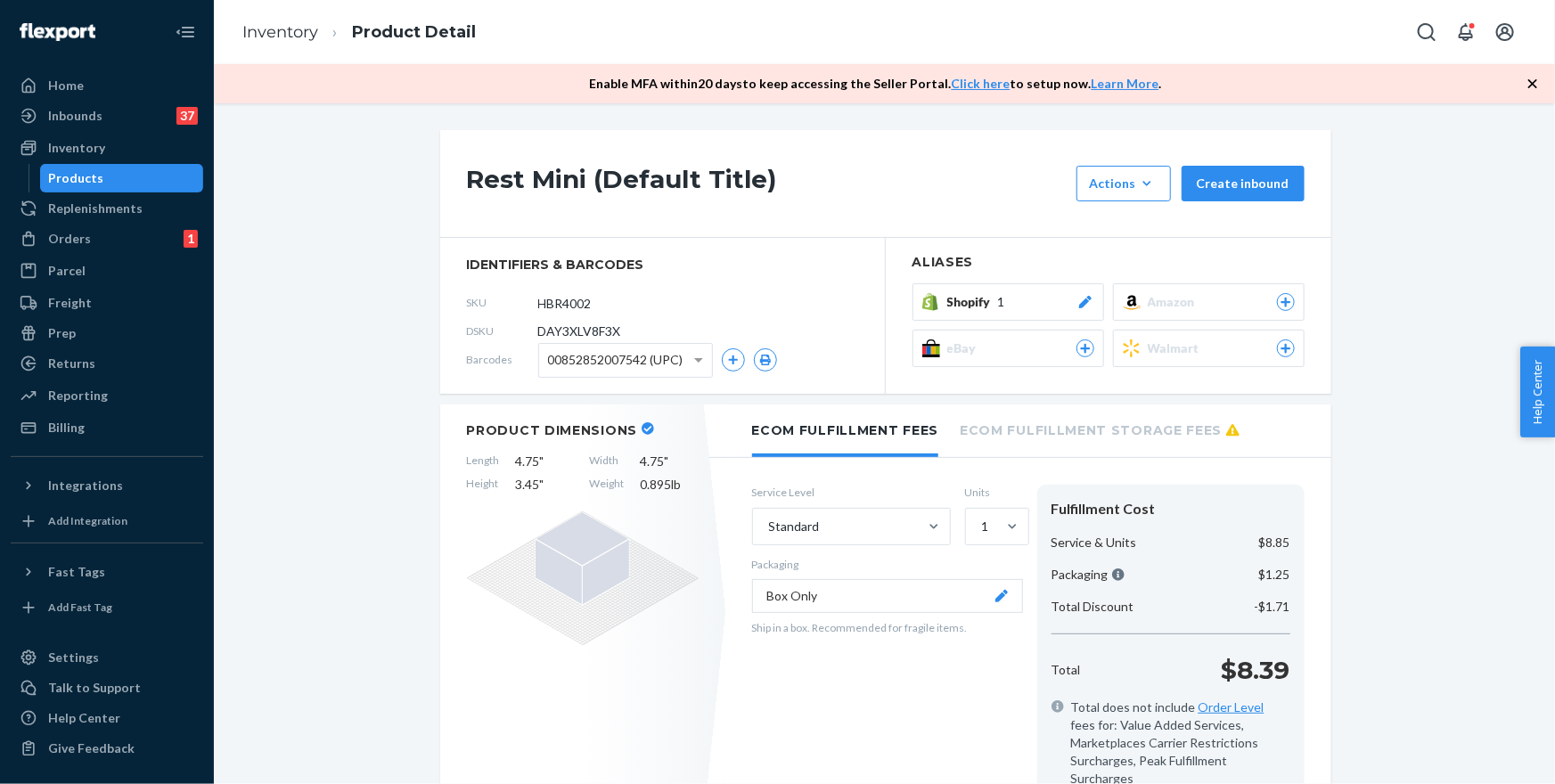
click at [1018, 305] on div "Shopify 1" at bounding box center [1021, 302] width 147 height 18
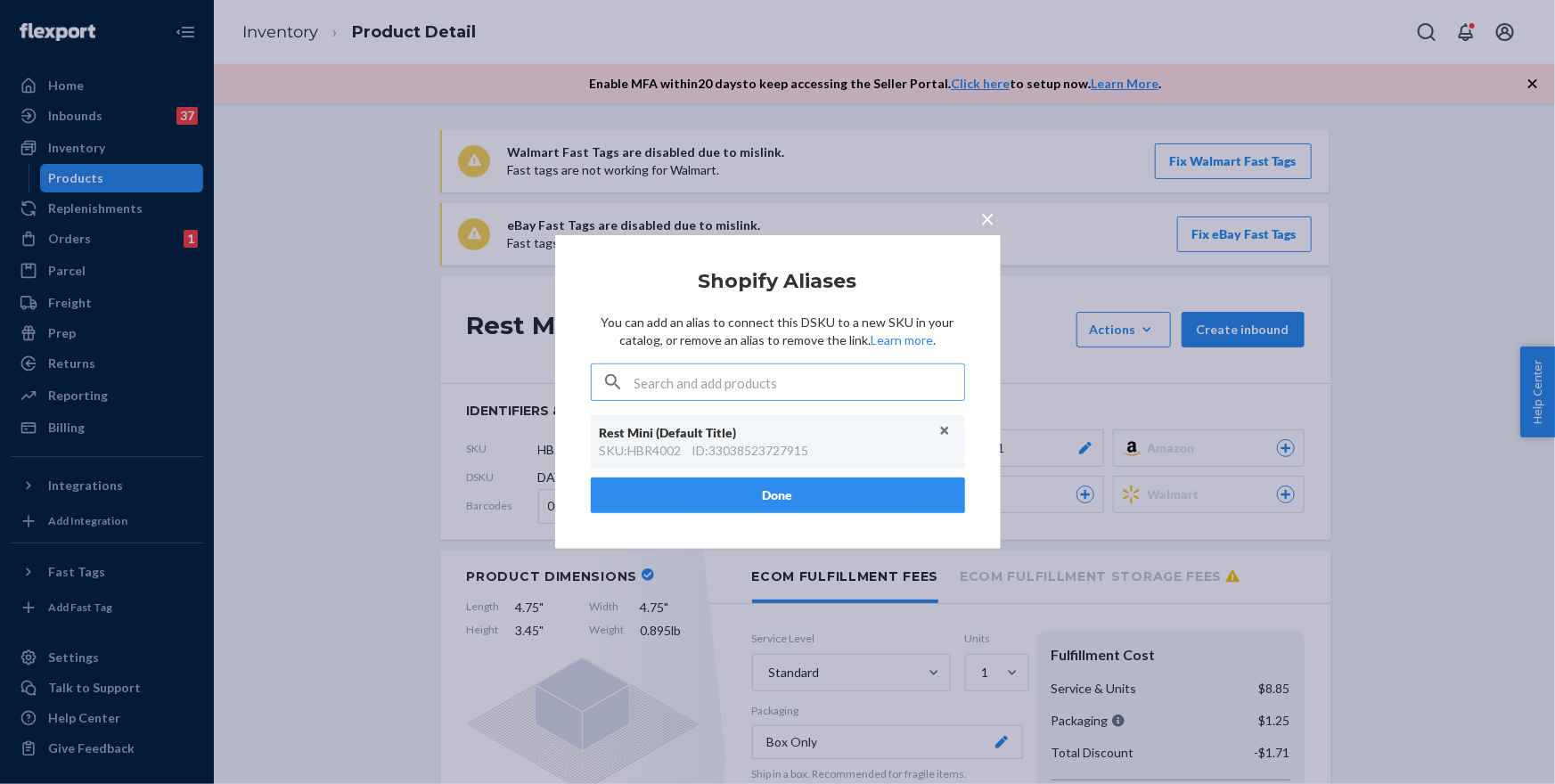
click at [985, 220] on span "×" at bounding box center [988, 218] width 14 height 30
